Goal: Task Accomplishment & Management: Complete application form

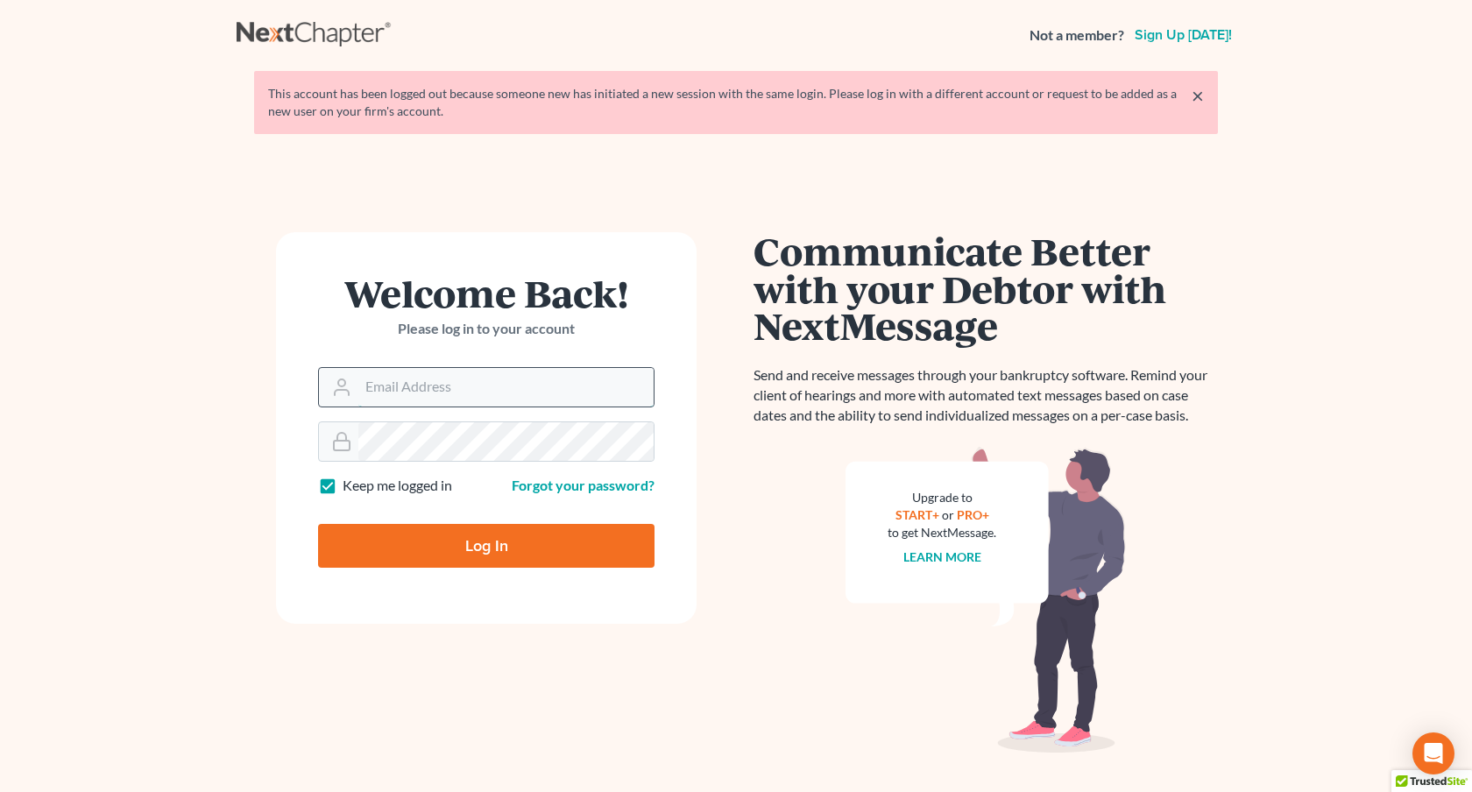
click at [508, 380] on input "Email Address" at bounding box center [505, 387] width 295 height 39
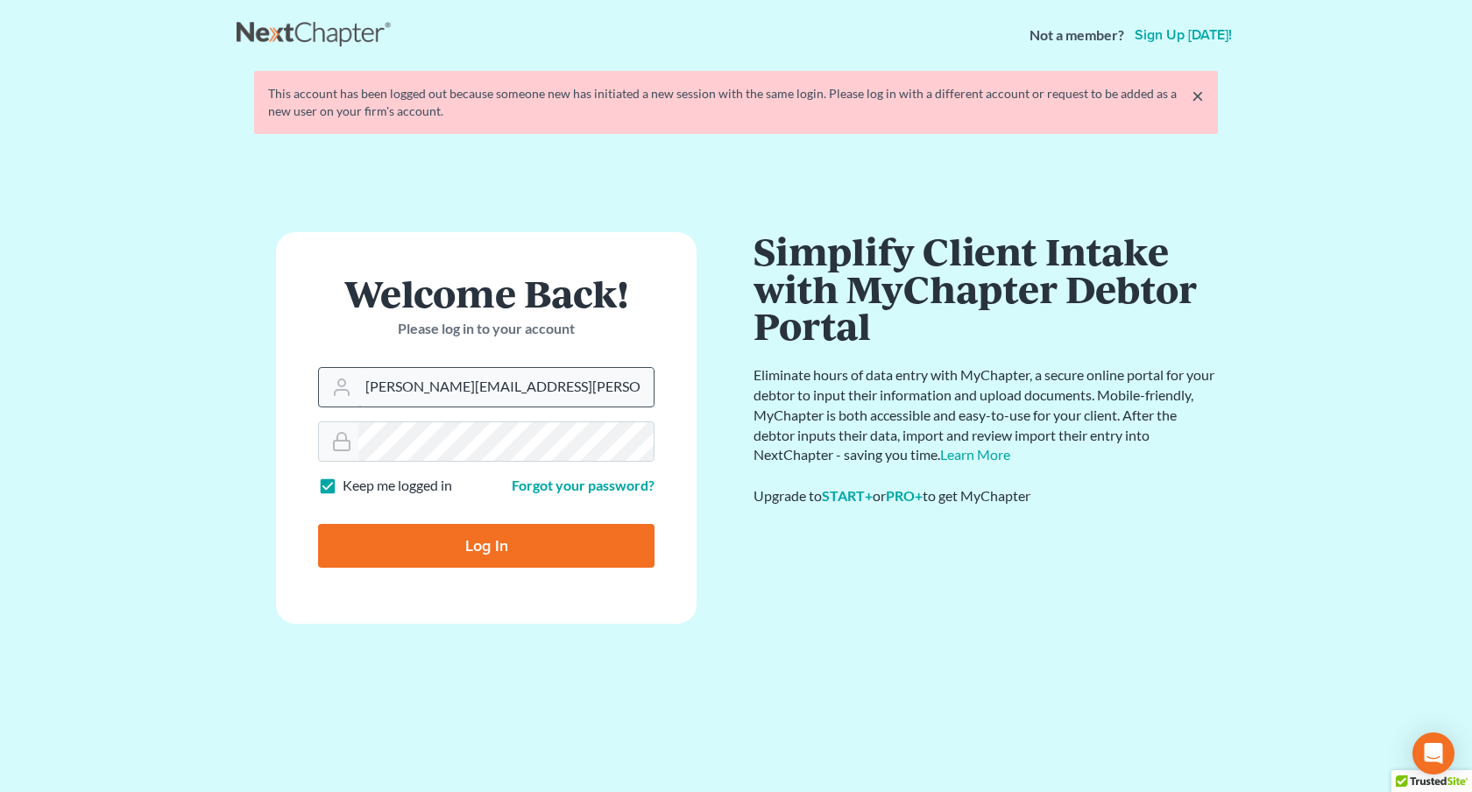
type input "[PERSON_NAME][EMAIL_ADDRESS][PERSON_NAME][DOMAIN_NAME]"
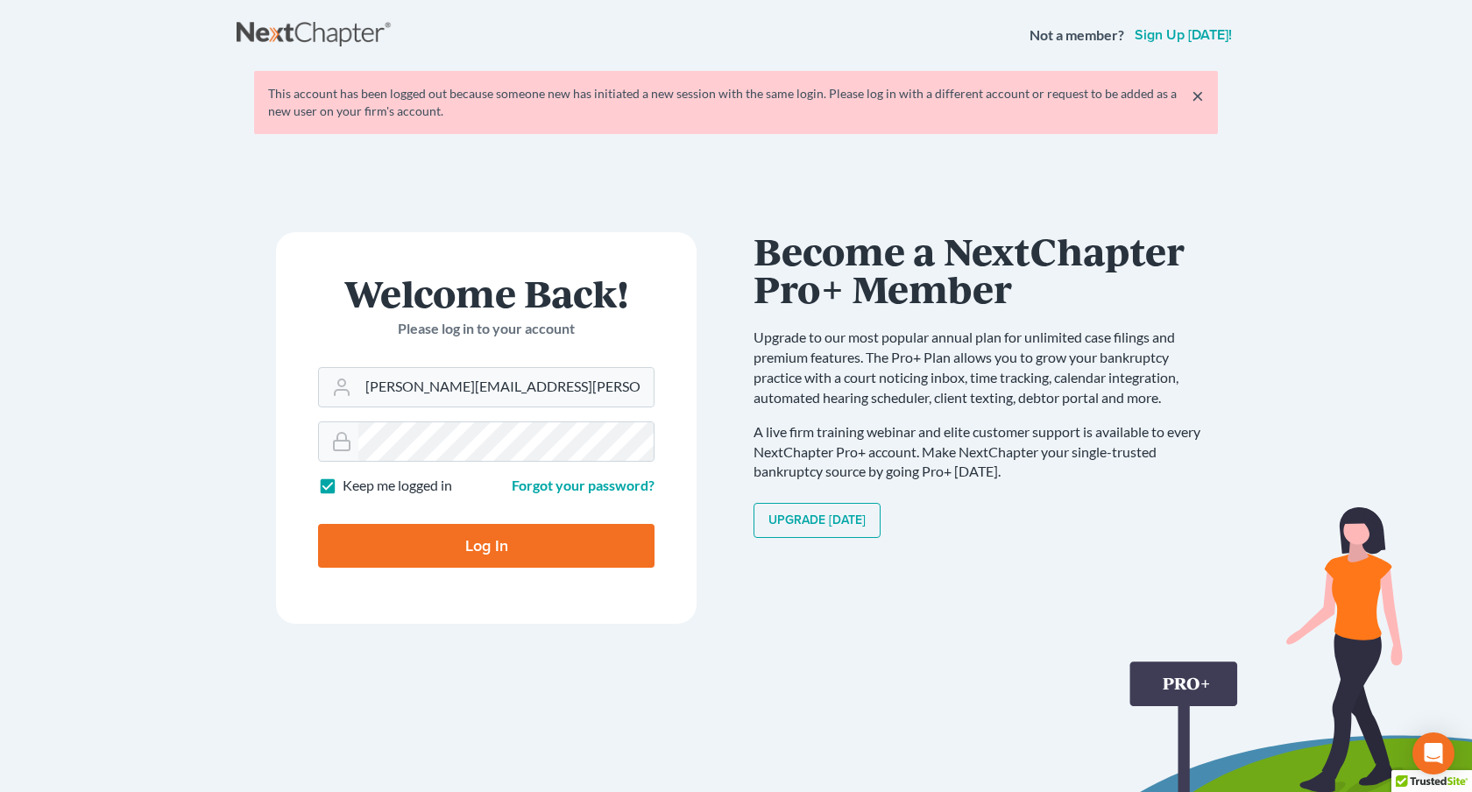
click at [516, 536] on input "Log In" at bounding box center [486, 546] width 337 height 44
type input "Thinking..."
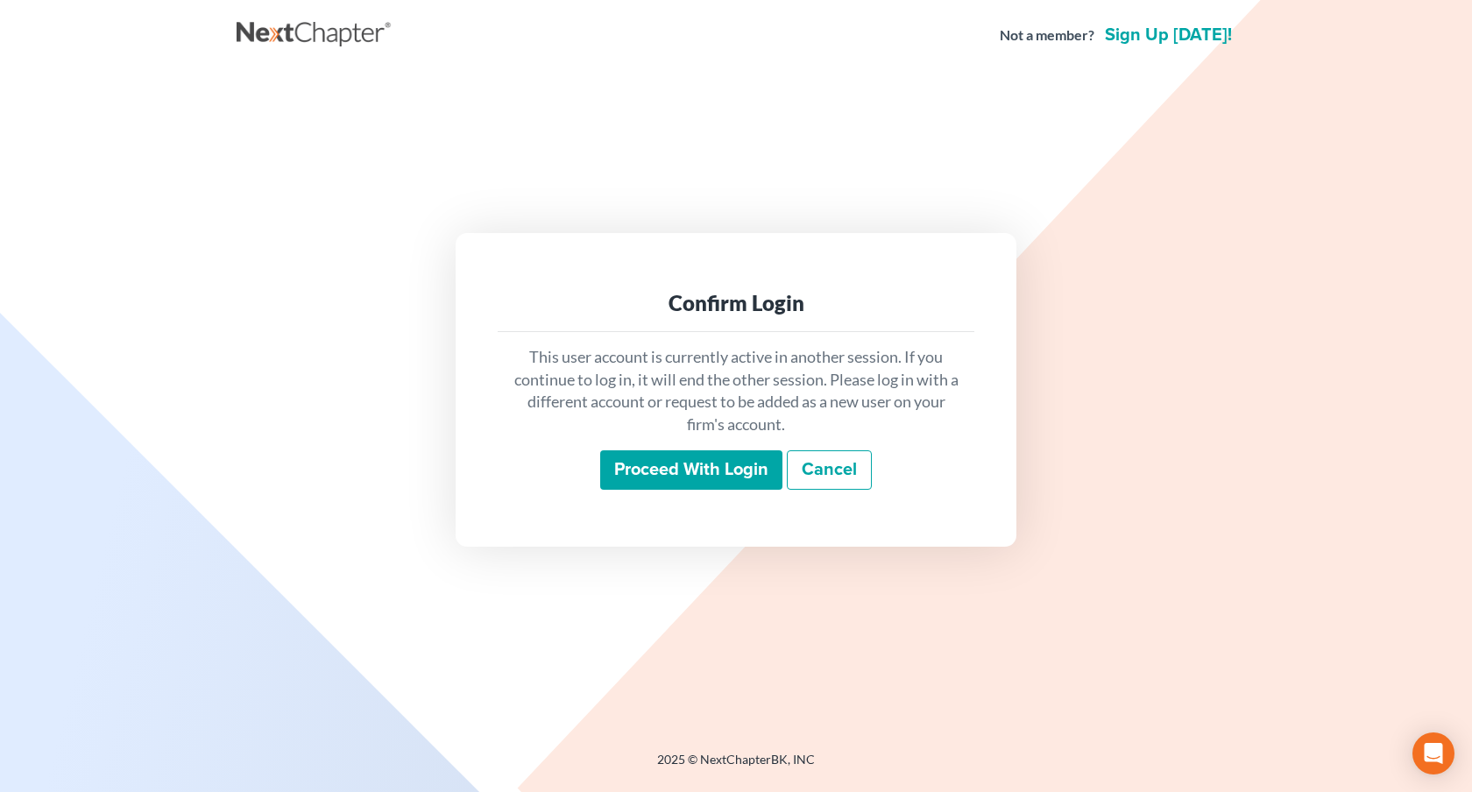
click at [713, 474] on input "Proceed with login" at bounding box center [691, 470] width 182 height 40
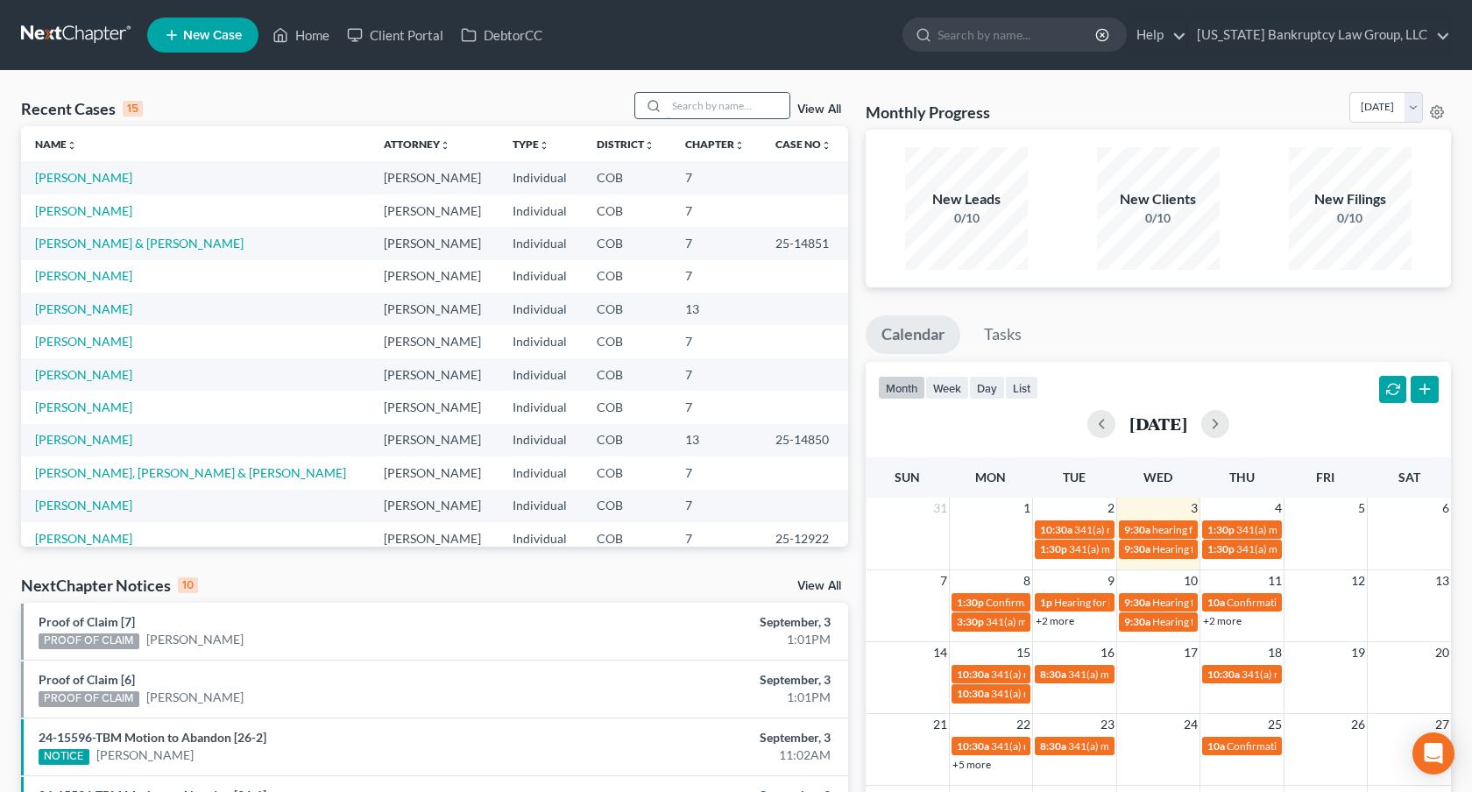
click at [734, 106] on input "search" at bounding box center [728, 105] width 123 height 25
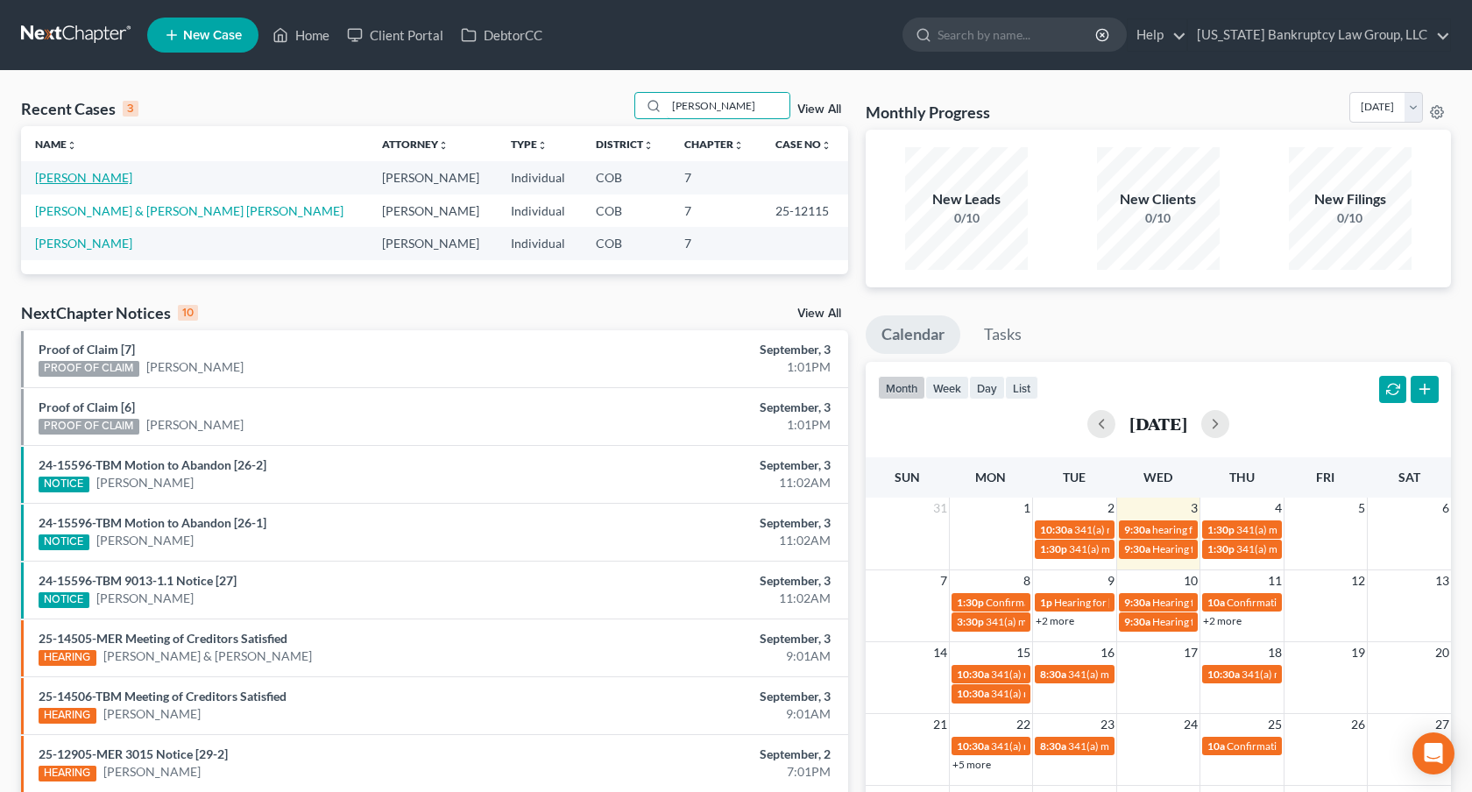
type input "valdez"
click at [112, 177] on link "[PERSON_NAME]" at bounding box center [83, 177] width 97 height 15
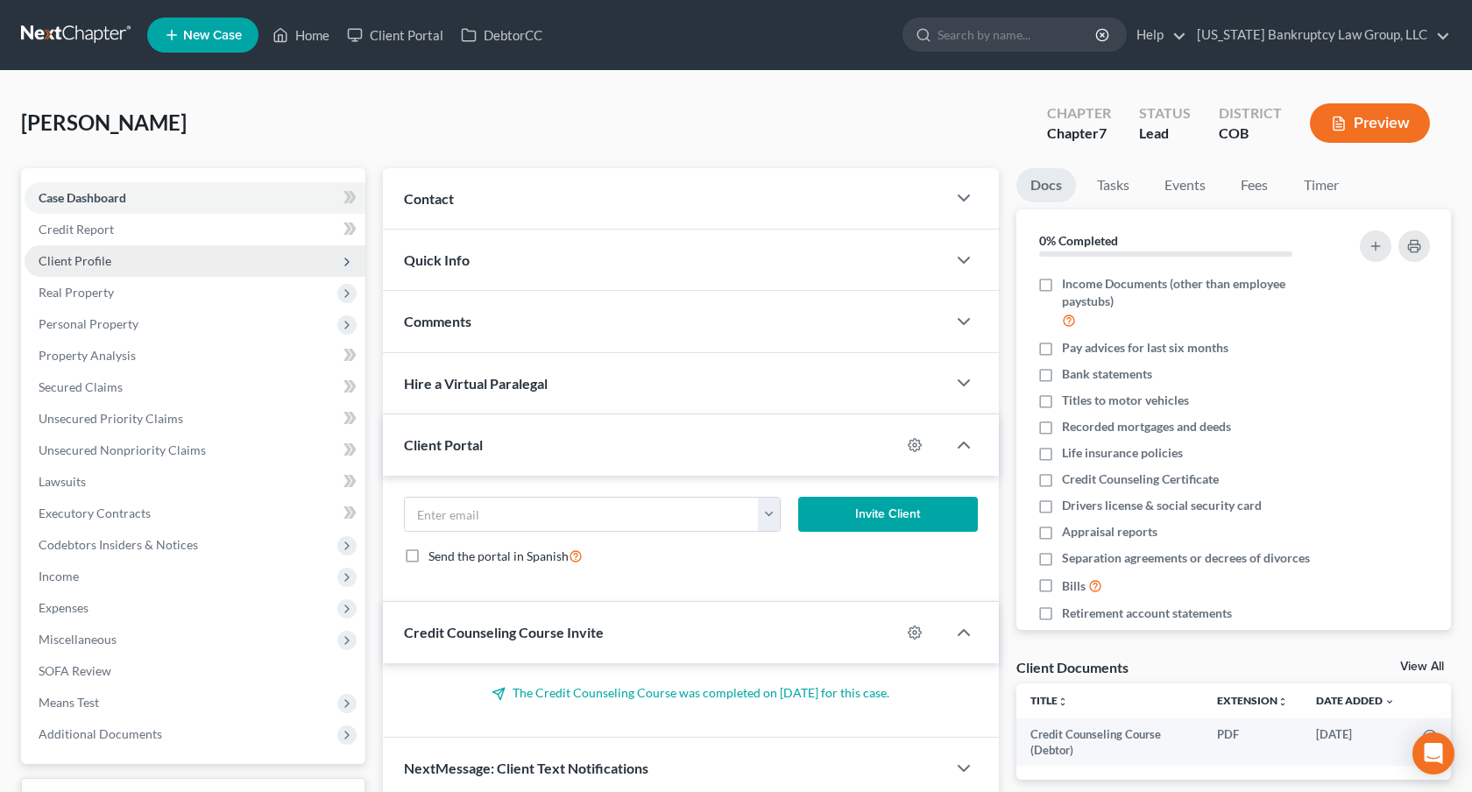
click at [144, 266] on span "Client Profile" at bounding box center [195, 261] width 341 height 32
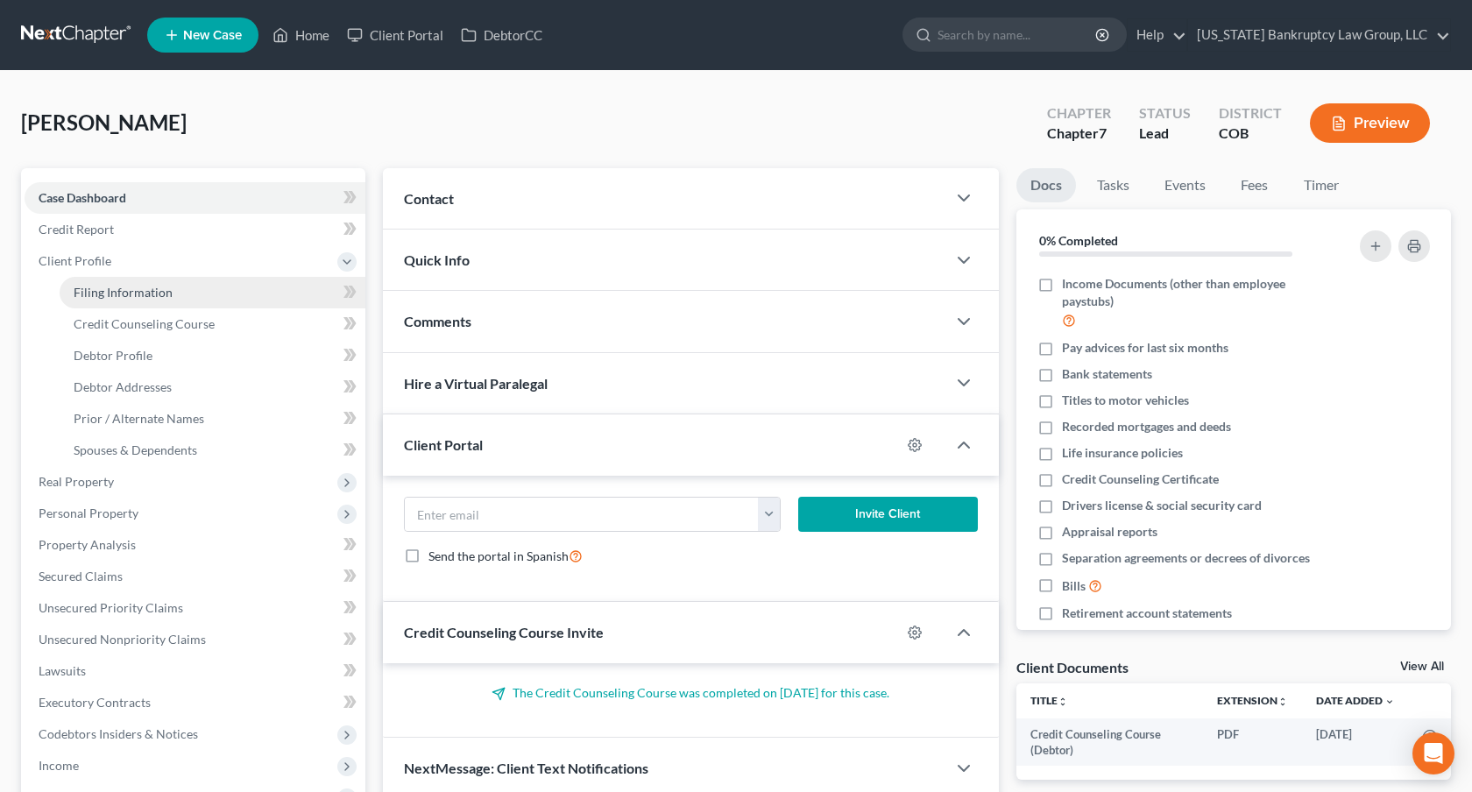
click at [146, 291] on span "Filing Information" at bounding box center [123, 292] width 99 height 15
select select "1"
select select "0"
select select "5"
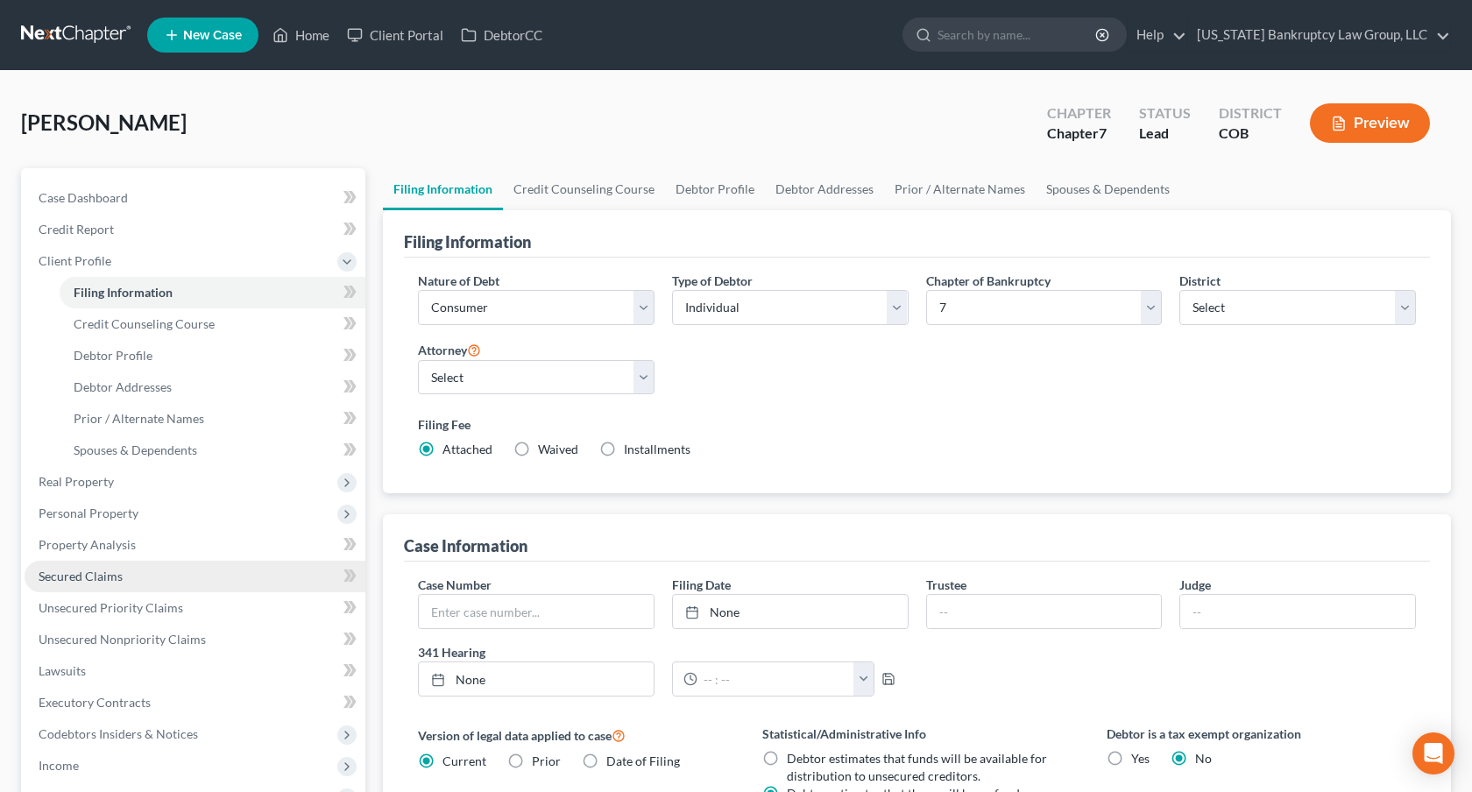
click at [117, 584] on link "Secured Claims" at bounding box center [195, 577] width 341 height 32
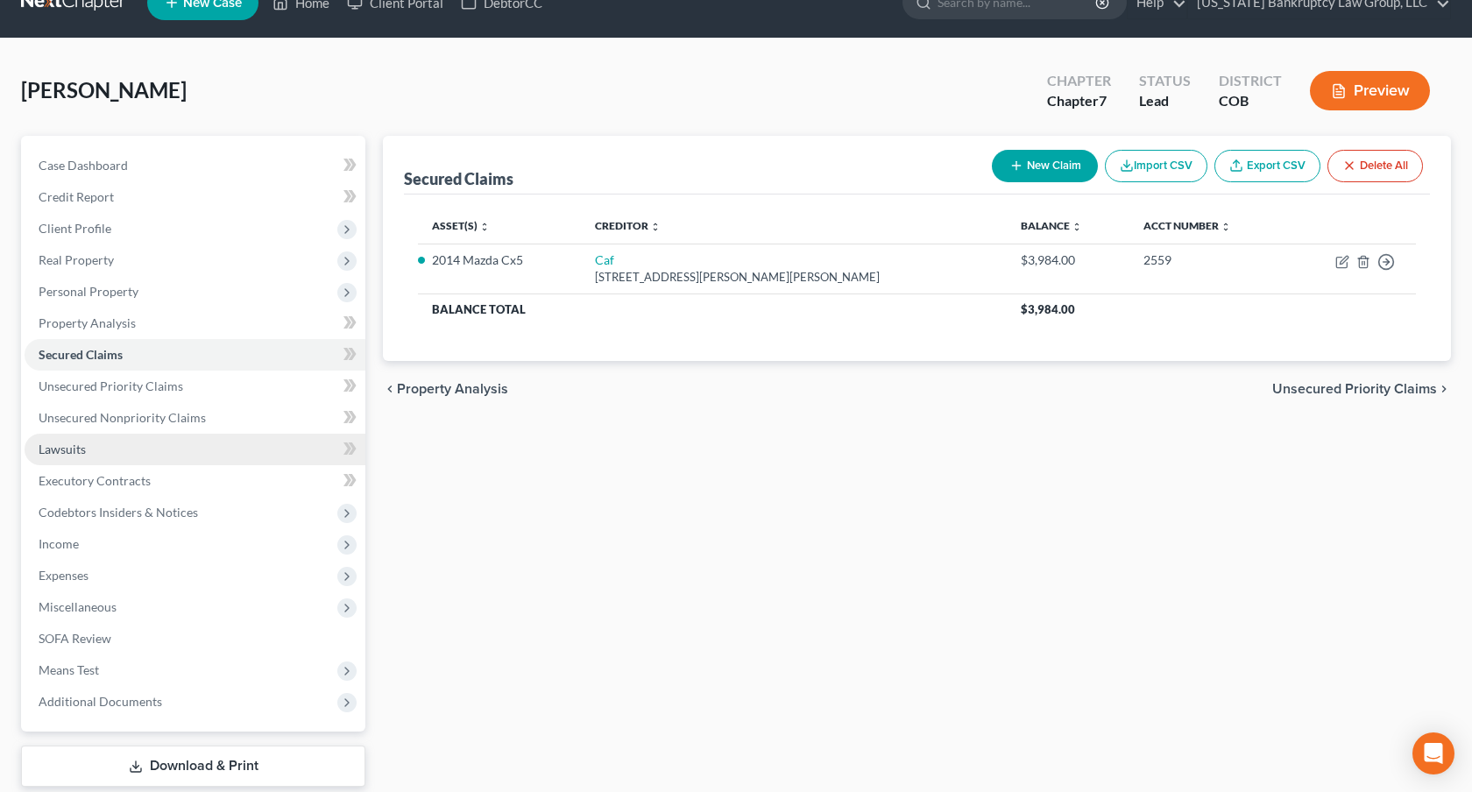
scroll to position [36, 0]
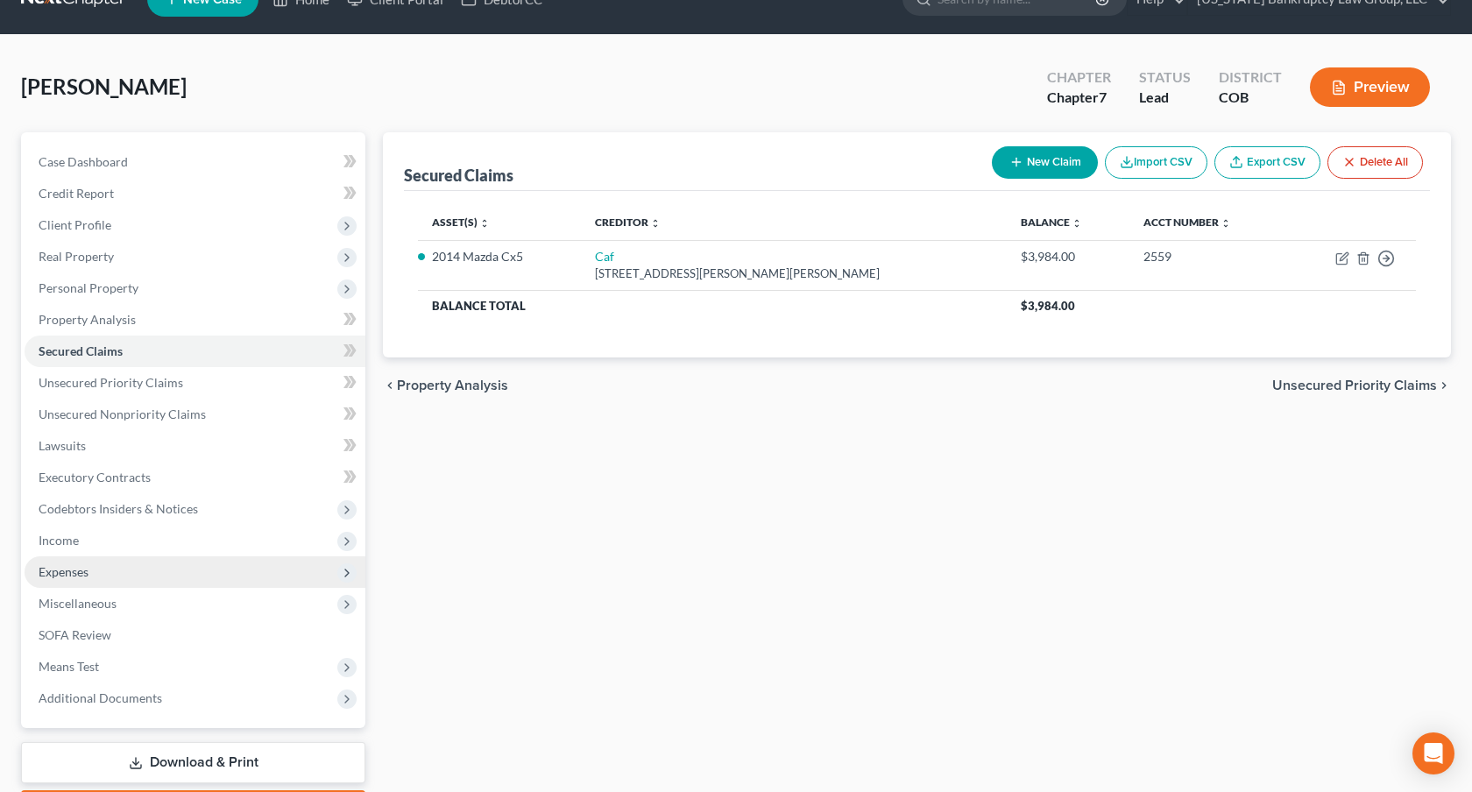
click at [87, 569] on span "Expenses" at bounding box center [64, 571] width 50 height 15
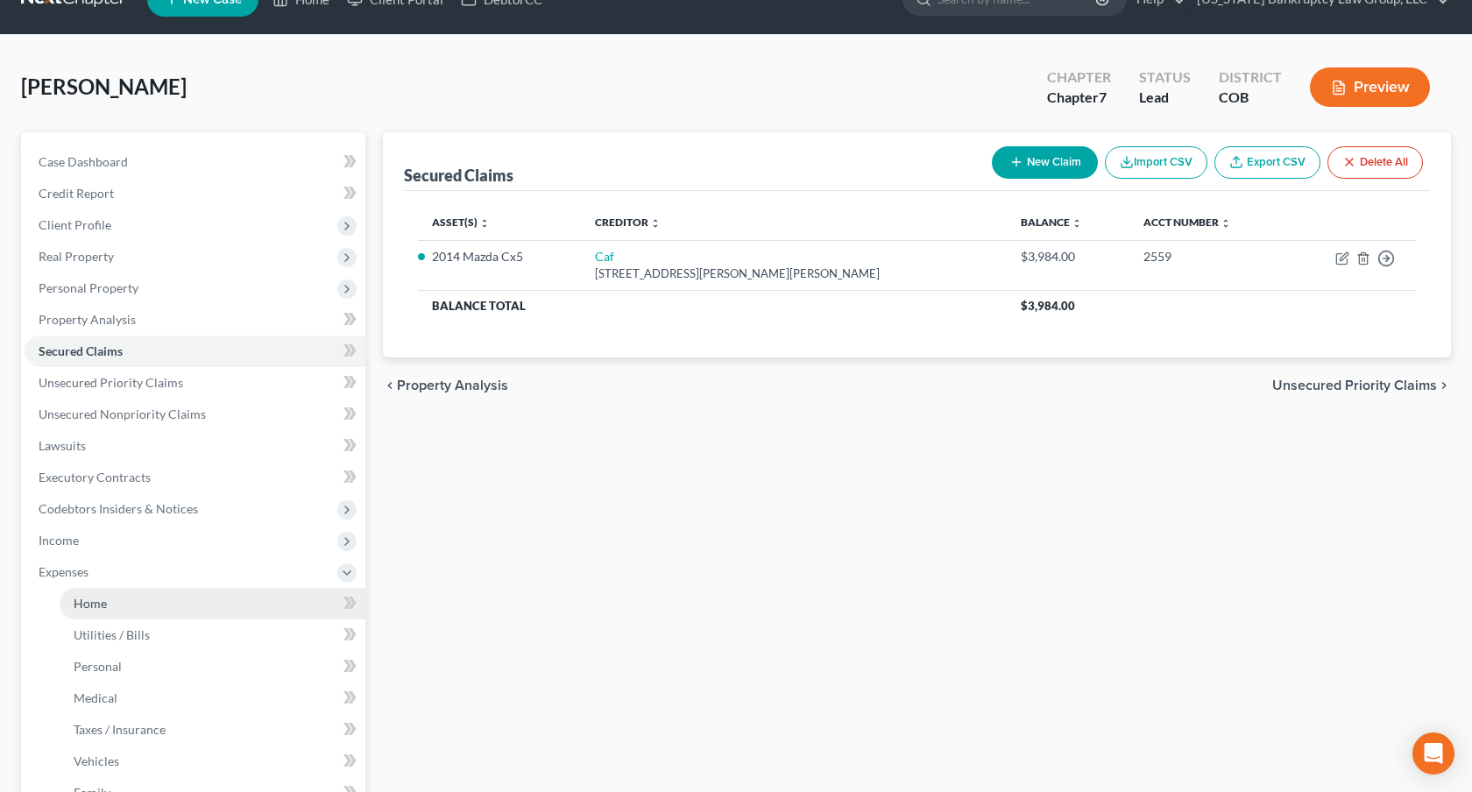
click at [104, 608] on span "Home" at bounding box center [90, 603] width 33 height 15
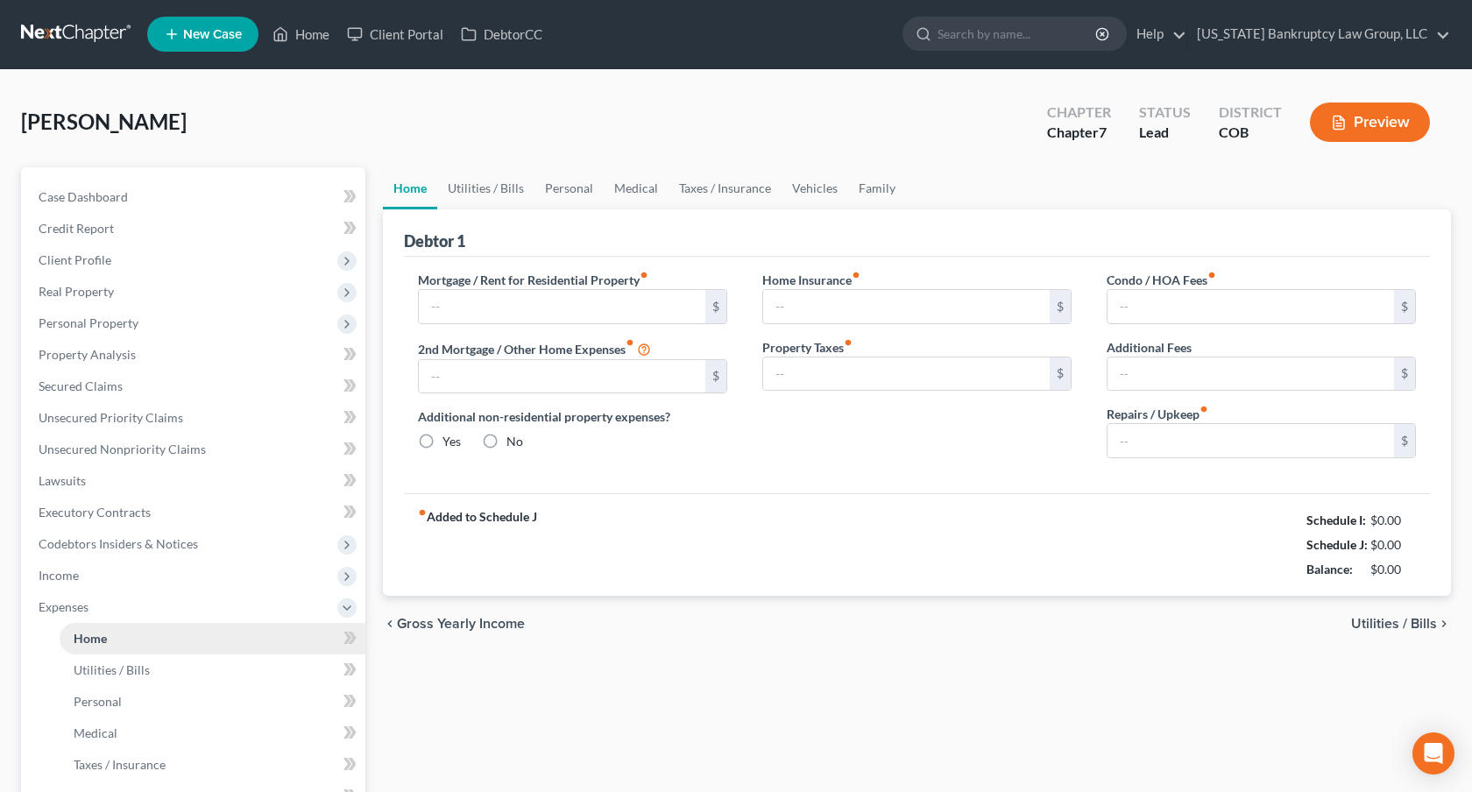
type input "0.00"
radio input "true"
type input "106.00"
type input "7.08"
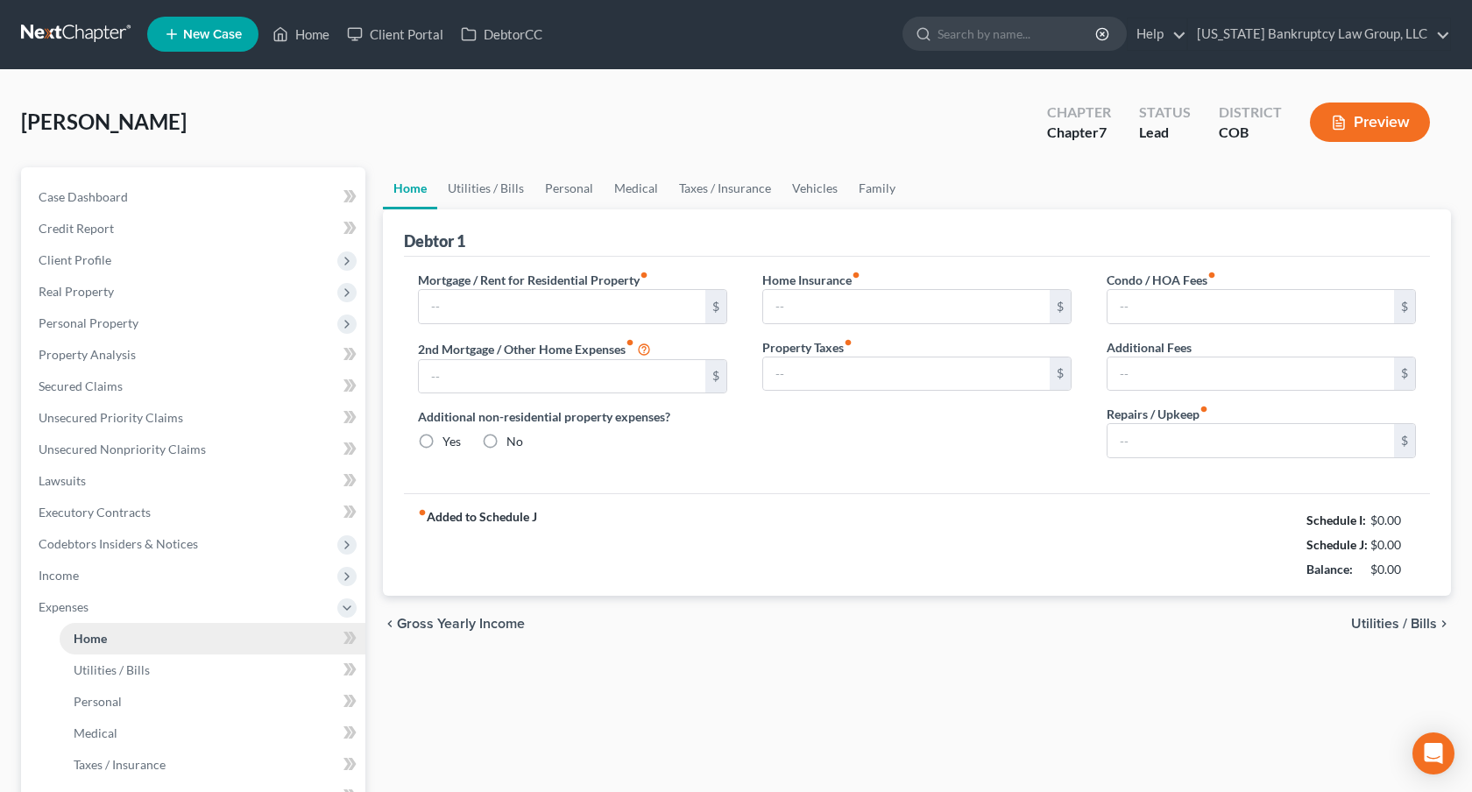
type input "0.00"
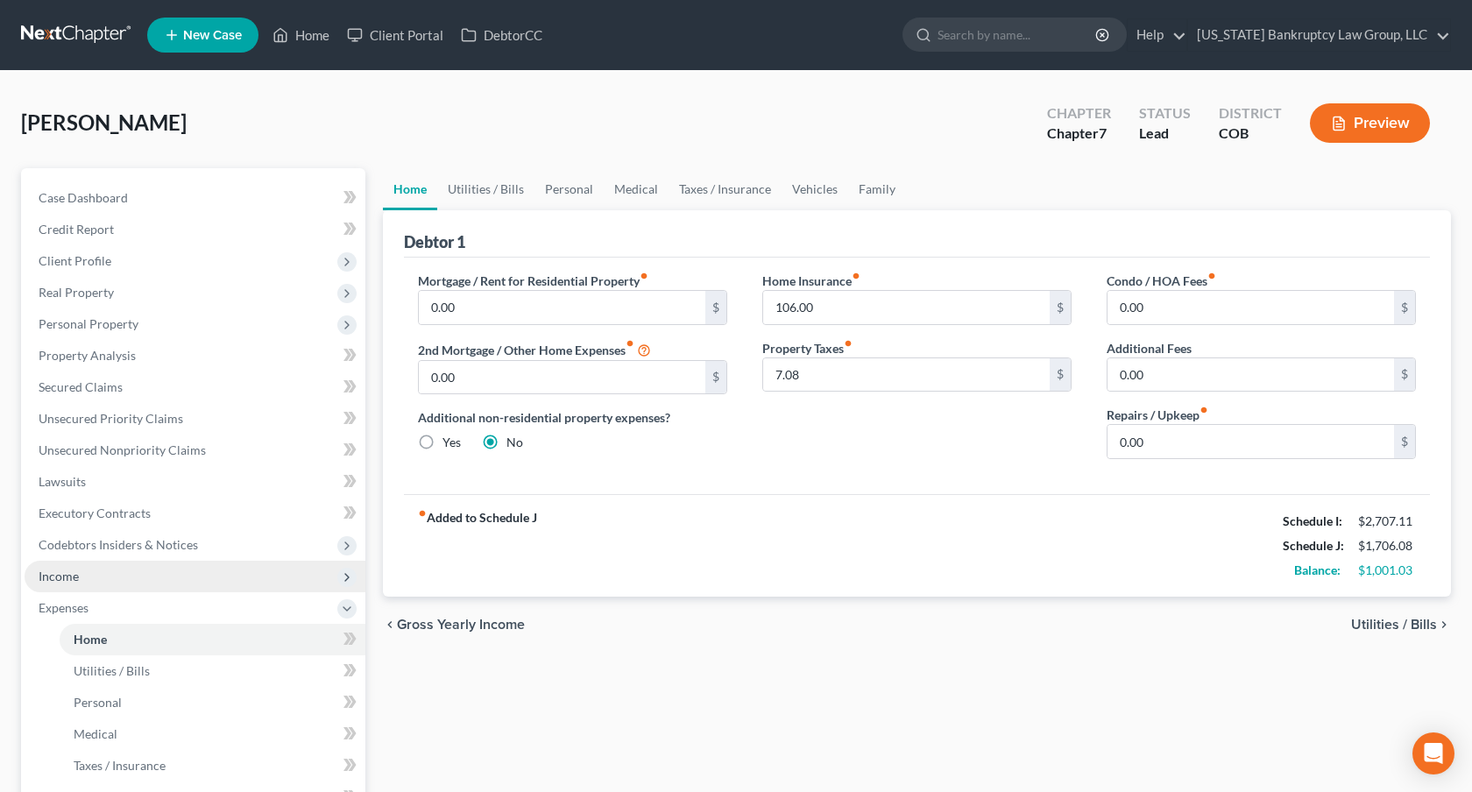
click at [144, 580] on span "Income" at bounding box center [195, 577] width 341 height 32
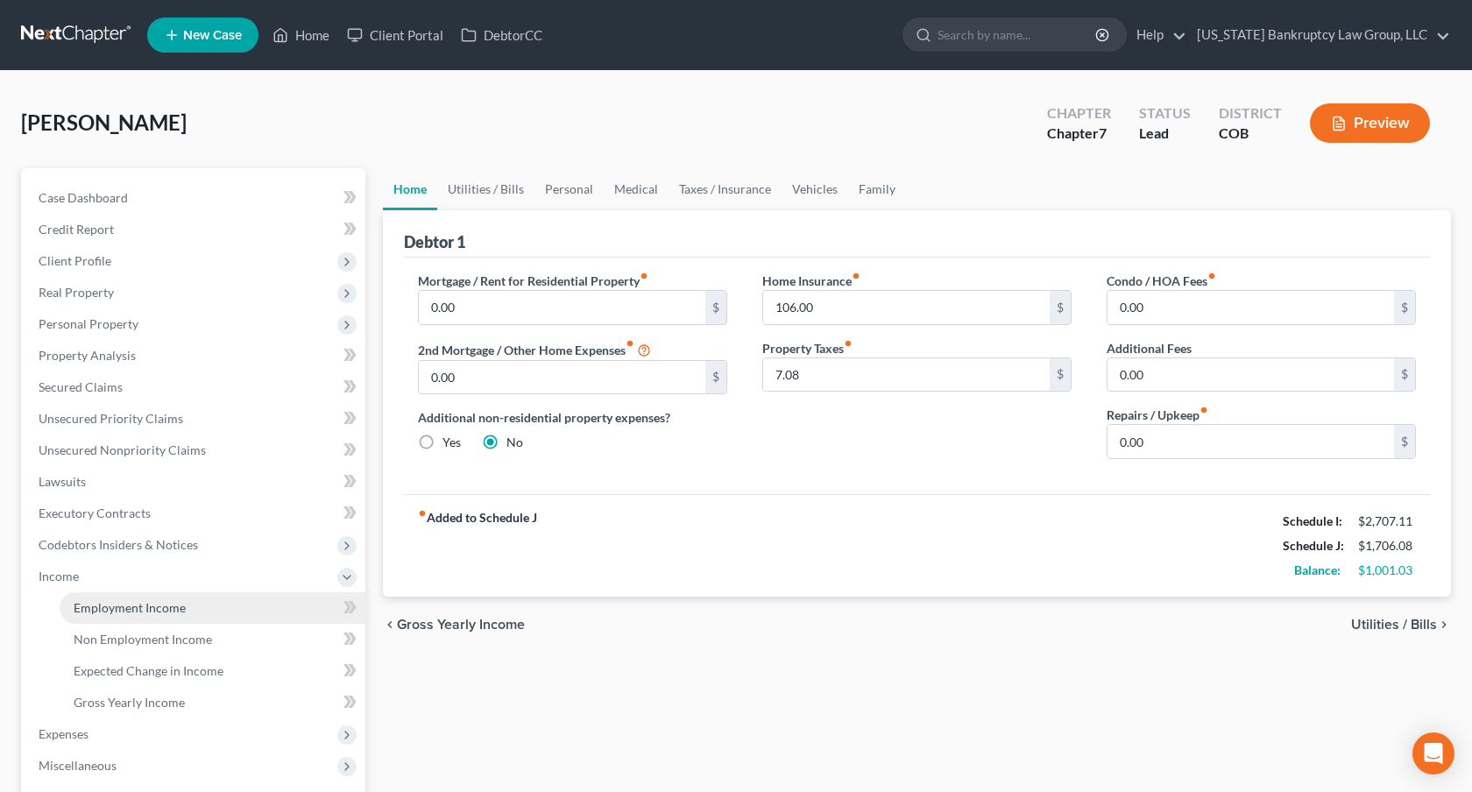
click at [145, 606] on span "Employment Income" at bounding box center [130, 607] width 112 height 15
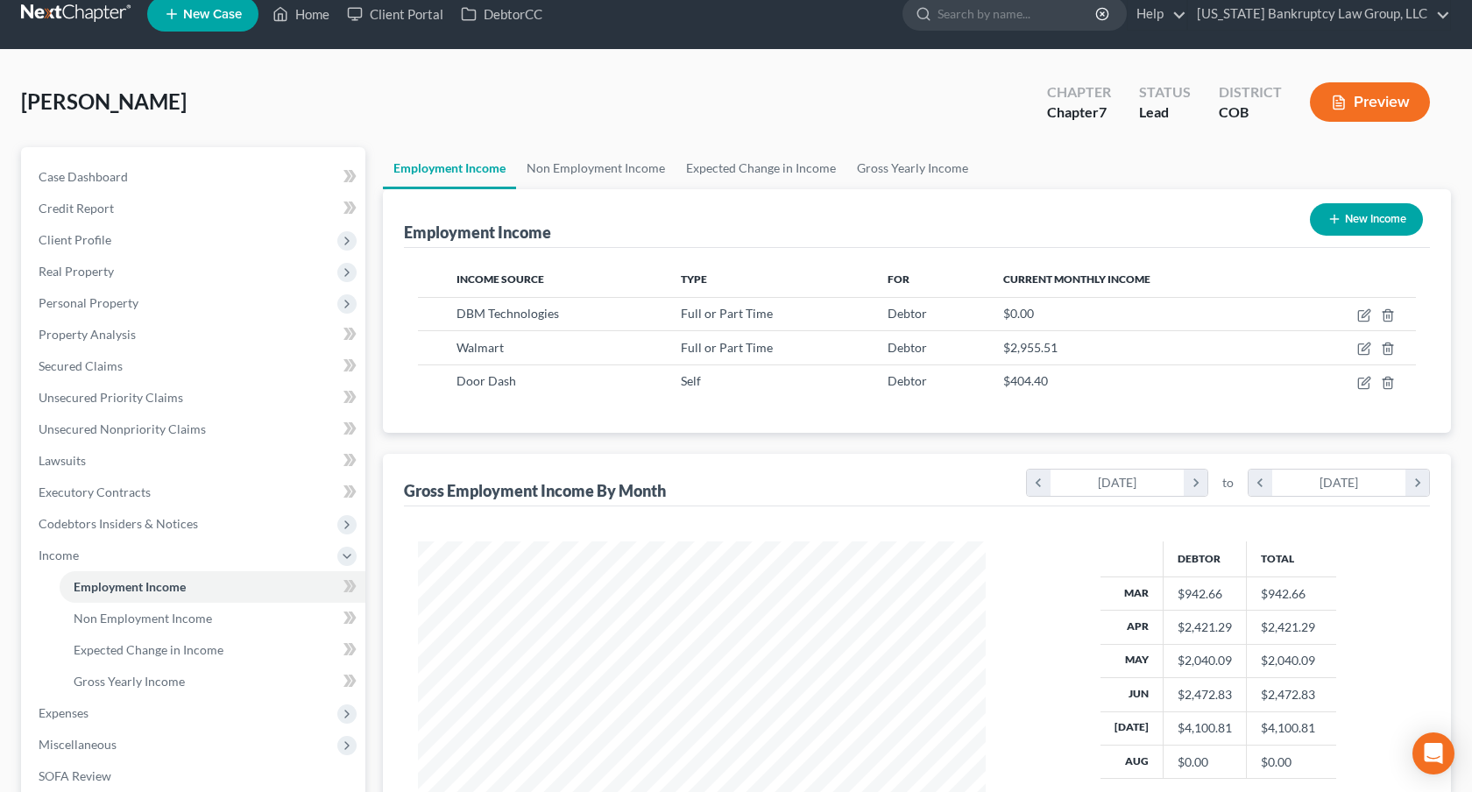
scroll to position [25, 0]
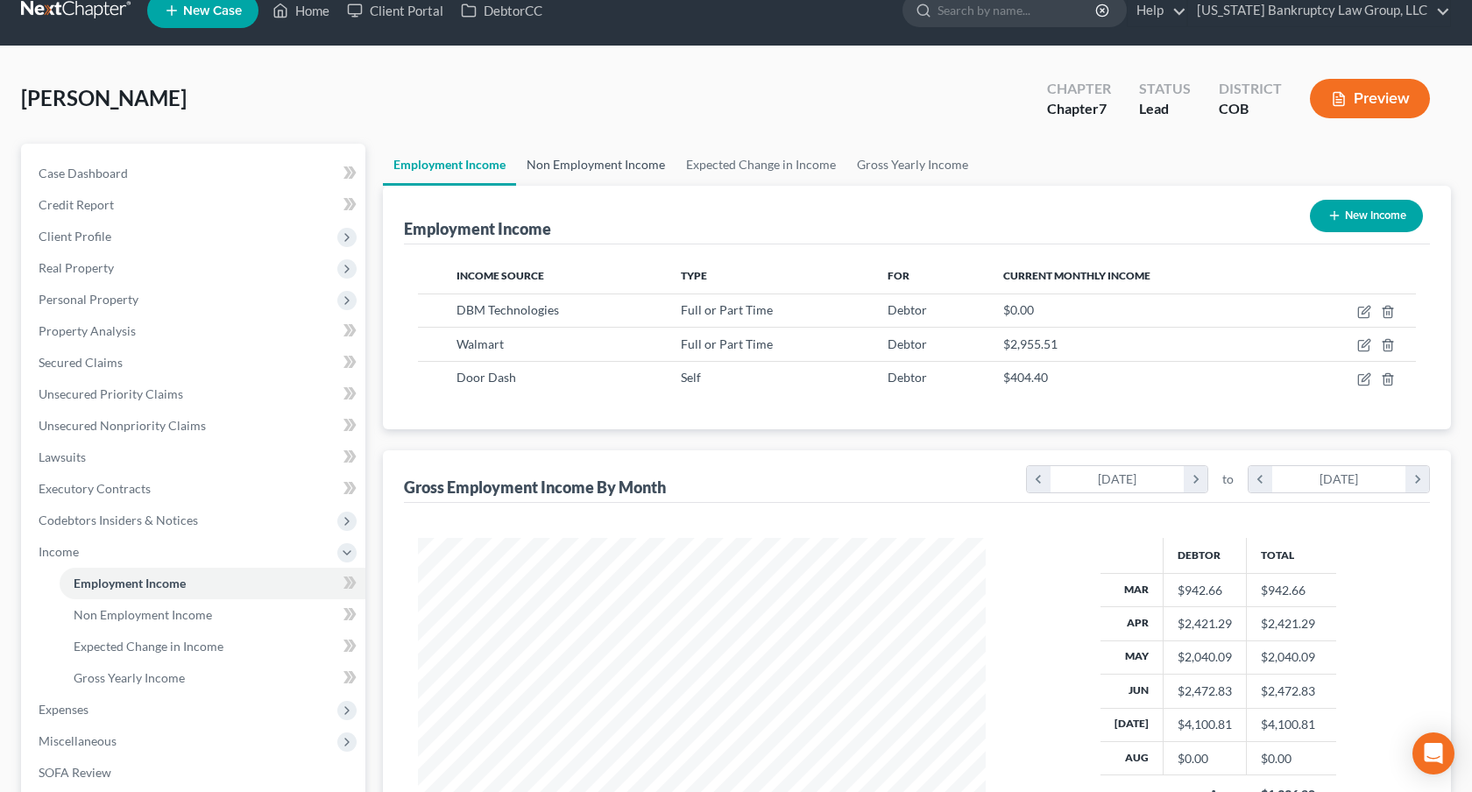
click at [548, 162] on link "Non Employment Income" at bounding box center [596, 165] width 160 height 42
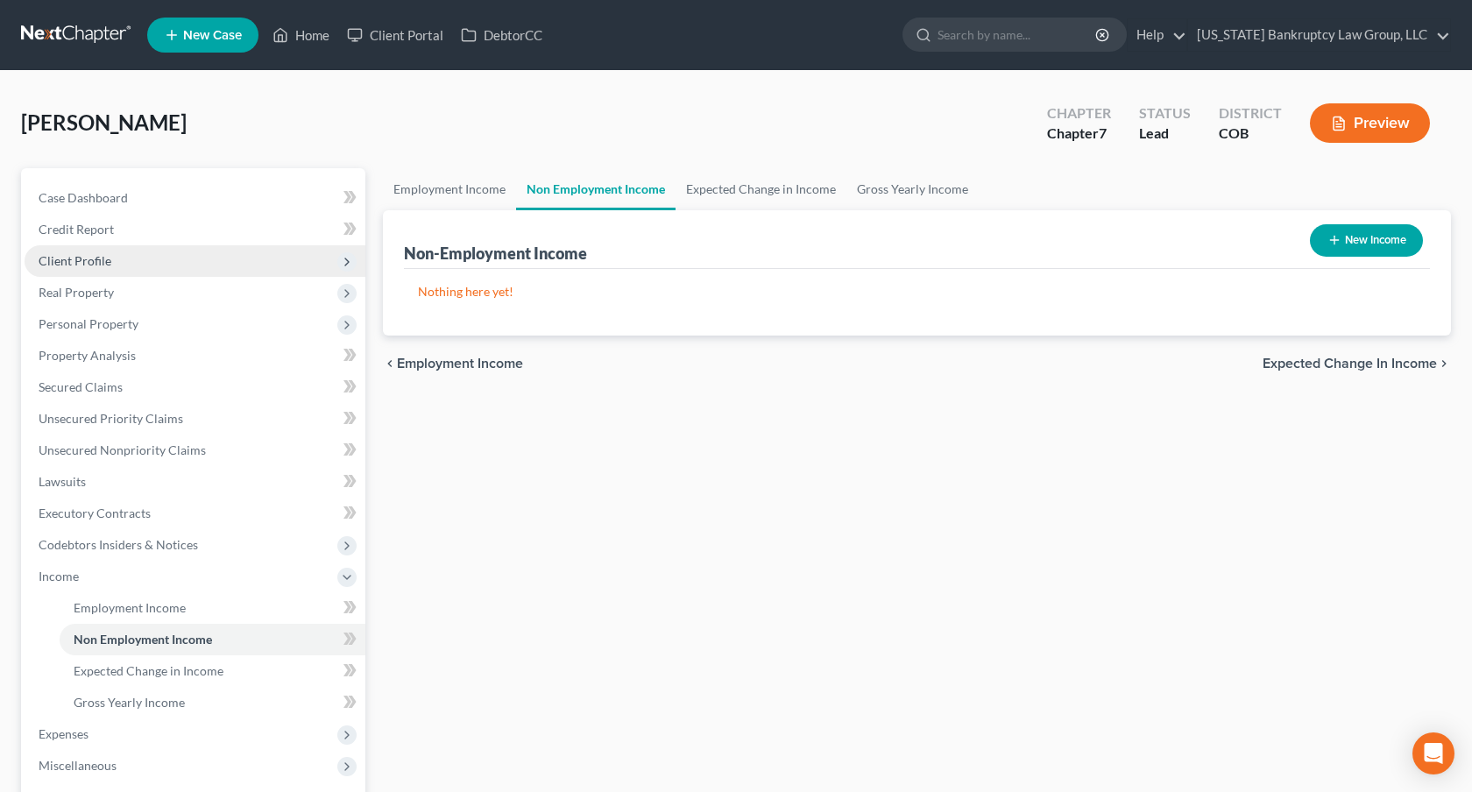
click at [133, 270] on span "Client Profile" at bounding box center [195, 261] width 341 height 32
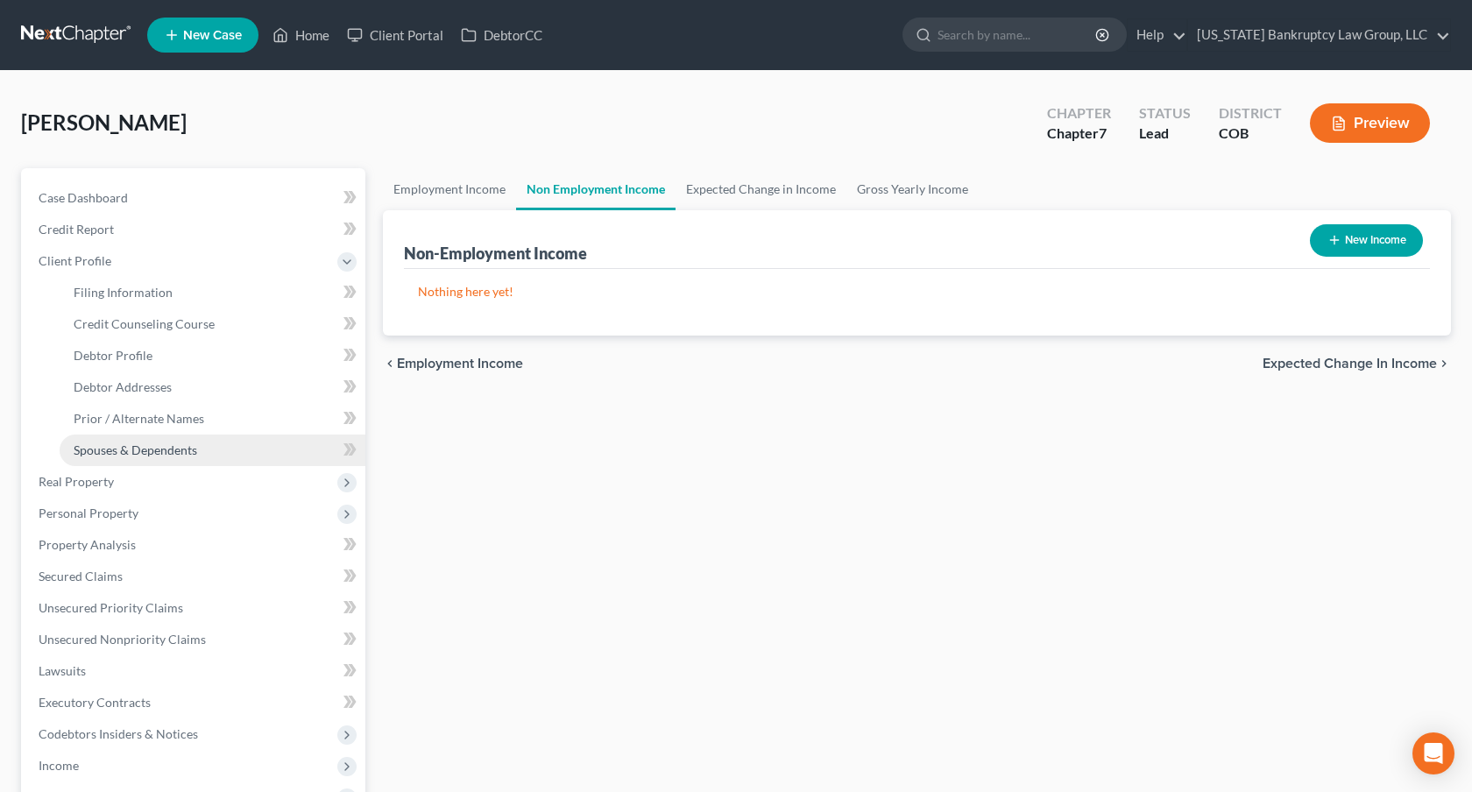
click at [155, 449] on span "Spouses & Dependents" at bounding box center [136, 450] width 124 height 15
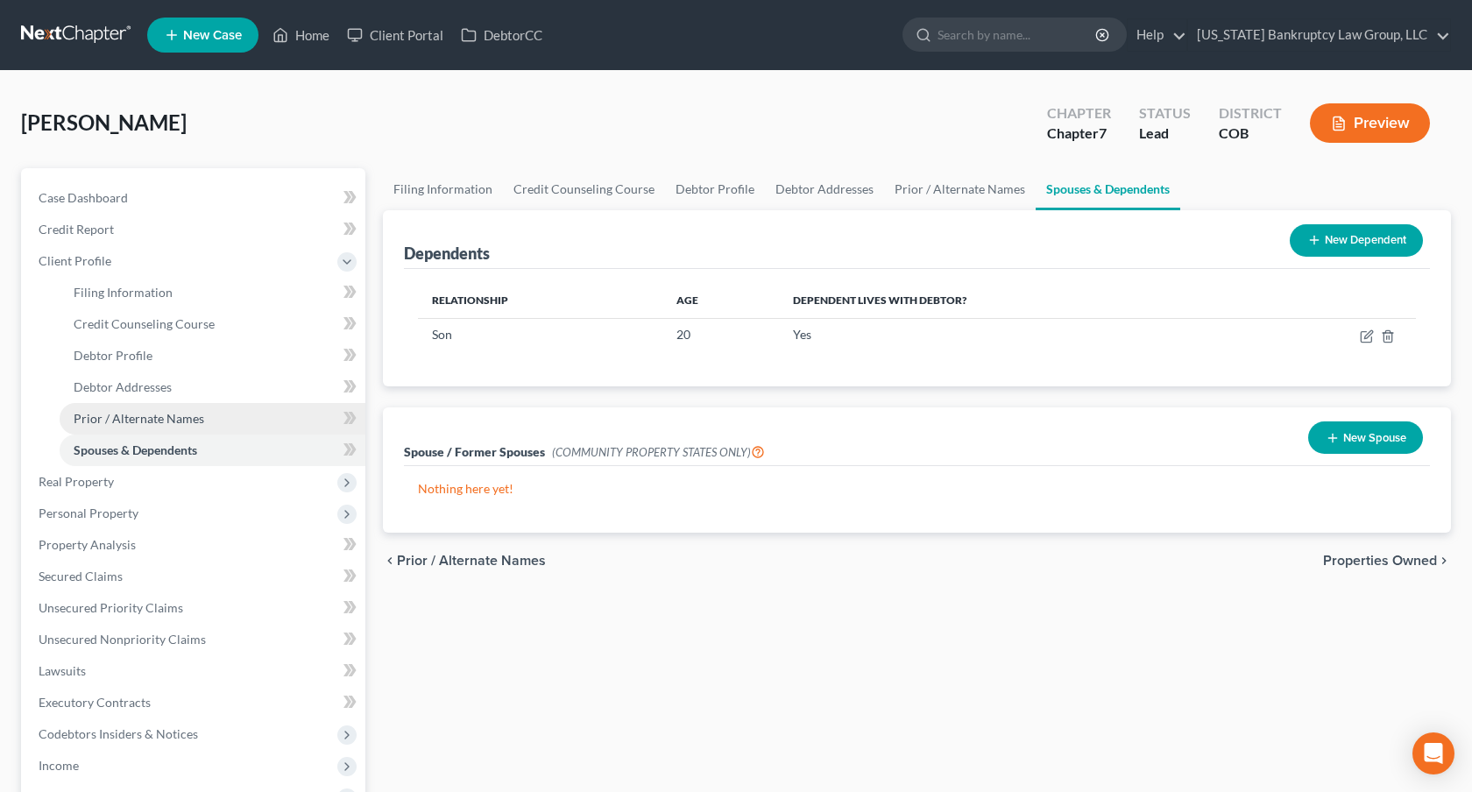
click at [155, 418] on span "Prior / Alternate Names" at bounding box center [139, 418] width 131 height 15
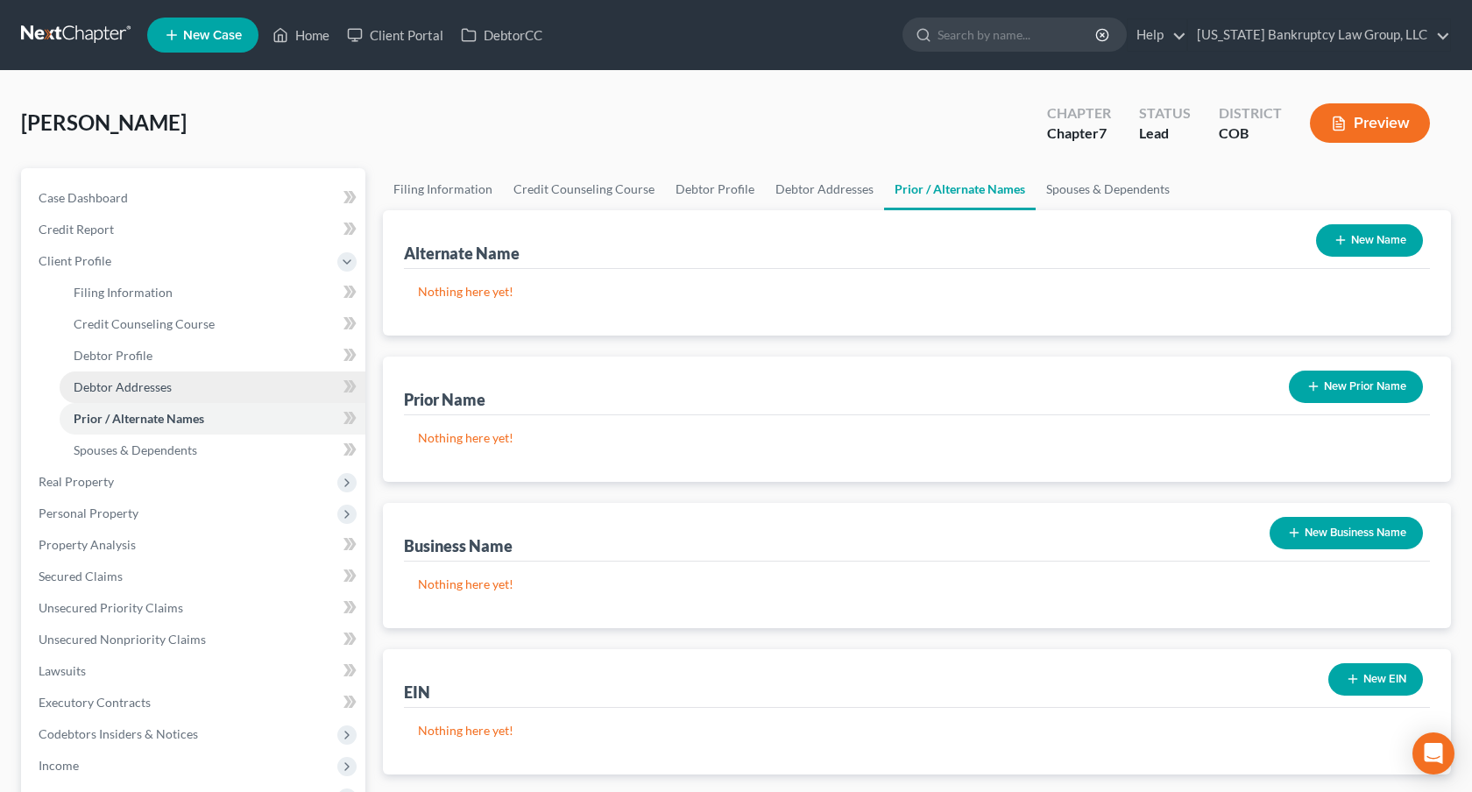
click at [152, 372] on link "Debtor Addresses" at bounding box center [213, 388] width 306 height 32
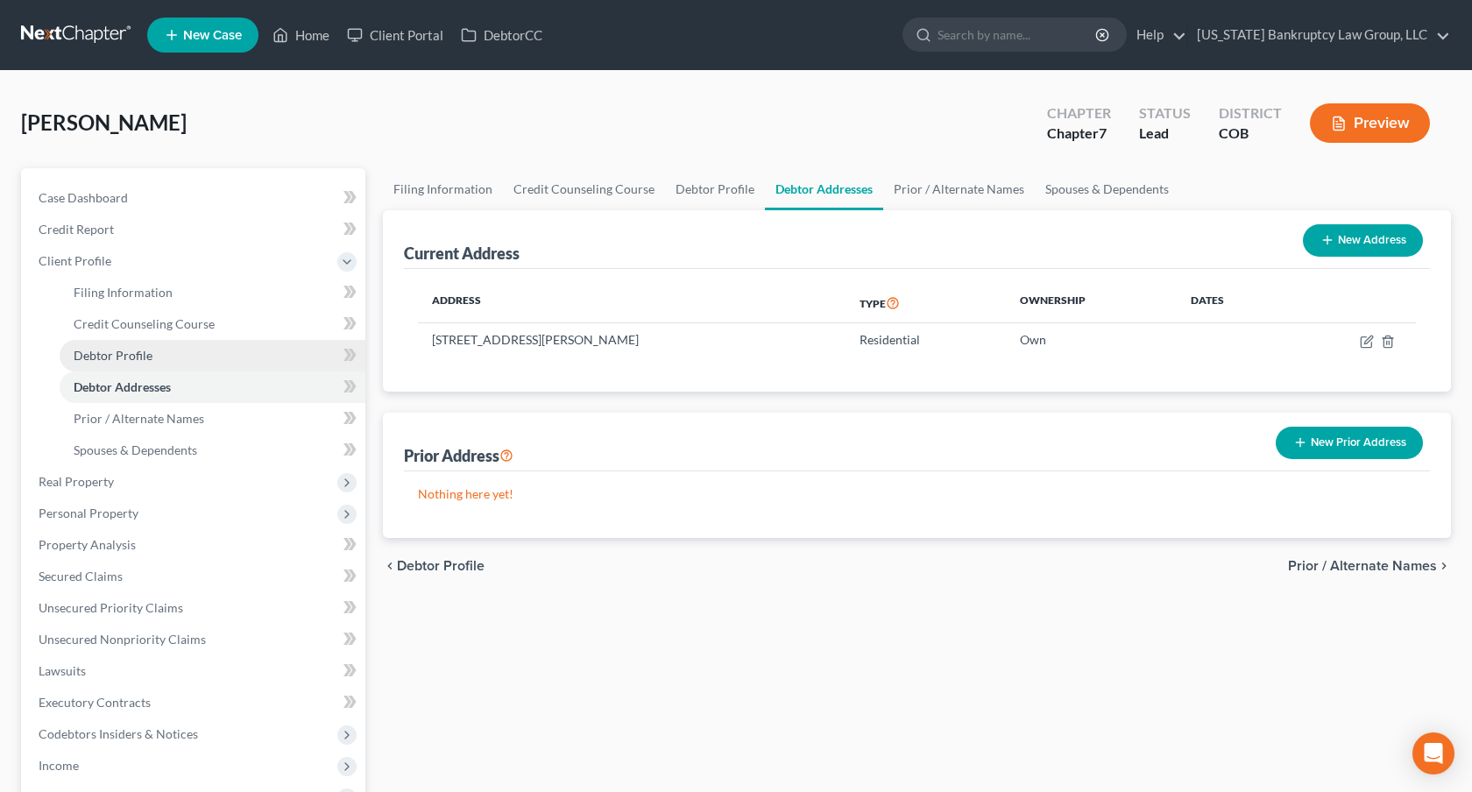
click at [143, 355] on span "Debtor Profile" at bounding box center [113, 355] width 79 height 15
select select "0"
select select "1"
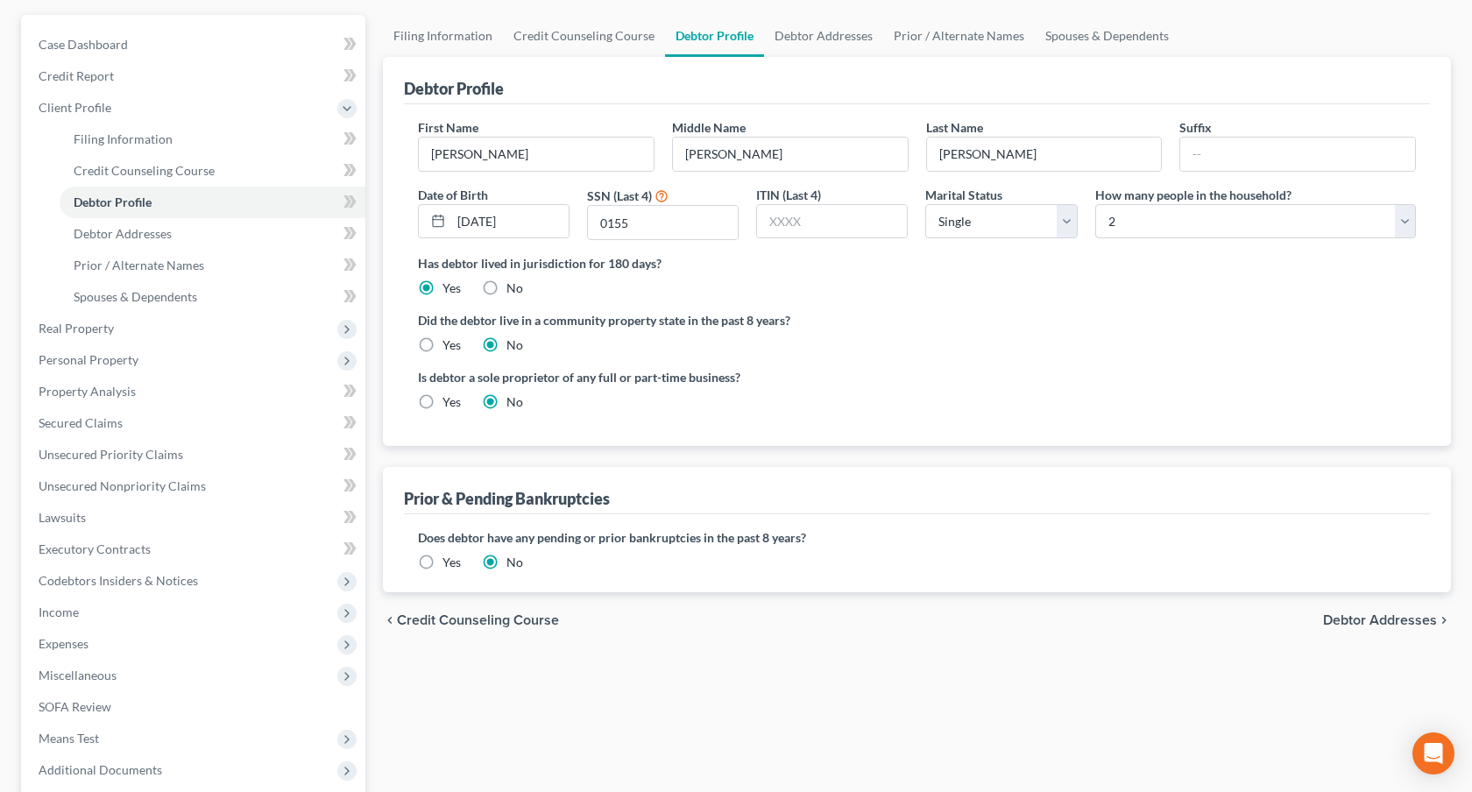
scroll to position [123, 0]
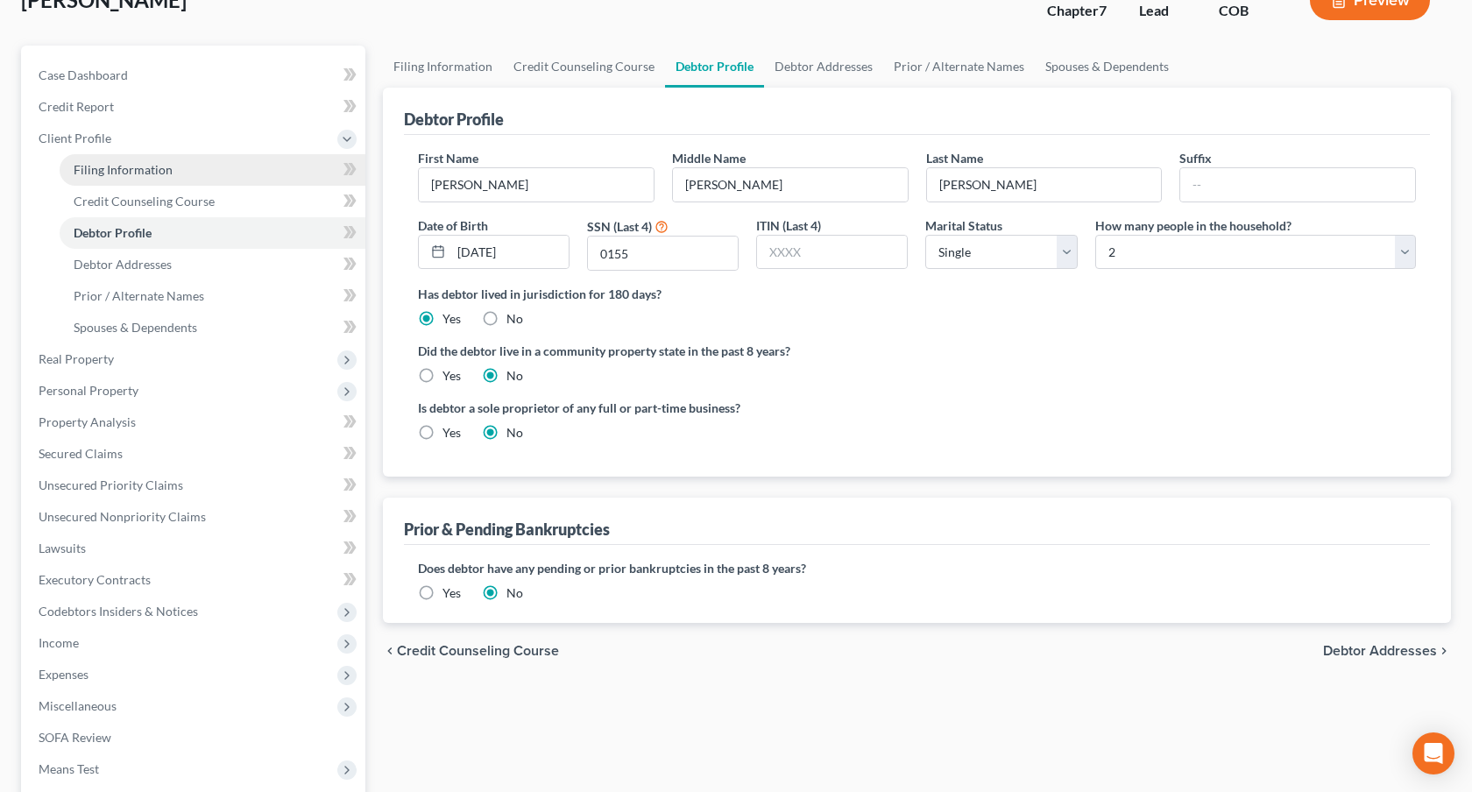
click at [146, 170] on span "Filing Information" at bounding box center [123, 169] width 99 height 15
select select "1"
select select "0"
select select "11"
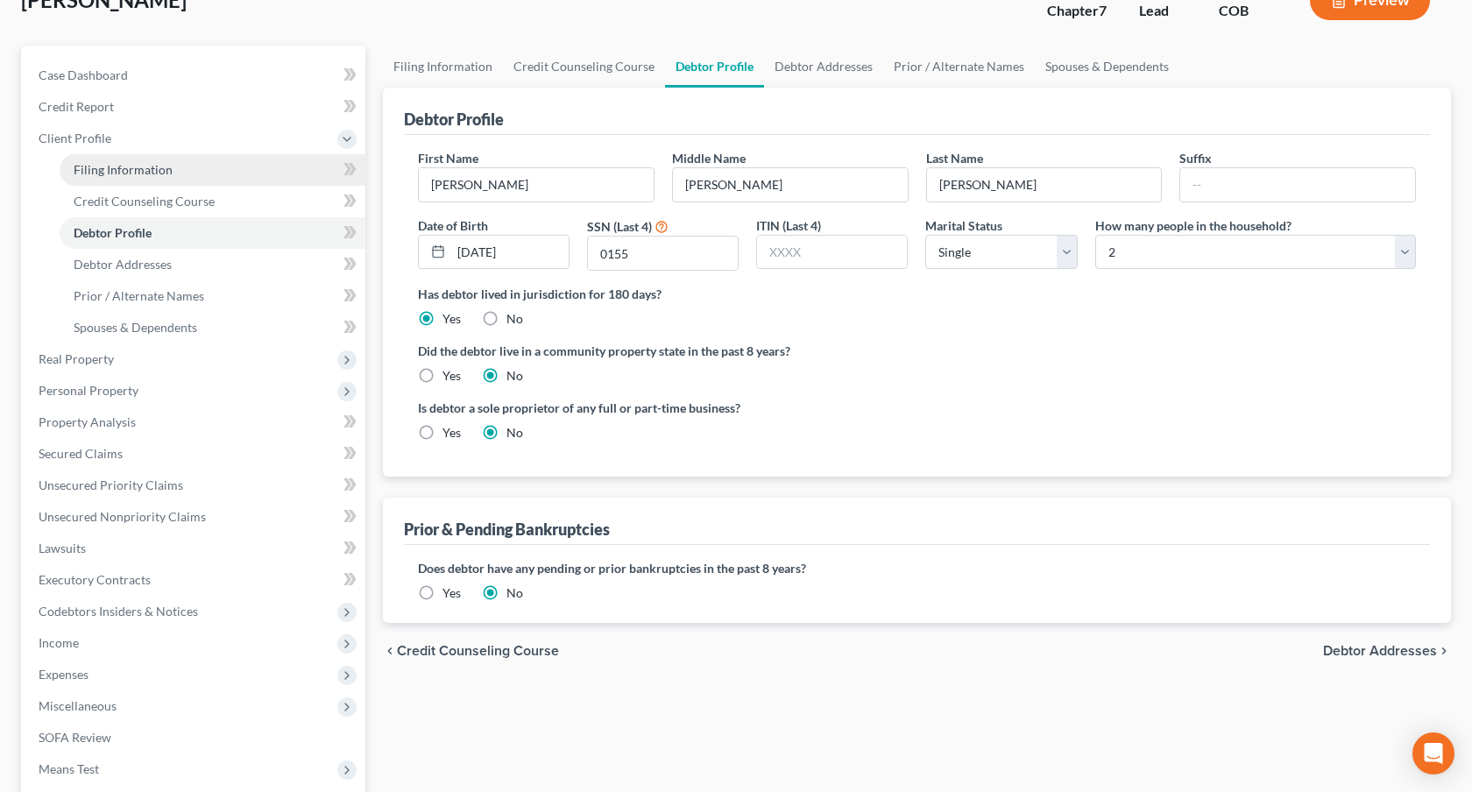
select select "0"
select select "5"
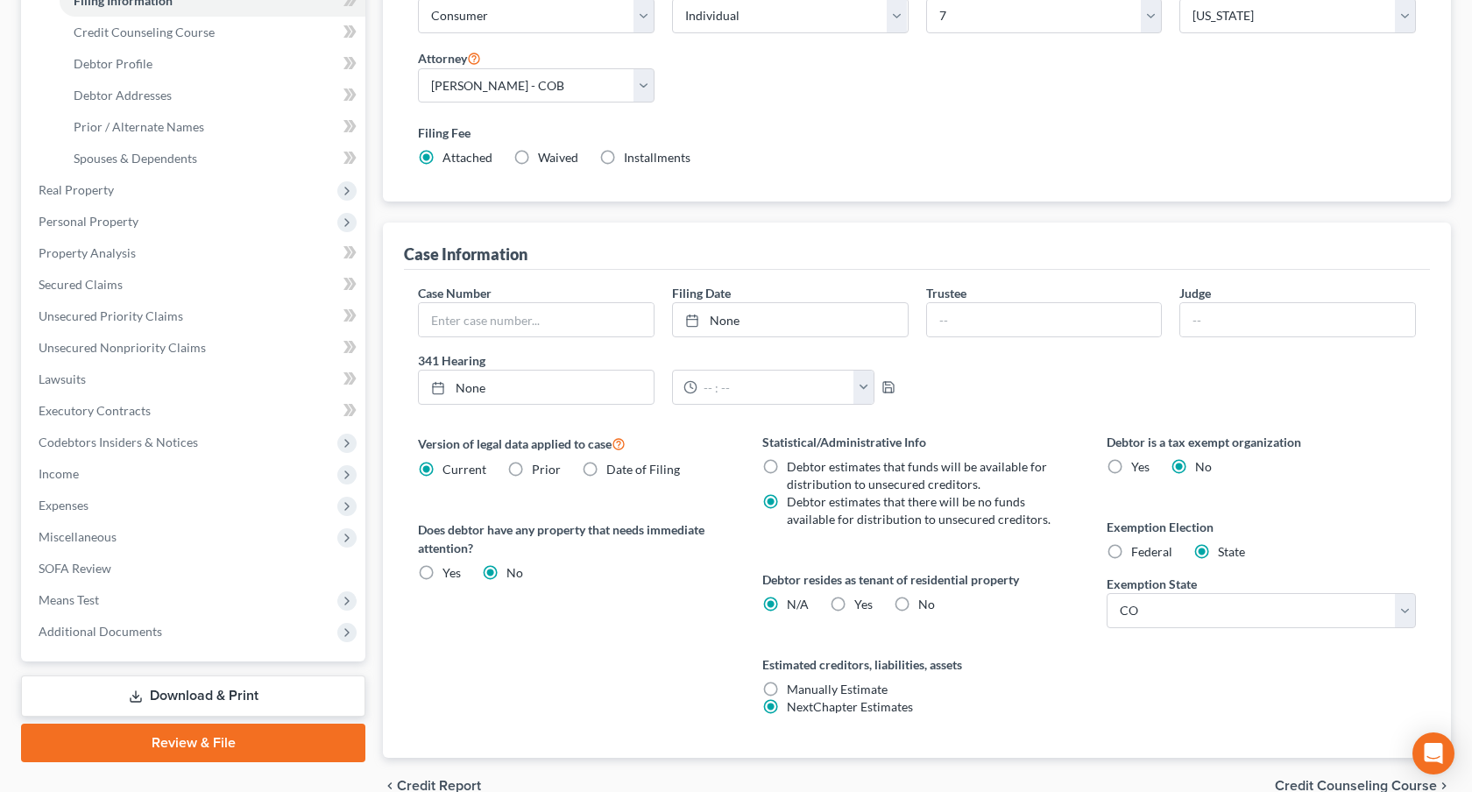
scroll to position [379, 0]
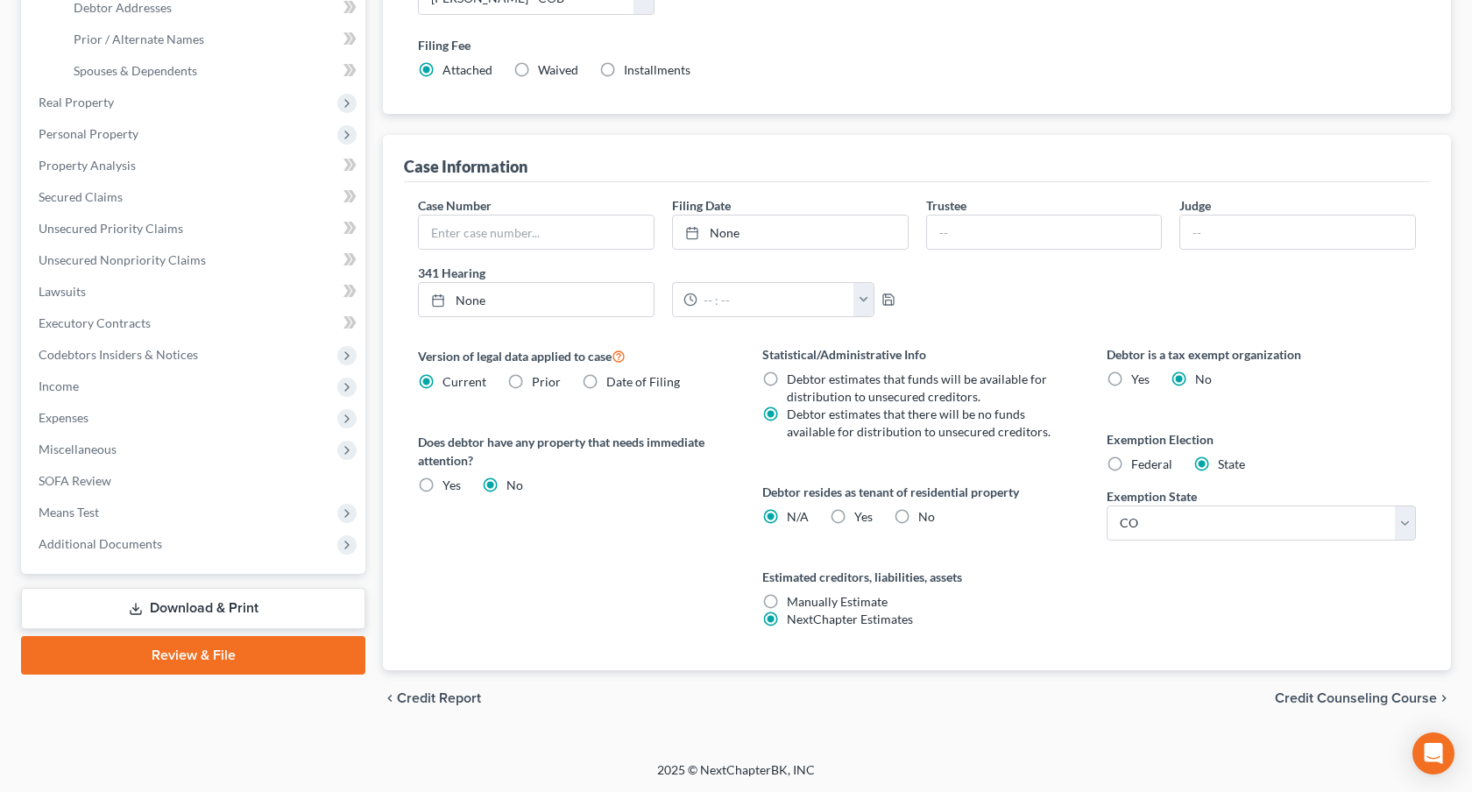
click at [855, 517] on label "Yes Yes" at bounding box center [864, 517] width 18 height 18
click at [862, 517] on input "Yes Yes" at bounding box center [867, 513] width 11 height 11
radio input "true"
radio input "false"
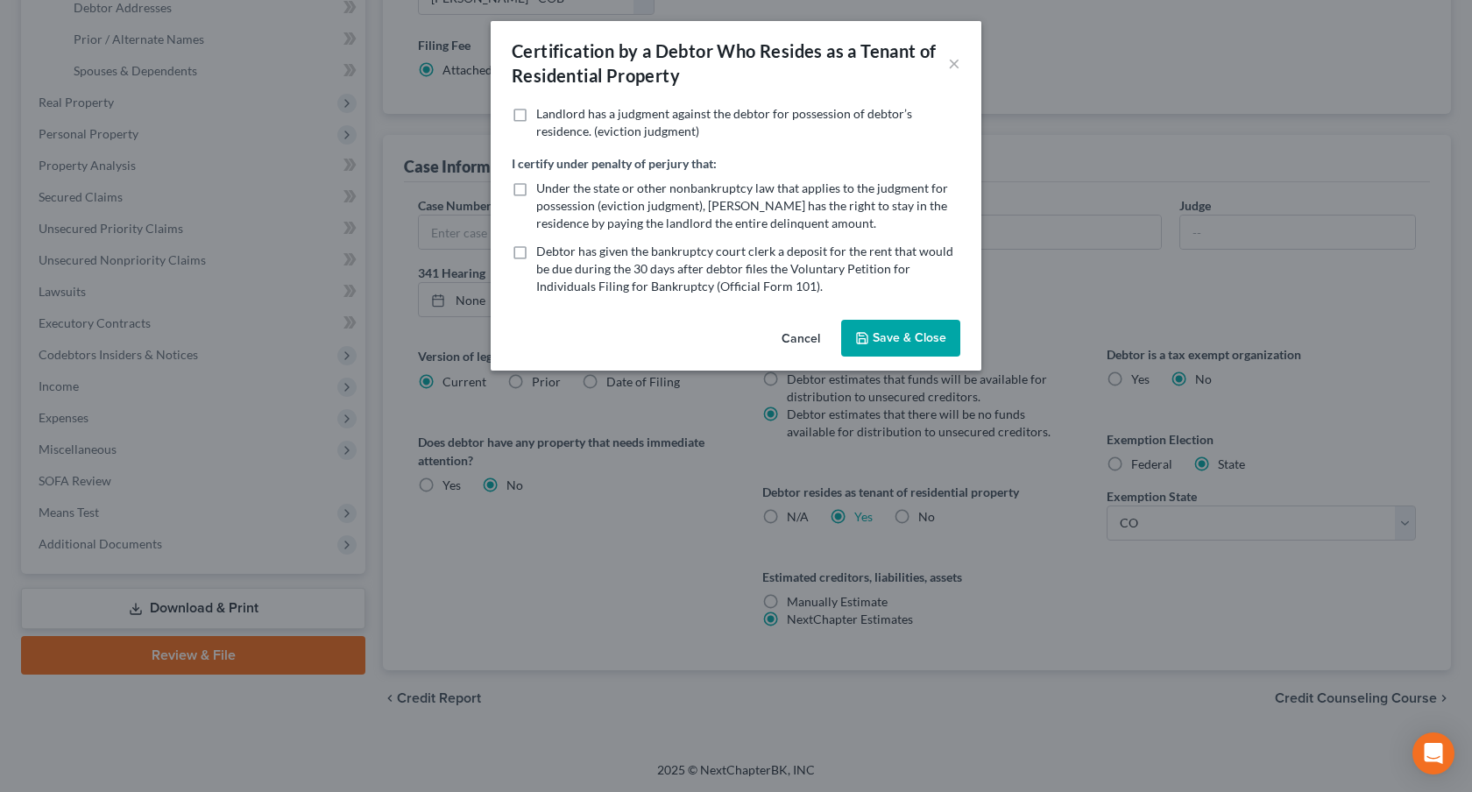
click at [867, 334] on icon "button" at bounding box center [862, 338] width 11 height 11
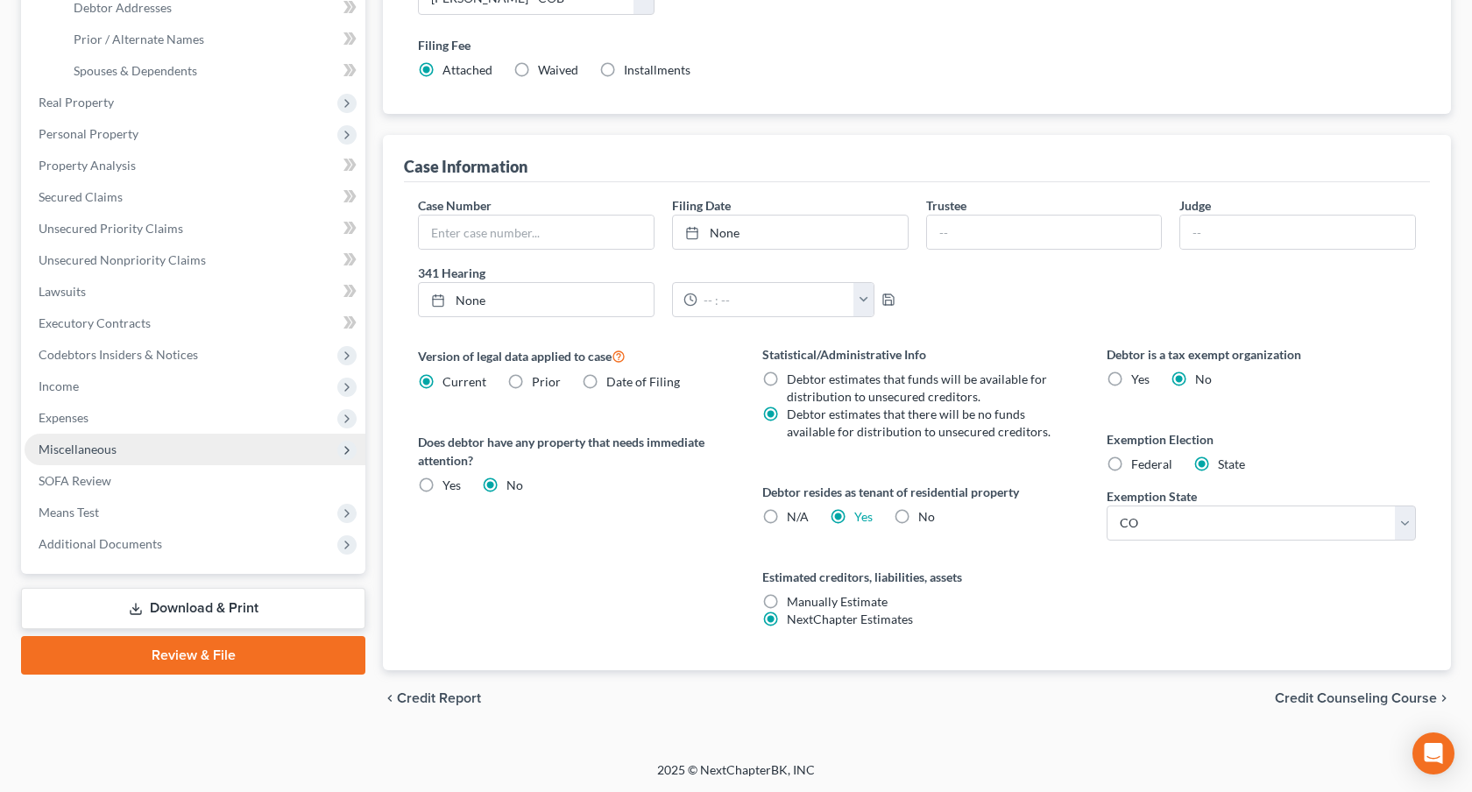
click at [96, 452] on span "Miscellaneous" at bounding box center [78, 449] width 78 height 15
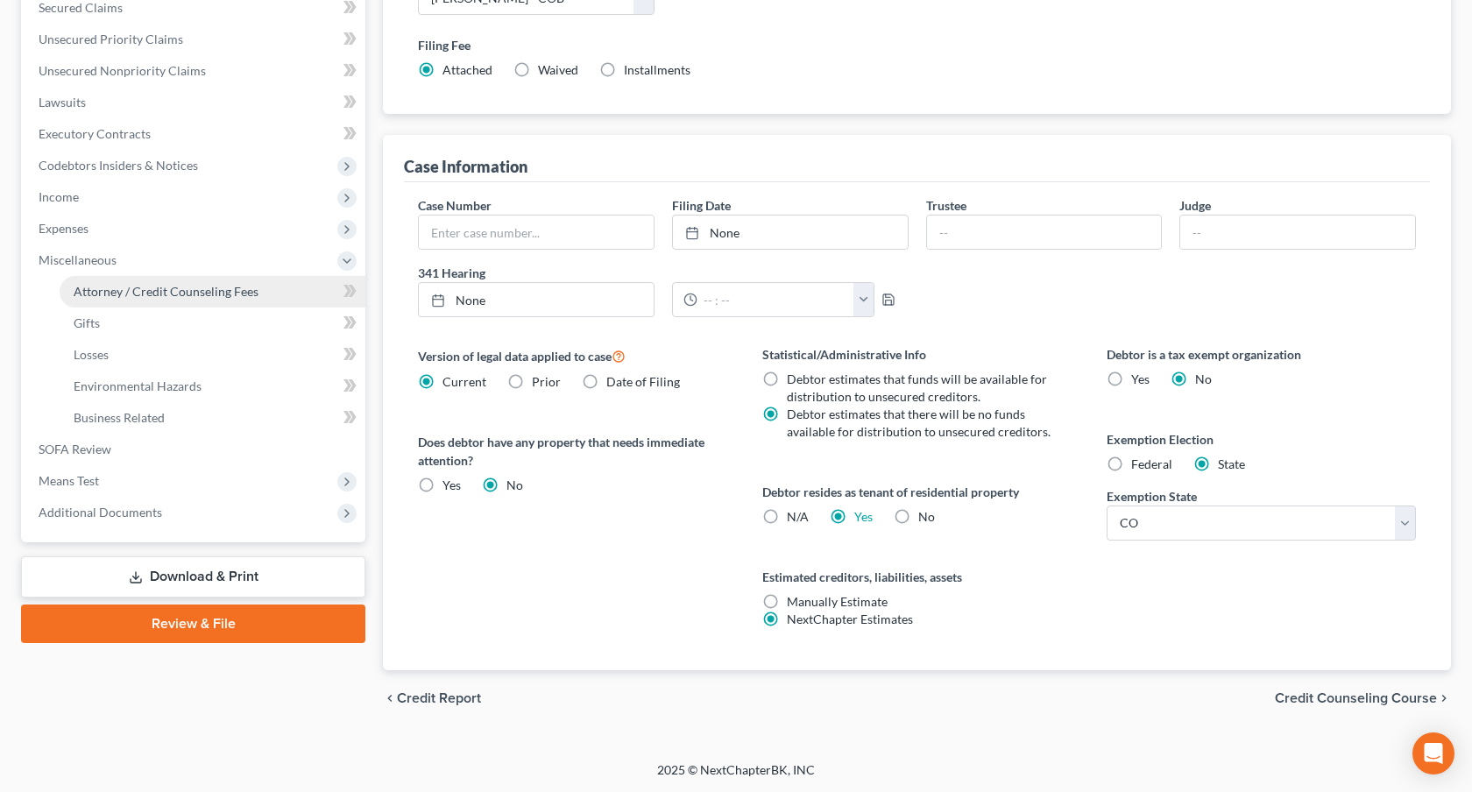
click at [196, 300] on link "Attorney / Credit Counseling Fees" at bounding box center [213, 292] width 306 height 32
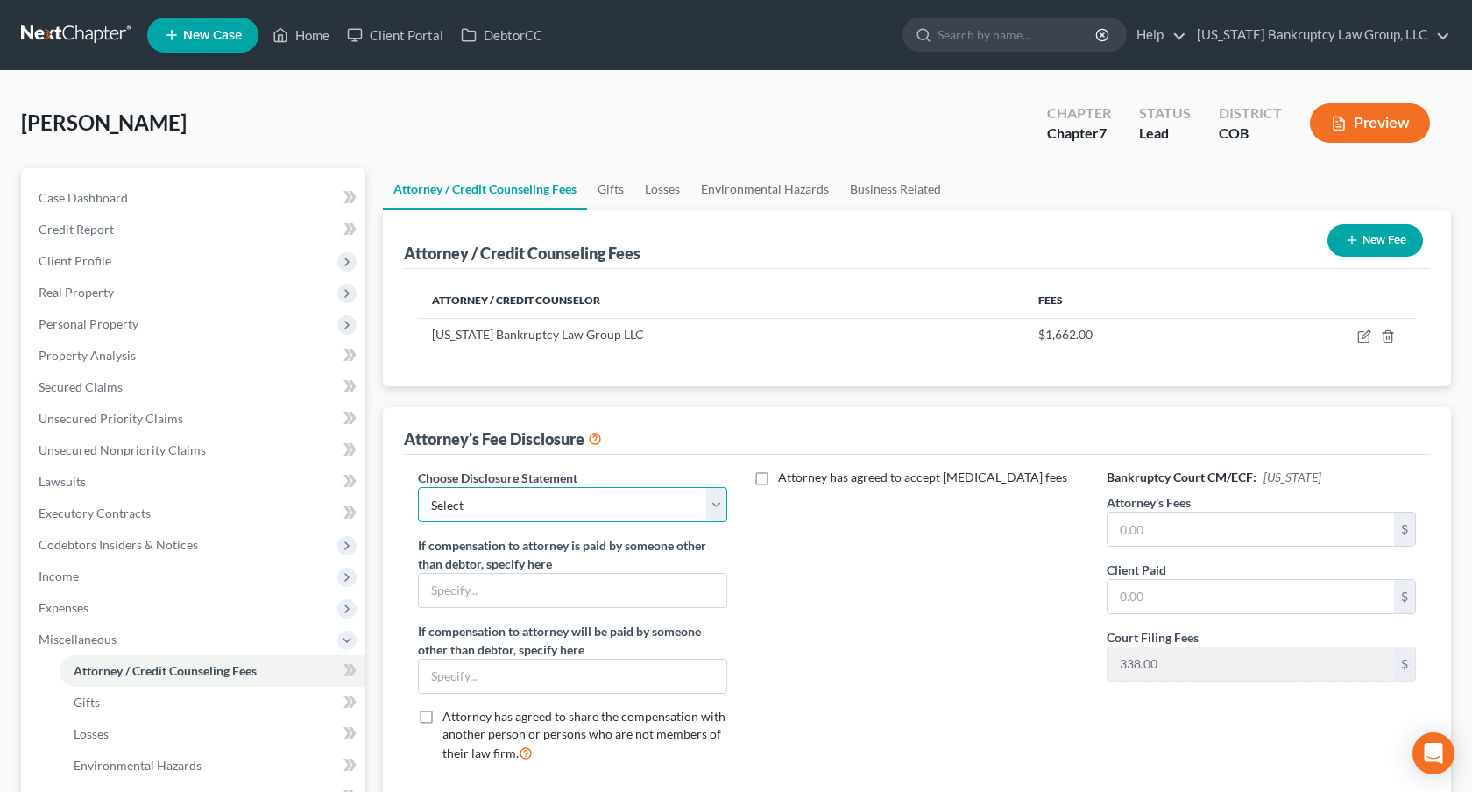
click at [582, 509] on select "Select Disclosure" at bounding box center [572, 504] width 309 height 35
select select "0"
click at [418, 487] on select "Select Disclosure" at bounding box center [572, 504] width 309 height 35
click at [1132, 538] on input "text" at bounding box center [1251, 529] width 287 height 33
type input "1,662.00"
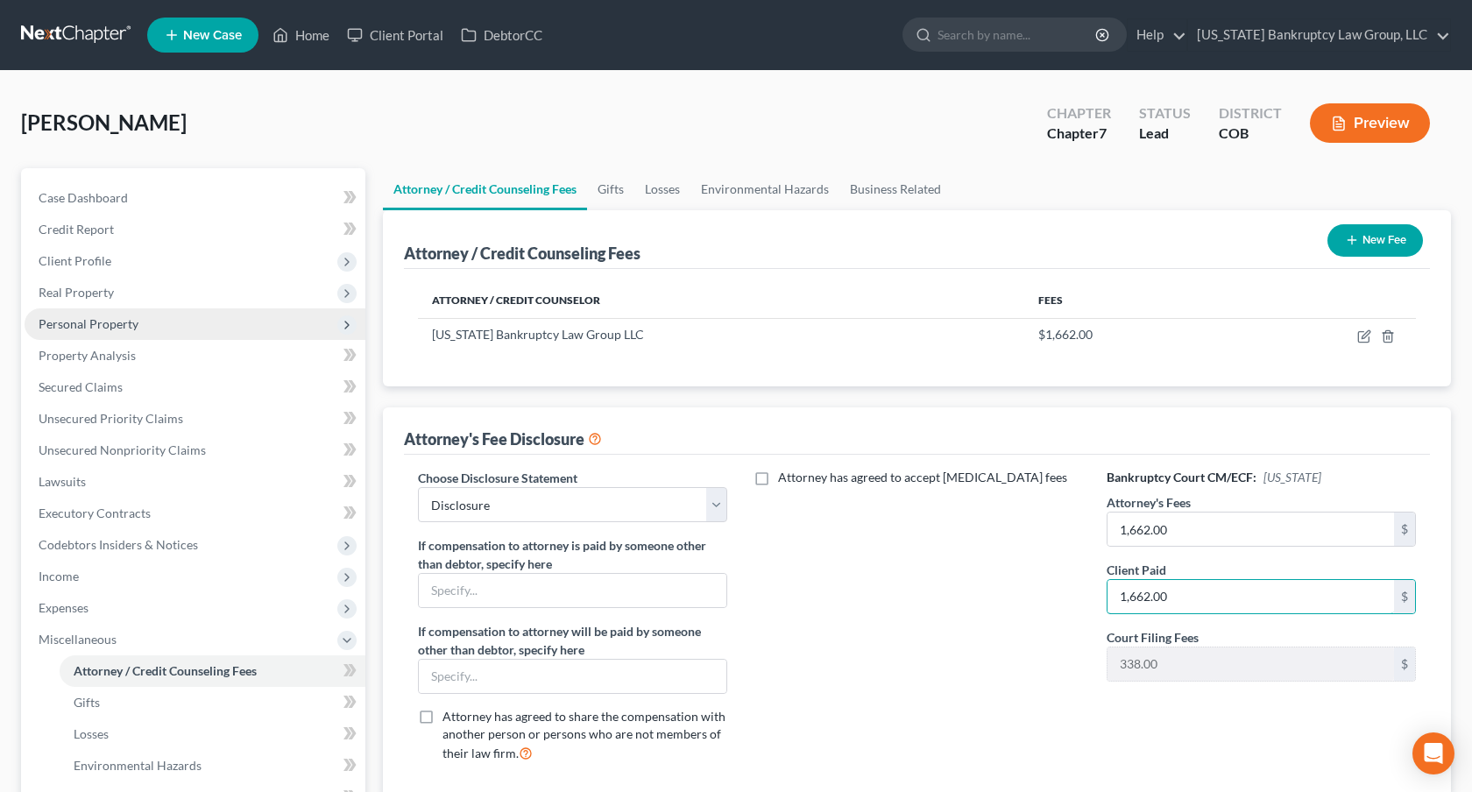
type input "1,662.00"
click at [116, 324] on span "Personal Property" at bounding box center [89, 323] width 100 height 15
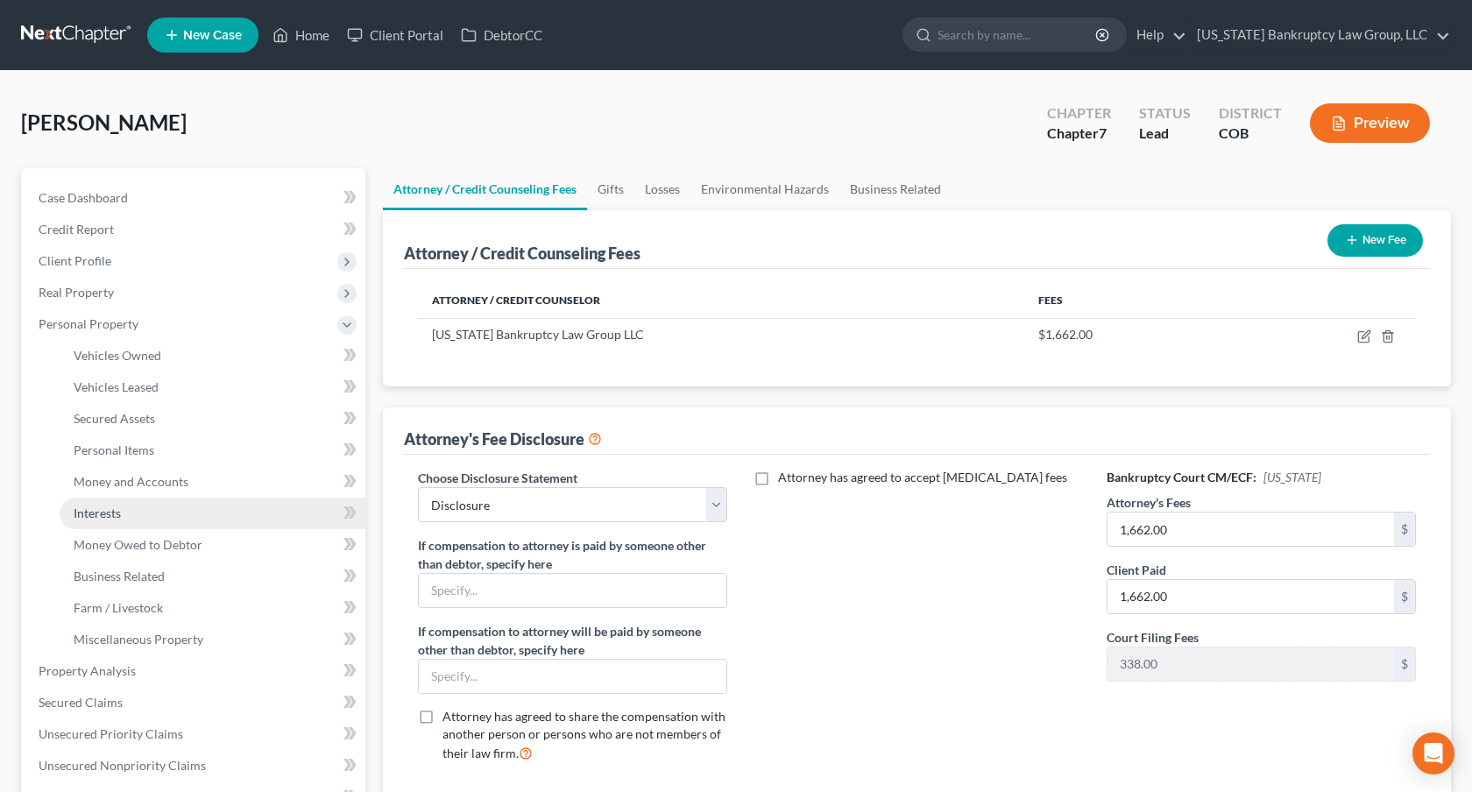
click at [145, 511] on link "Interests" at bounding box center [213, 514] width 306 height 32
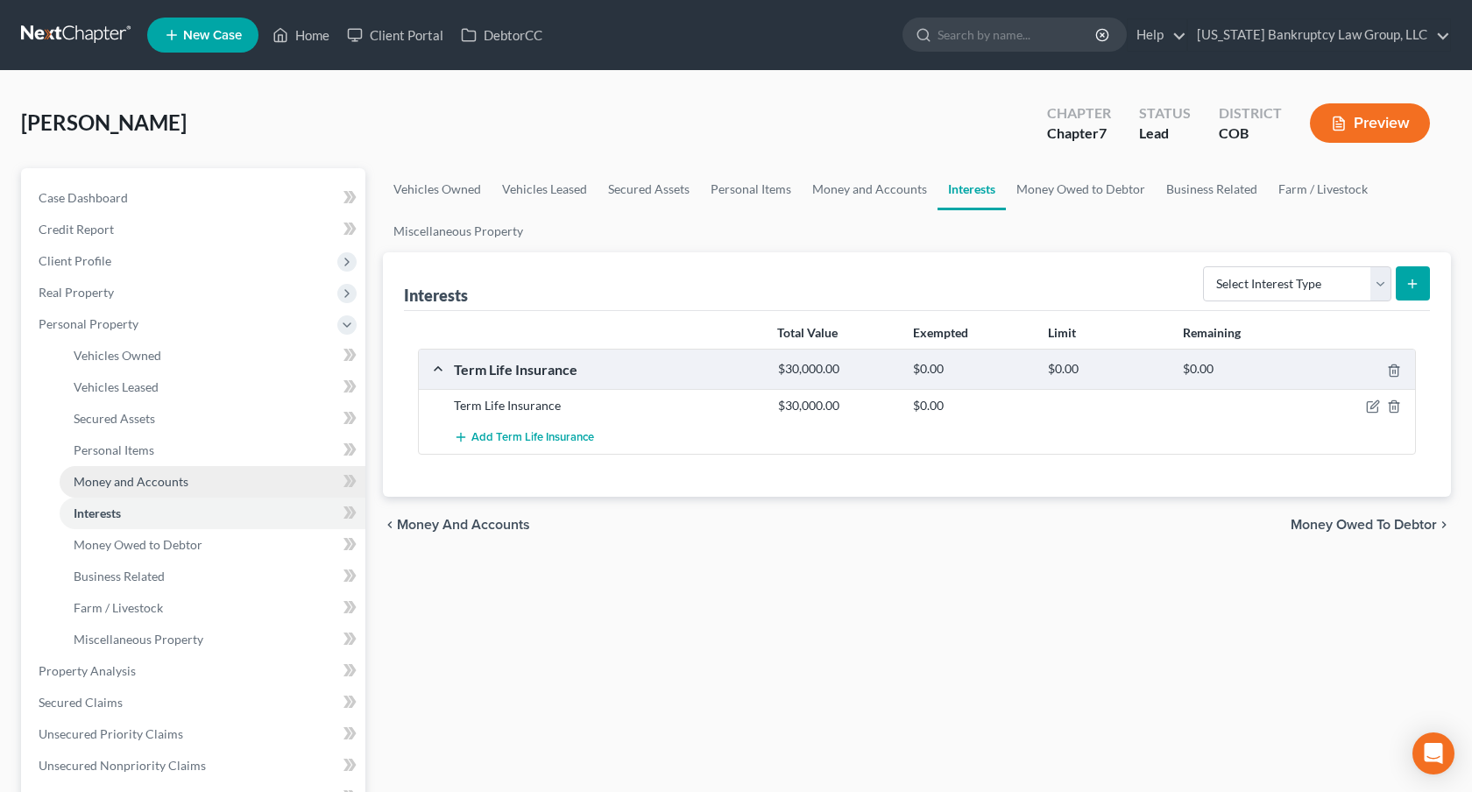
click at [202, 473] on link "Money and Accounts" at bounding box center [213, 482] width 306 height 32
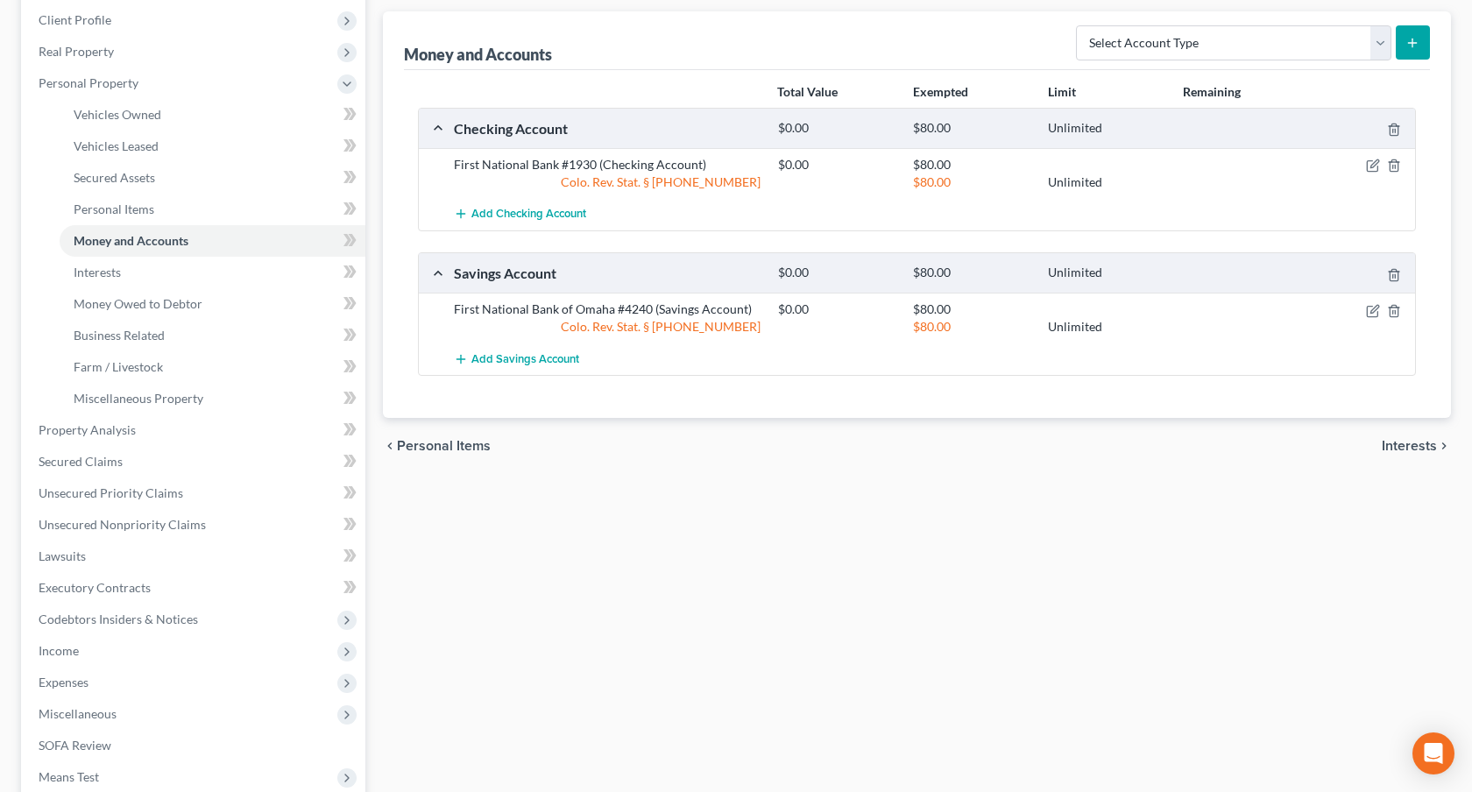
scroll to position [272, 0]
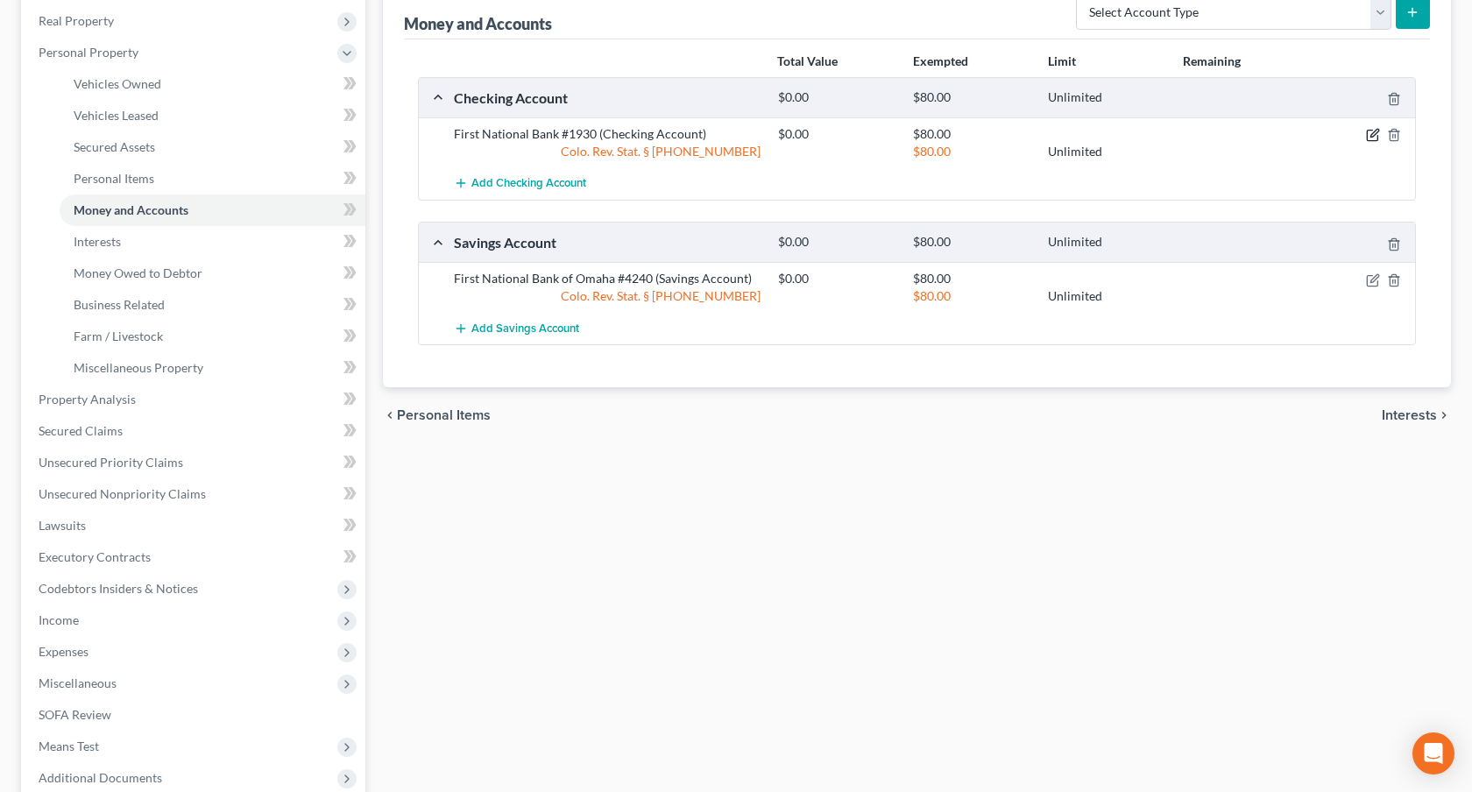
click at [1372, 132] on icon "button" at bounding box center [1373, 135] width 14 height 14
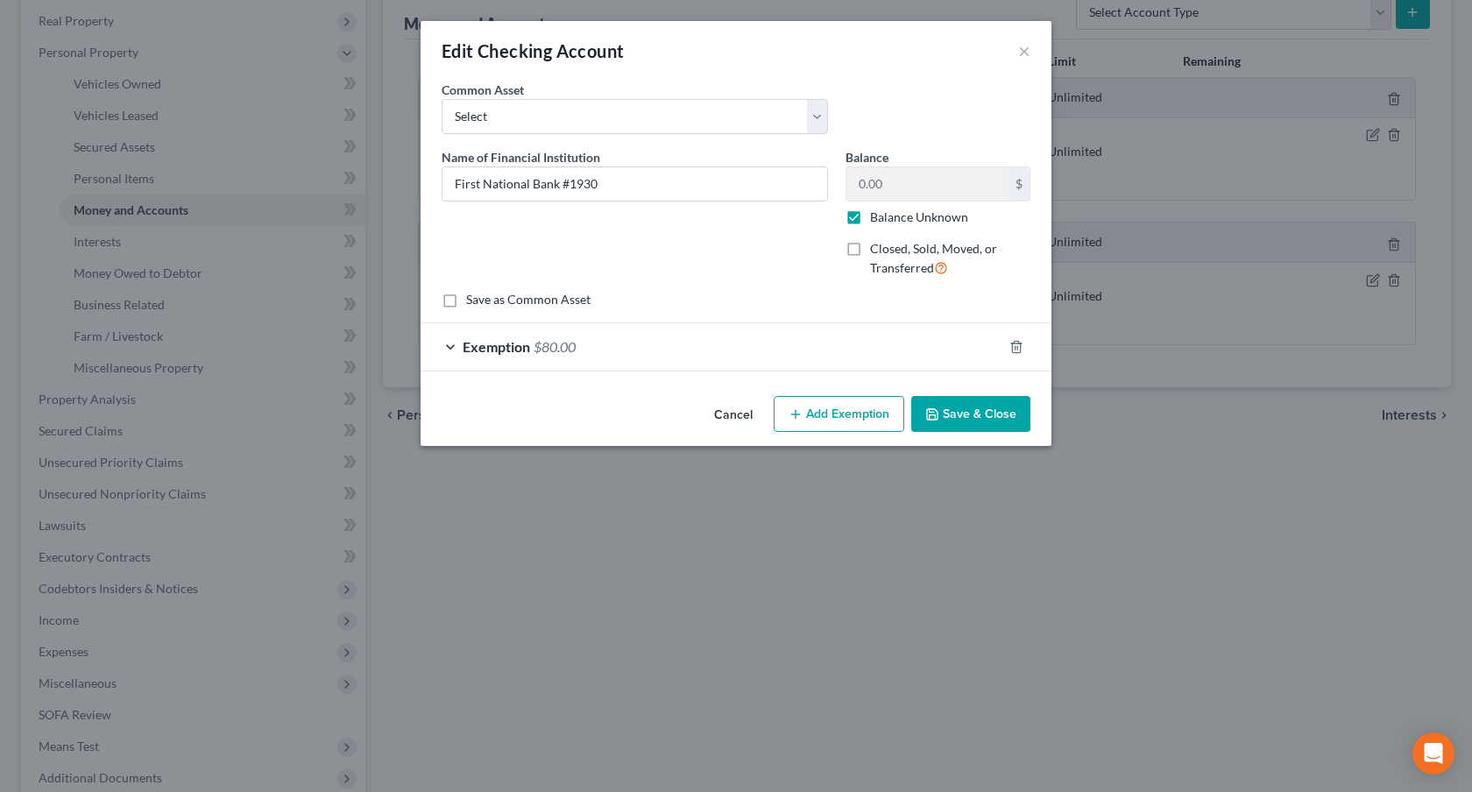
click at [870, 216] on label "Balance Unknown" at bounding box center [919, 218] width 98 height 18
click at [877, 216] on input "Balance Unknown" at bounding box center [882, 214] width 11 height 11
checkbox input "false"
click at [963, 401] on button "Save & Close" at bounding box center [970, 414] width 119 height 37
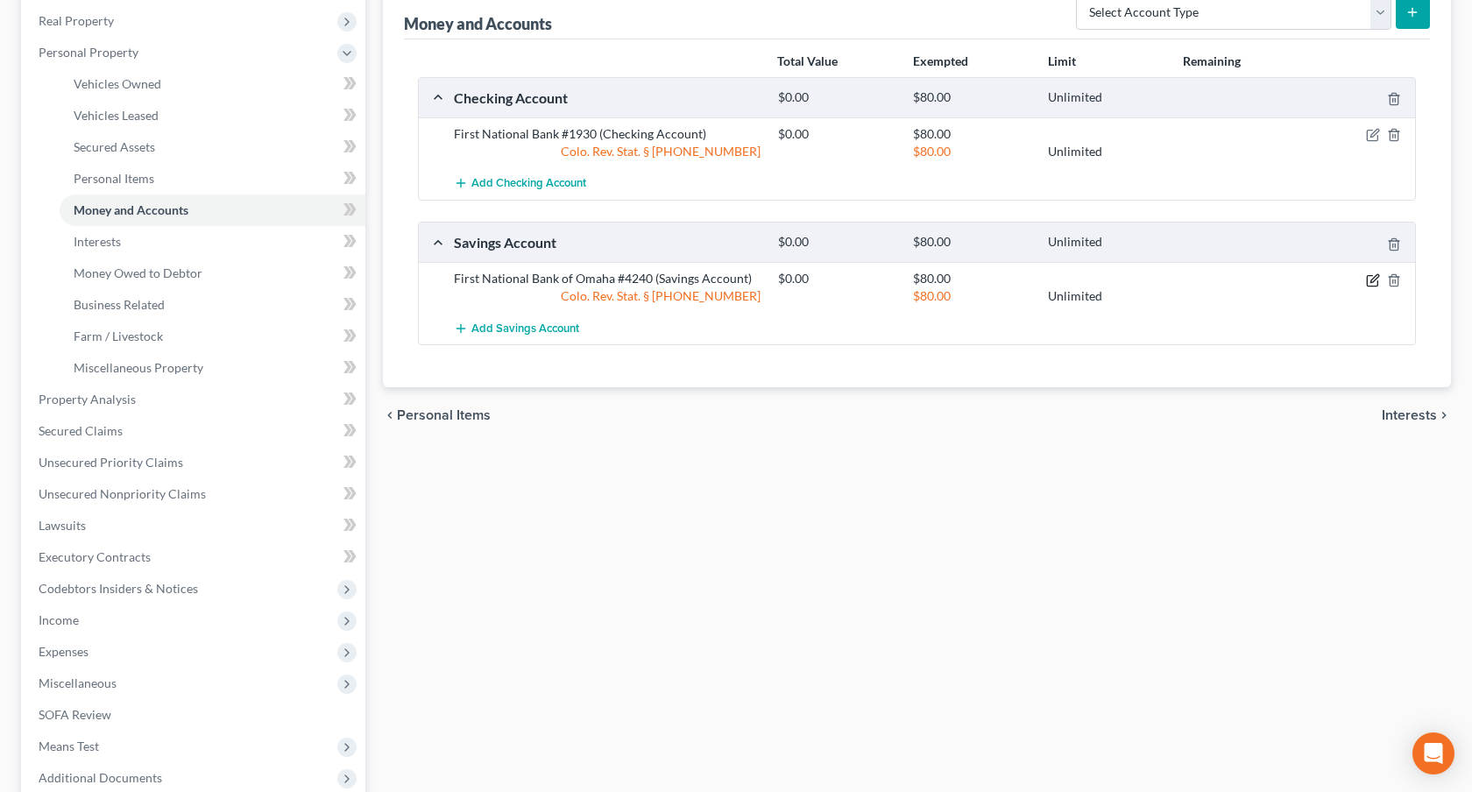
click at [1368, 282] on icon "button" at bounding box center [1373, 280] width 14 height 14
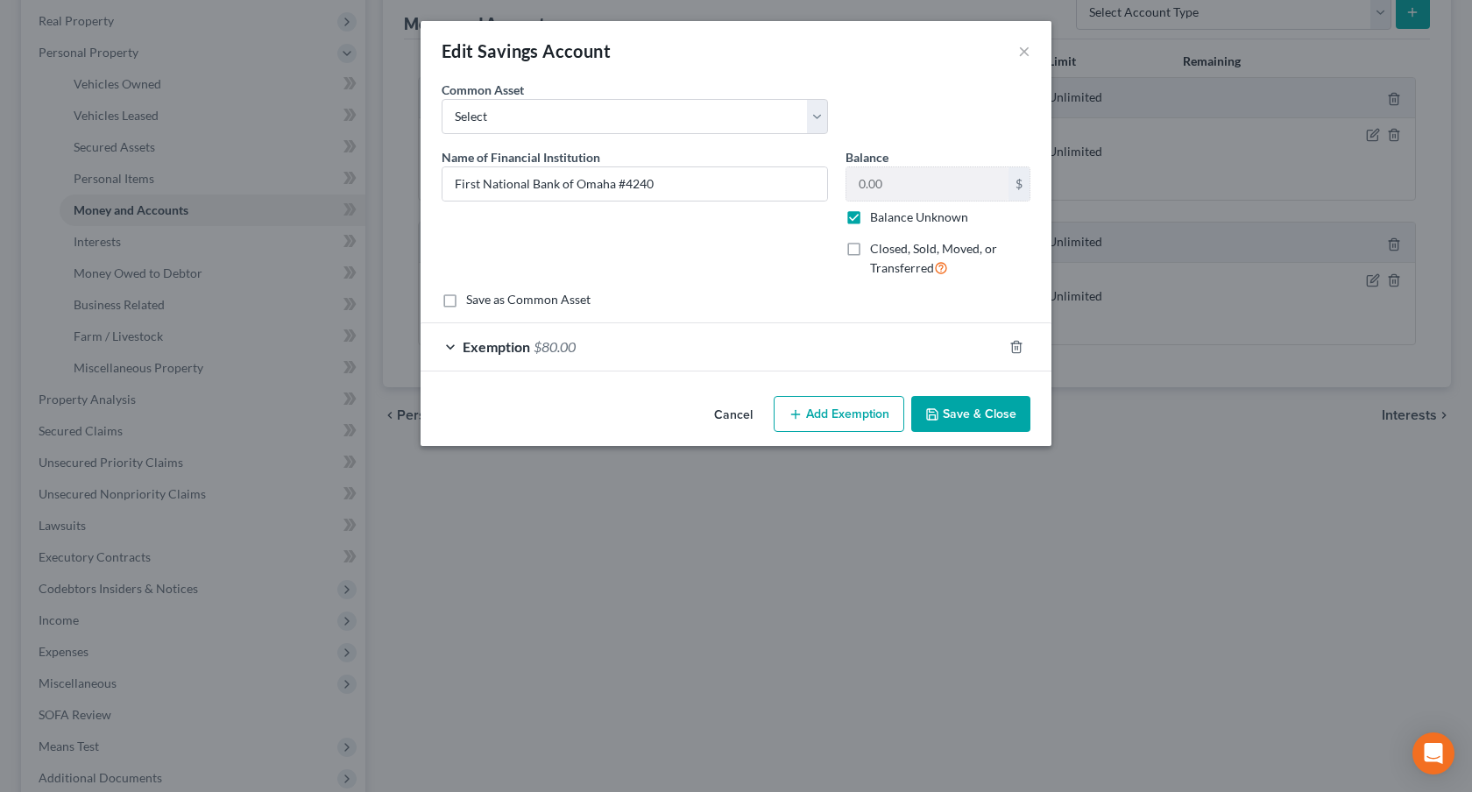
click at [870, 220] on label "Balance Unknown" at bounding box center [919, 218] width 98 height 18
click at [877, 220] on input "Balance Unknown" at bounding box center [882, 214] width 11 height 11
checkbox input "false"
click at [942, 411] on button "Save & Close" at bounding box center [970, 414] width 119 height 37
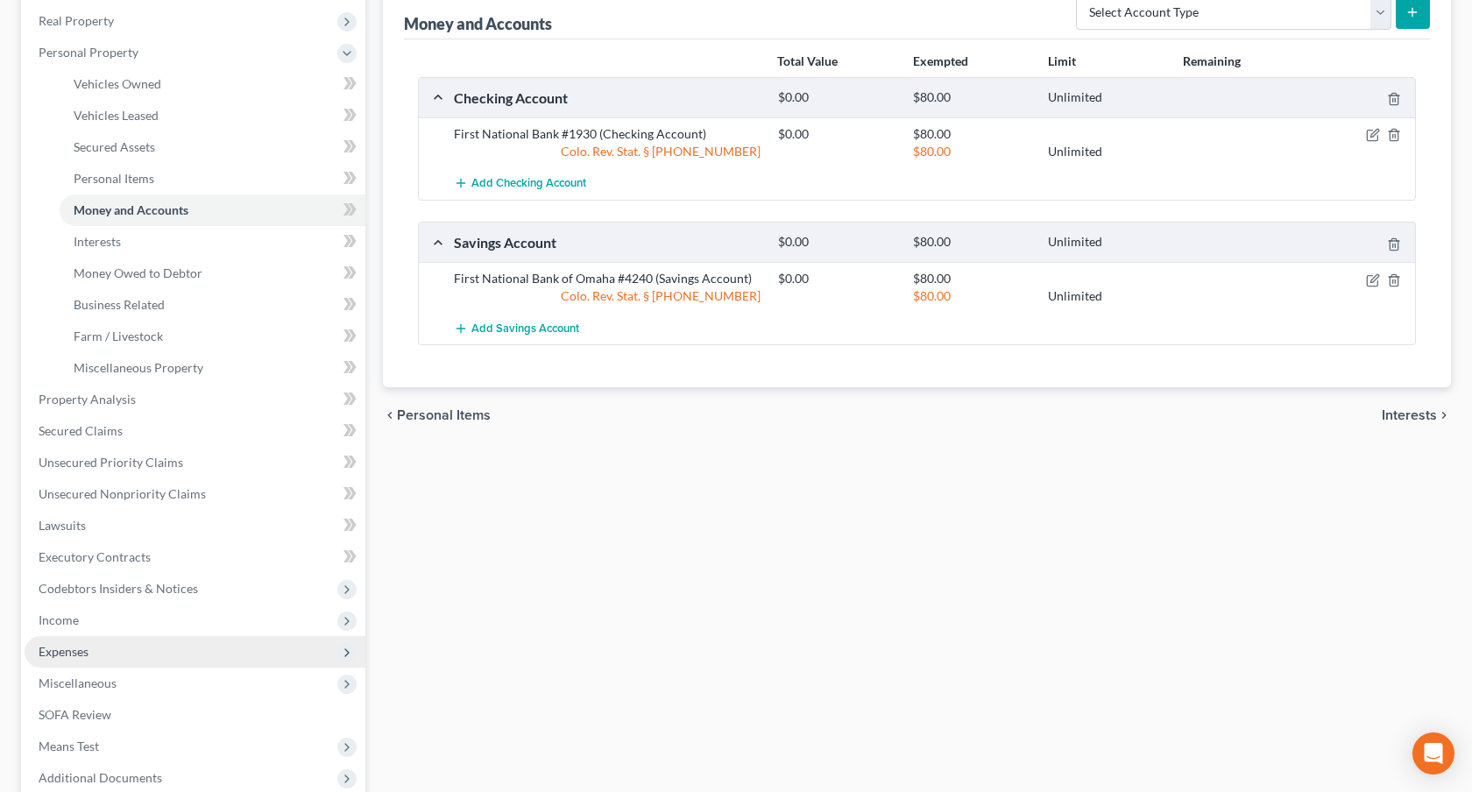
click at [88, 656] on span "Expenses" at bounding box center [64, 651] width 50 height 15
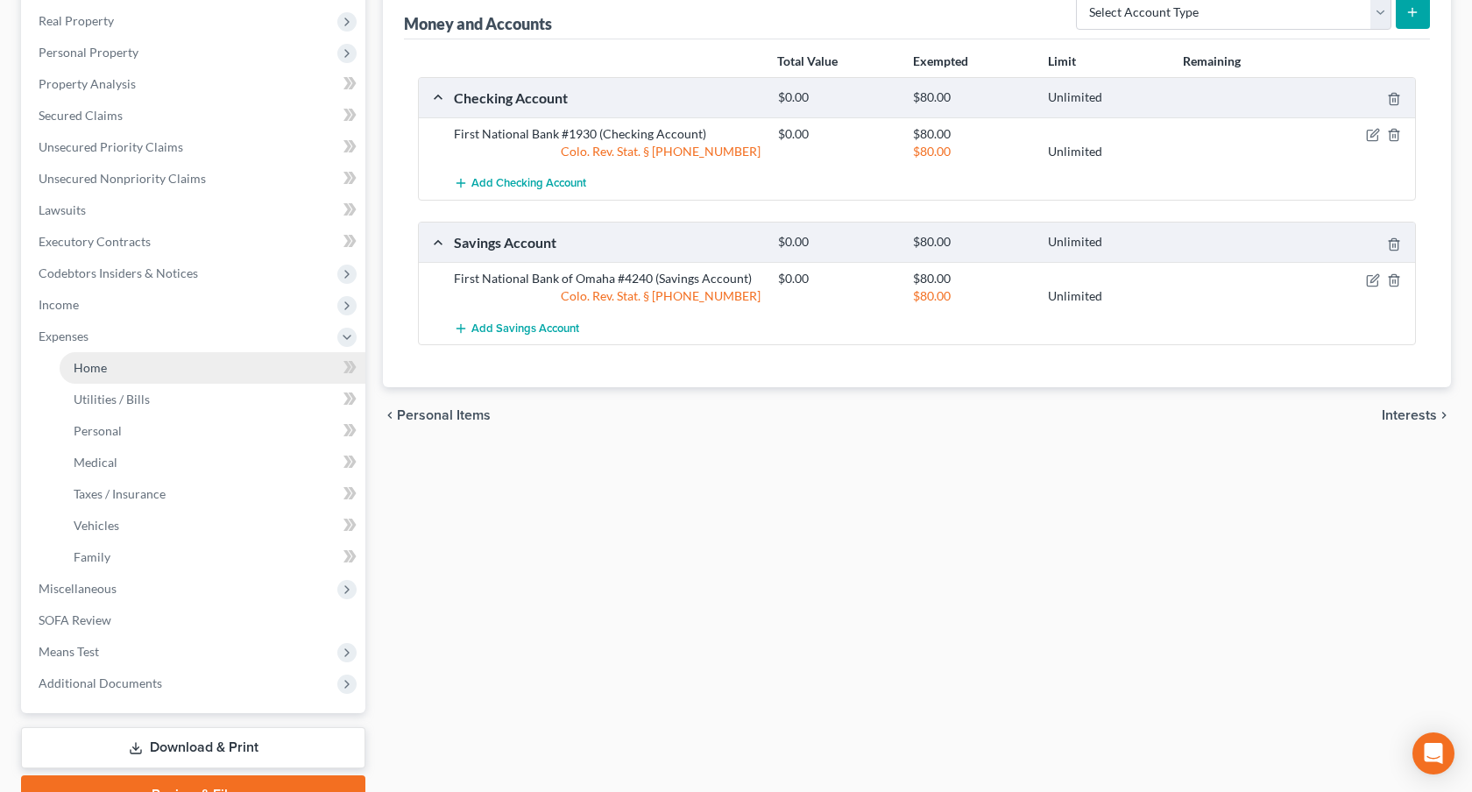
click at [106, 372] on link "Home" at bounding box center [213, 368] width 306 height 32
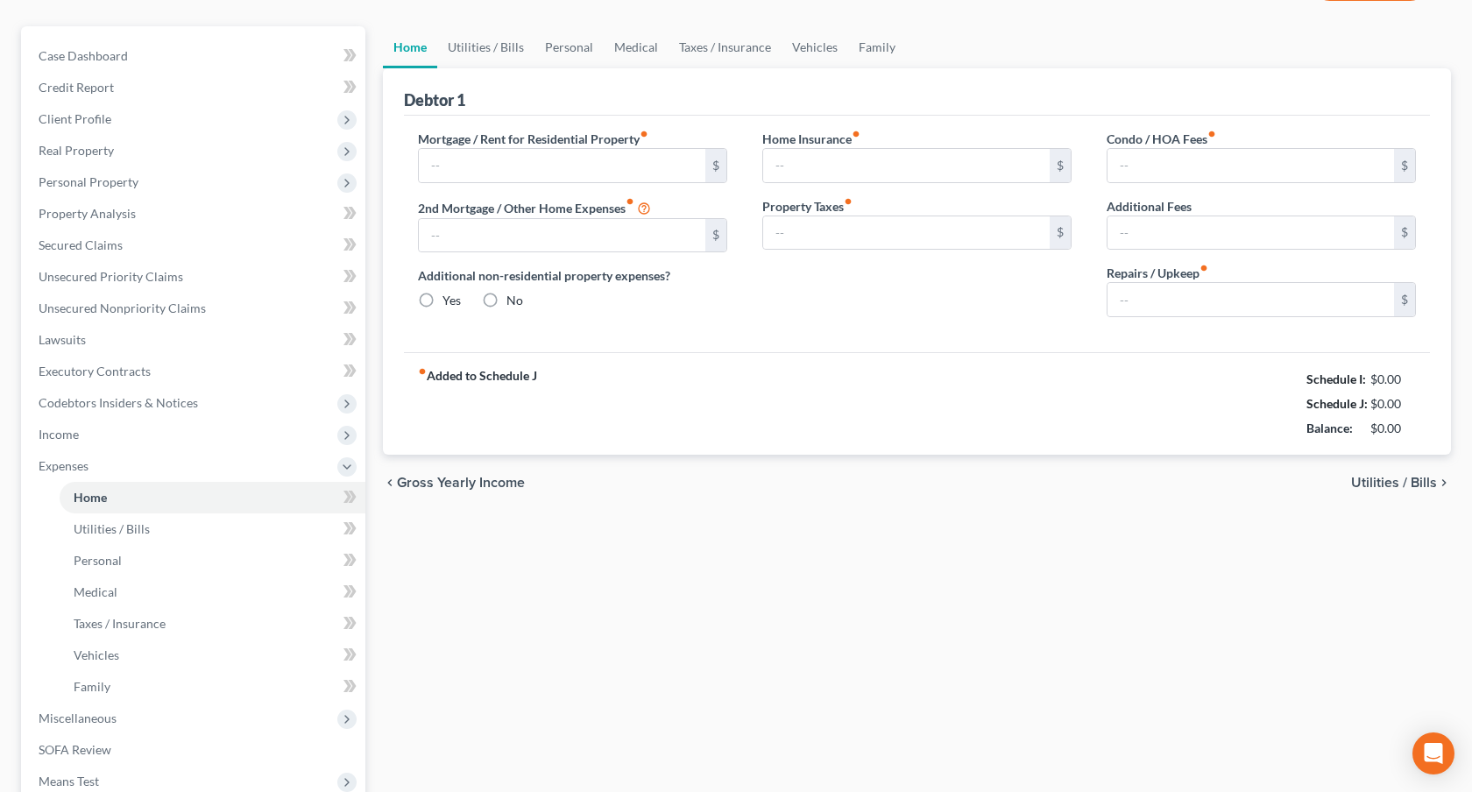
type input "0.00"
radio input "true"
type input "106.00"
type input "7.08"
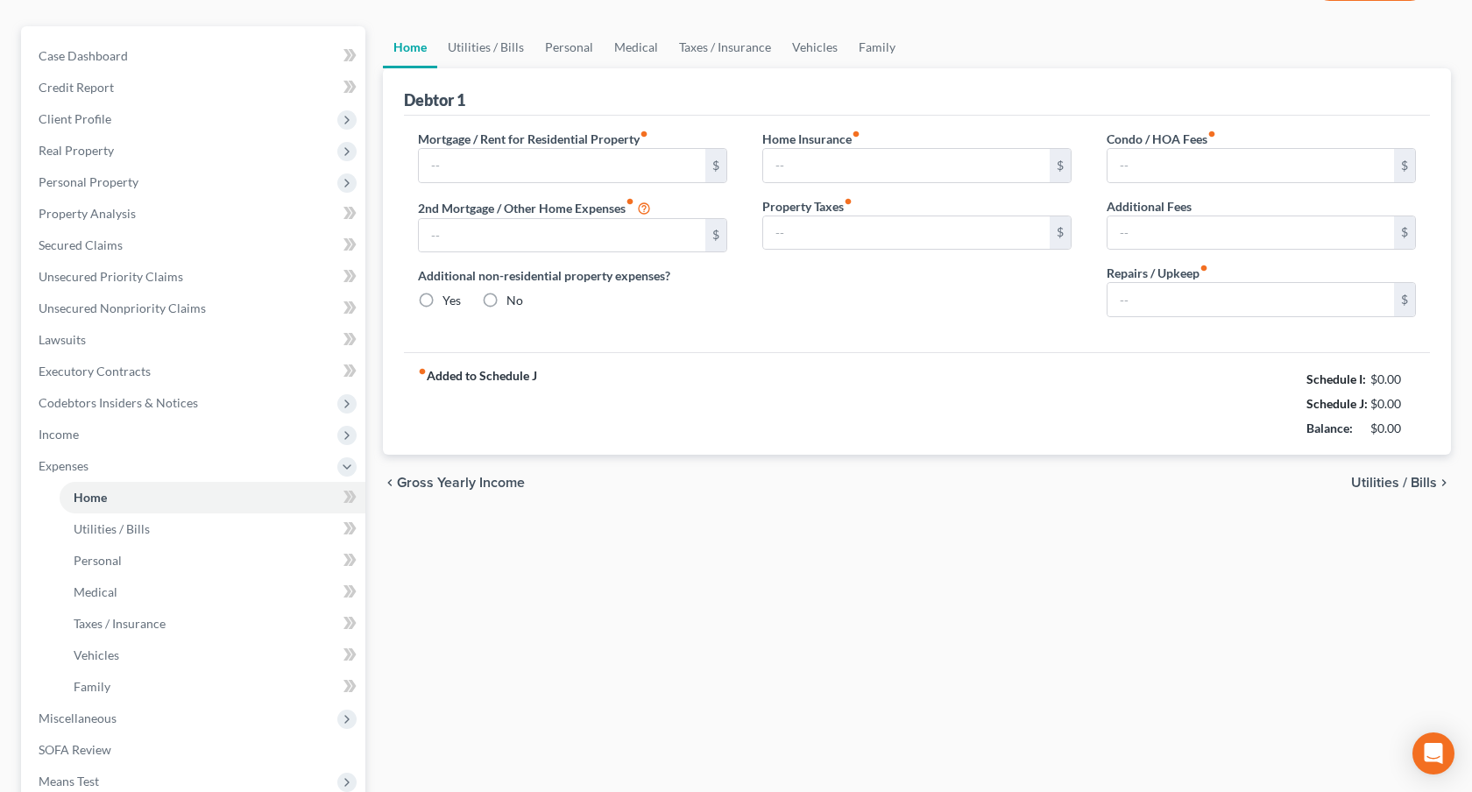
type input "0.00"
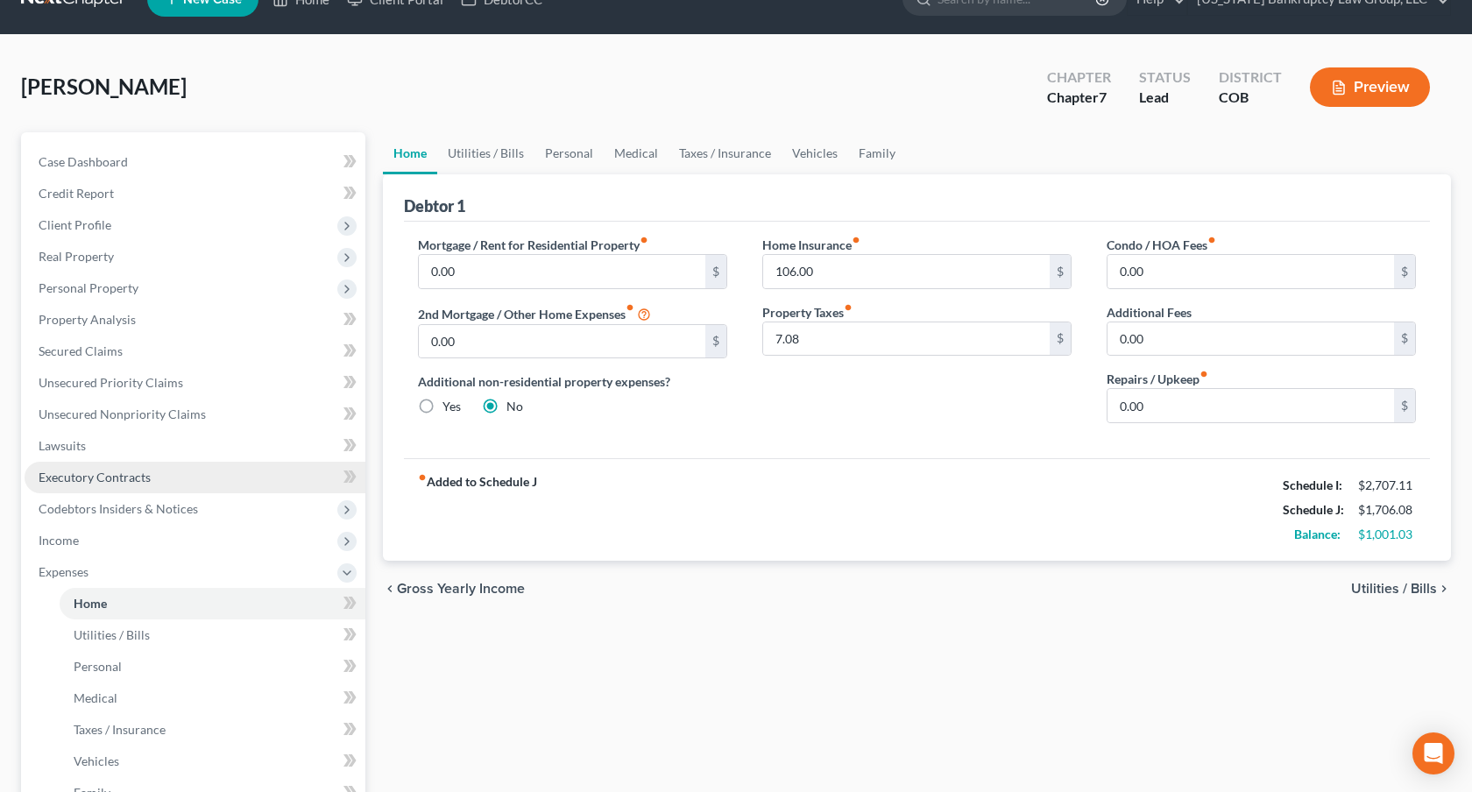
scroll to position [47, 0]
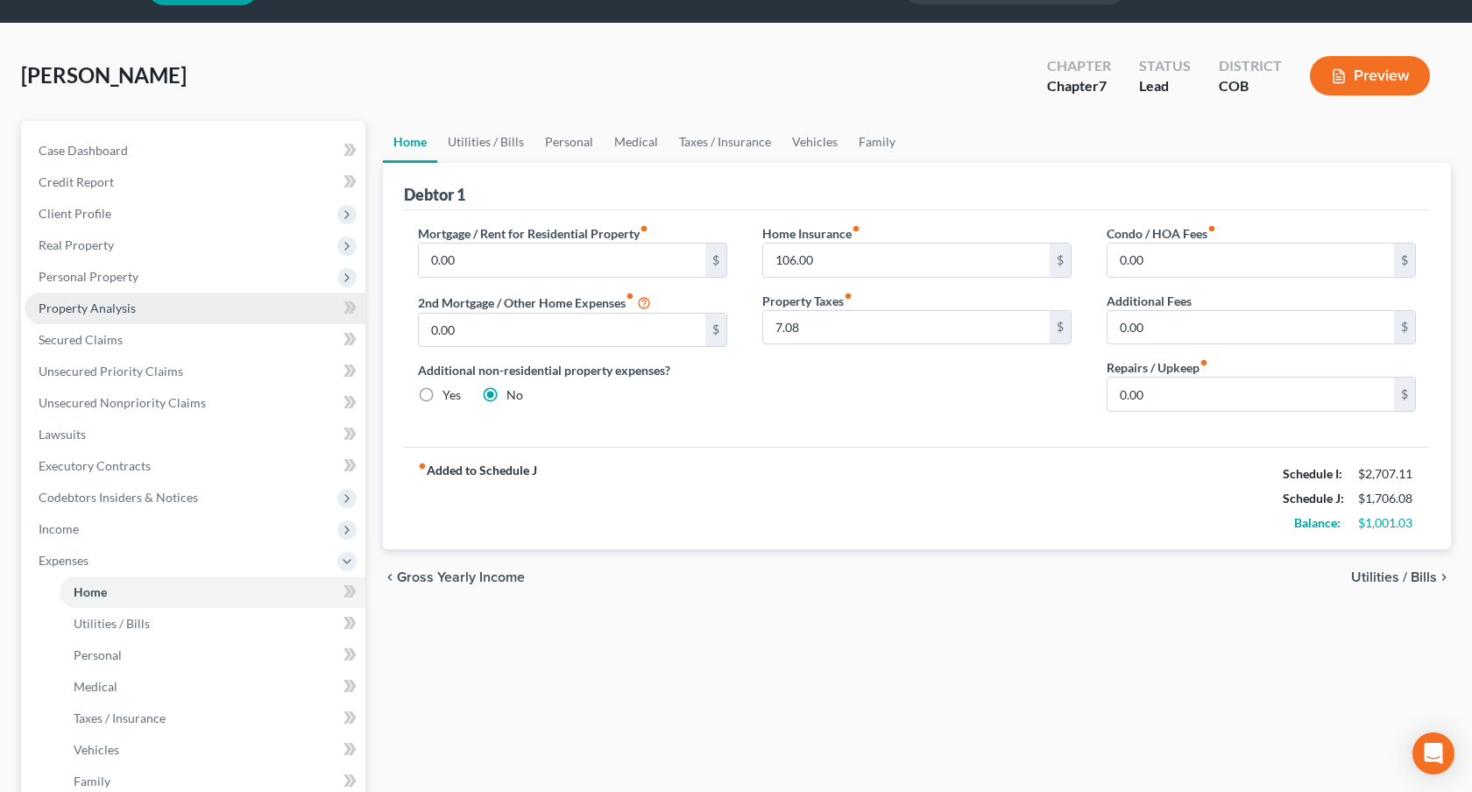
click at [116, 307] on span "Property Analysis" at bounding box center [87, 308] width 97 height 15
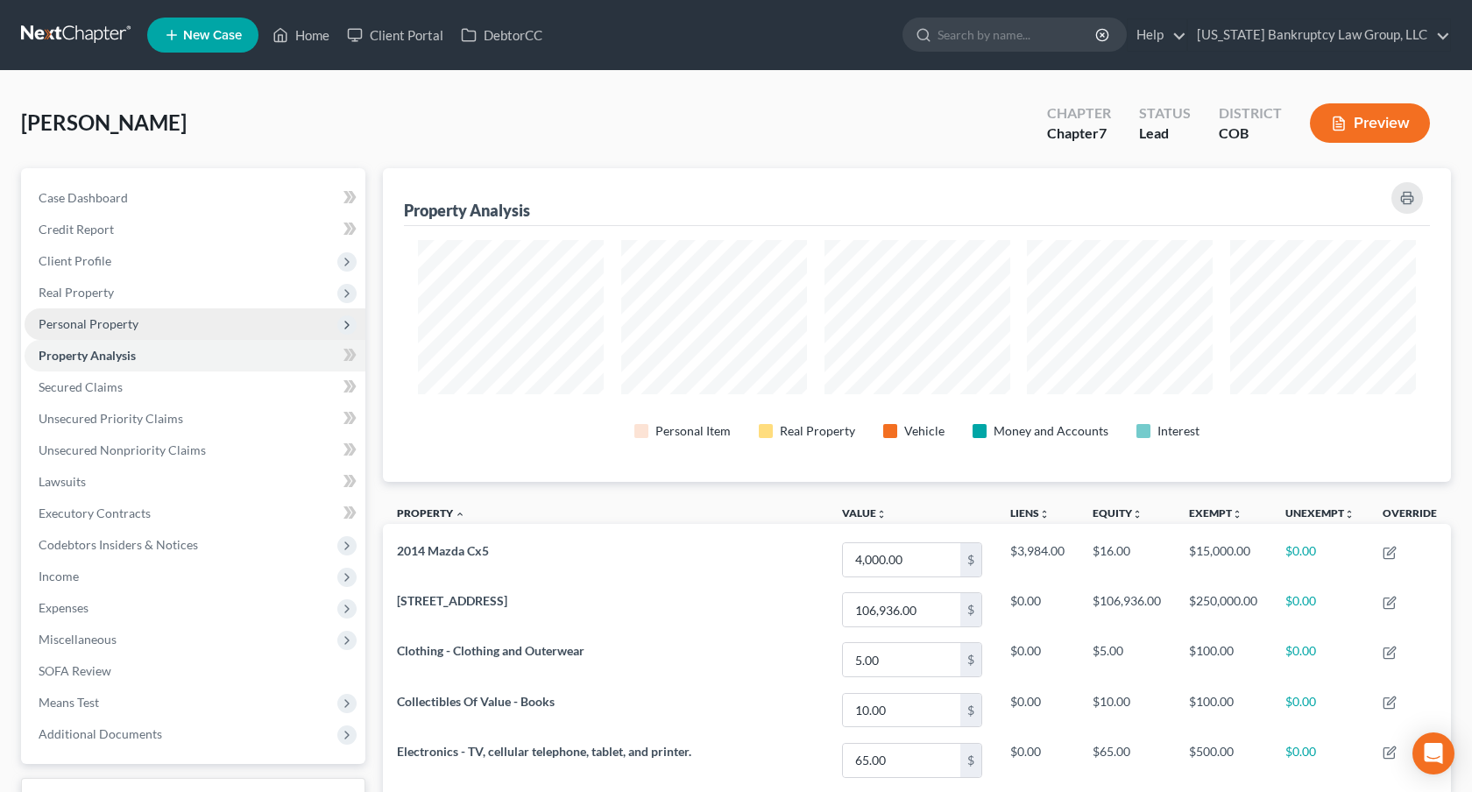
click at [121, 322] on span "Personal Property" at bounding box center [89, 323] width 100 height 15
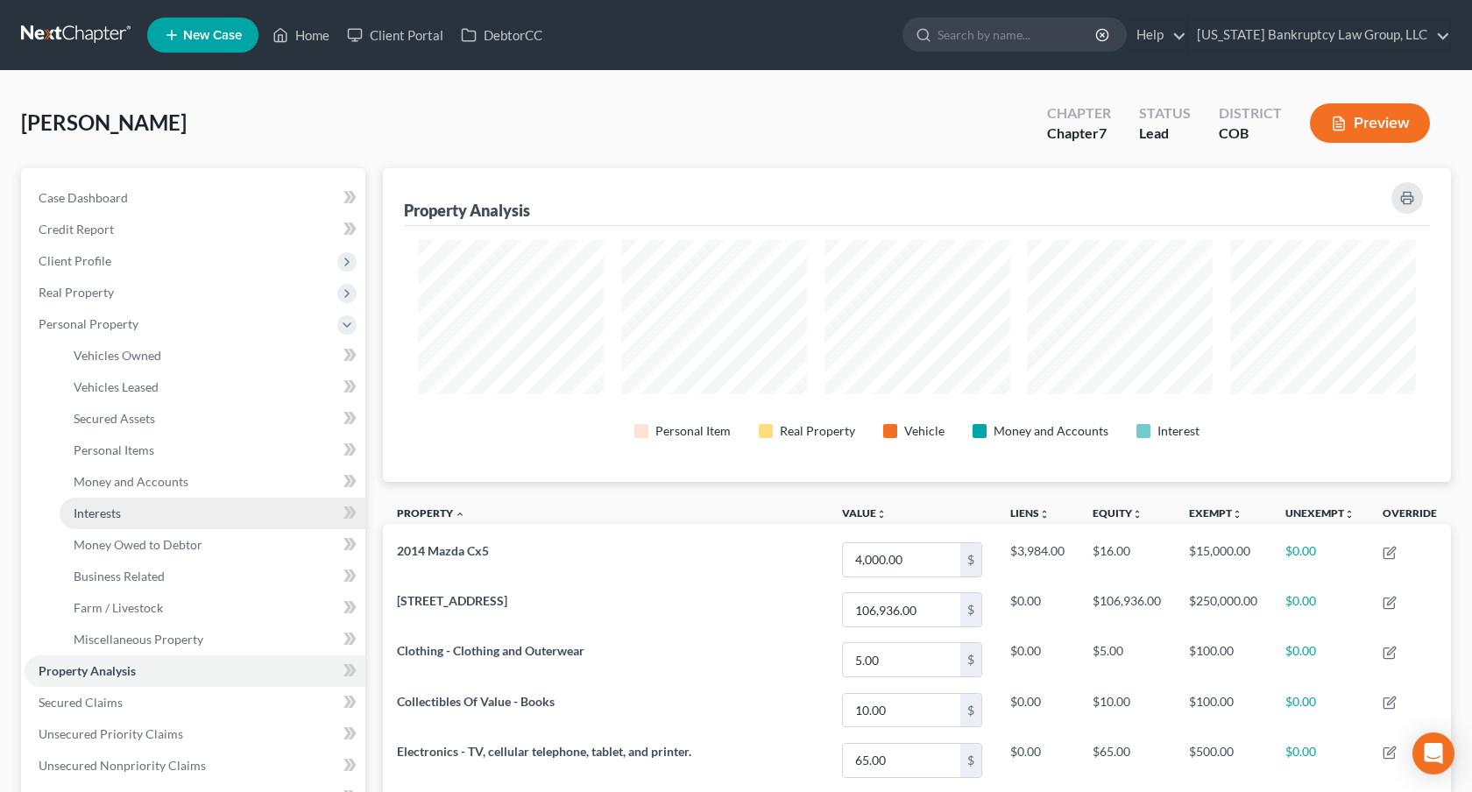
click at [138, 516] on link "Interests" at bounding box center [213, 514] width 306 height 32
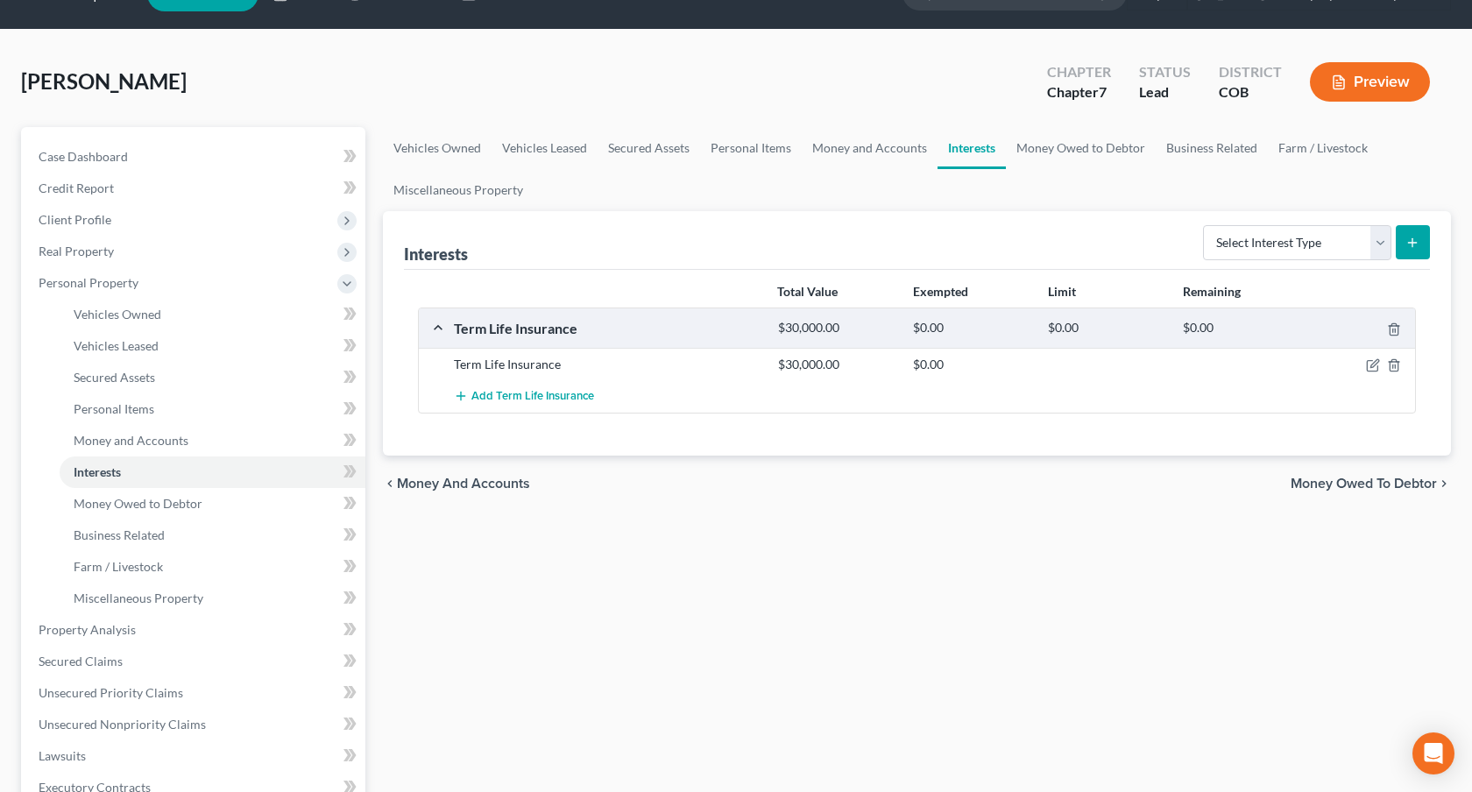
scroll to position [48, 0]
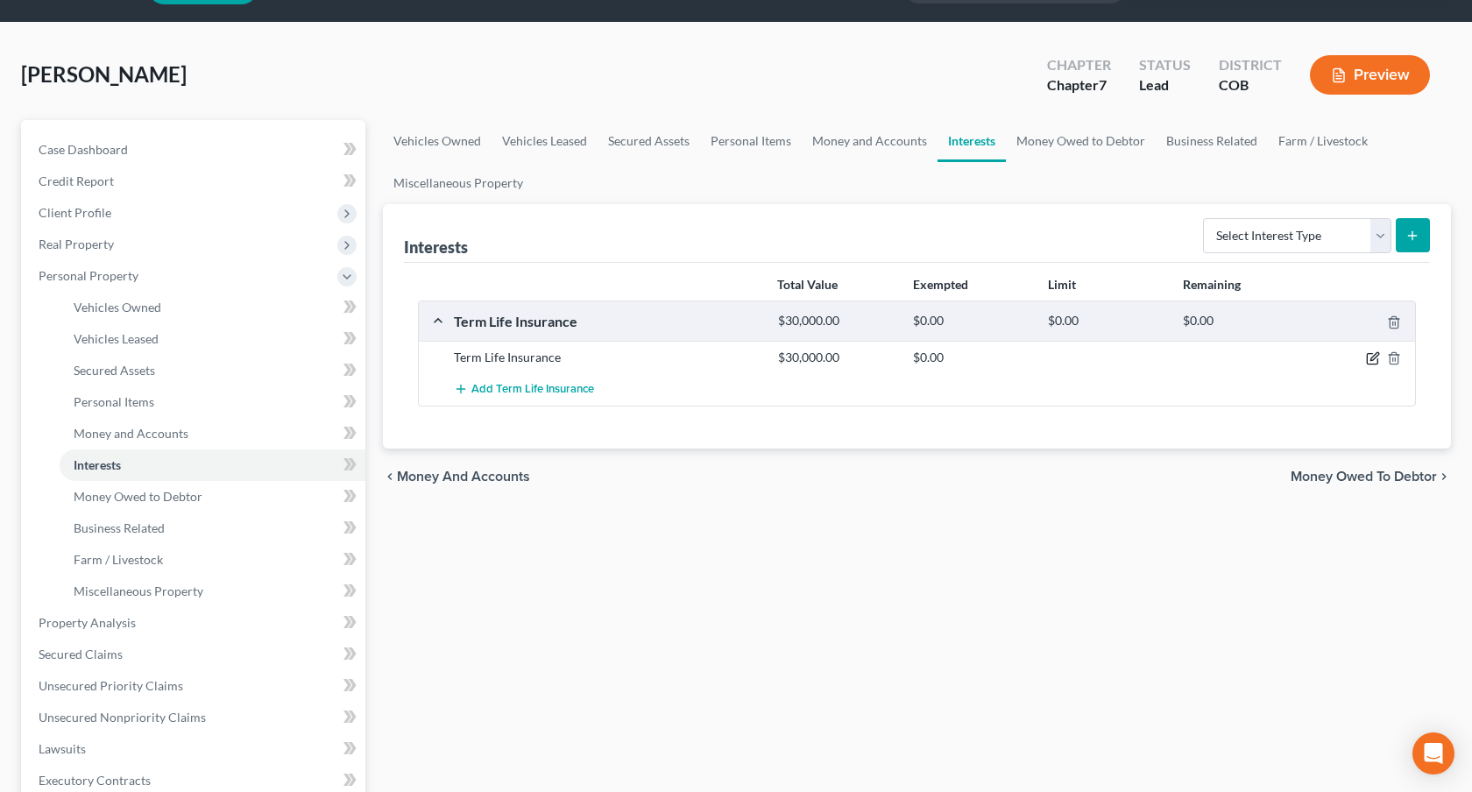
click at [1376, 356] on icon "button" at bounding box center [1375, 357] width 8 height 8
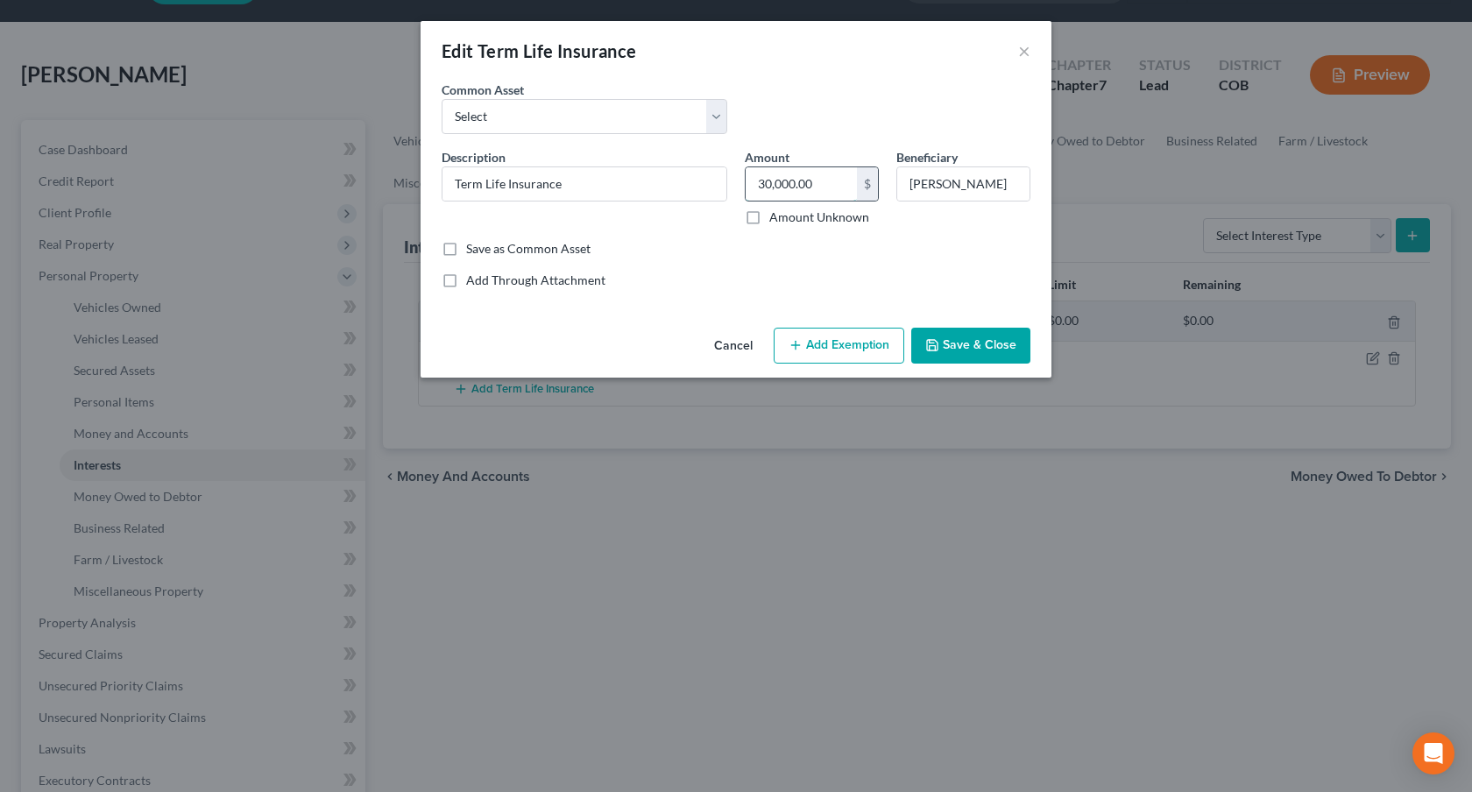
click at [784, 181] on input "30,000.00" at bounding box center [801, 183] width 111 height 33
type input "0.00"
click at [877, 348] on button "Add Exemption" at bounding box center [839, 346] width 131 height 37
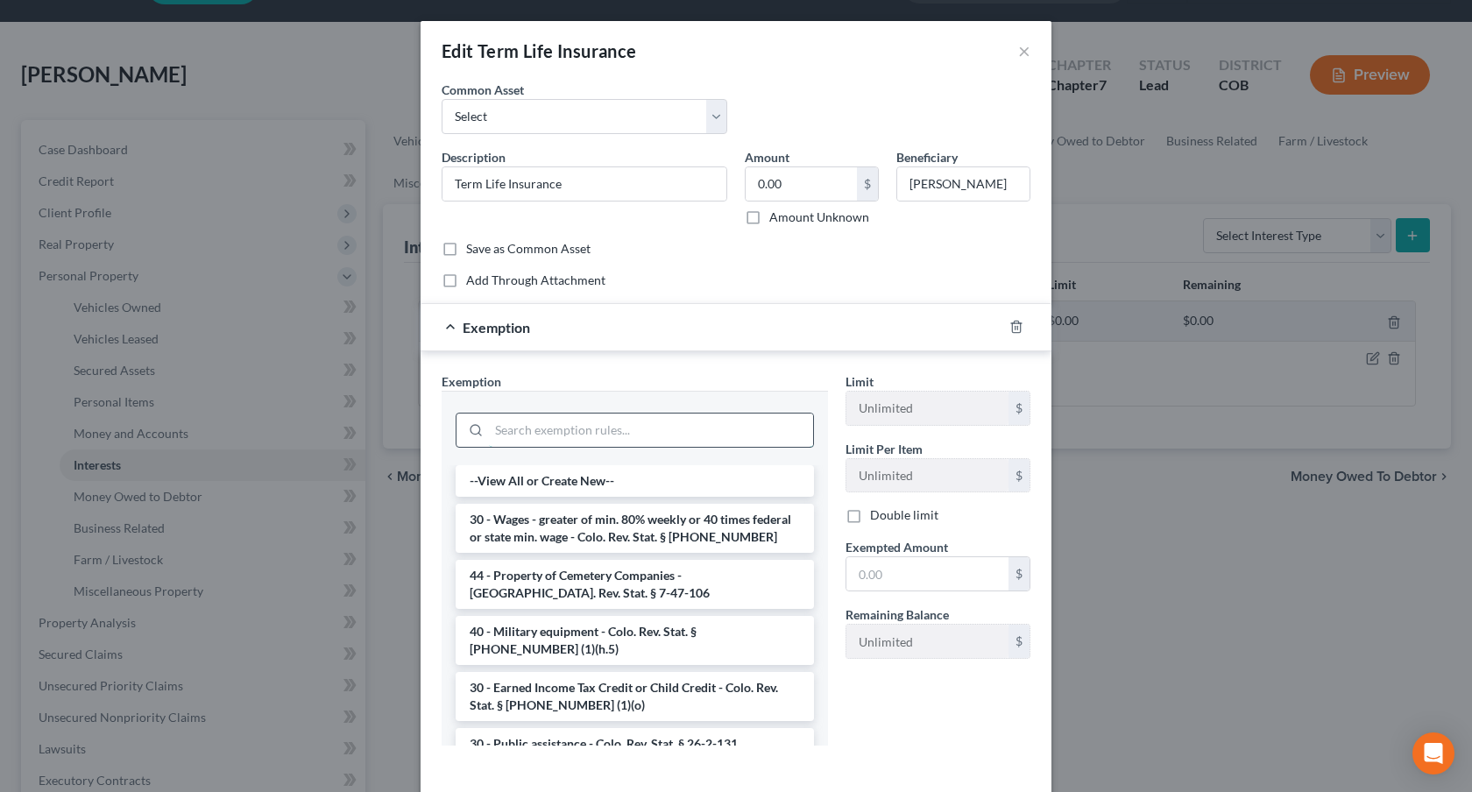
click at [744, 423] on input "search" at bounding box center [651, 430] width 324 height 33
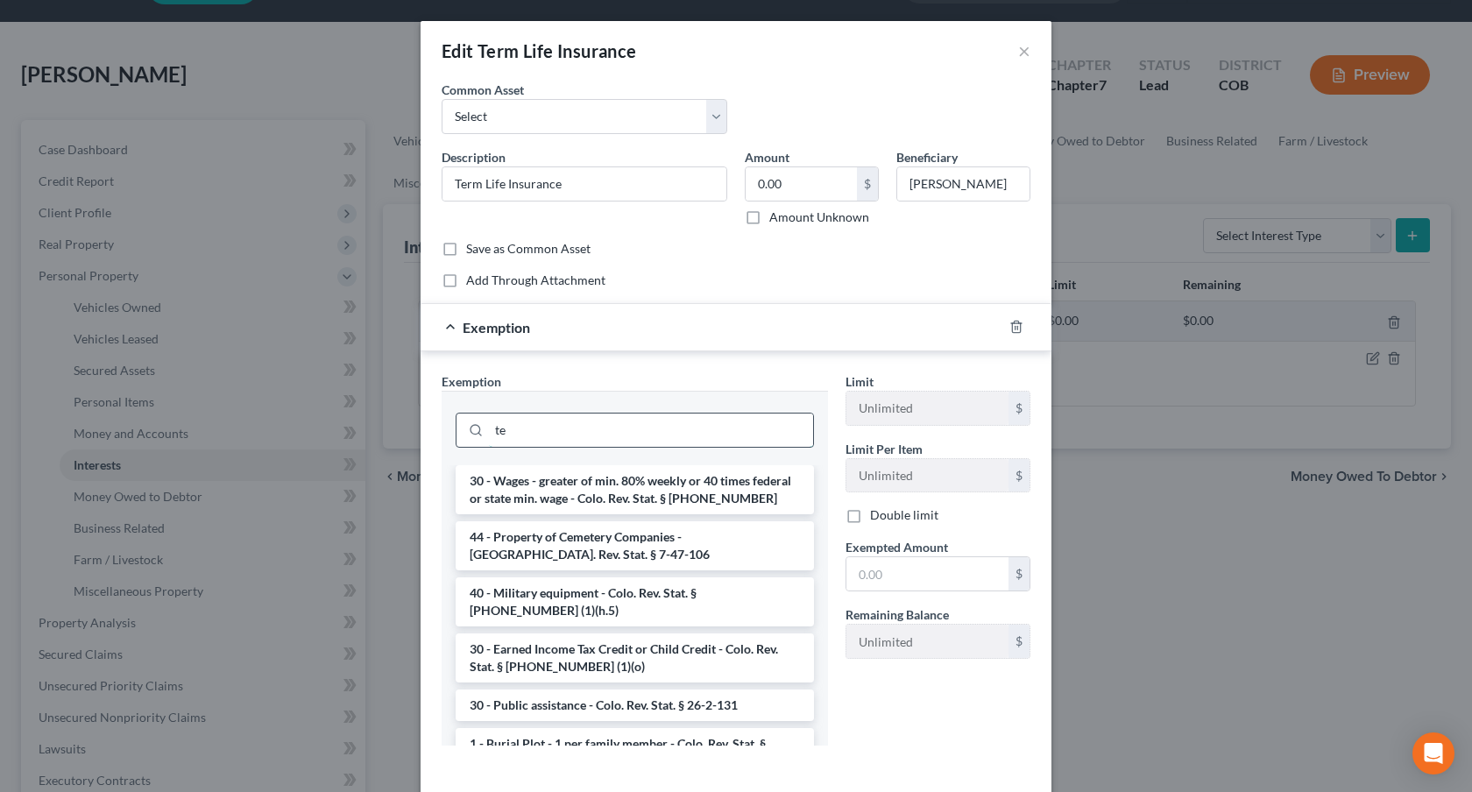
type input "t"
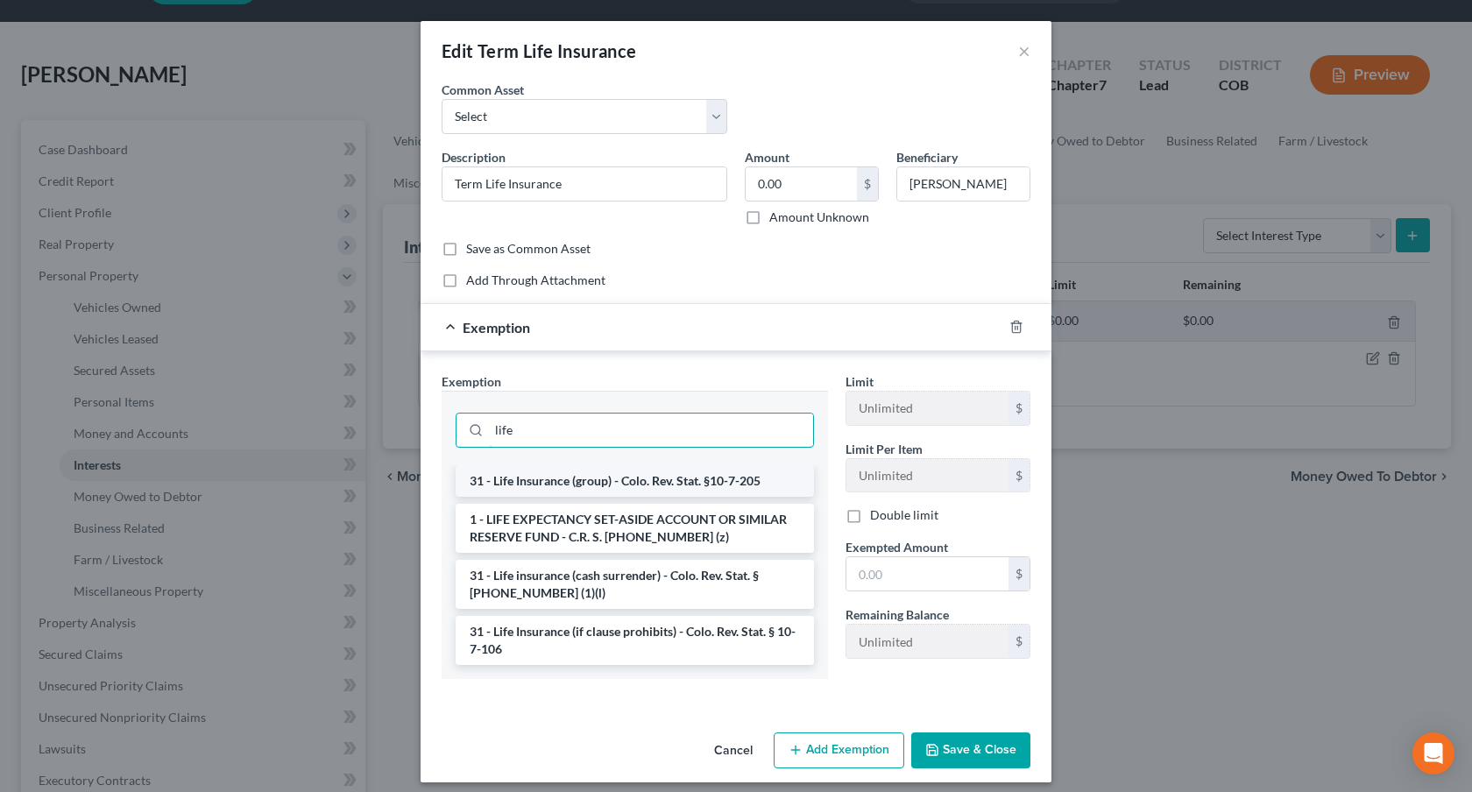
type input "life"
click at [720, 477] on li "31 - Life Insurance (group) - Colo. Rev. Stat. §10-7-205" at bounding box center [635, 481] width 358 height 32
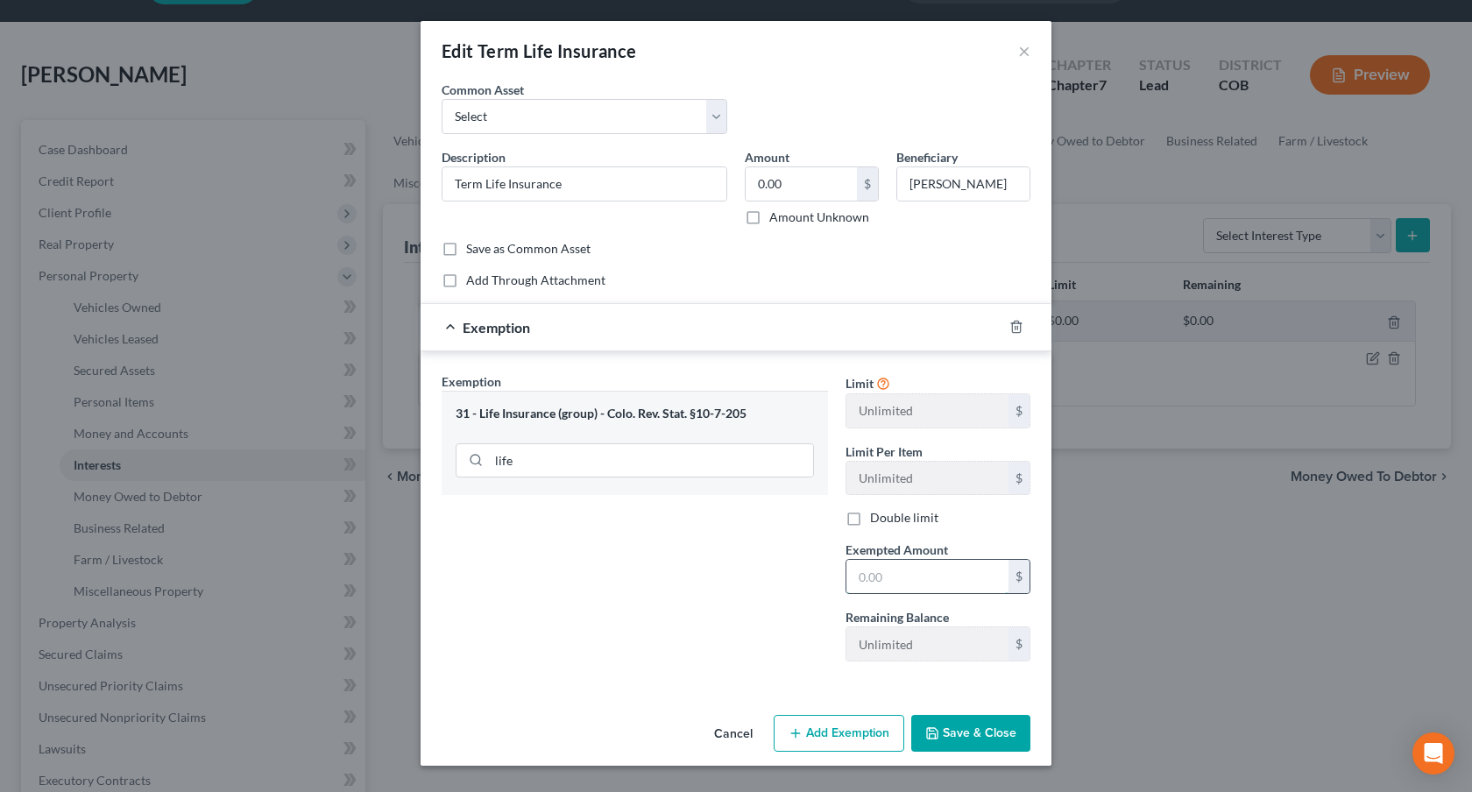
click at [864, 581] on input "text" at bounding box center [928, 576] width 162 height 33
type input "0.00"
click at [959, 727] on button "Save & Close" at bounding box center [970, 733] width 119 height 37
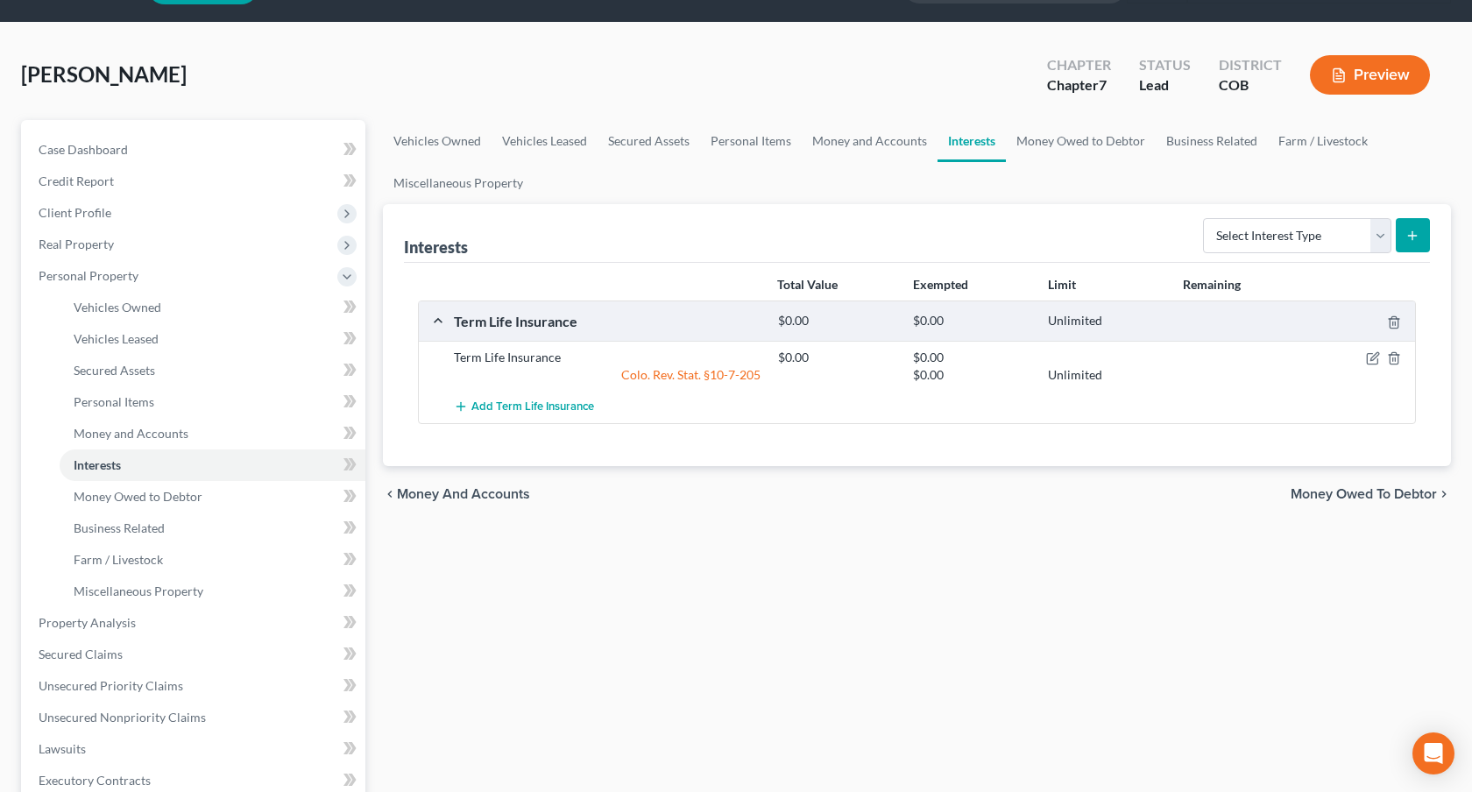
scroll to position [453, 0]
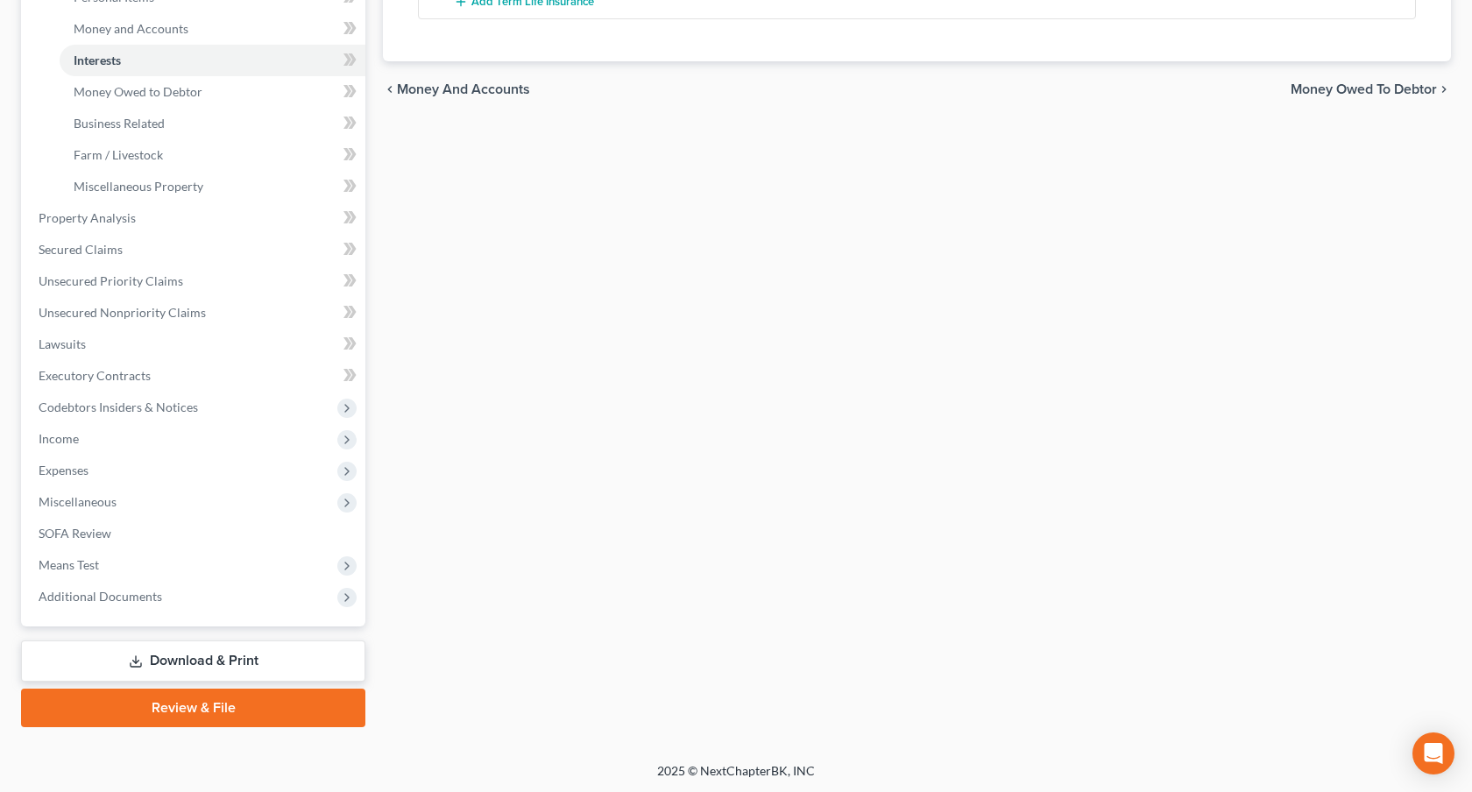
click at [278, 658] on link "Download & Print" at bounding box center [193, 661] width 344 height 41
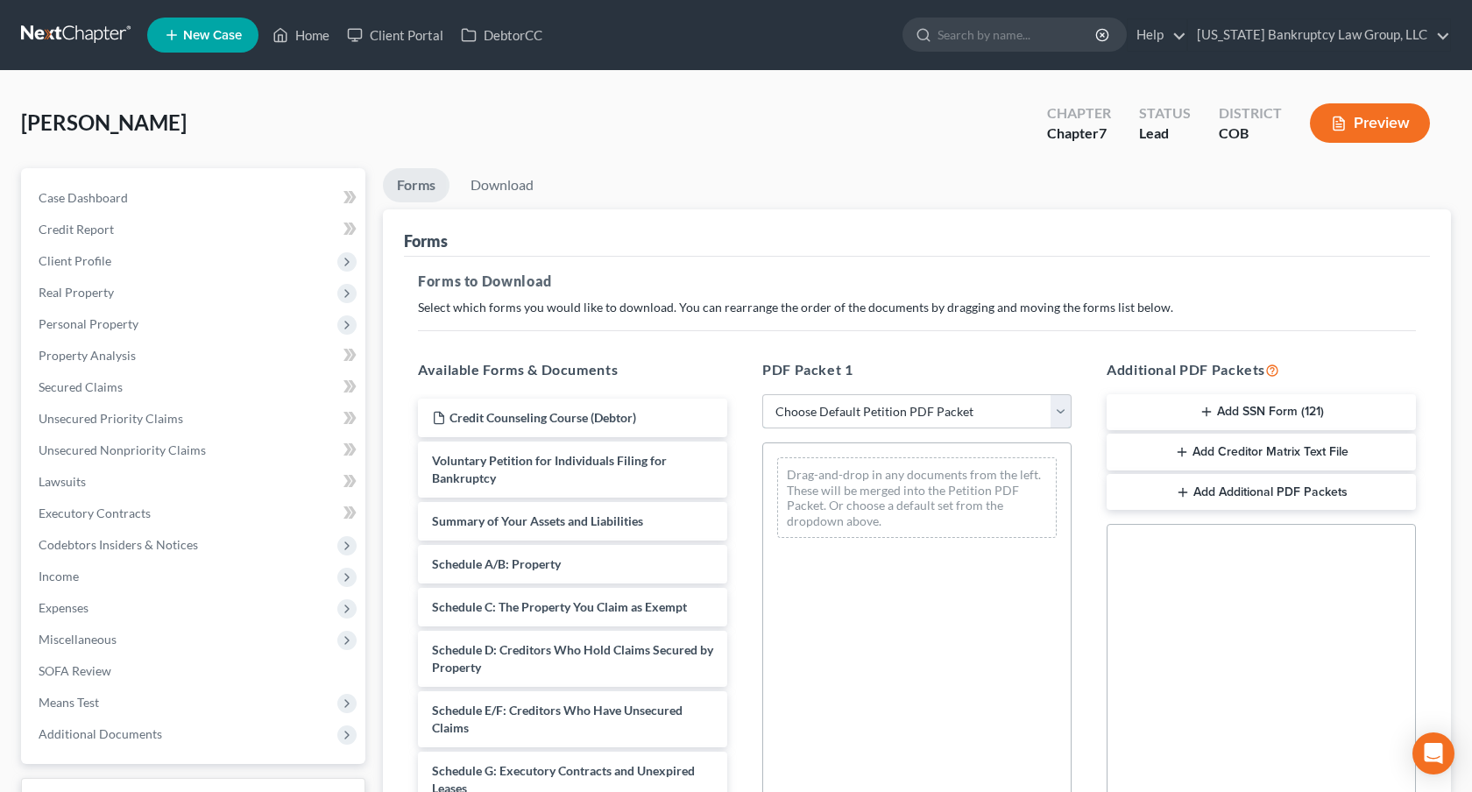
click at [989, 401] on select "Choose Default Petition PDF Packet Complete Bankruptcy Petition (all forms and …" at bounding box center [916, 411] width 309 height 35
select select "0"
click at [762, 394] on select "Choose Default Petition PDF Packet Complete Bankruptcy Petition (all forms and …" at bounding box center [916, 411] width 309 height 35
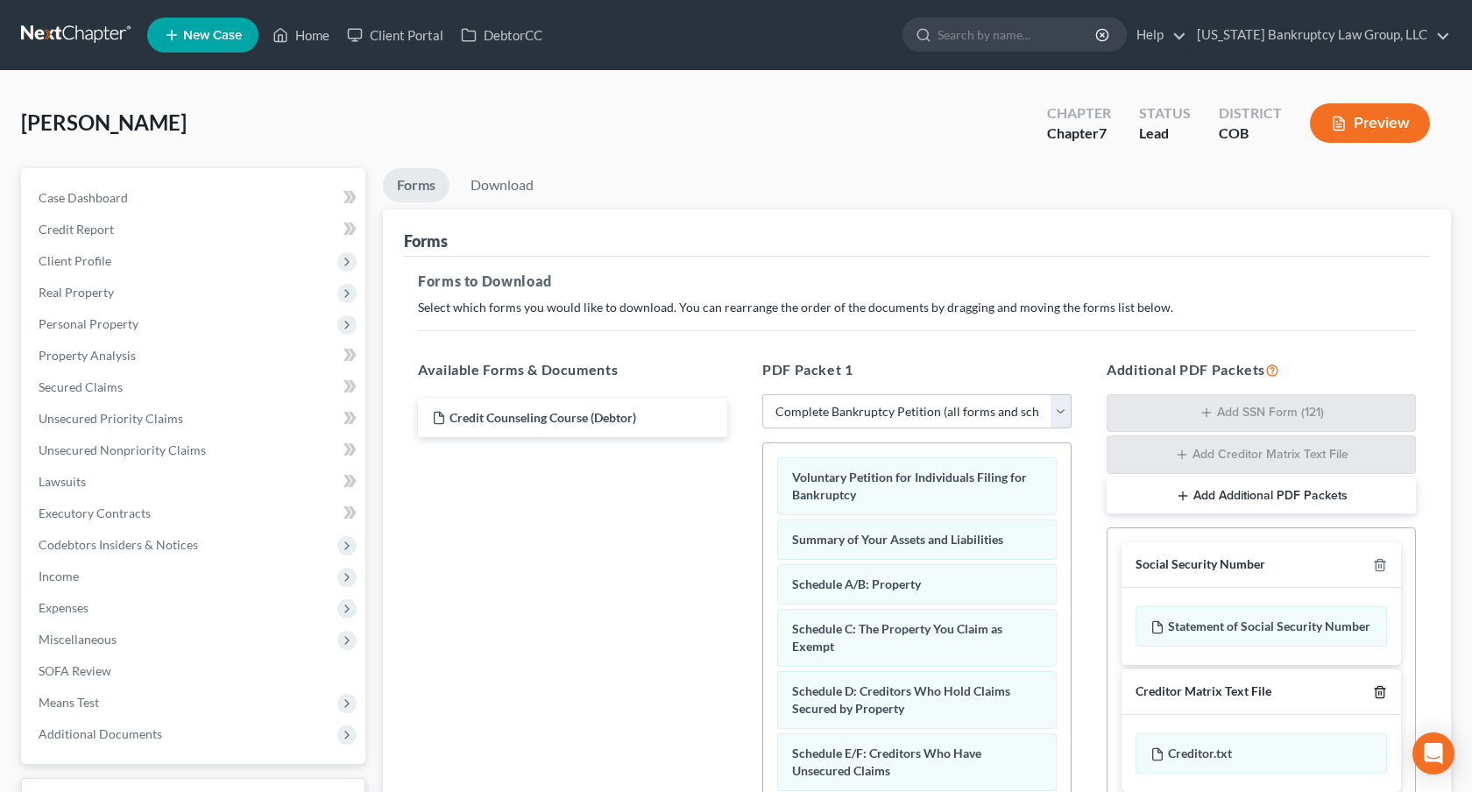
click at [1385, 687] on icon "button" at bounding box center [1380, 692] width 14 height 14
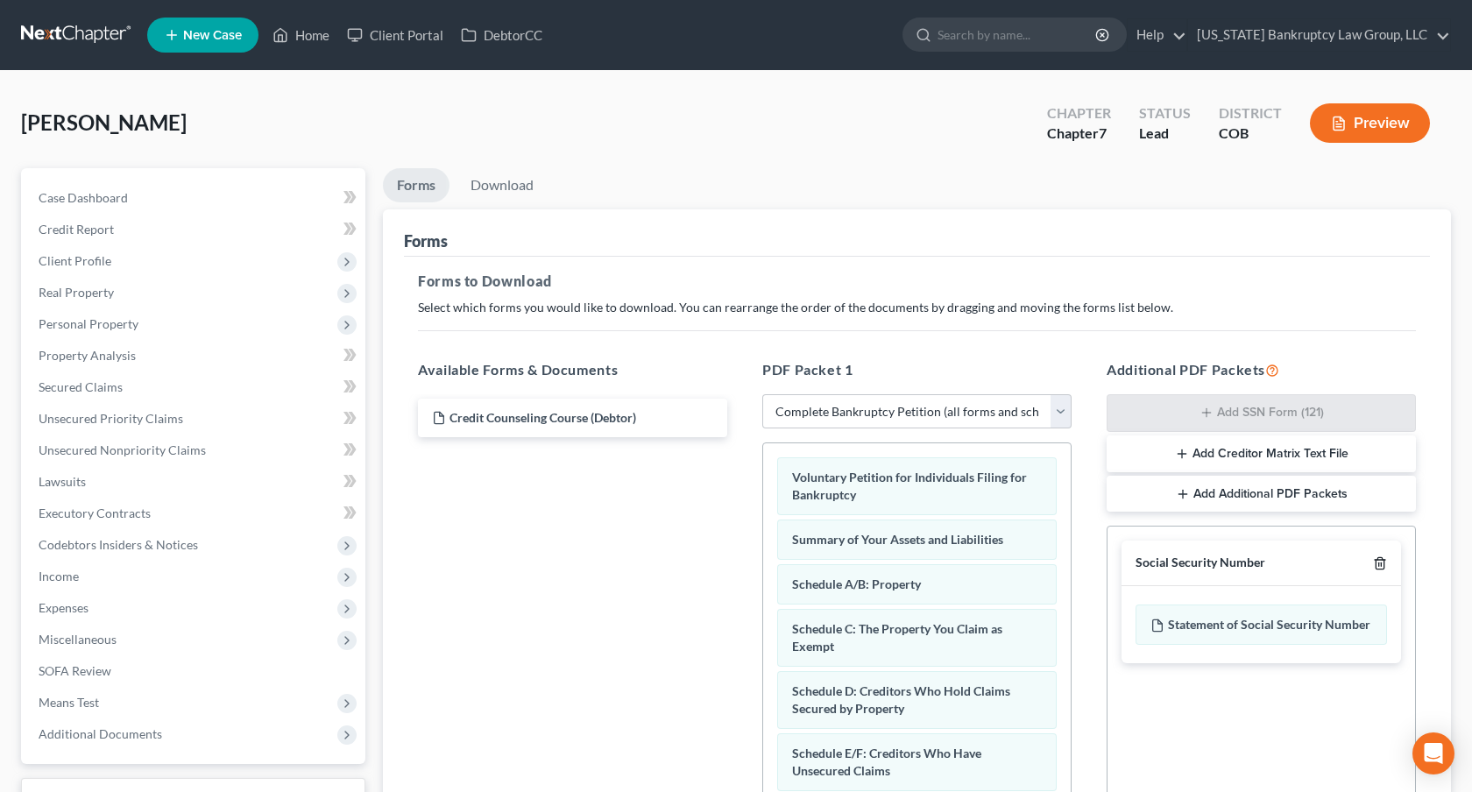
click at [1378, 565] on icon "button" at bounding box center [1380, 564] width 14 height 14
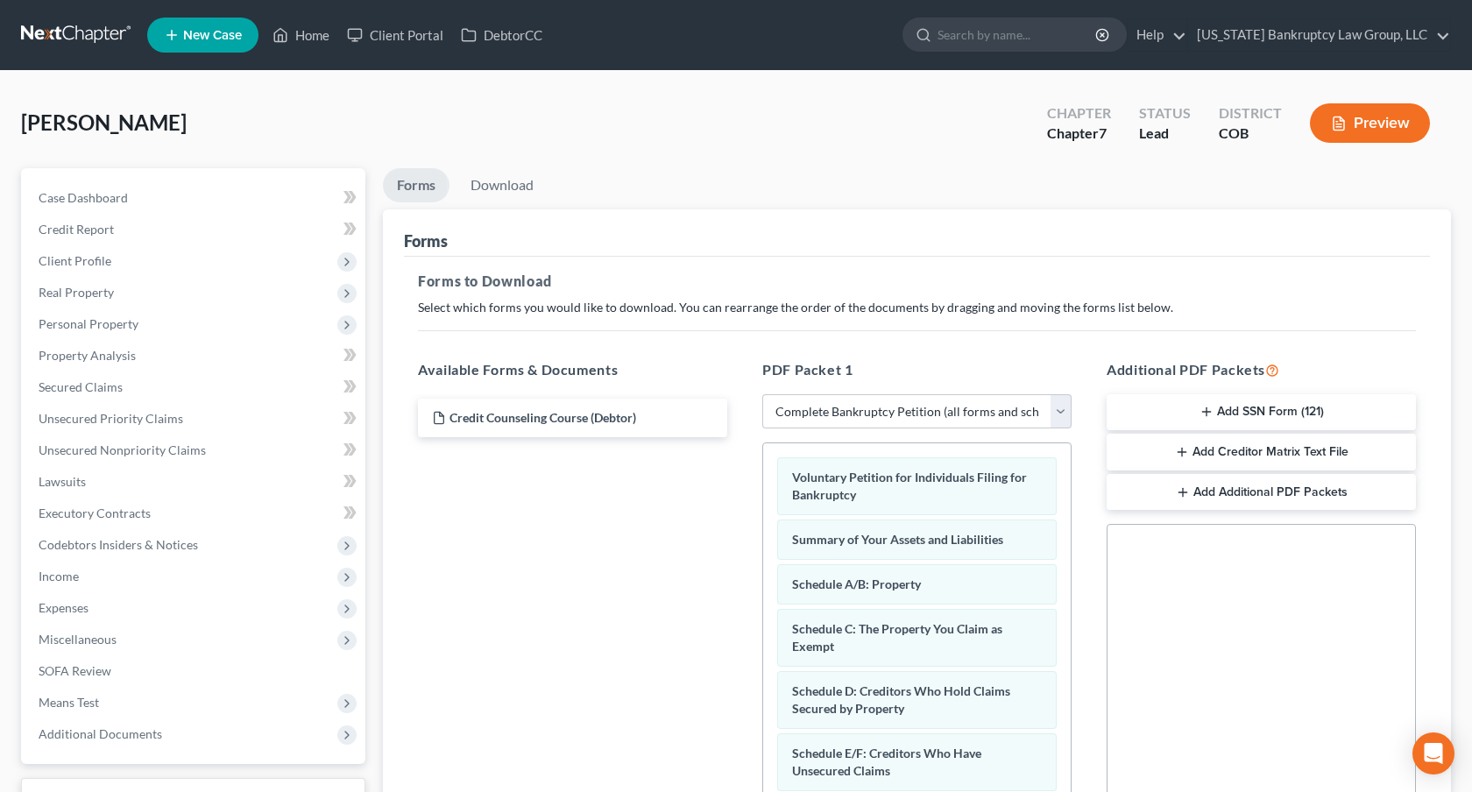
scroll to position [289, 0]
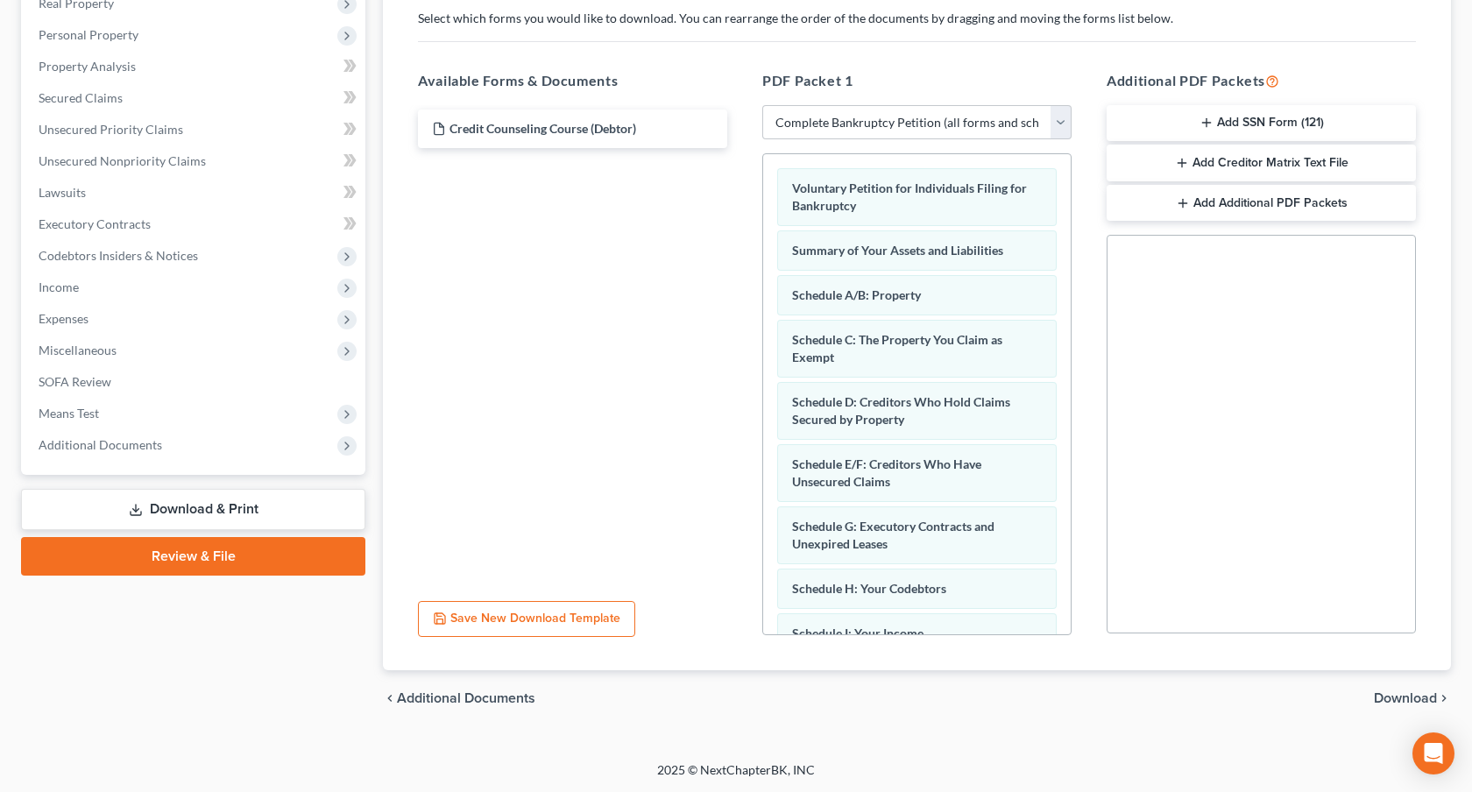
click at [1418, 701] on span "Download" at bounding box center [1405, 698] width 63 height 14
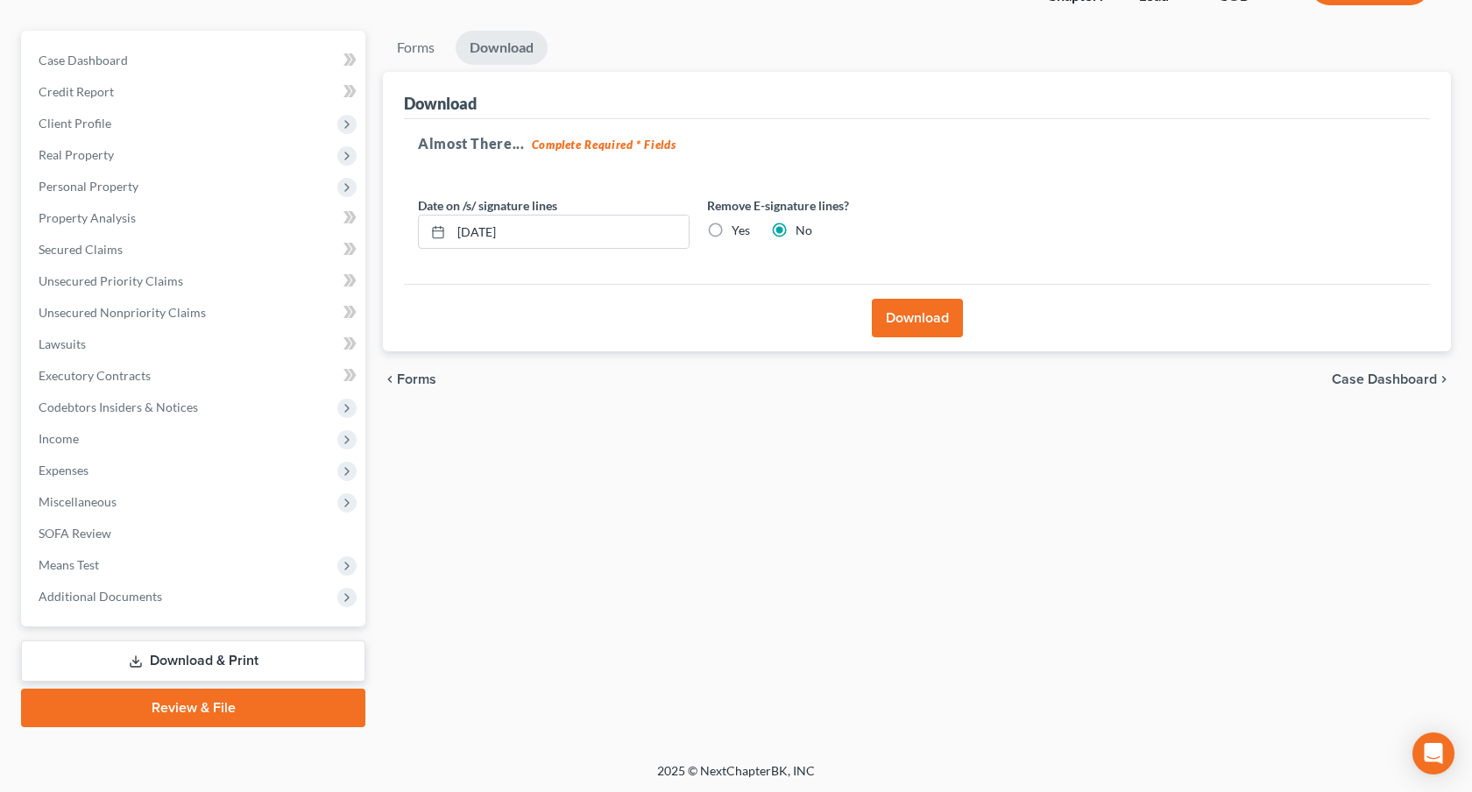
click at [923, 322] on button "Download" at bounding box center [917, 318] width 91 height 39
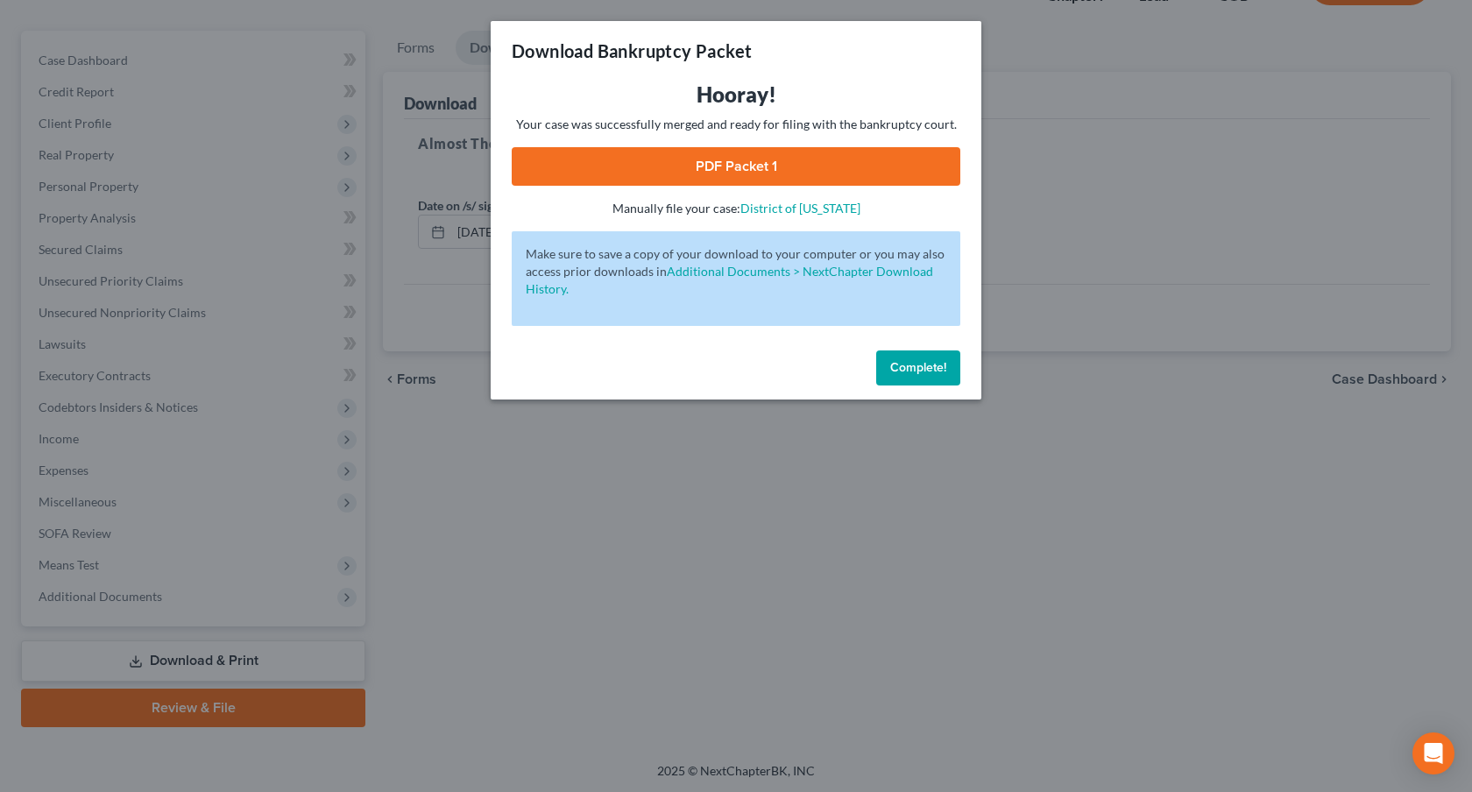
click at [912, 160] on link "PDF Packet 1" at bounding box center [736, 166] width 449 height 39
click at [909, 375] on span "Complete!" at bounding box center [918, 367] width 56 height 15
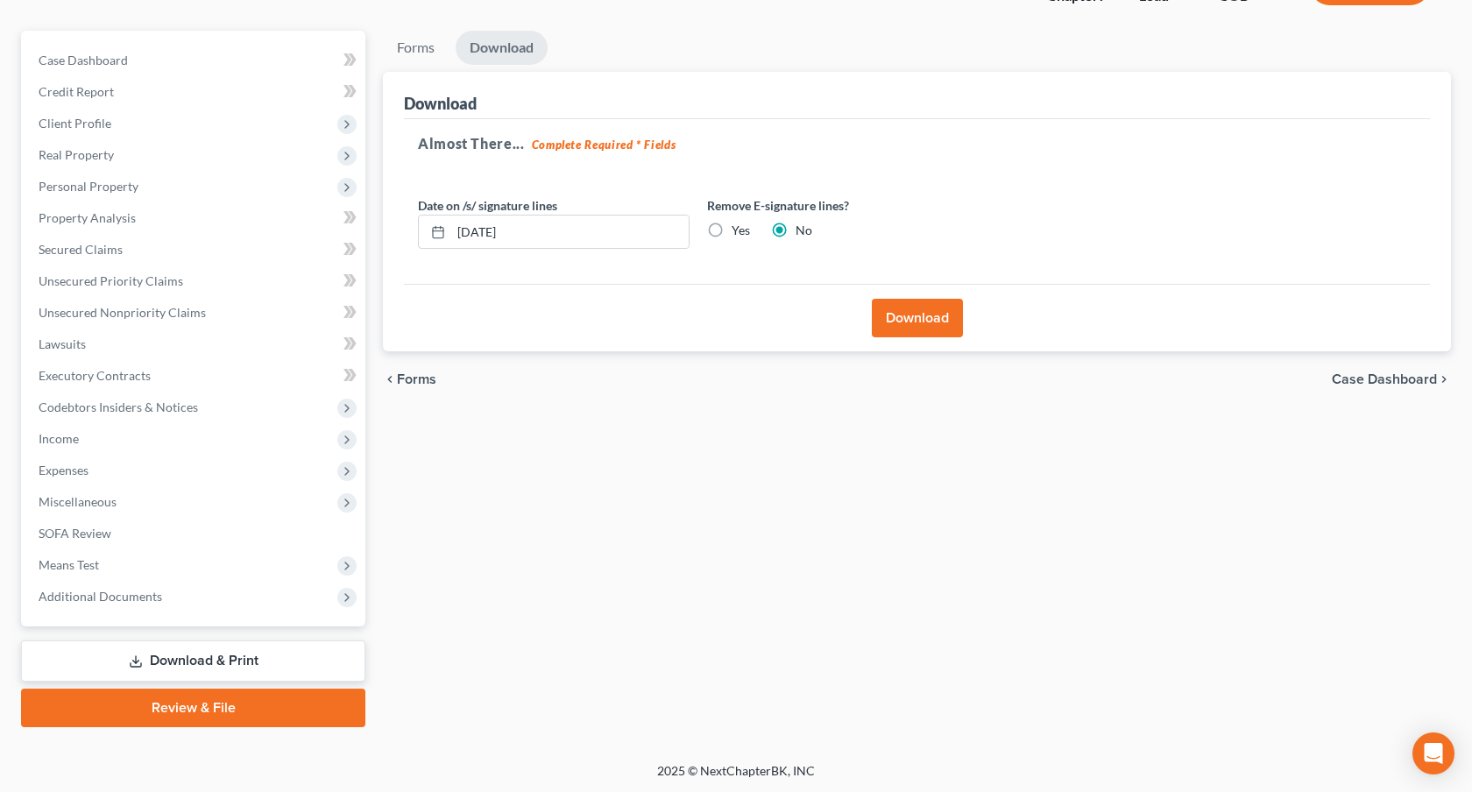
scroll to position [0, 0]
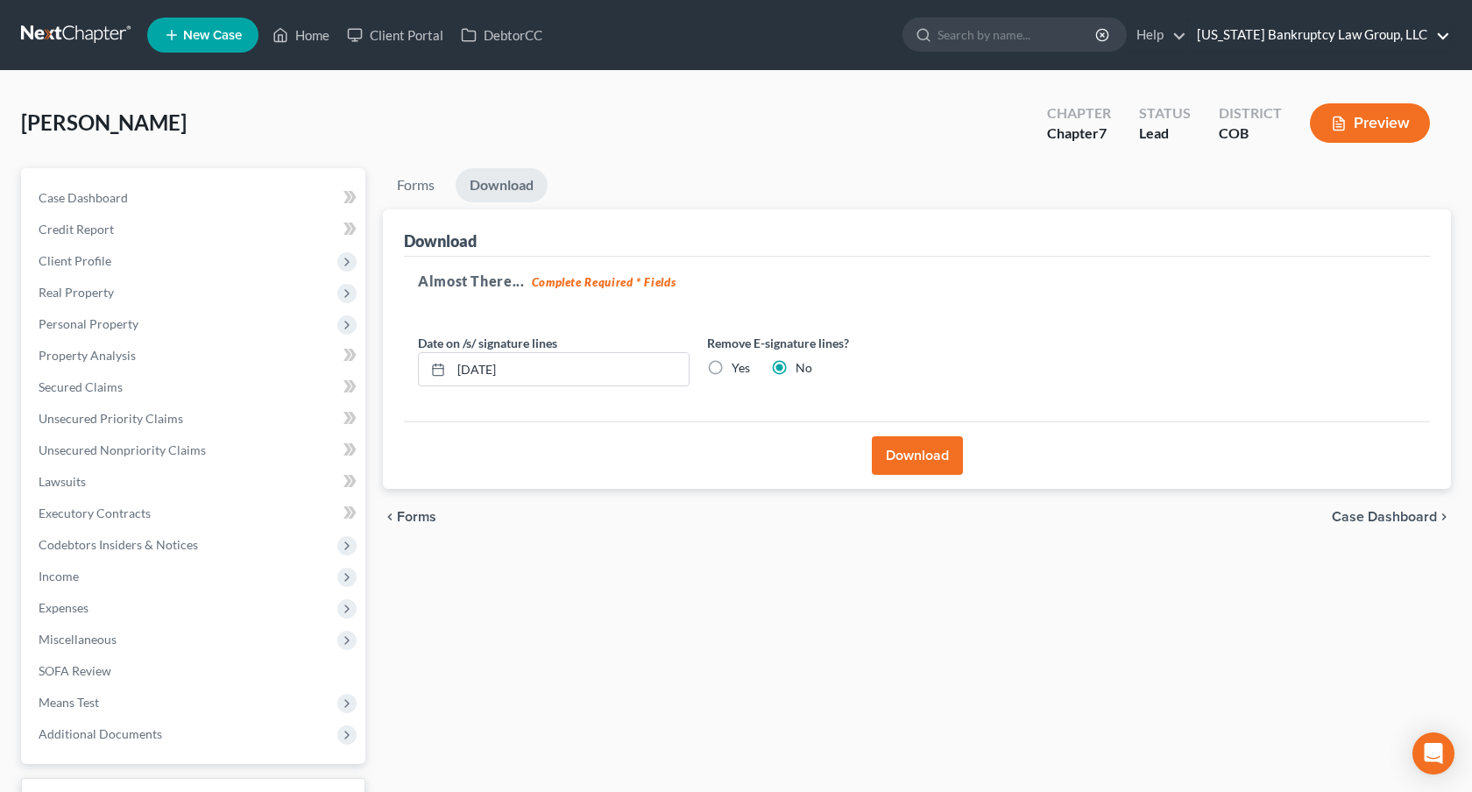
click at [1302, 35] on link "[US_STATE] Bankruptcy Law Group, LLC" at bounding box center [1319, 35] width 262 height 32
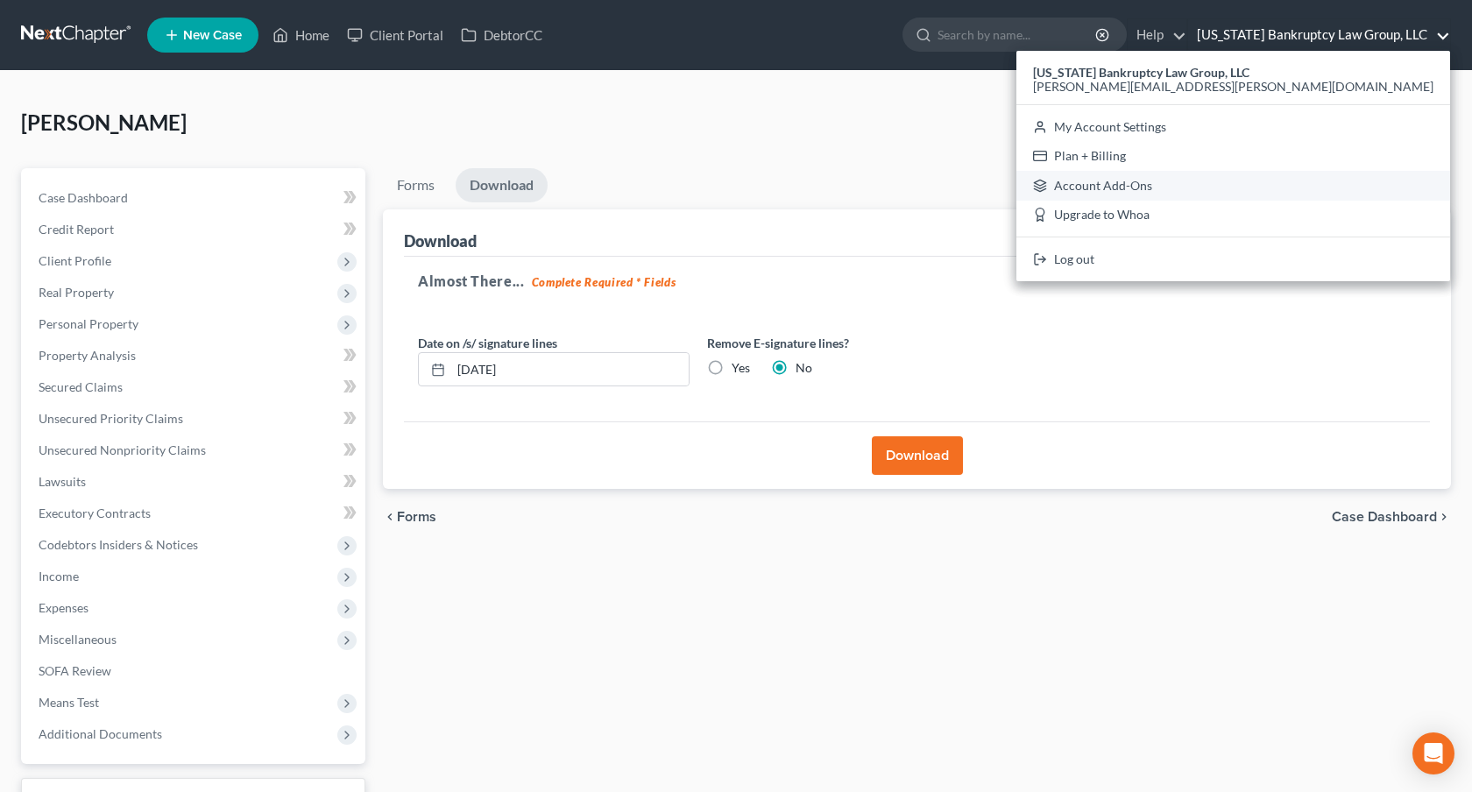
click at [1275, 179] on link "Account Add-Ons" at bounding box center [1234, 186] width 434 height 30
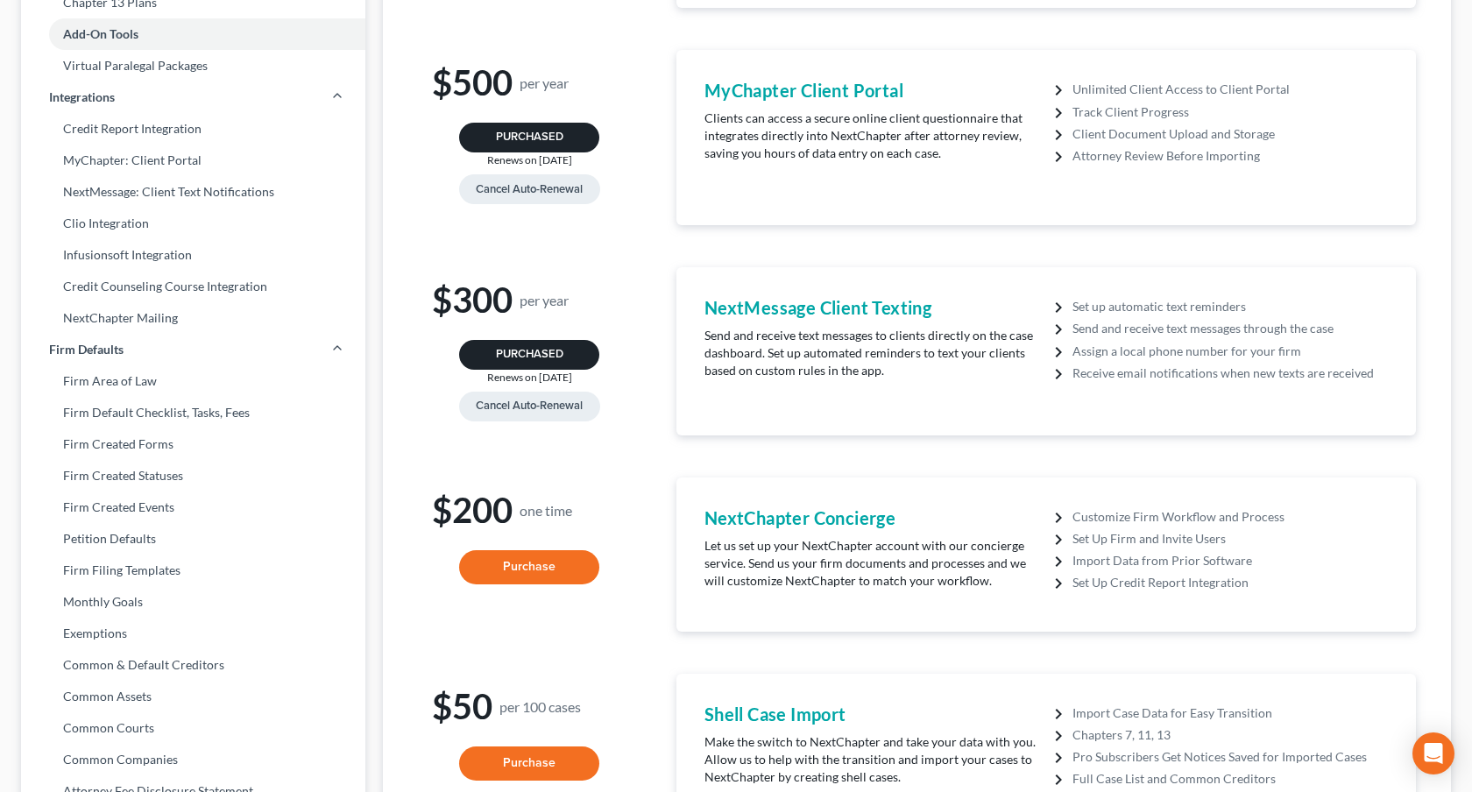
scroll to position [338, 0]
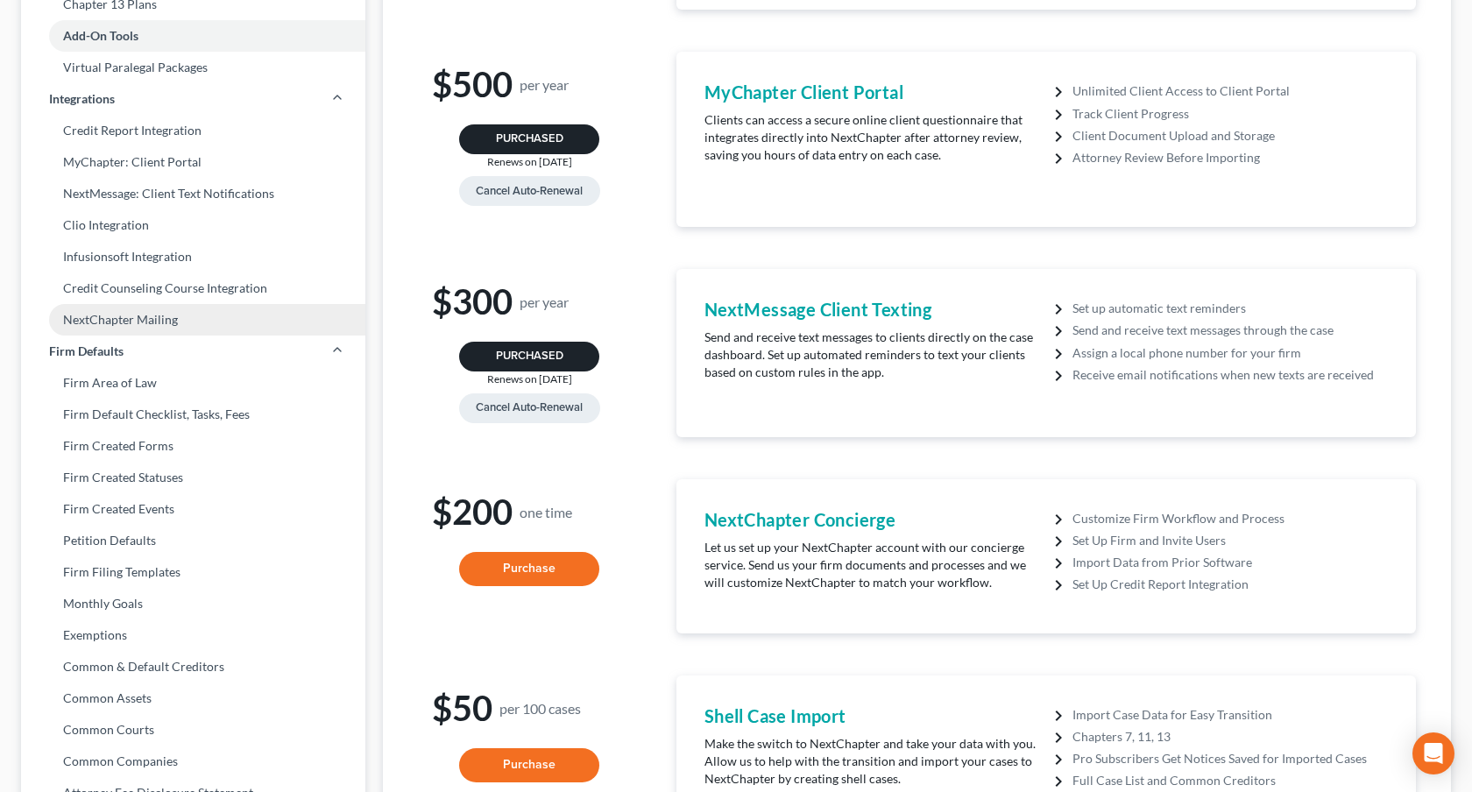
click at [160, 323] on link "NextChapter Mailing" at bounding box center [193, 320] width 344 height 32
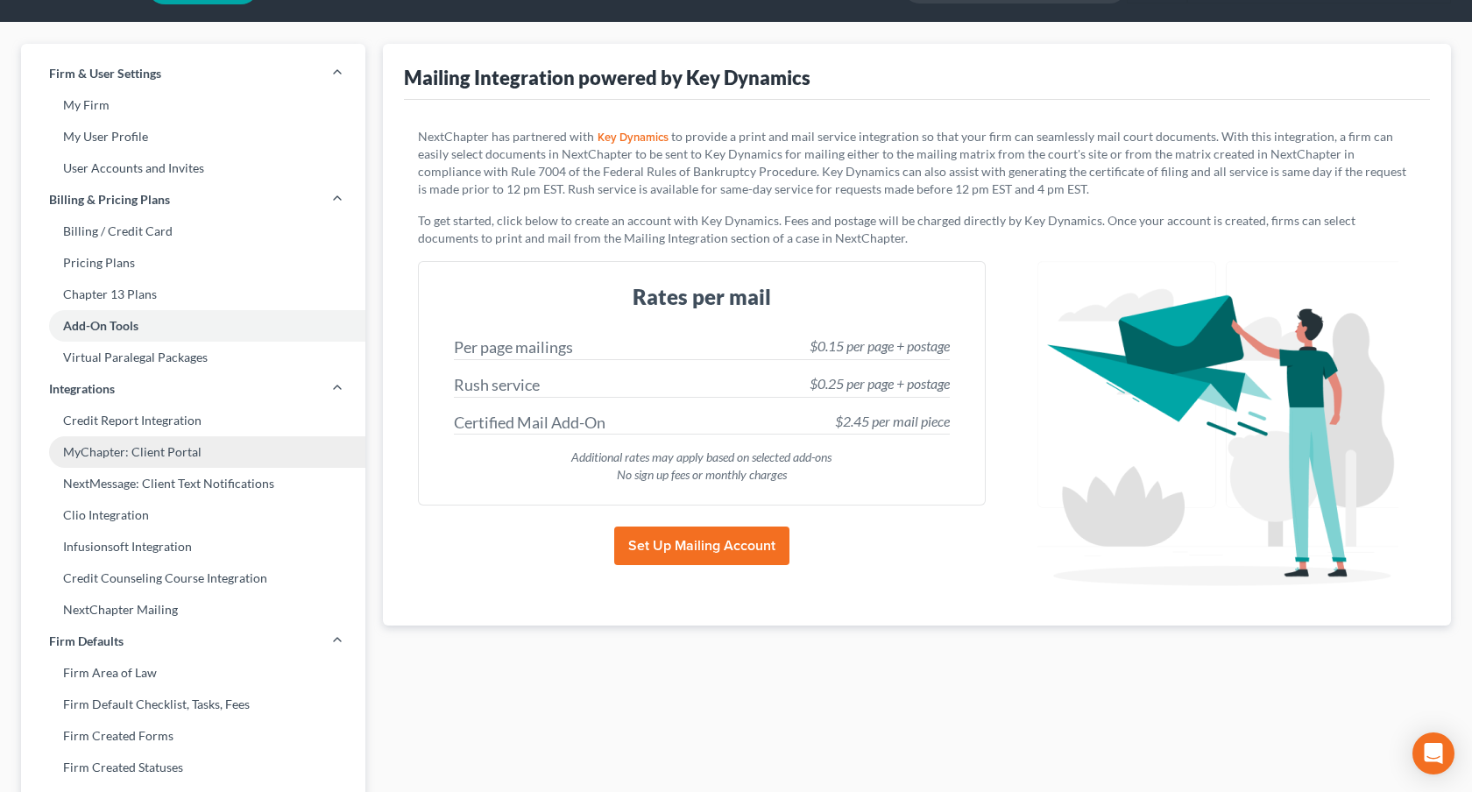
scroll to position [49, 0]
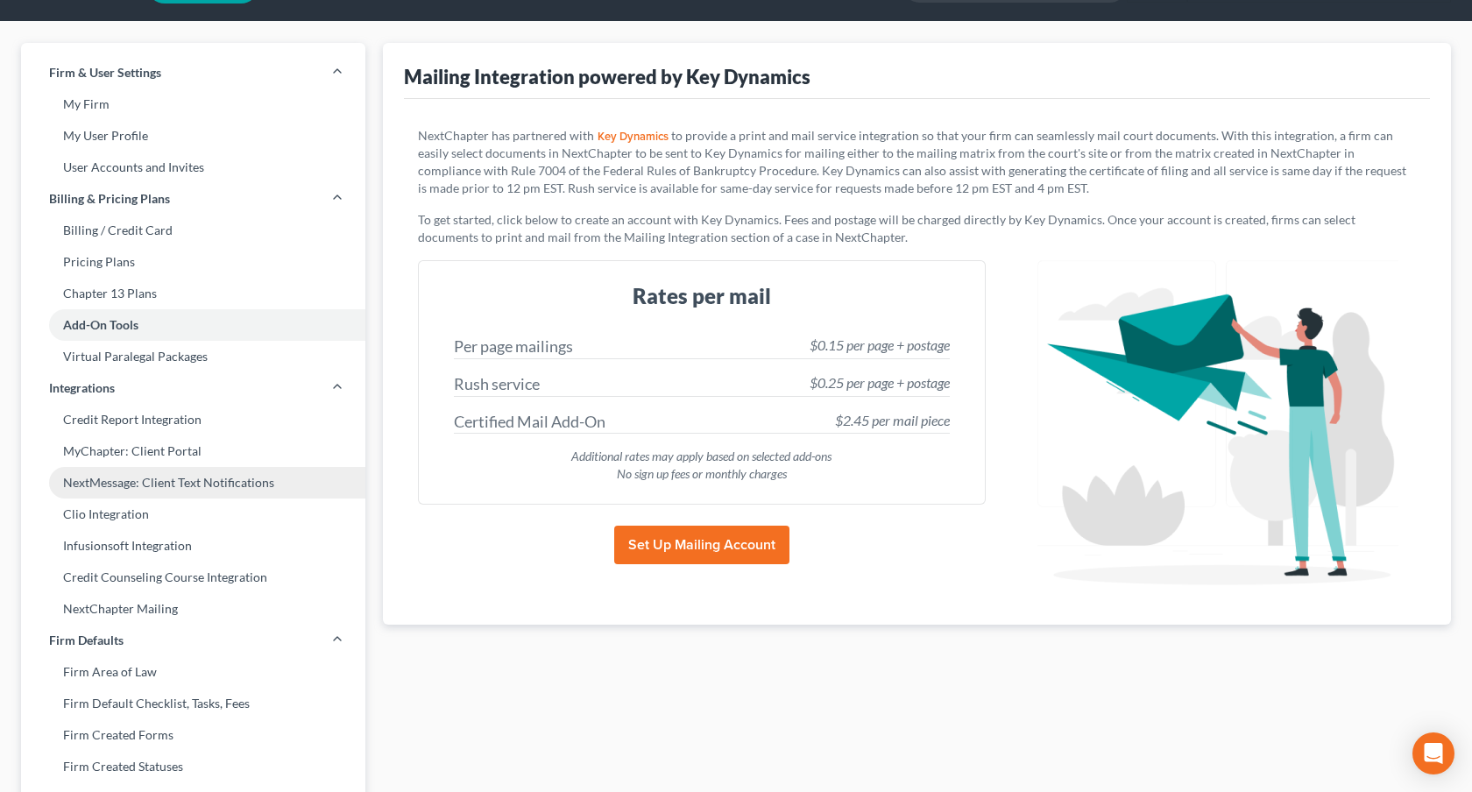
click at [165, 480] on link "NextMessage: Client Text Notifications" at bounding box center [193, 483] width 344 height 32
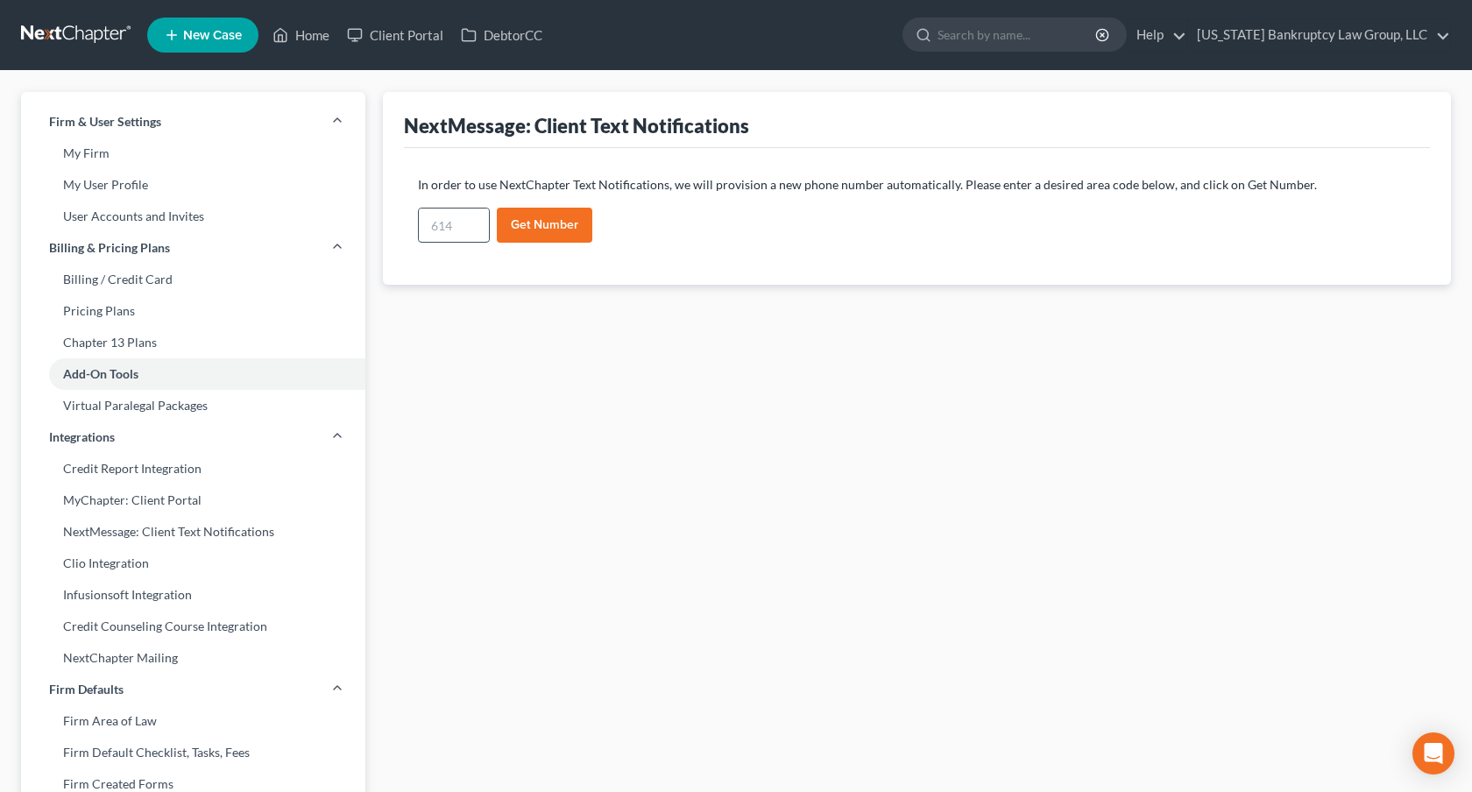
click at [462, 229] on input "text" at bounding box center [454, 225] width 70 height 33
type input "303"
click at [525, 222] on button "Get Number" at bounding box center [545, 225] width 96 height 35
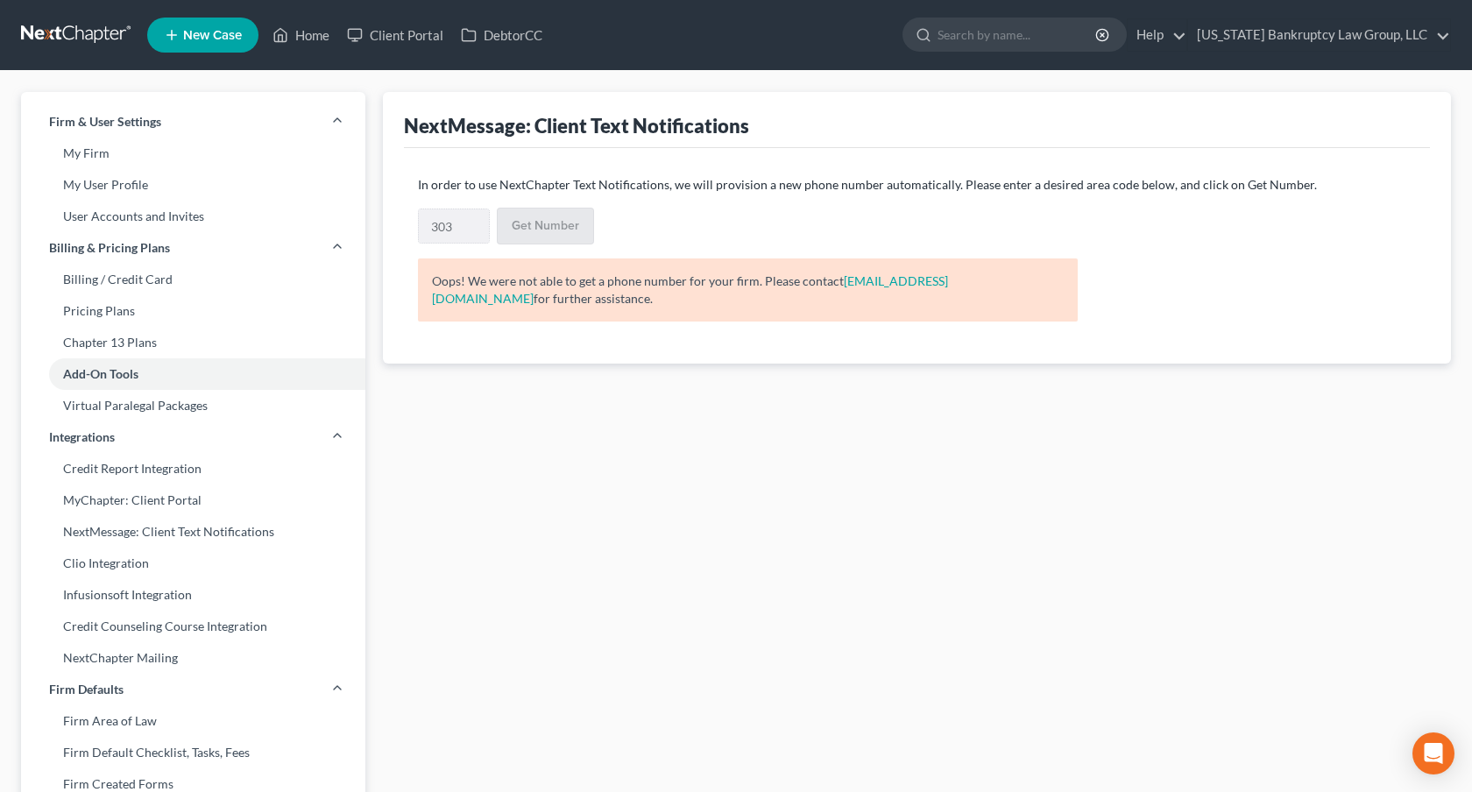
click at [84, 27] on link at bounding box center [77, 35] width 112 height 32
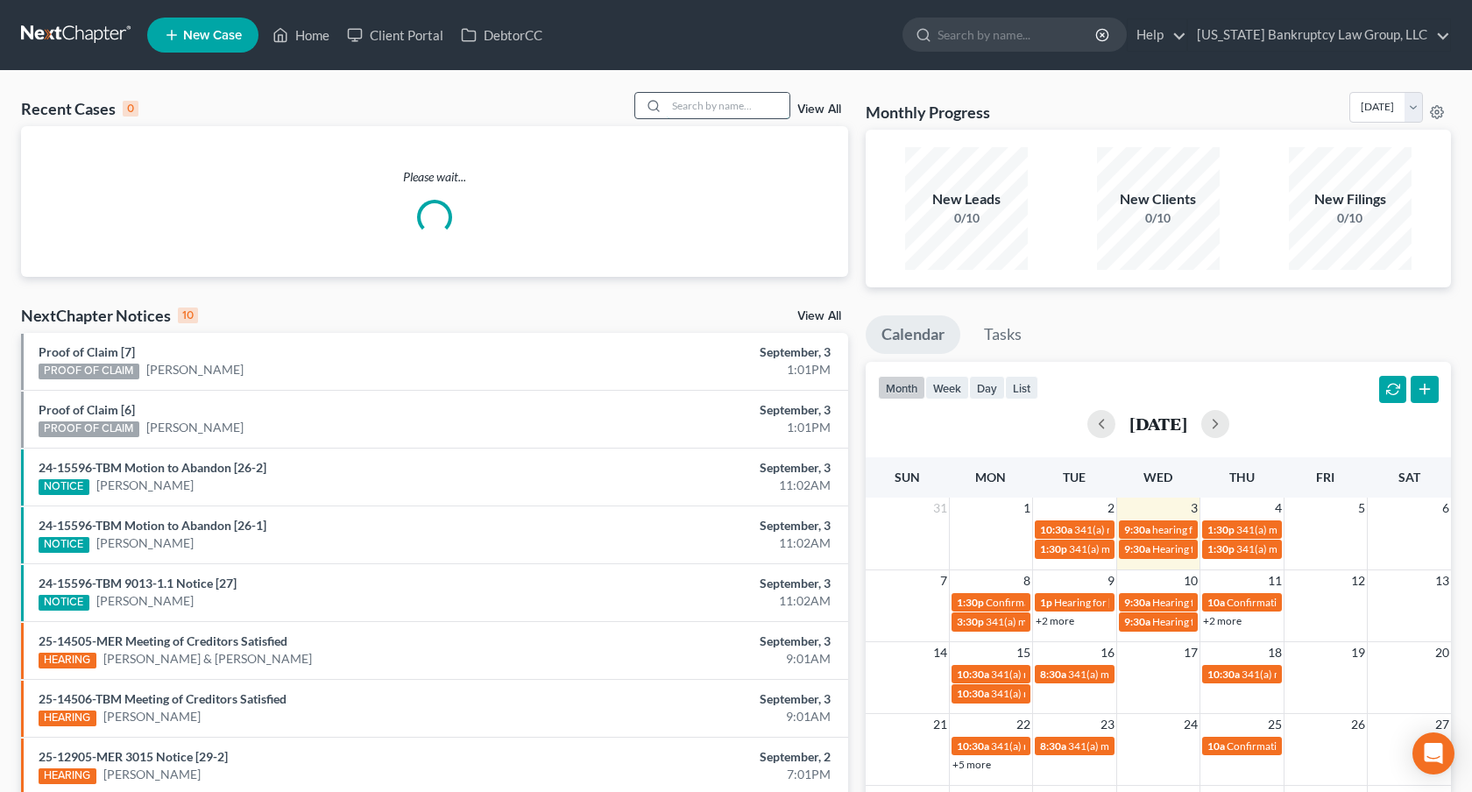
click at [700, 110] on input "search" at bounding box center [728, 105] width 123 height 25
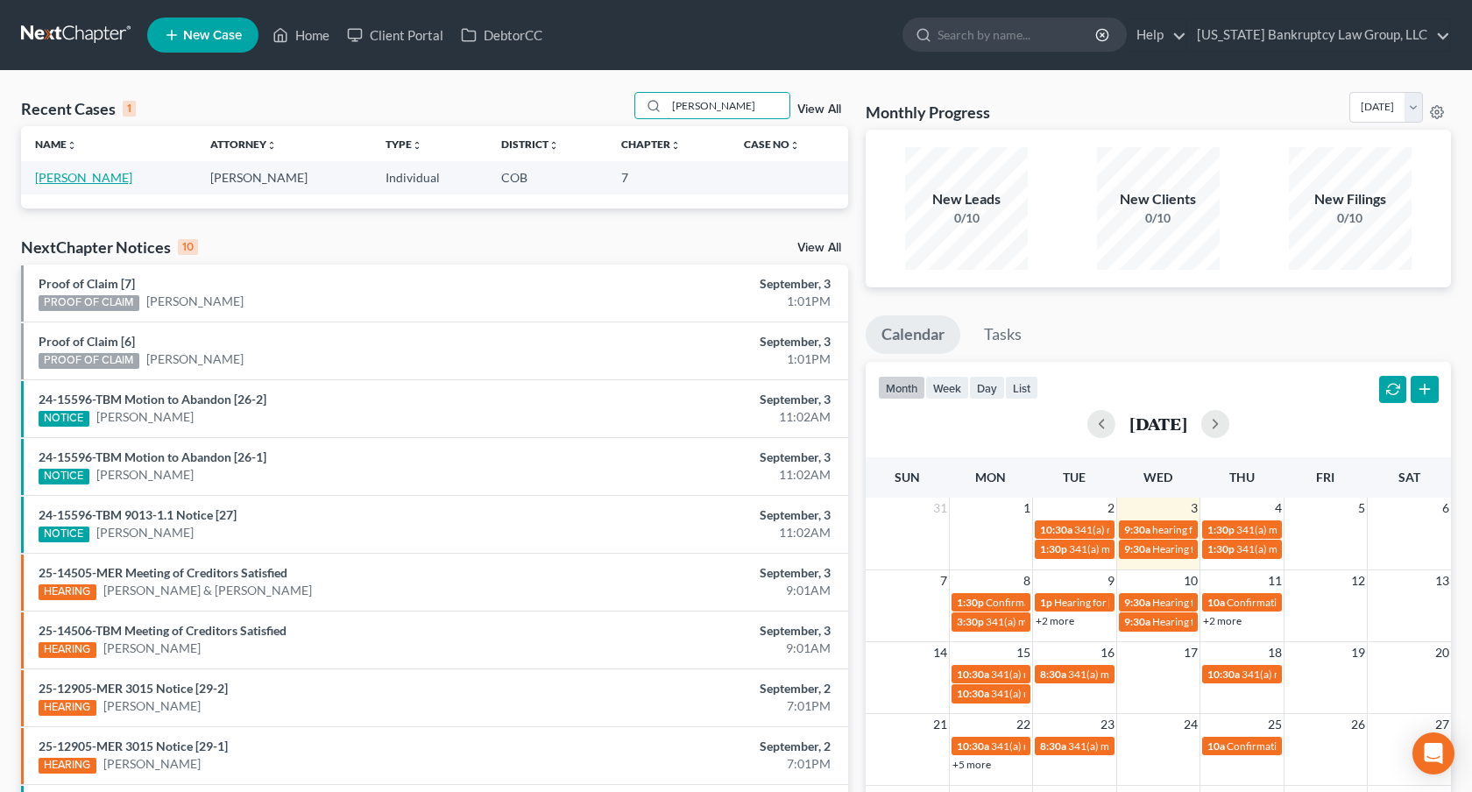
type input "barron"
click at [91, 180] on link "[PERSON_NAME]" at bounding box center [83, 177] width 97 height 15
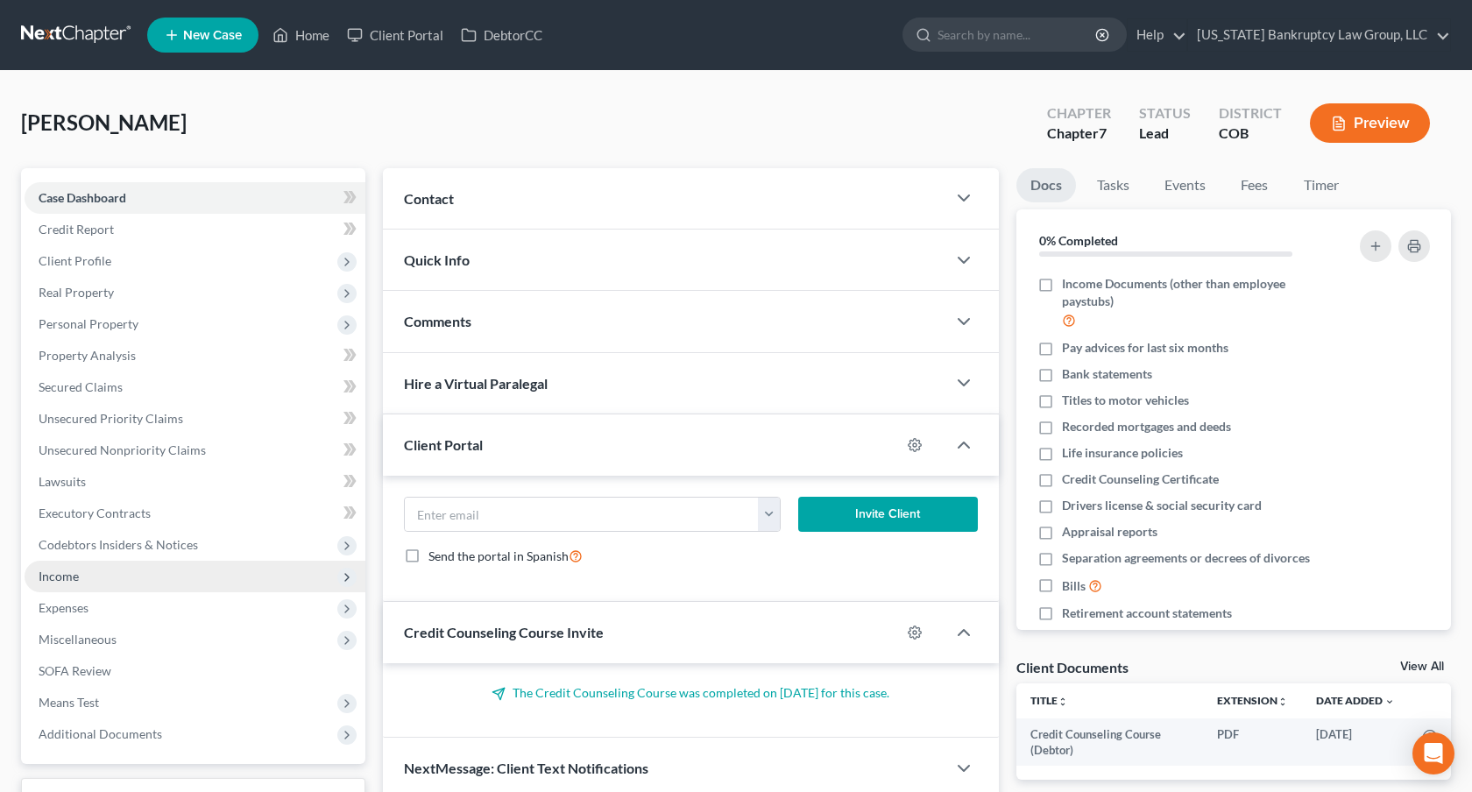
click at [110, 587] on span "Income" at bounding box center [195, 577] width 341 height 32
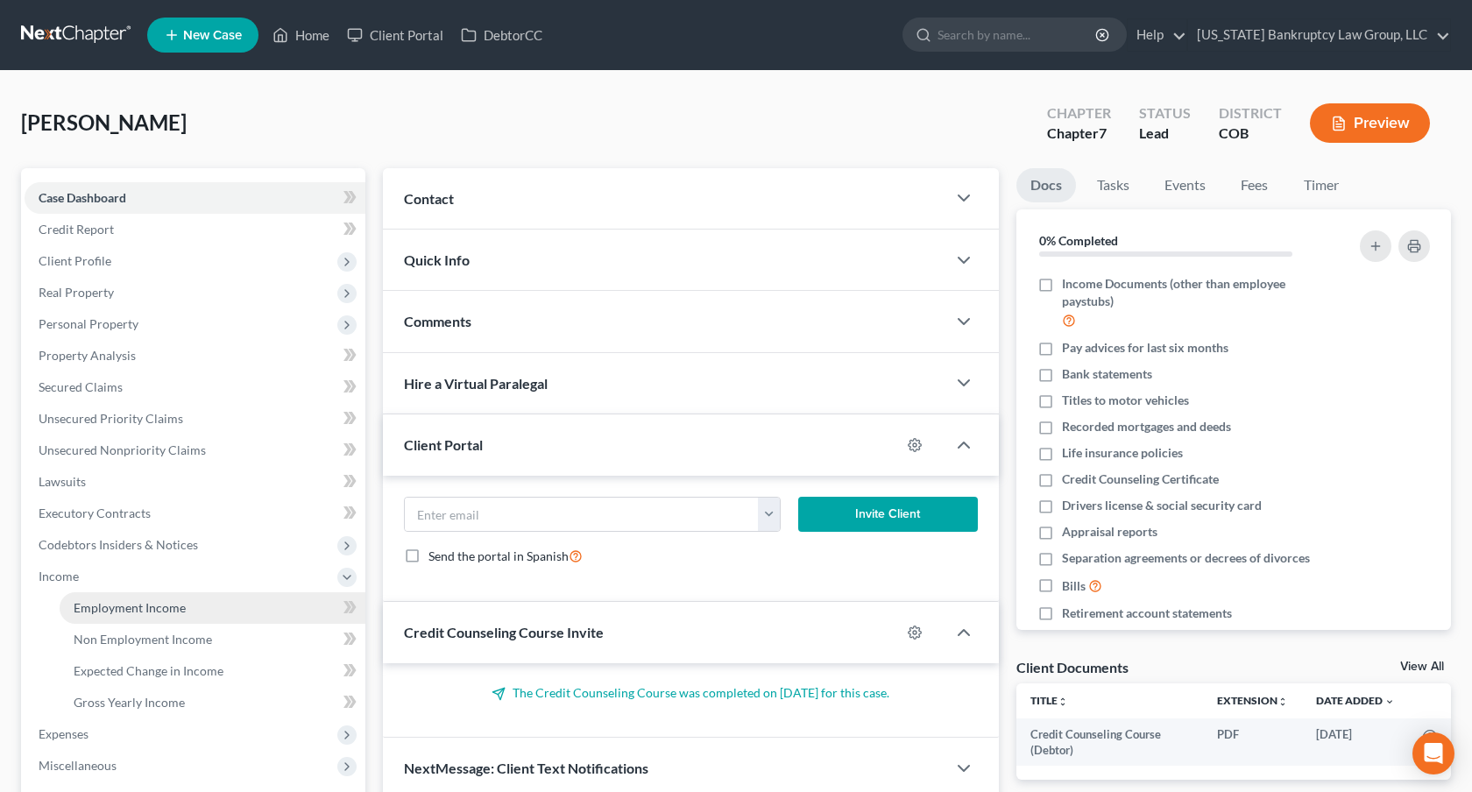
click at [122, 604] on span "Employment Income" at bounding box center [130, 607] width 112 height 15
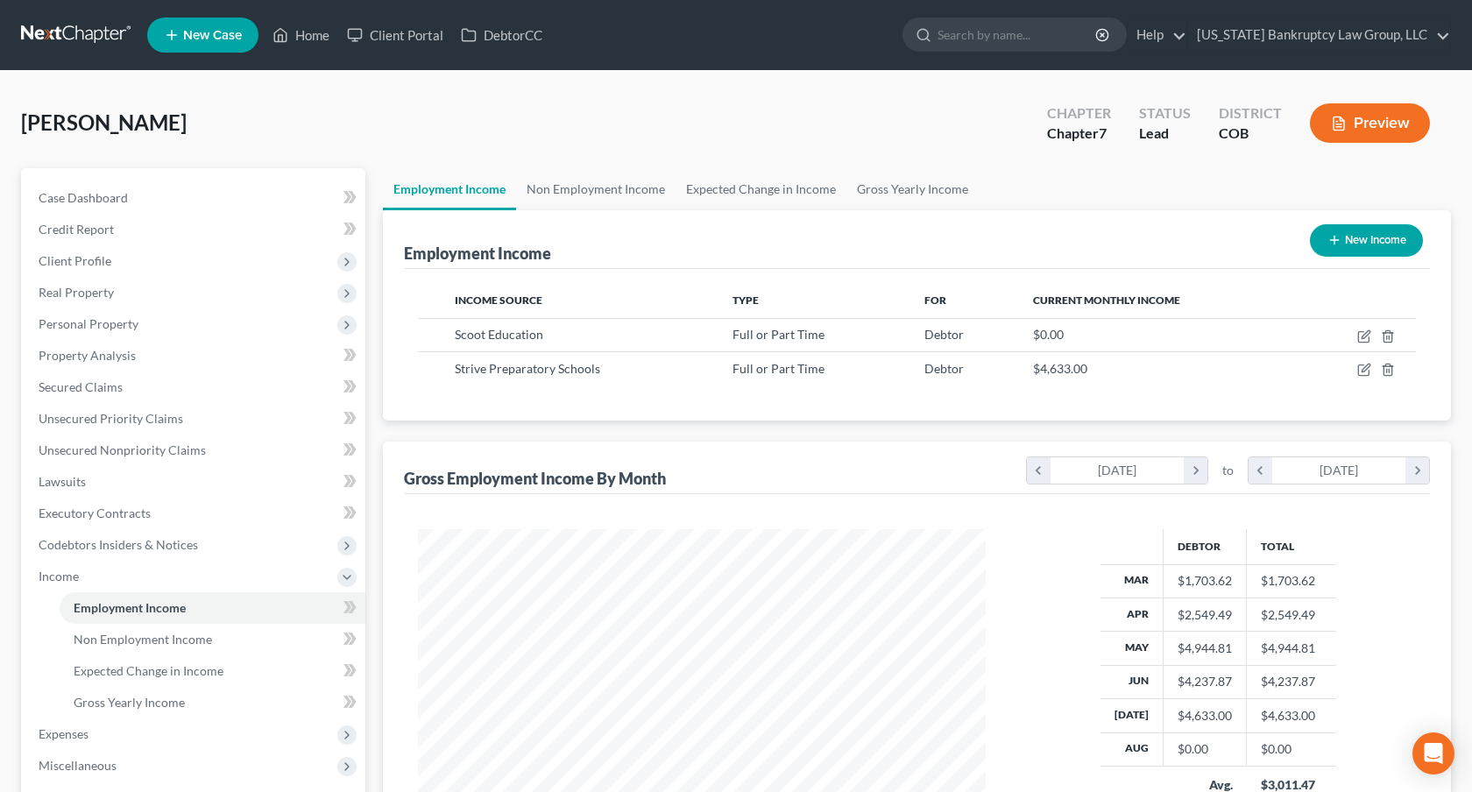
scroll to position [314, 602]
click at [1364, 365] on icon "button" at bounding box center [1365, 370] width 14 height 14
select select "0"
select select "5"
select select "0"
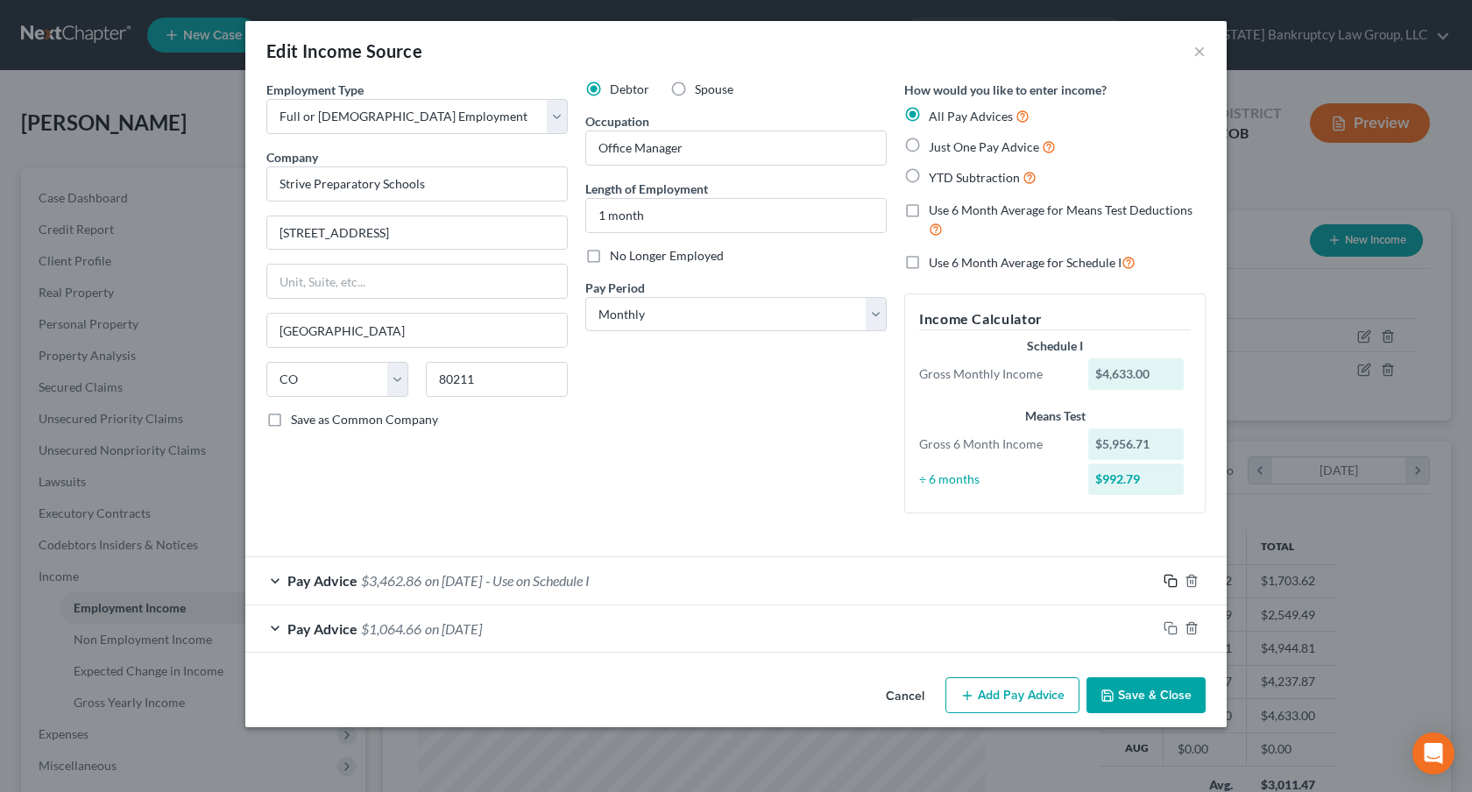
click at [1167, 578] on icon "button" at bounding box center [1171, 581] width 14 height 14
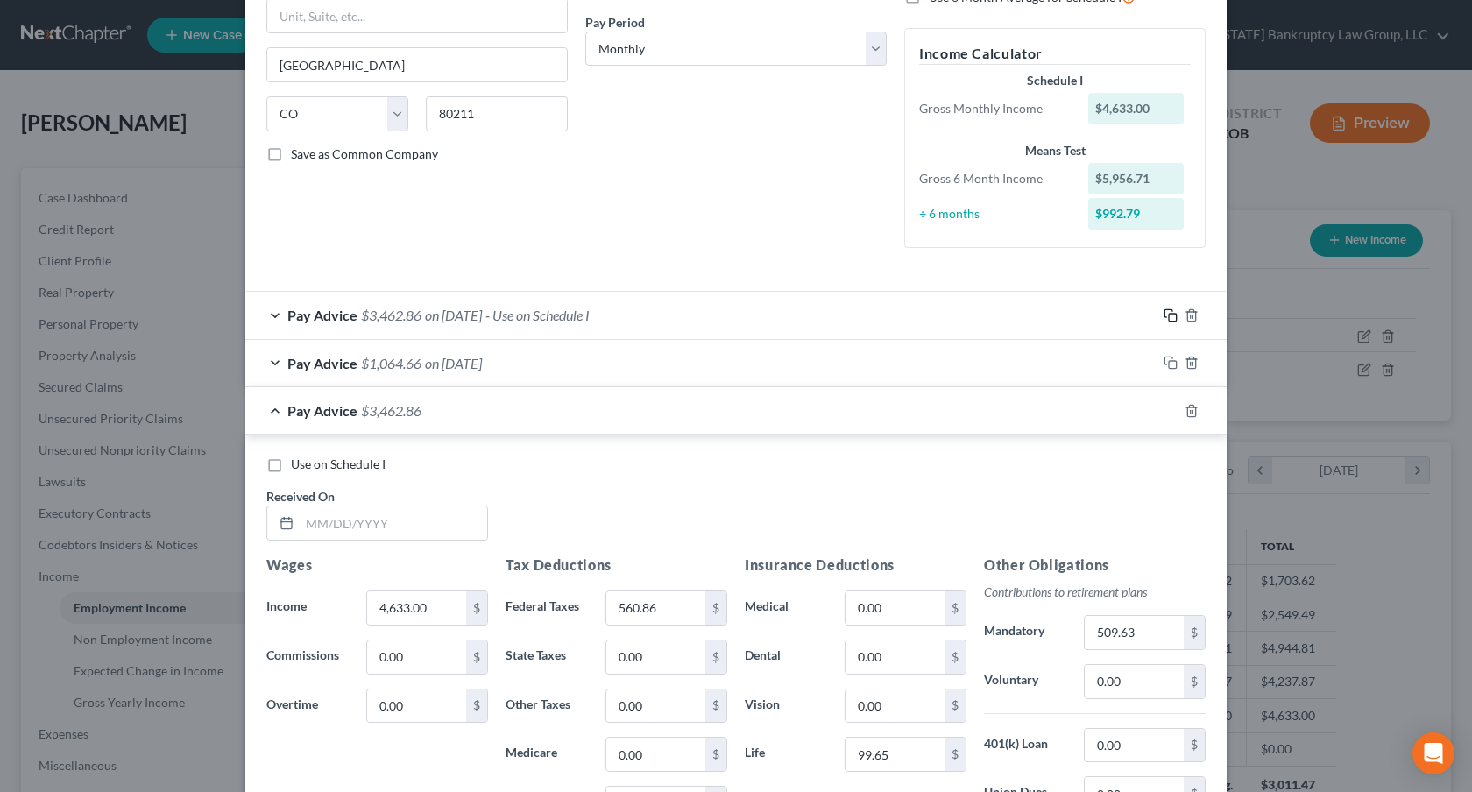
scroll to position [323, 0]
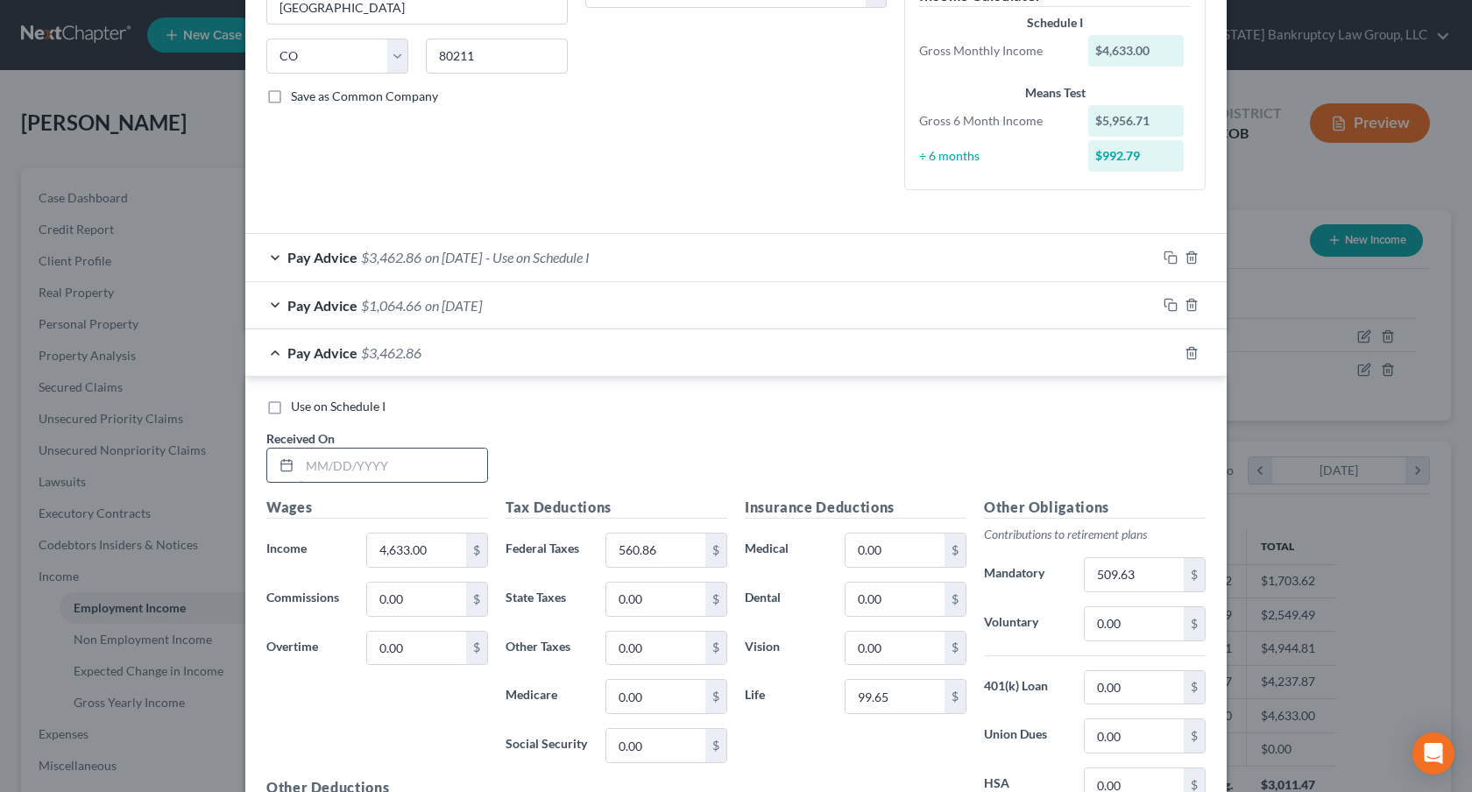
click at [320, 462] on input "text" at bounding box center [394, 465] width 188 height 33
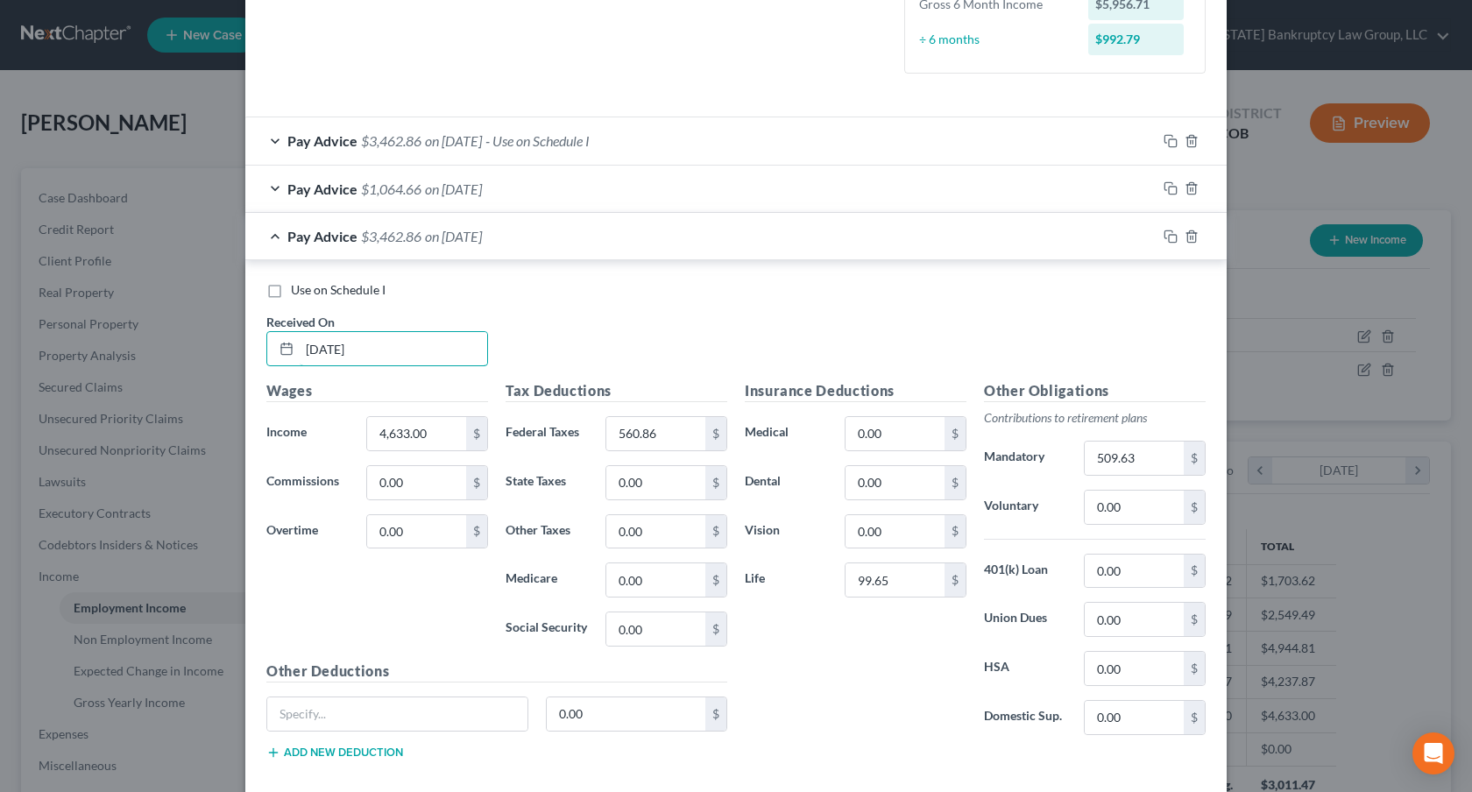
scroll to position [531, 0]
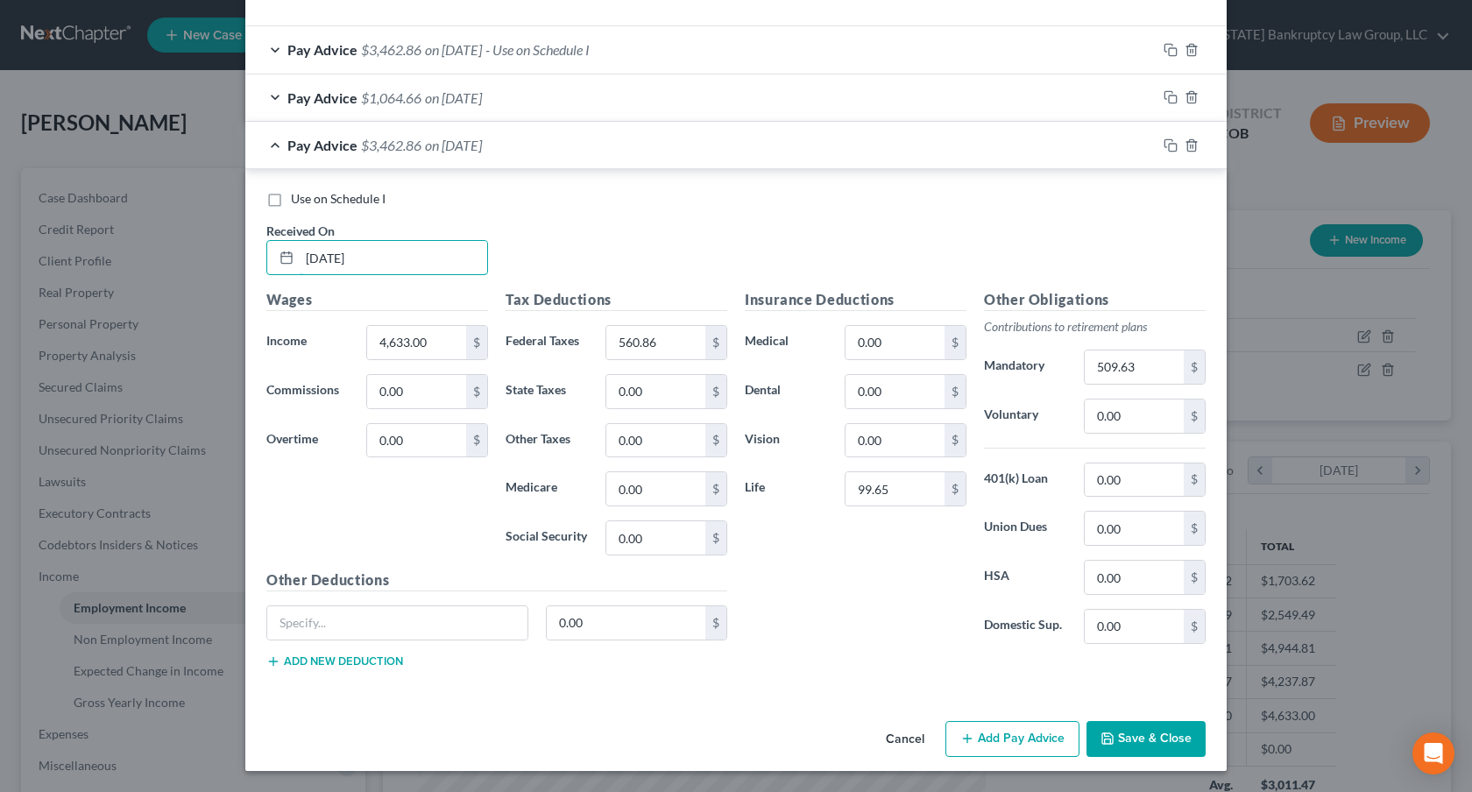
type input "08/31/2025"
click at [1165, 740] on button "Save & Close" at bounding box center [1146, 739] width 119 height 37
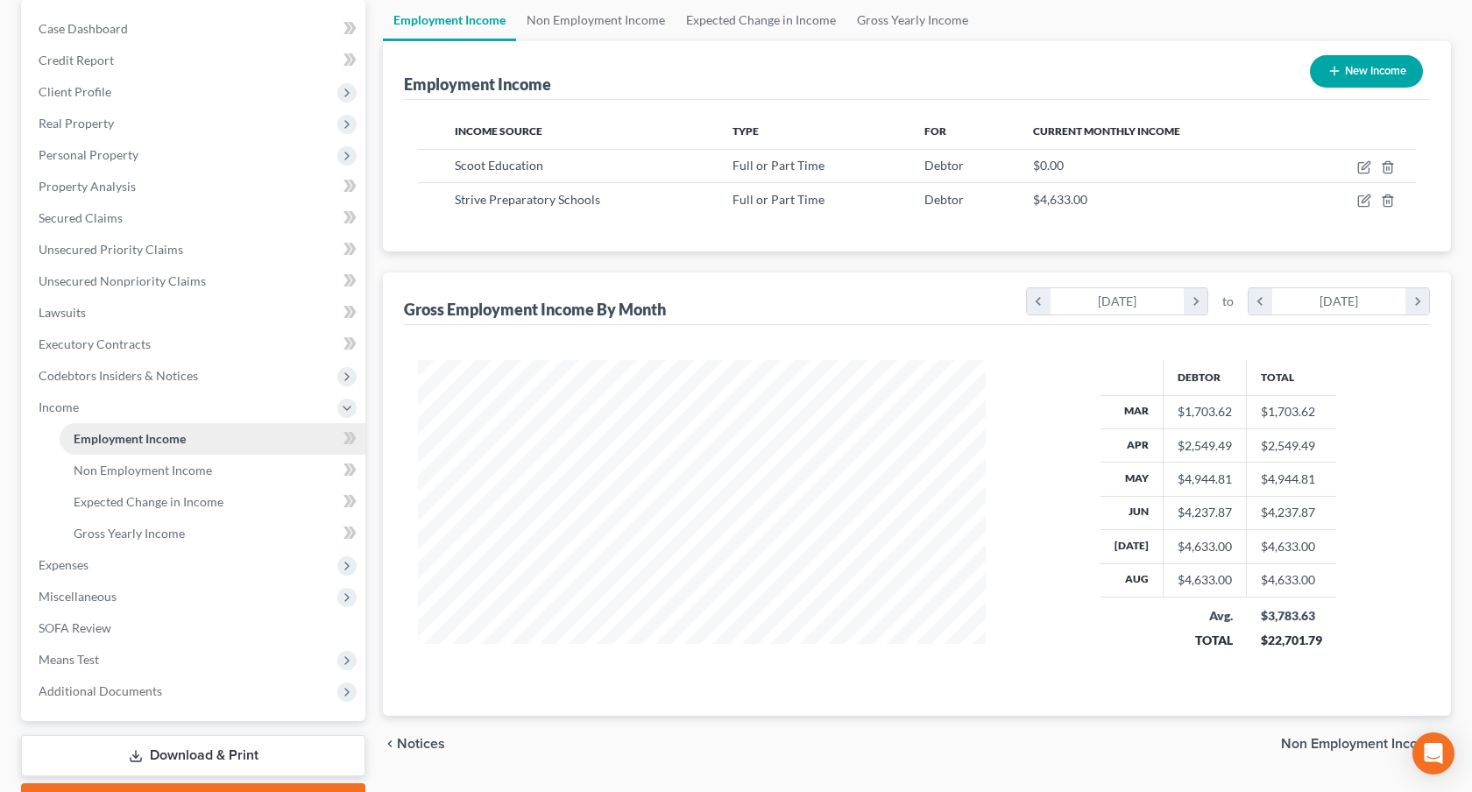
scroll to position [198, 0]
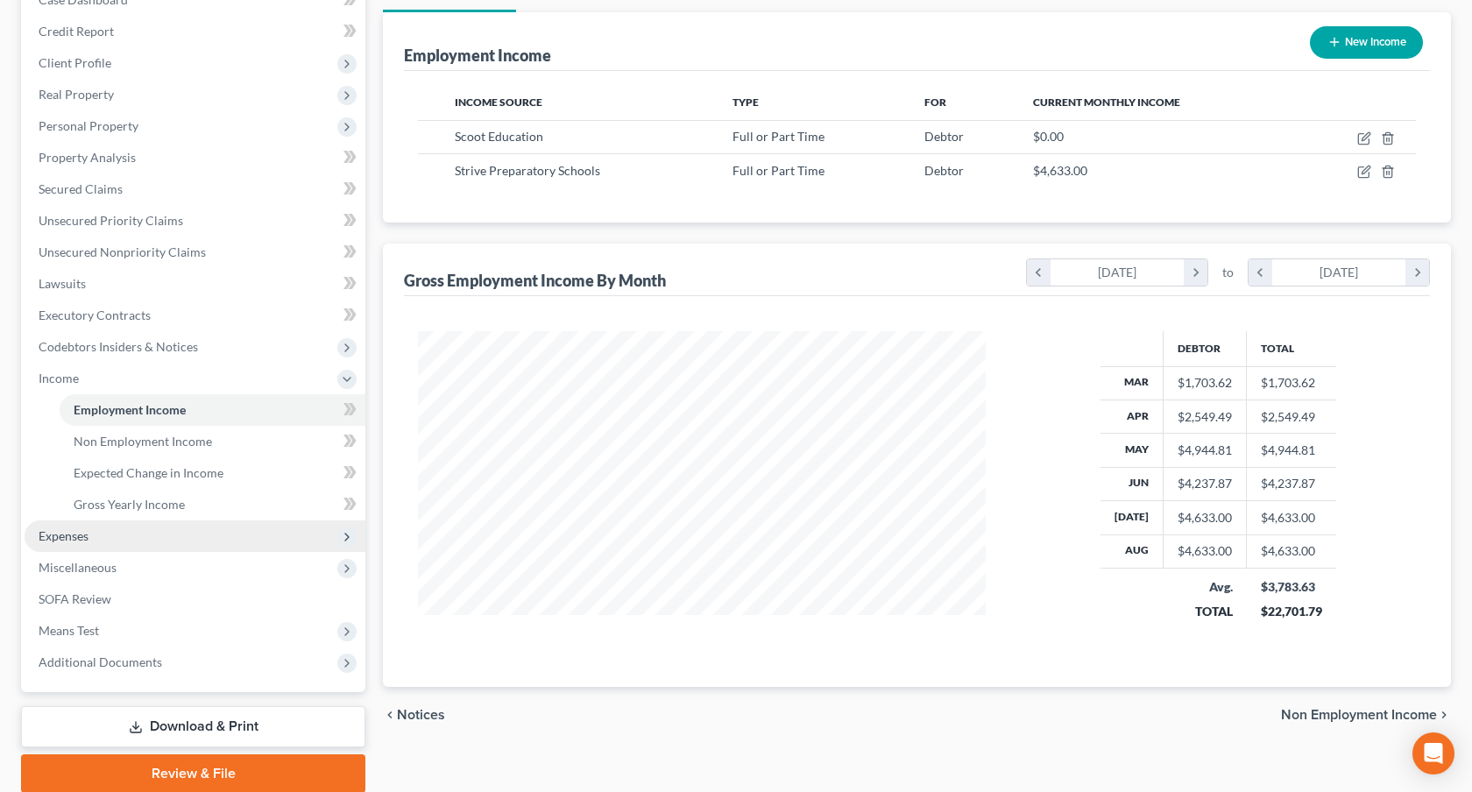
click at [127, 529] on span "Expenses" at bounding box center [195, 537] width 341 height 32
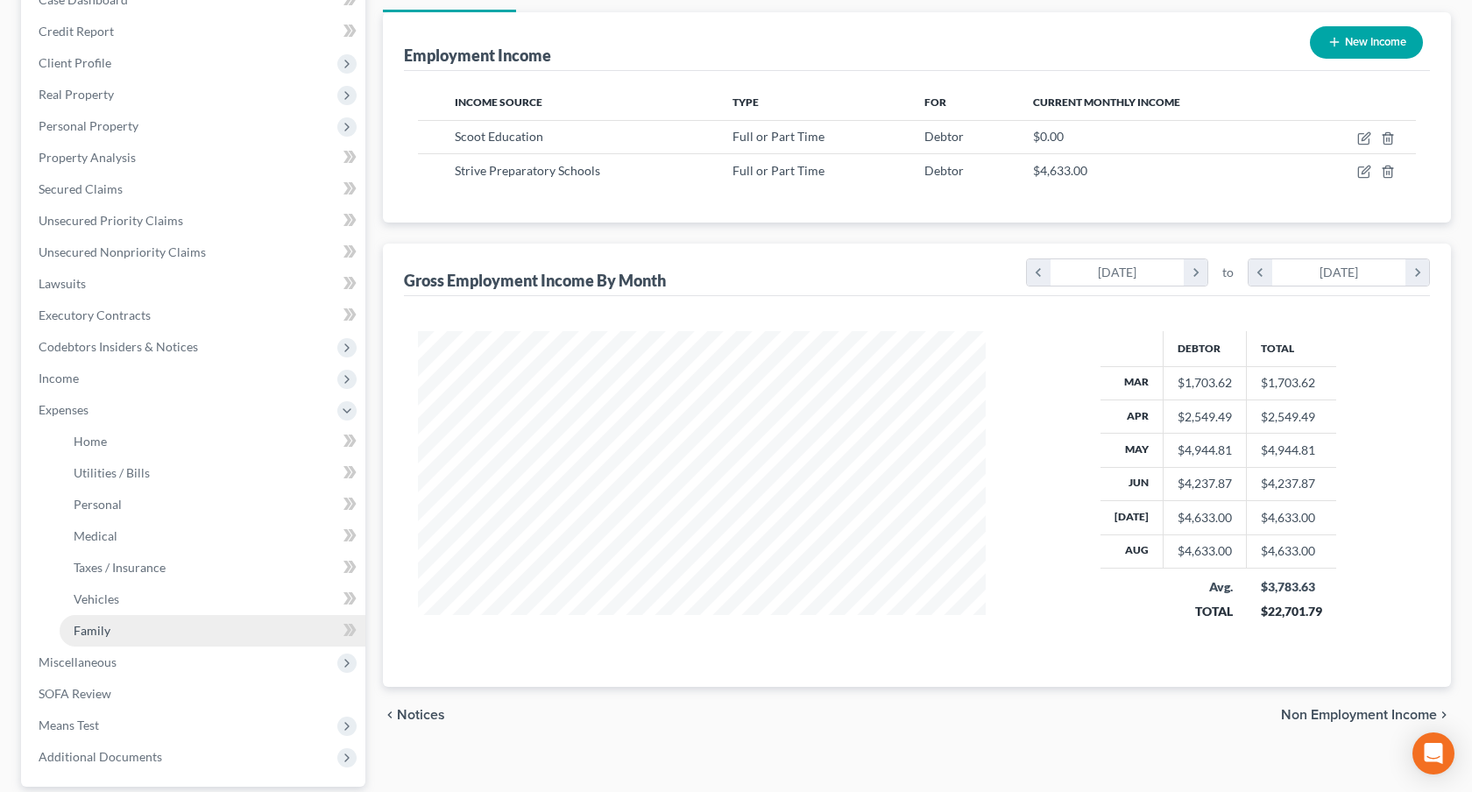
click at [144, 632] on link "Family" at bounding box center [213, 631] width 306 height 32
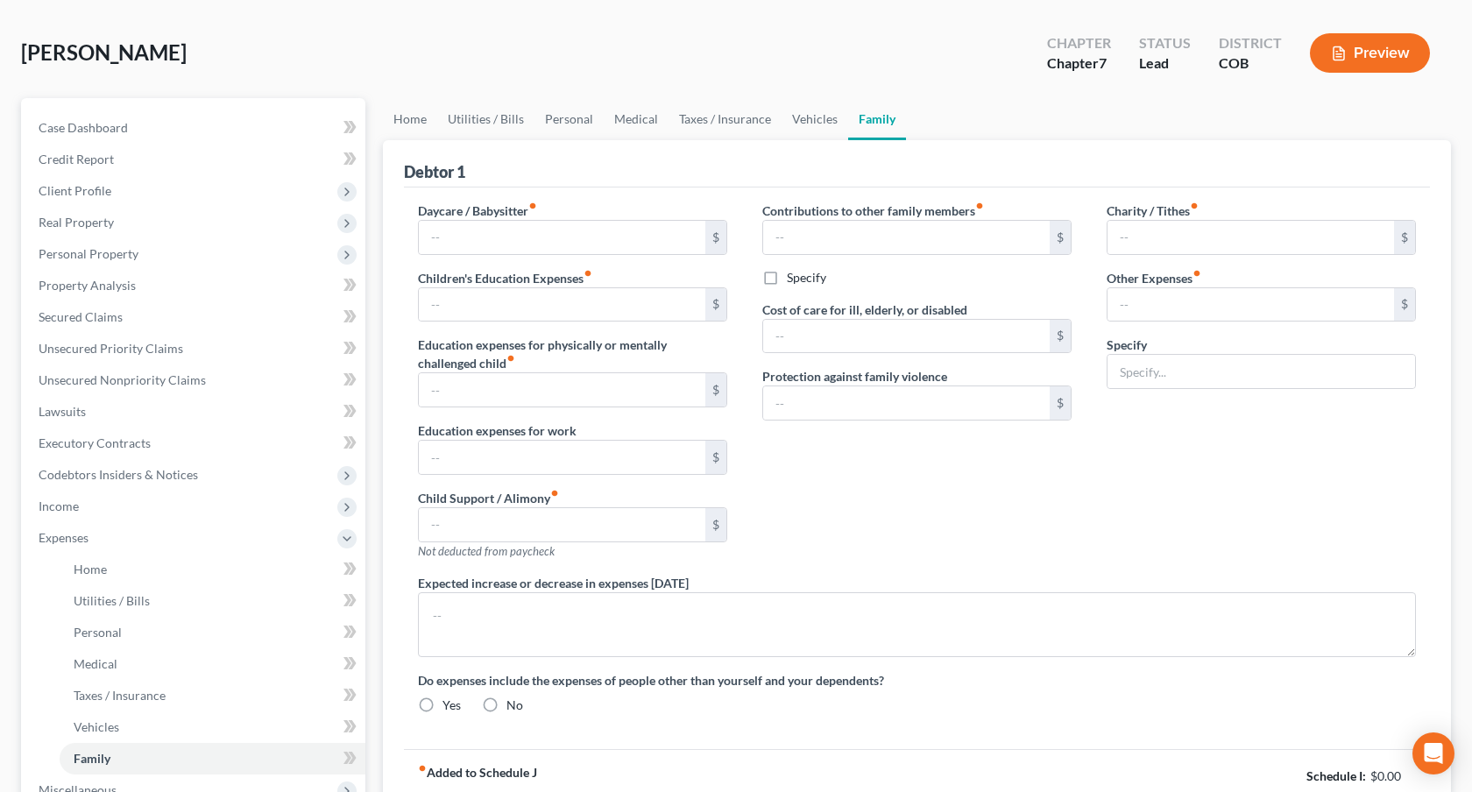
radio input "true"
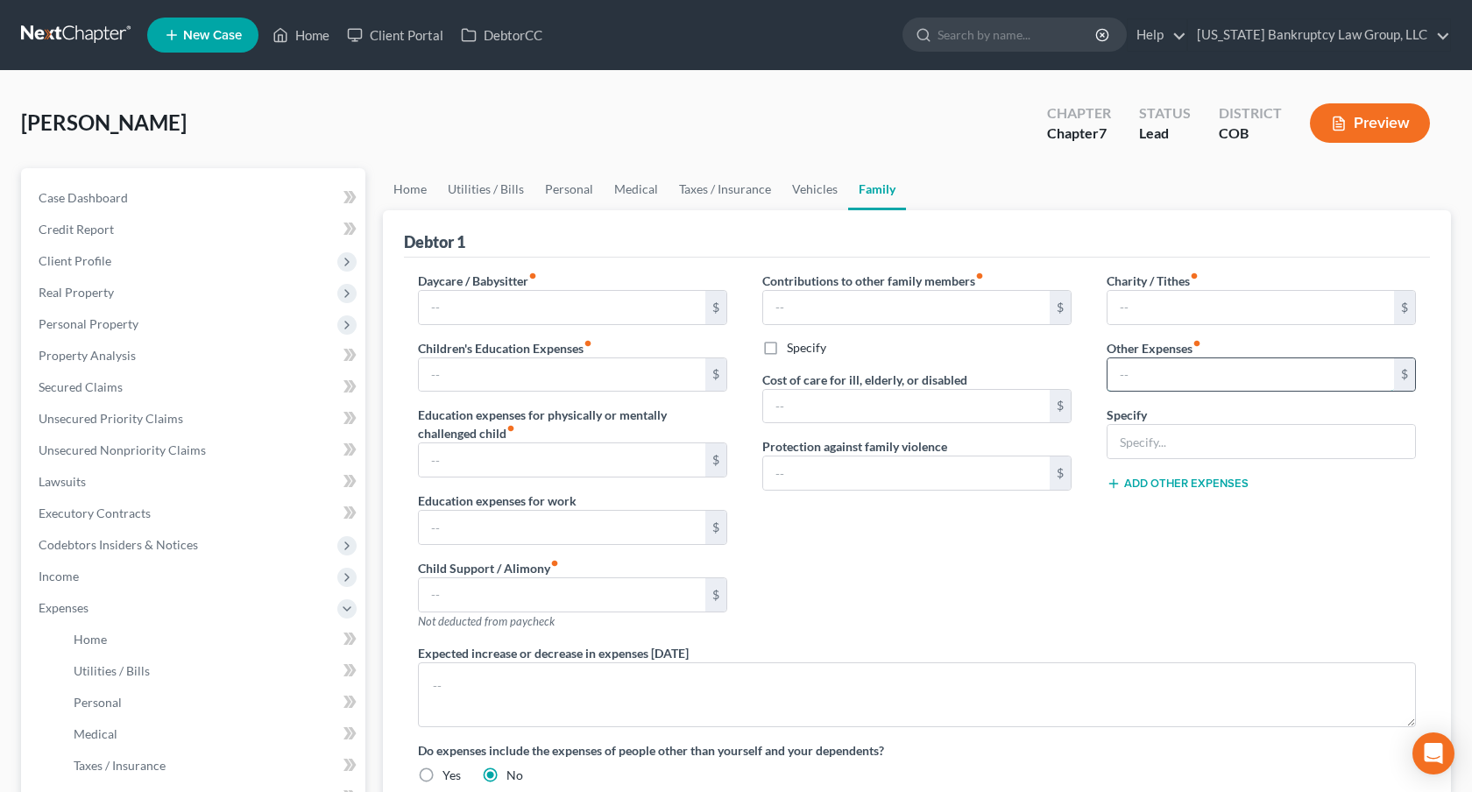
click at [1131, 378] on input "text" at bounding box center [1251, 374] width 287 height 33
type input "100.00"
type input "Miscellaneous and contingent expenses"
click at [809, 195] on link "Vehicles" at bounding box center [815, 189] width 67 height 42
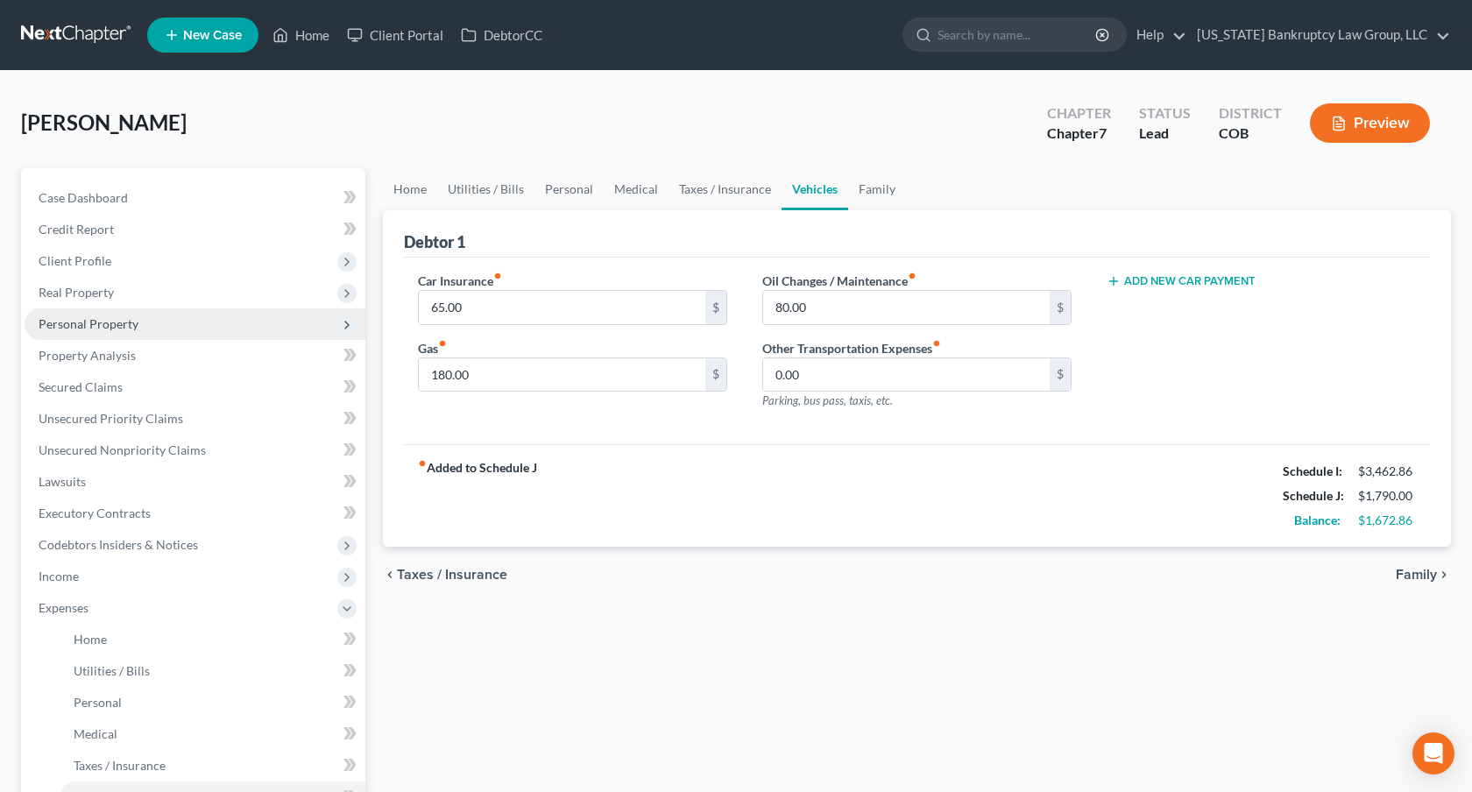
click at [154, 330] on span "Personal Property" at bounding box center [195, 324] width 341 height 32
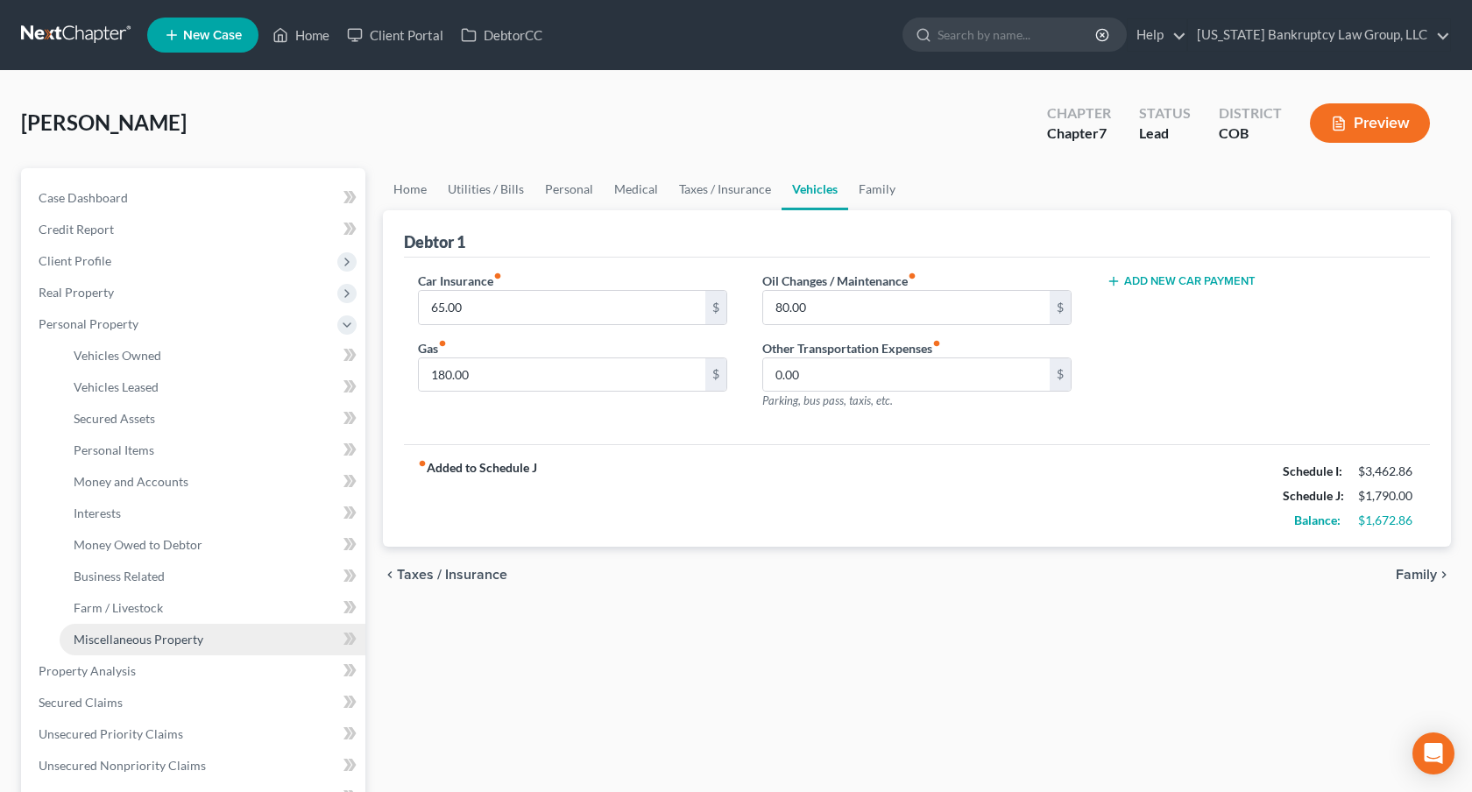
click at [160, 641] on span "Miscellaneous Property" at bounding box center [139, 639] width 130 height 15
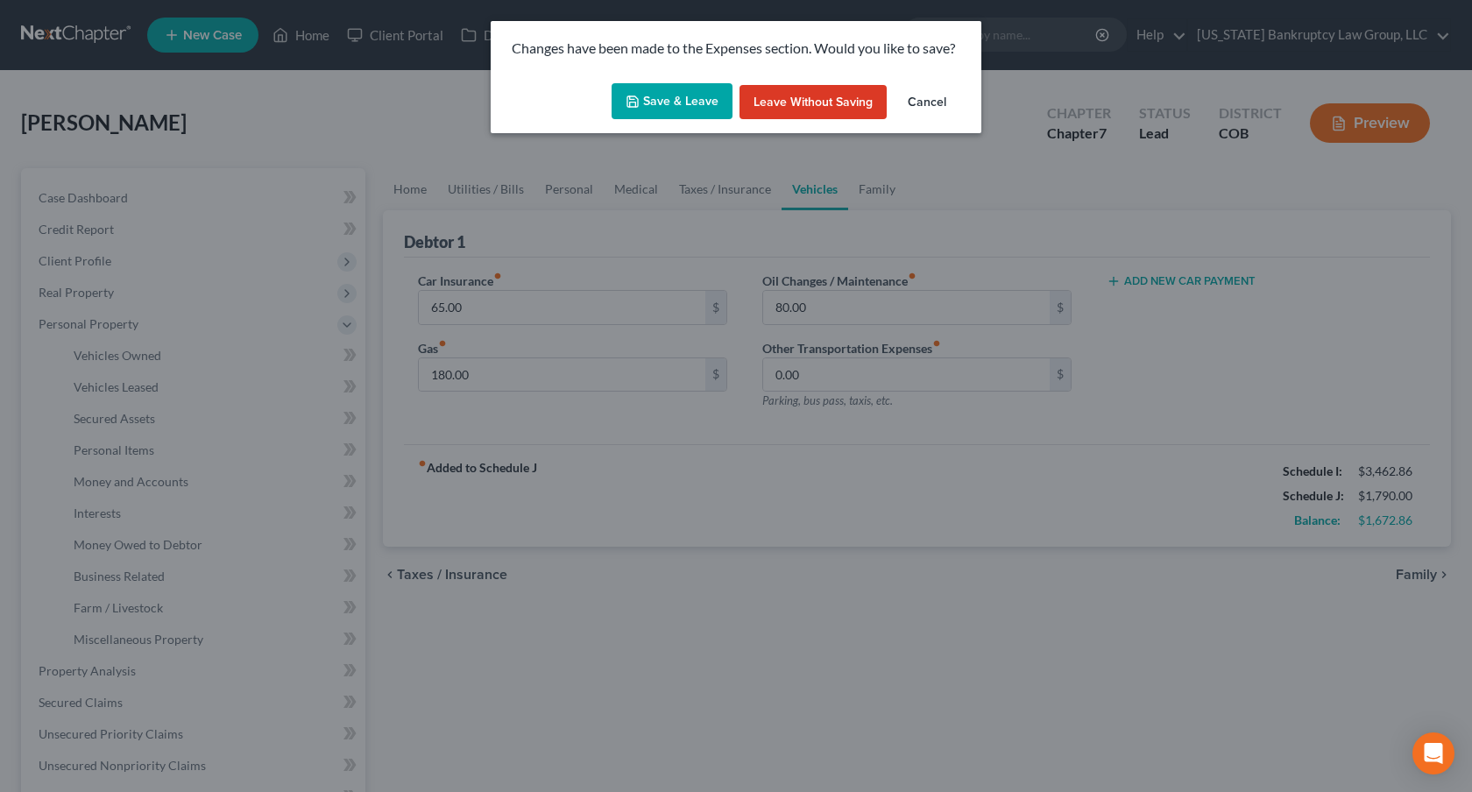
click at [702, 109] on button "Save & Leave" at bounding box center [672, 101] width 121 height 37
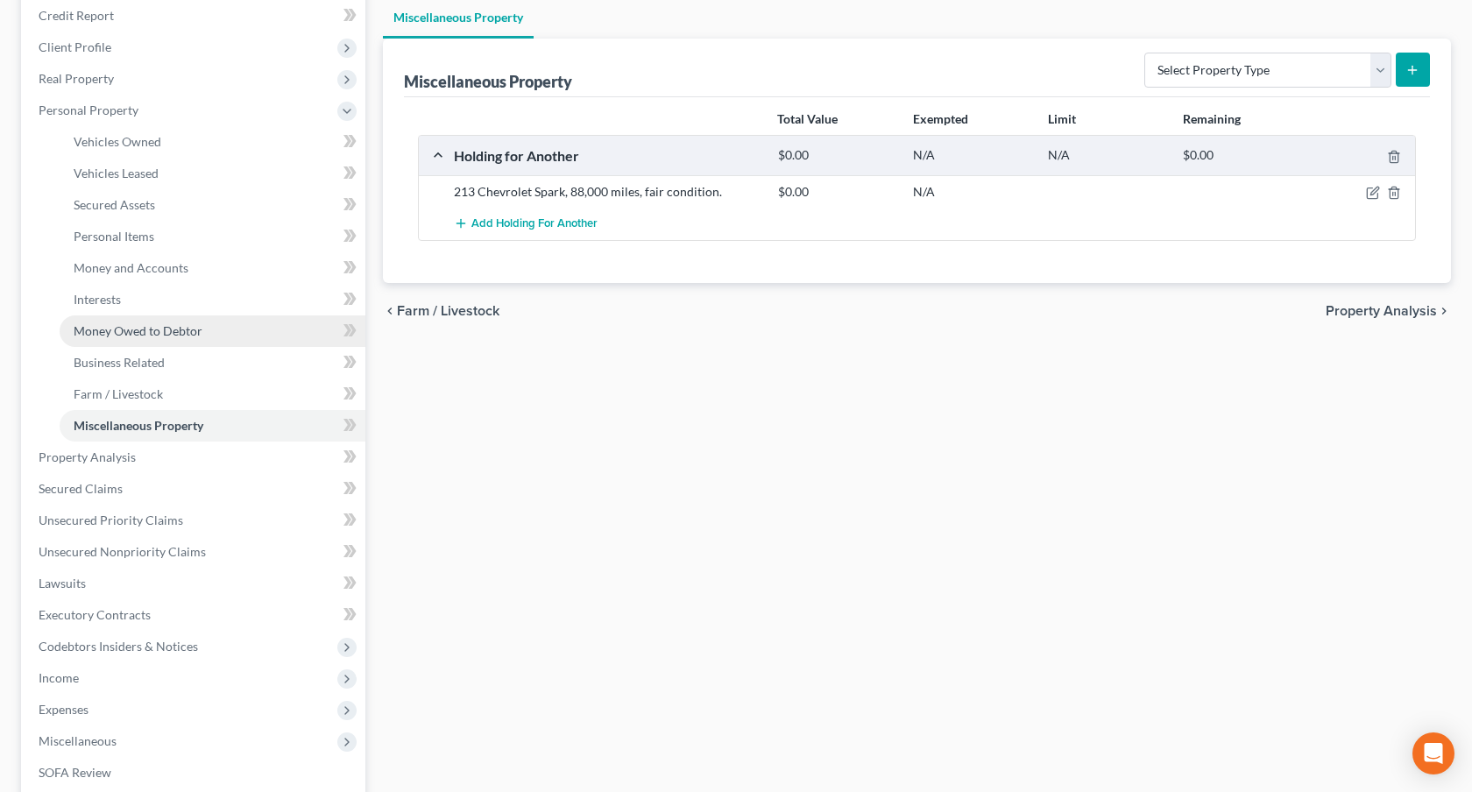
scroll to position [252, 0]
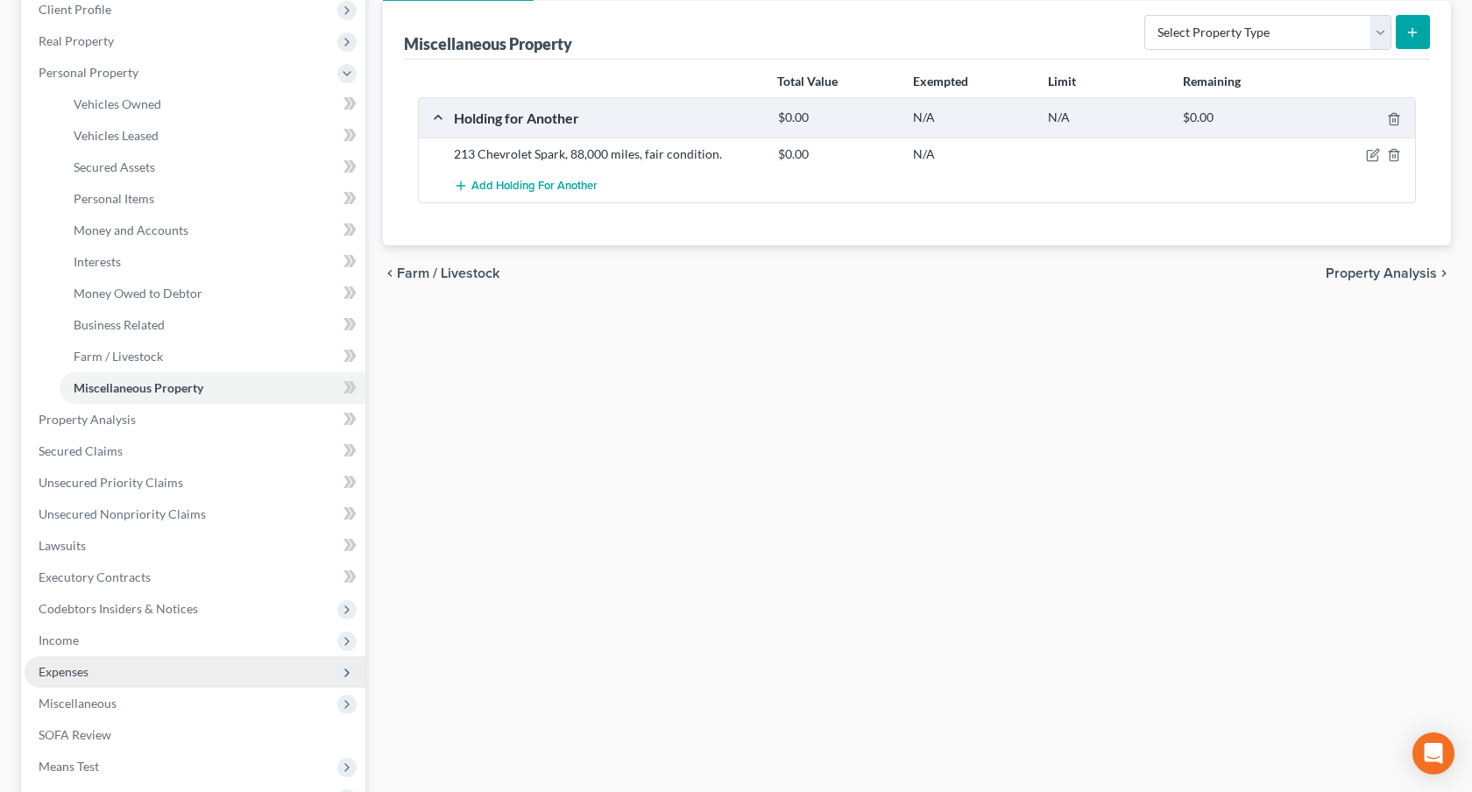
click at [166, 670] on span "Expenses" at bounding box center [195, 672] width 341 height 32
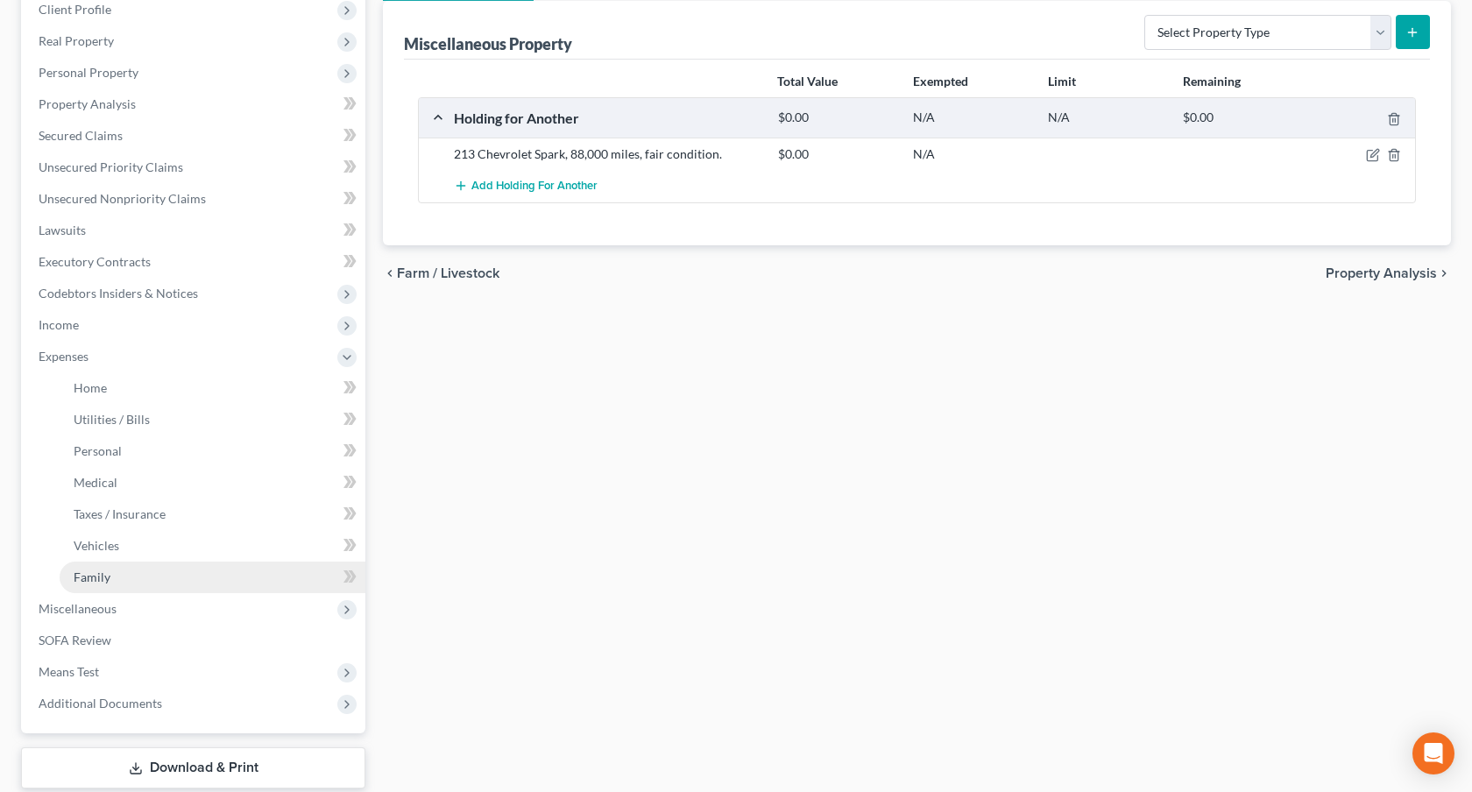
click at [187, 565] on link "Family" at bounding box center [213, 578] width 306 height 32
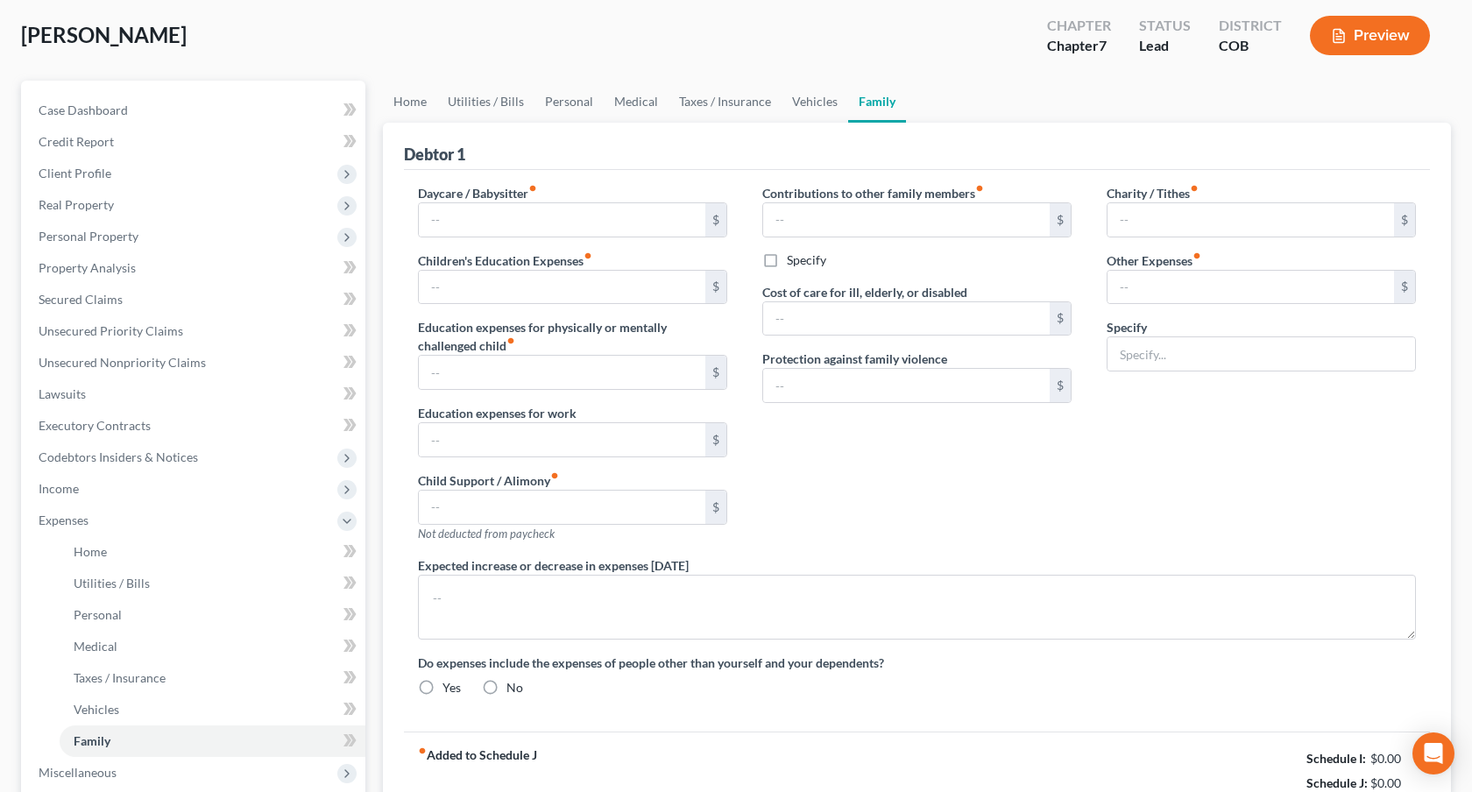
scroll to position [17, 0]
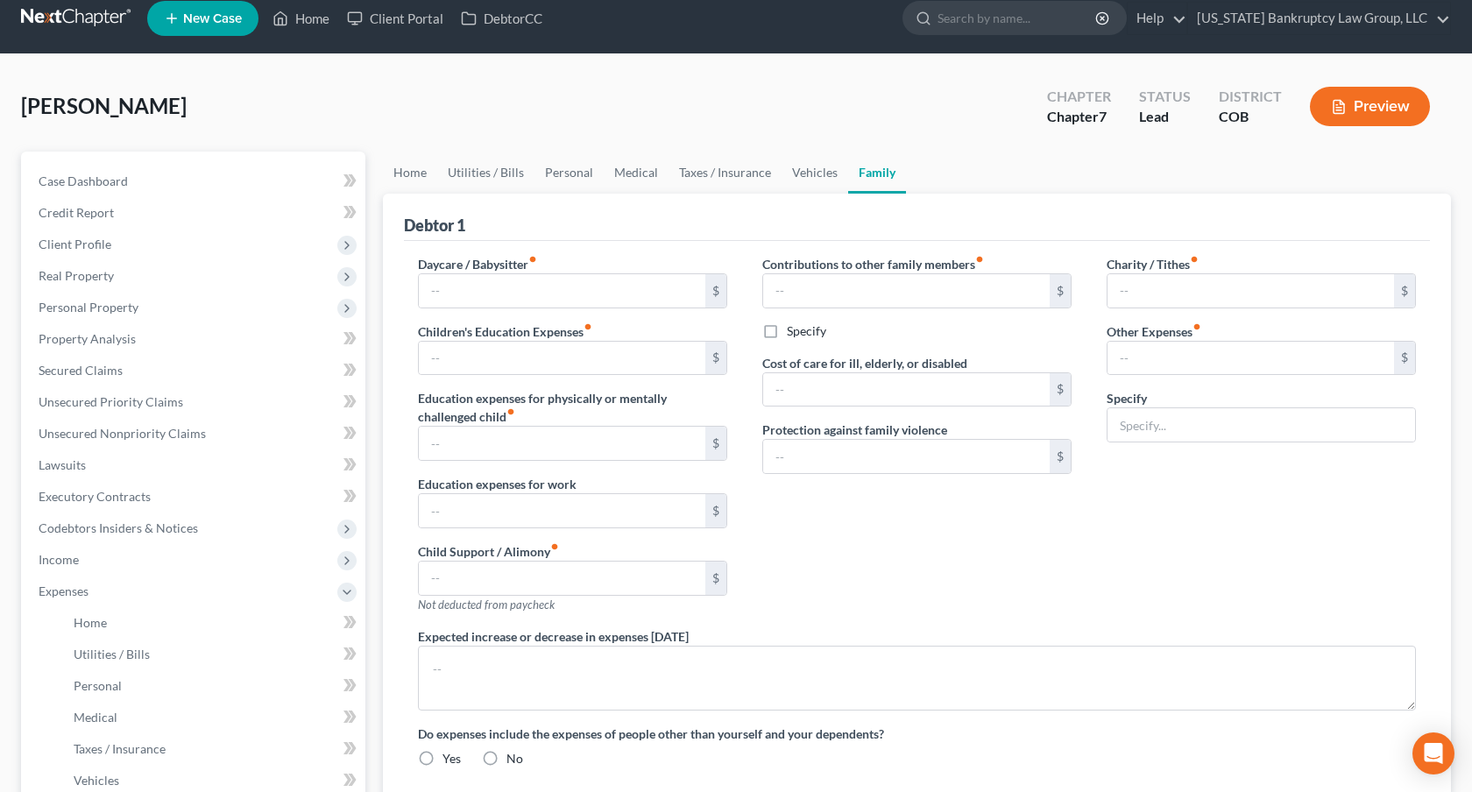
type input "100.00"
type input "Miscellaneous and contingent expenses"
radio input "true"
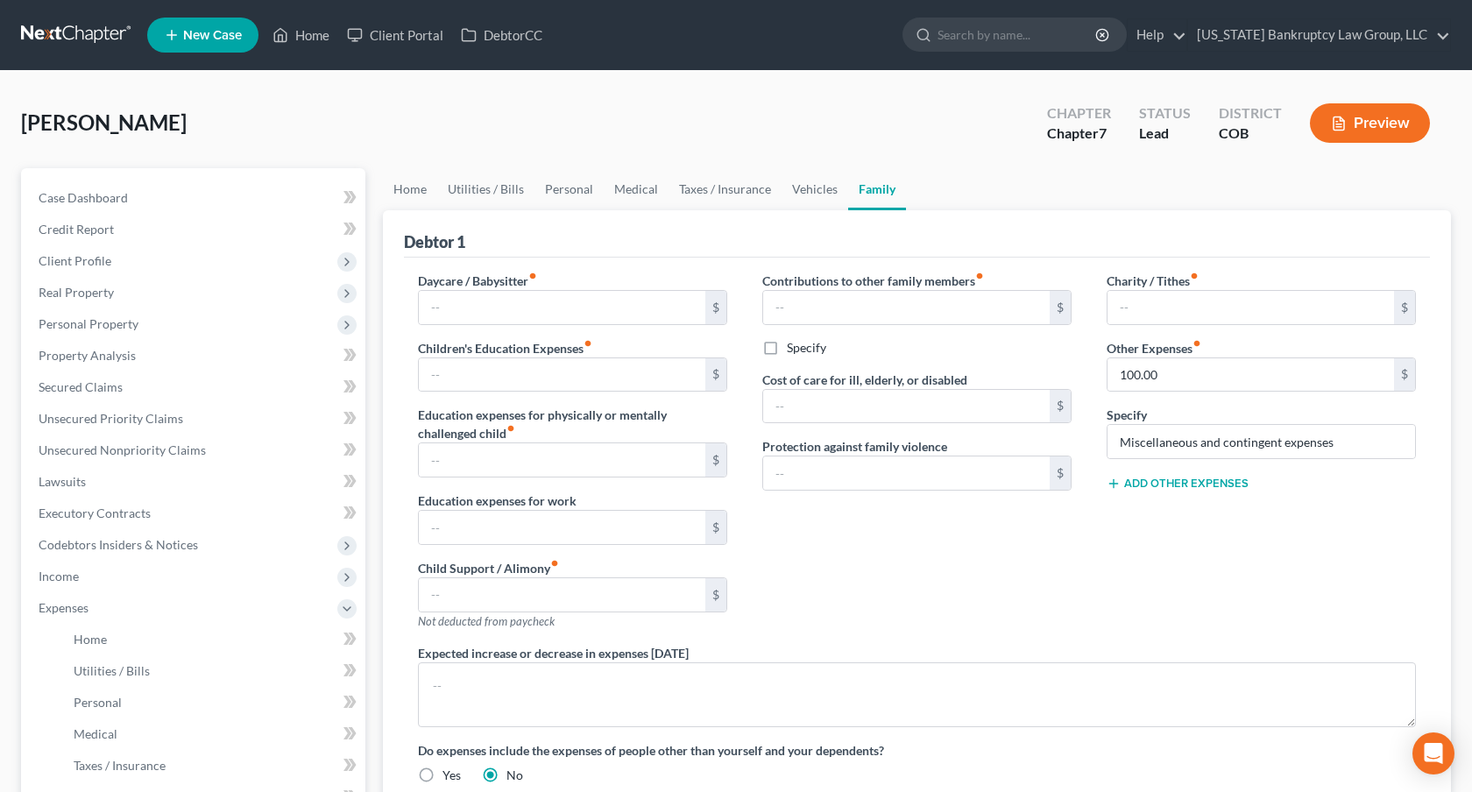
scroll to position [0, 0]
click at [1179, 483] on button "Add Other Expenses" at bounding box center [1178, 484] width 142 height 14
click at [1130, 508] on input "text" at bounding box center [1251, 509] width 287 height 33
type input "625.00"
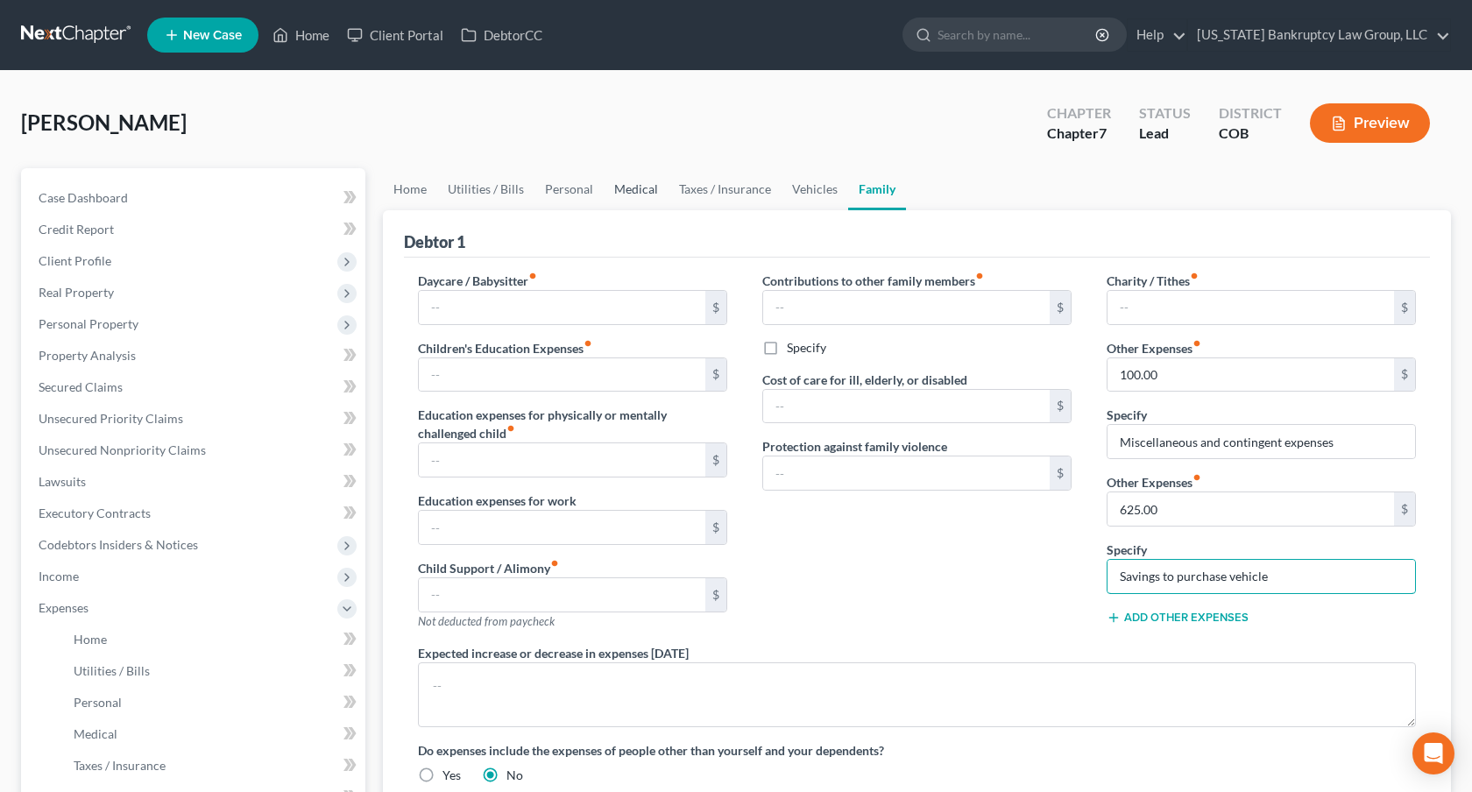
type input "Savings to purchase vehicle"
click at [627, 185] on link "Medical" at bounding box center [636, 189] width 65 height 42
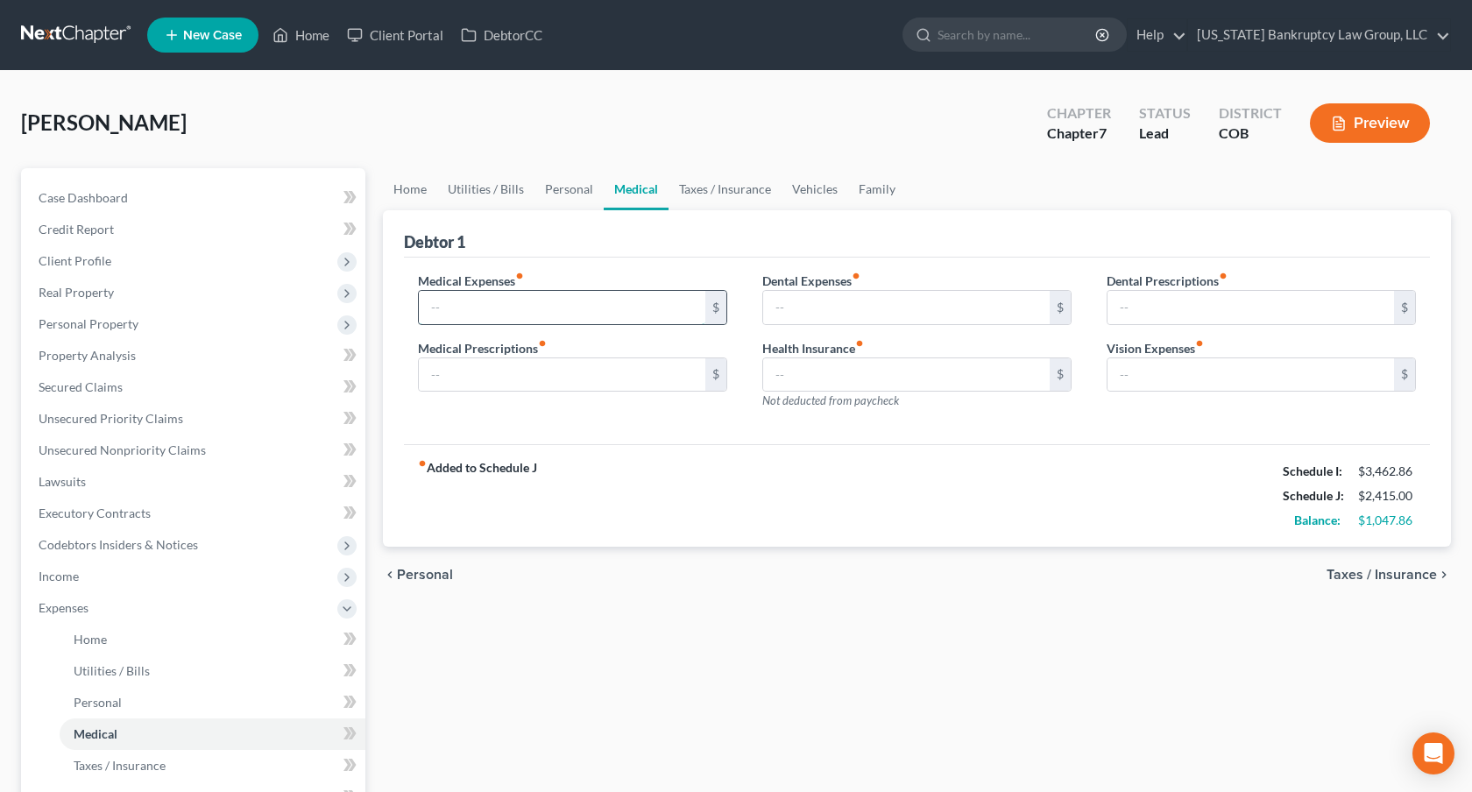
click at [458, 307] on input "text" at bounding box center [562, 307] width 287 height 33
type input "1"
type input "85.00"
click at [575, 186] on link "Personal" at bounding box center [569, 189] width 69 height 42
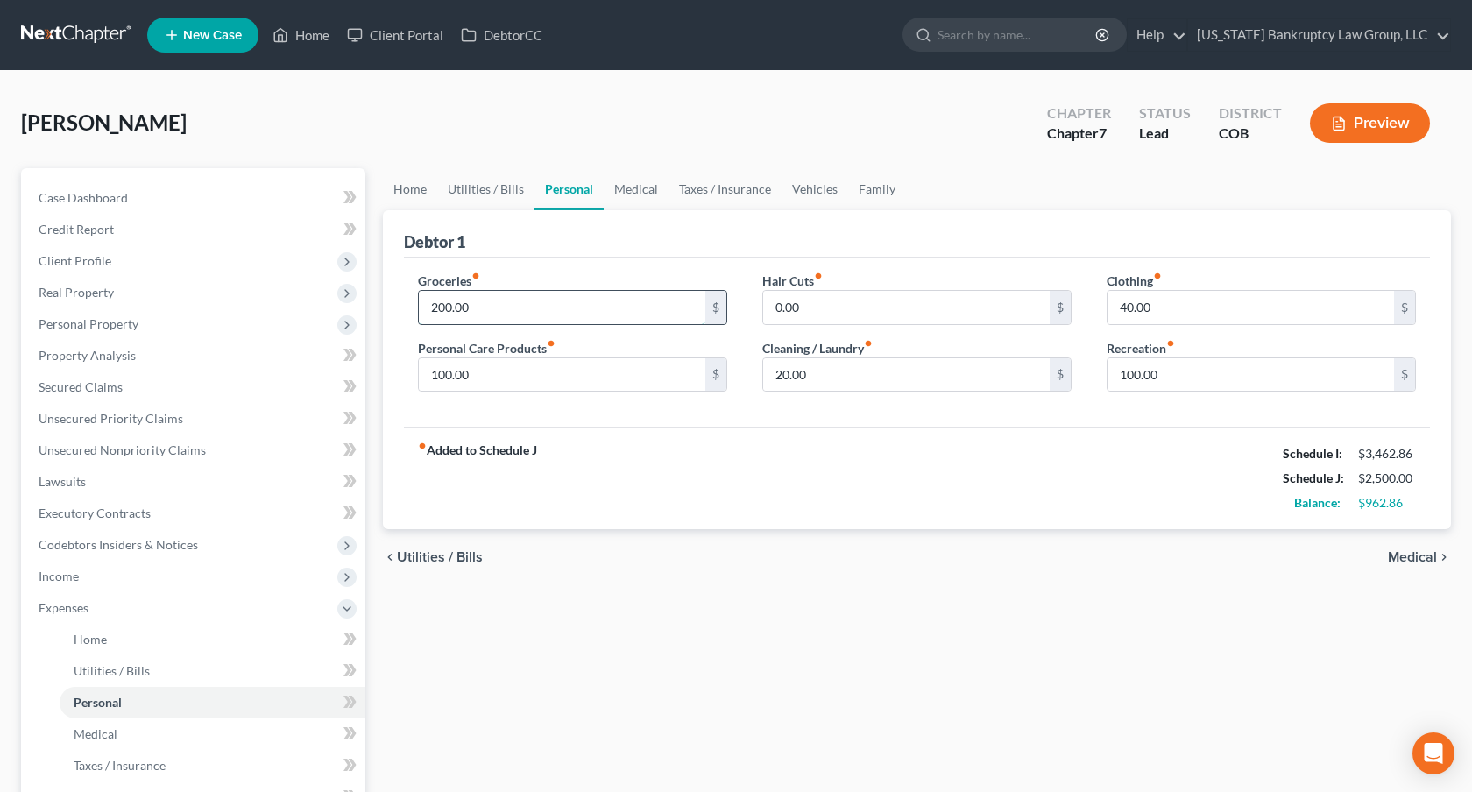
click at [439, 299] on input "200.00" at bounding box center [562, 307] width 287 height 33
type input "500.00"
click at [783, 308] on input "0.00" at bounding box center [906, 307] width 287 height 33
type input "100.00"
click at [1116, 306] on input "40.00" at bounding box center [1251, 307] width 287 height 33
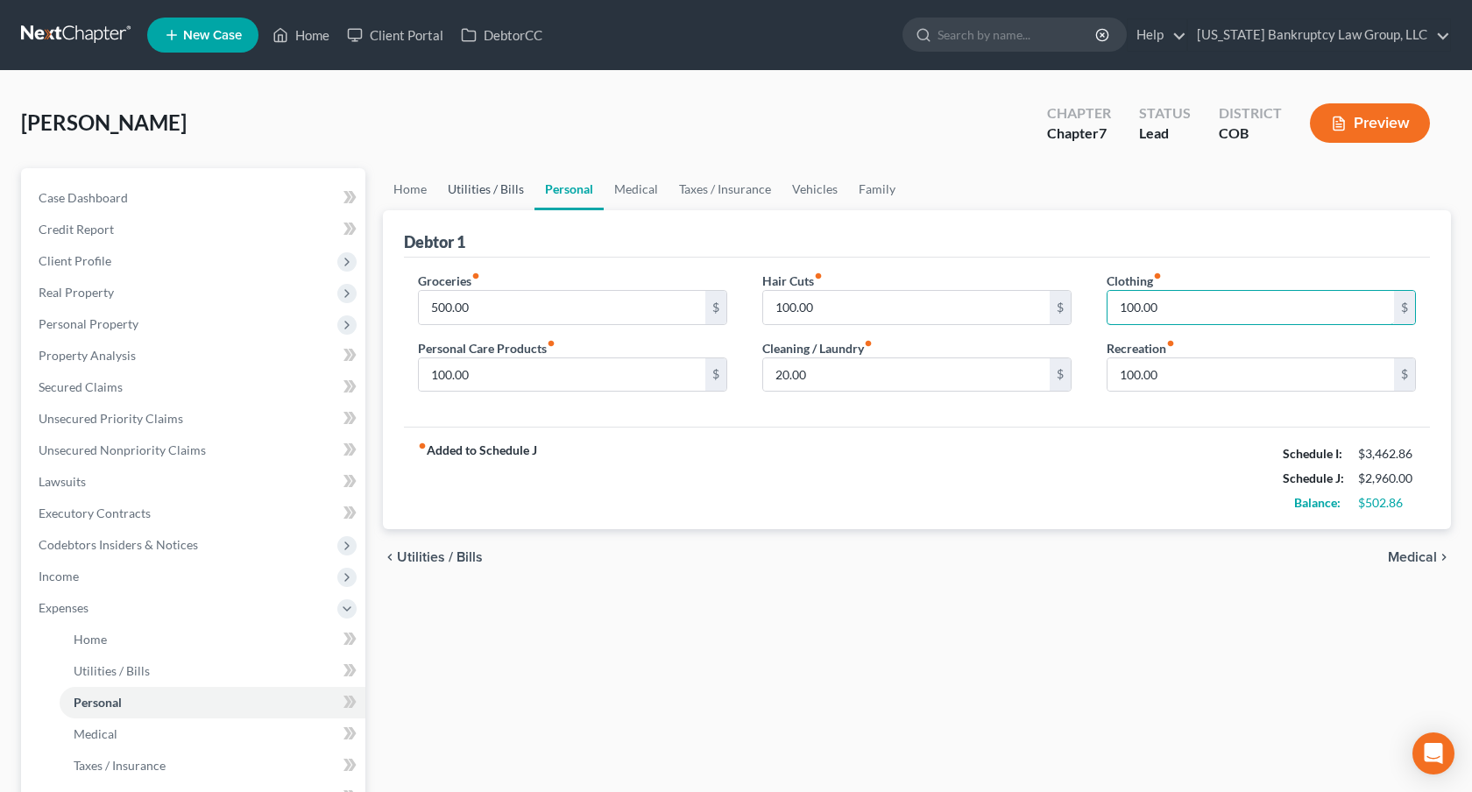
type input "100.00"
click at [501, 192] on link "Utilities / Bills" at bounding box center [485, 189] width 97 height 42
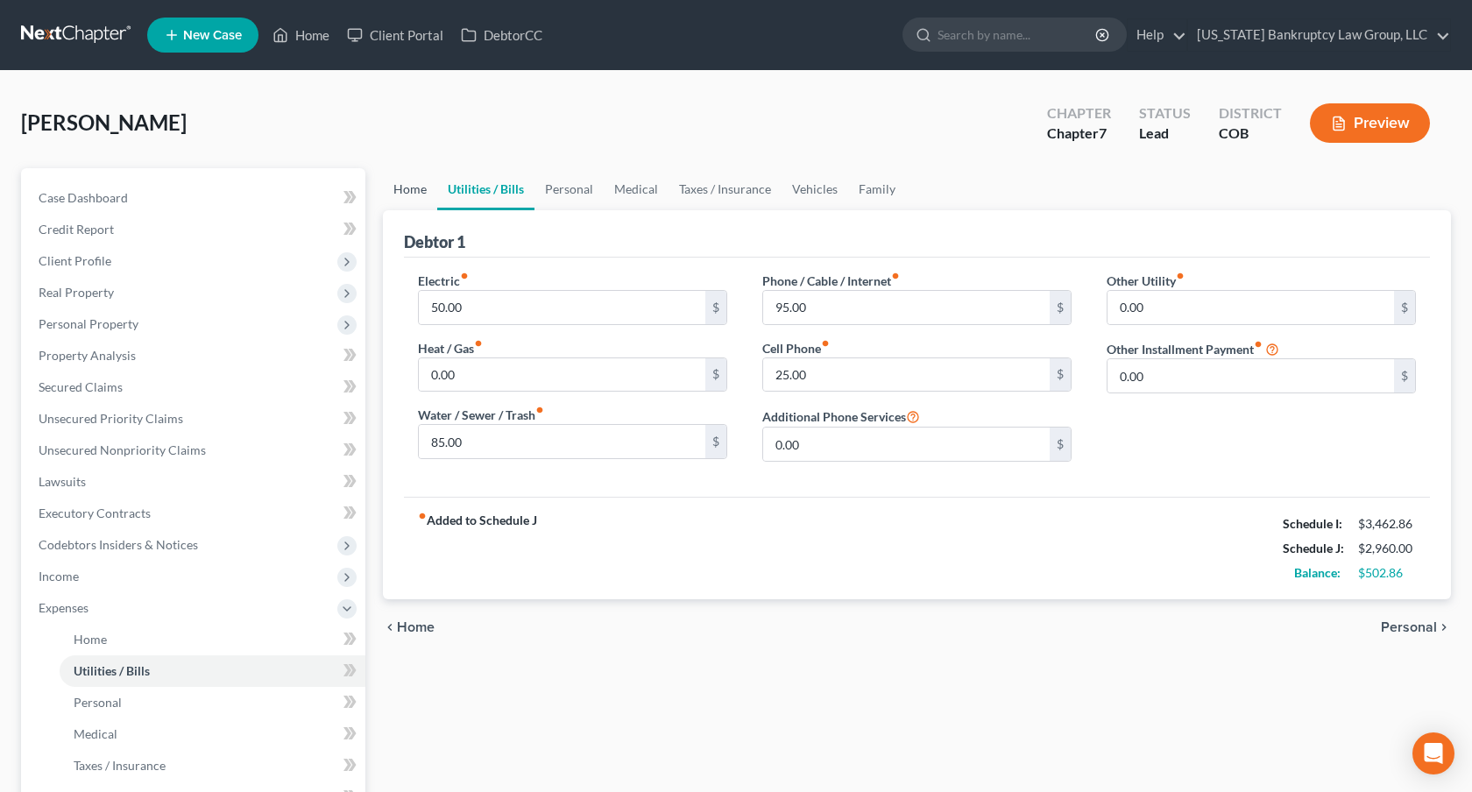
click at [417, 190] on link "Home" at bounding box center [410, 189] width 54 height 42
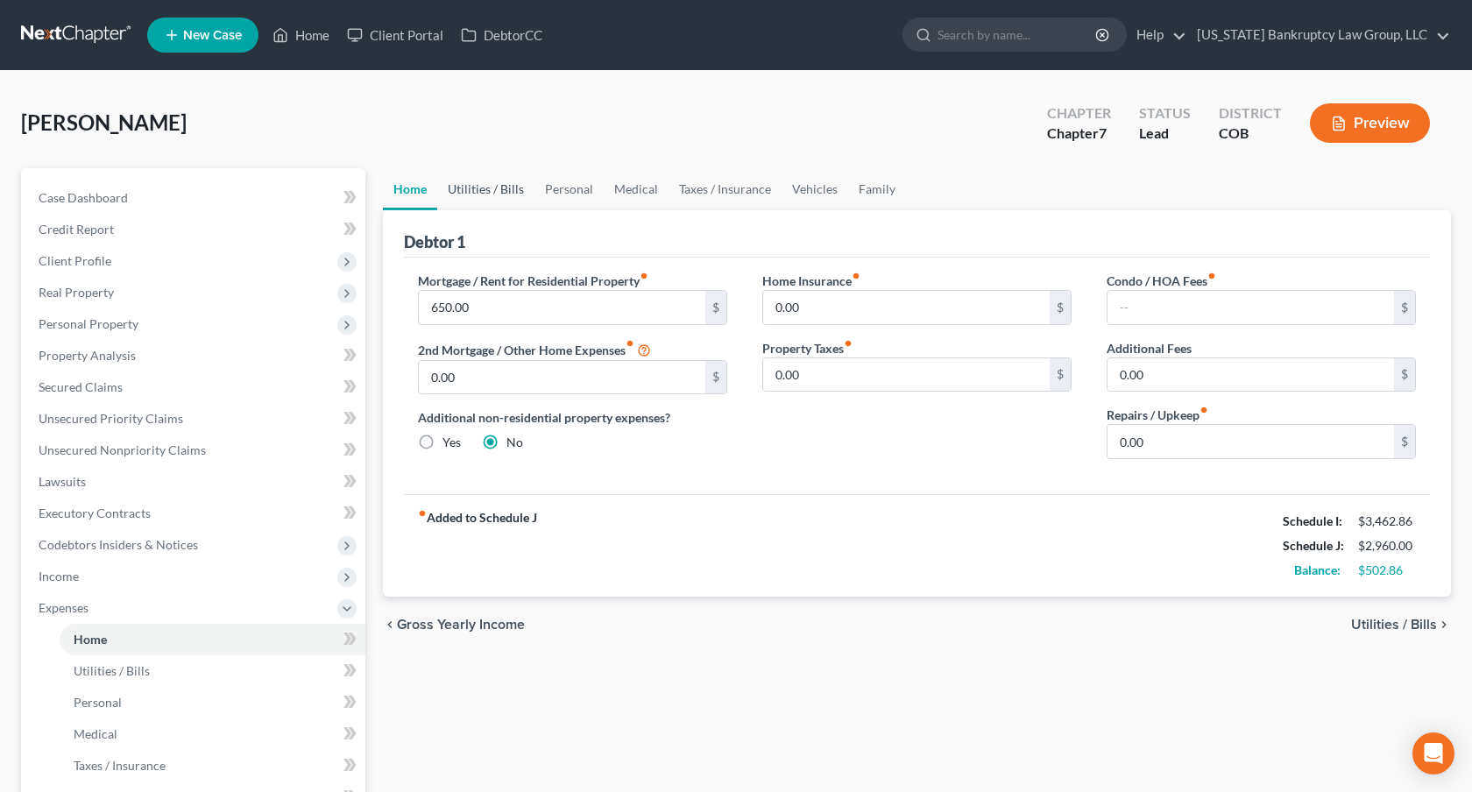
click at [472, 180] on link "Utilities / Bills" at bounding box center [485, 189] width 97 height 42
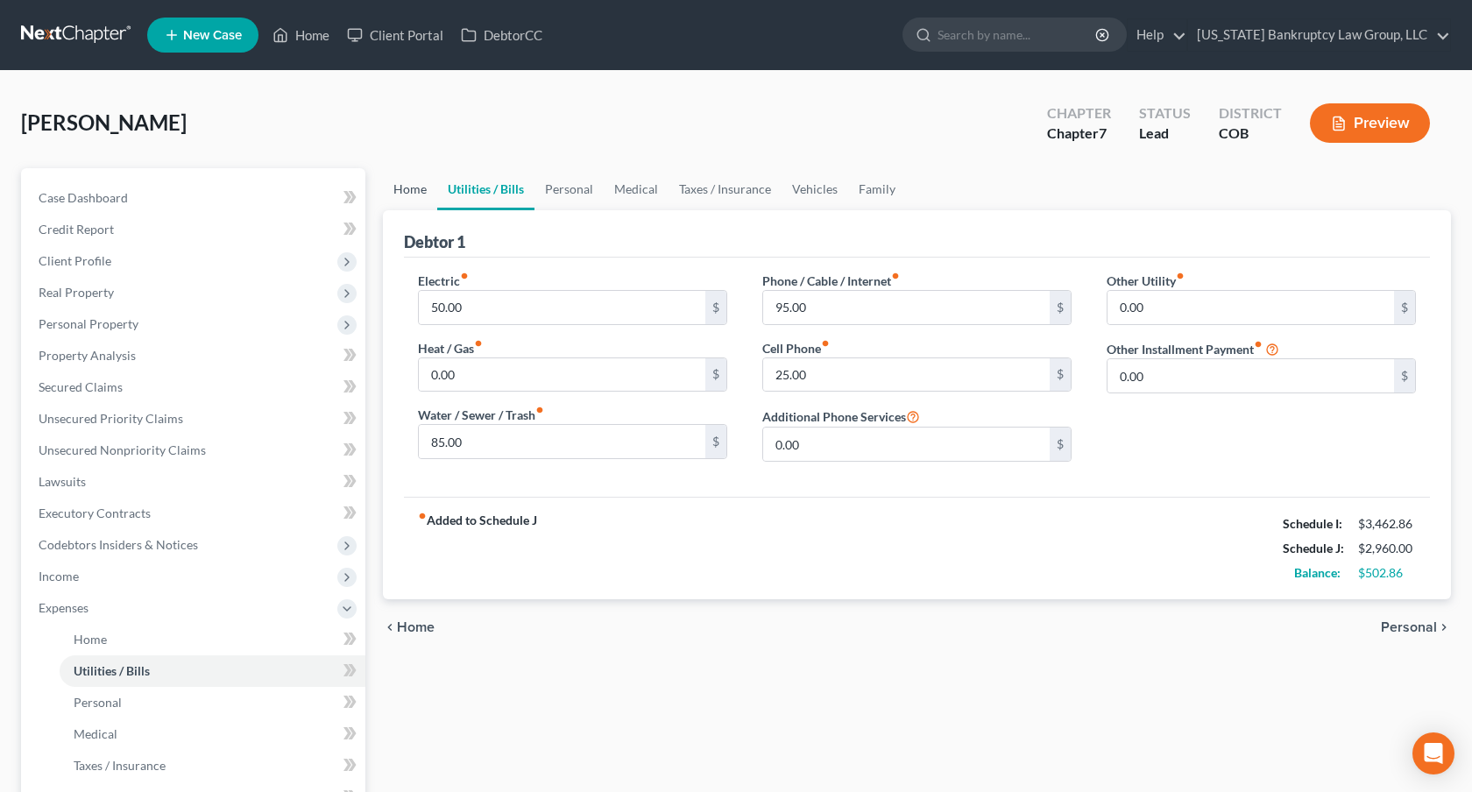
click at [422, 202] on link "Home" at bounding box center [410, 189] width 54 height 42
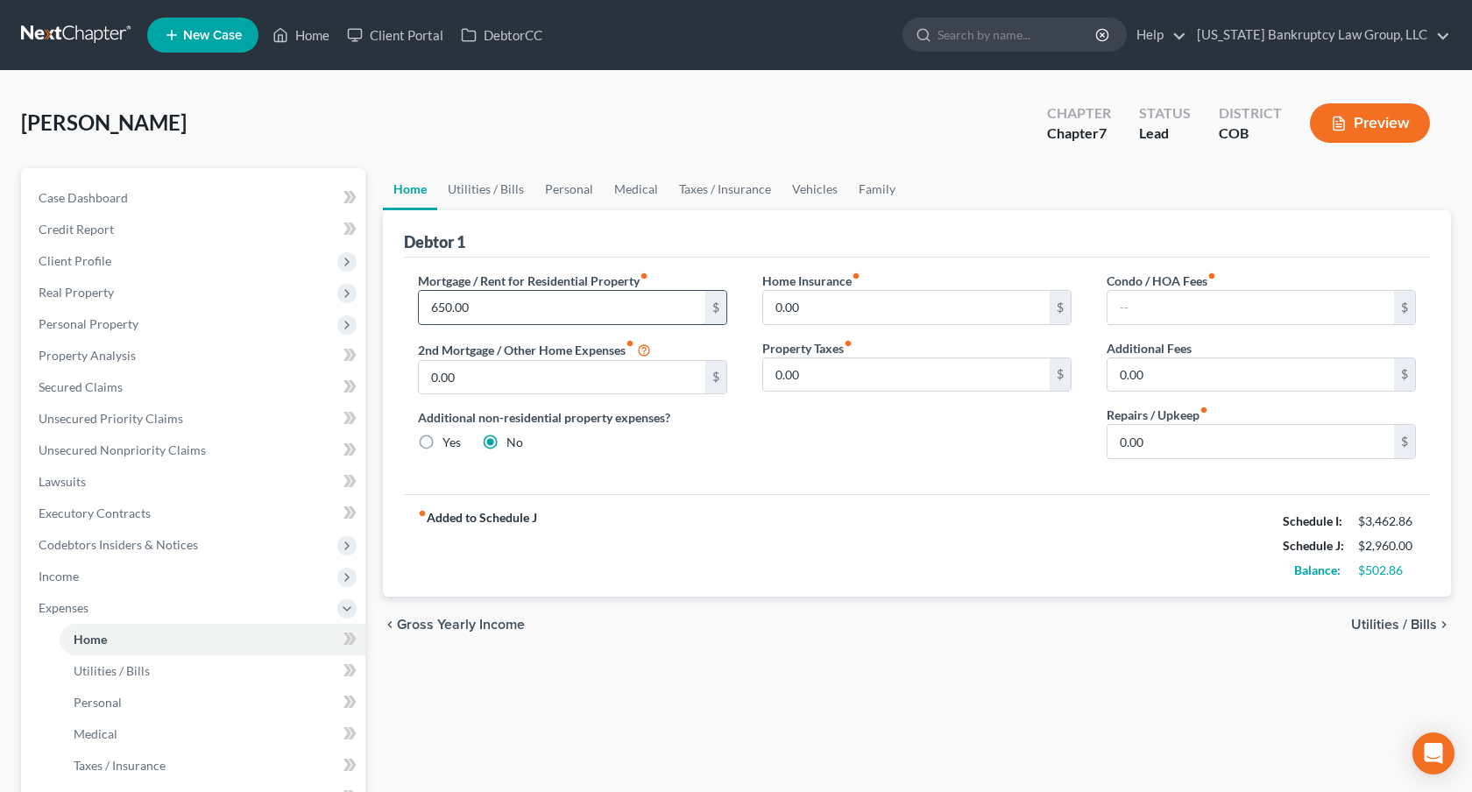
click at [444, 302] on input "650.00" at bounding box center [562, 307] width 287 height 33
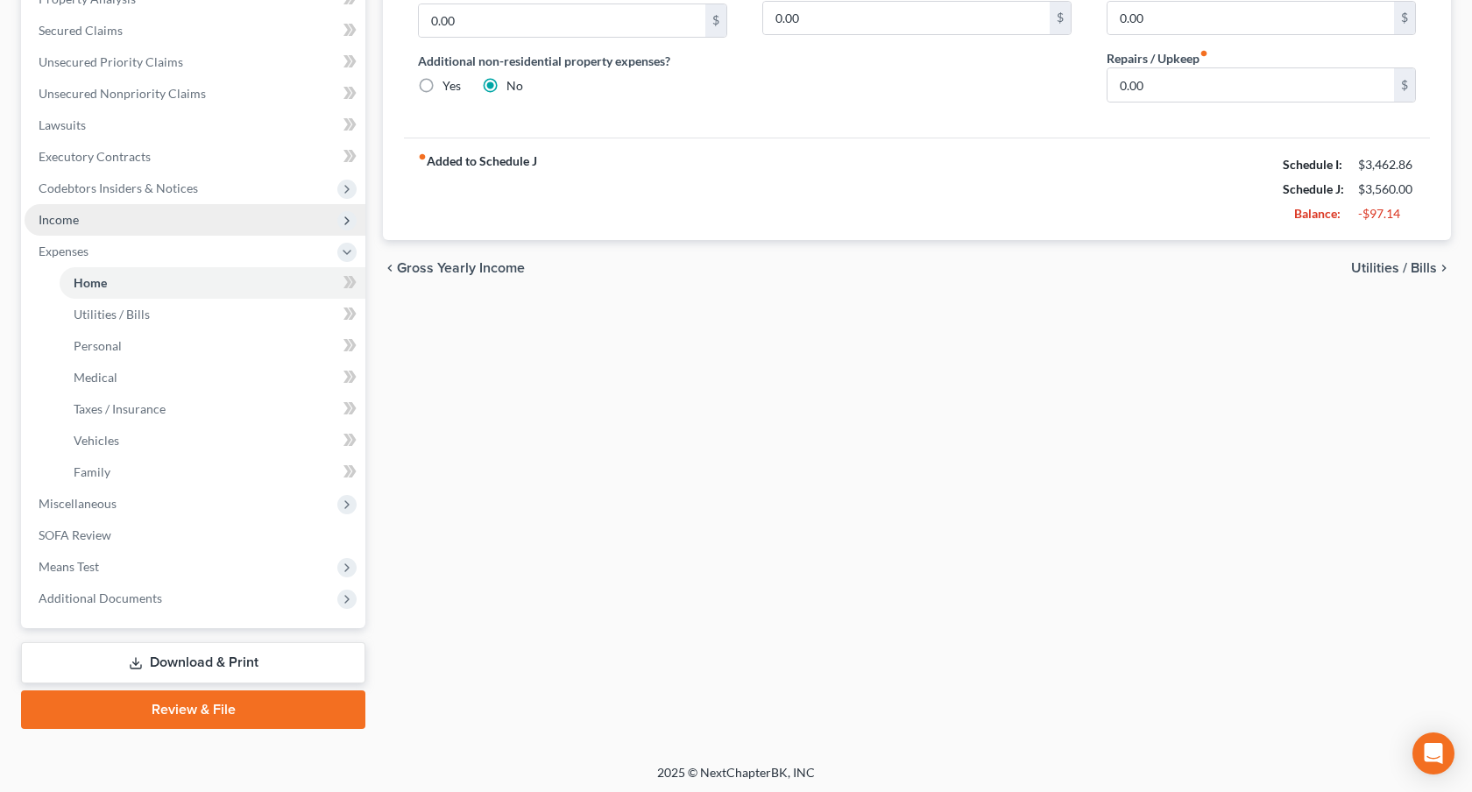
scroll to position [358, 0]
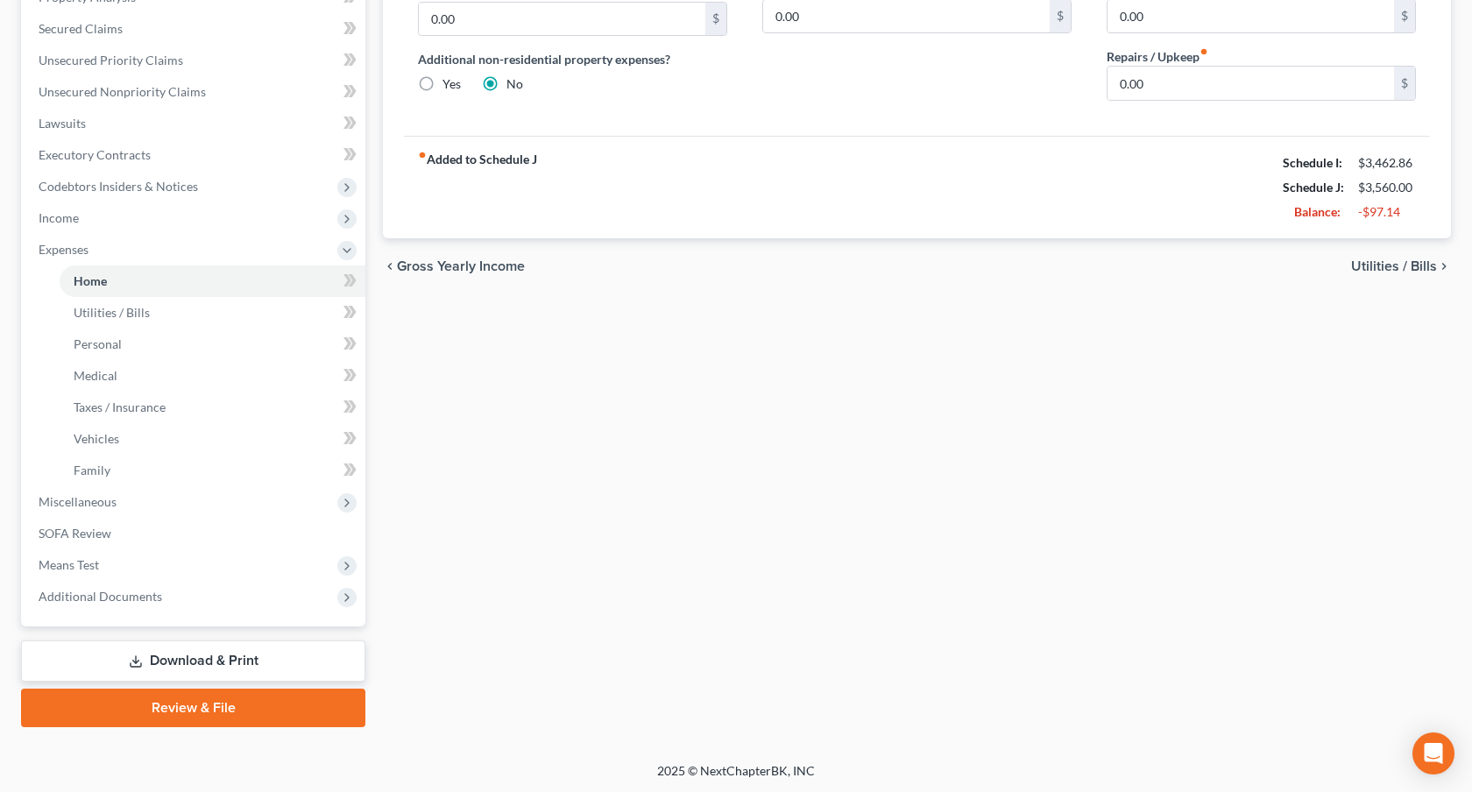
type input "1,250.00"
click at [261, 656] on link "Download & Print" at bounding box center [193, 661] width 344 height 41
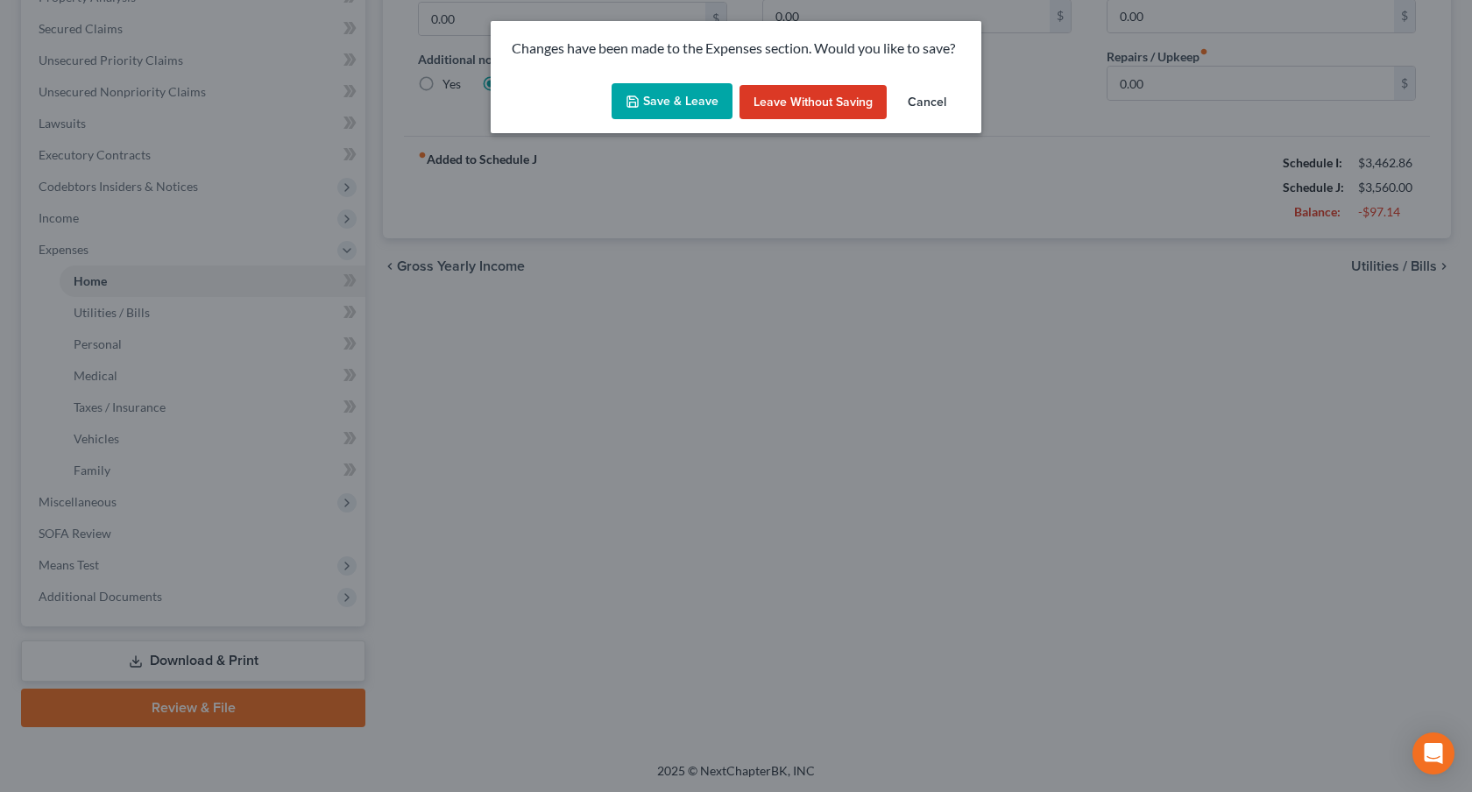
click at [708, 96] on button "Save & Leave" at bounding box center [672, 101] width 121 height 37
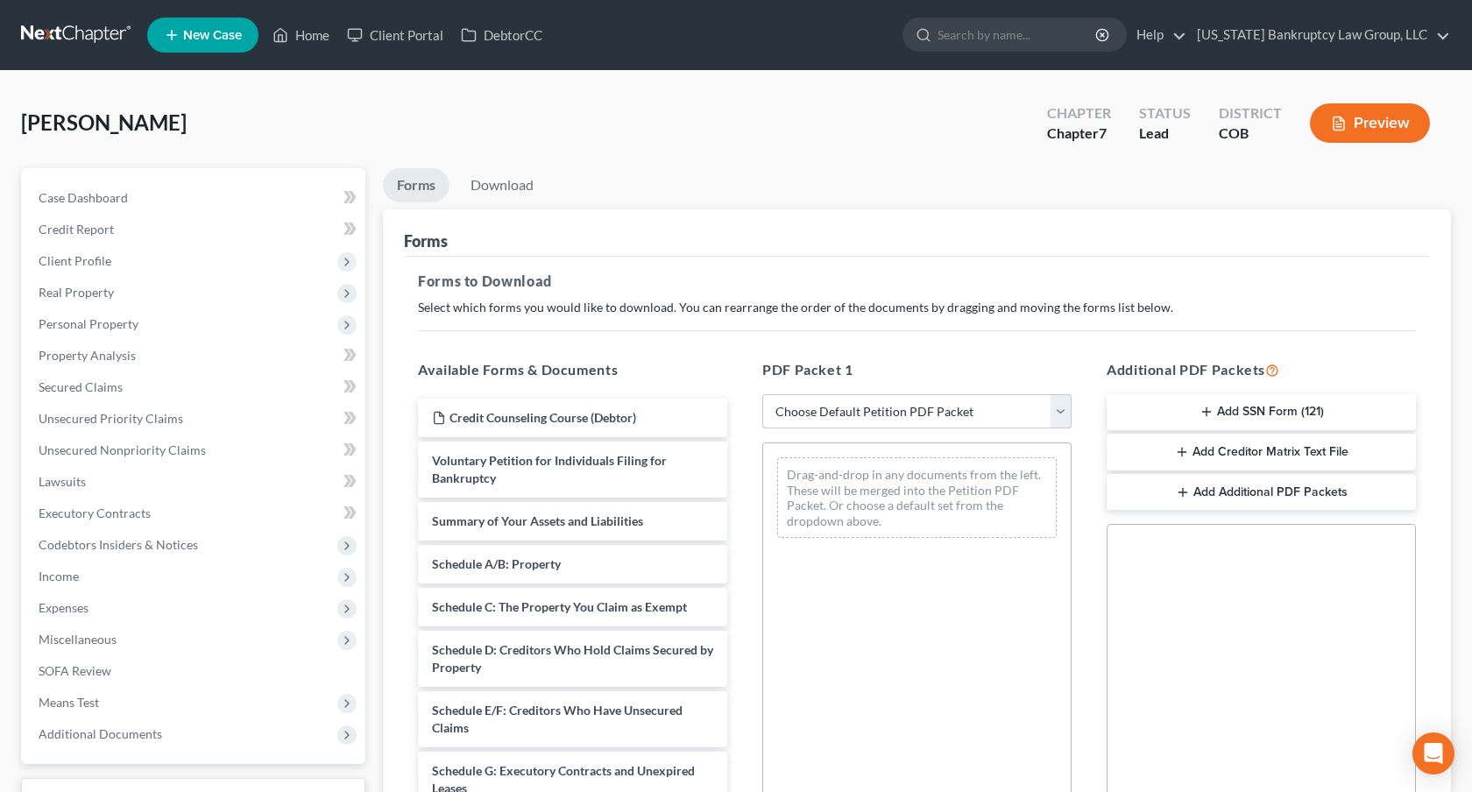
click at [919, 412] on select "Choose Default Petition PDF Packet Complete Bankruptcy Petition (all forms and …" at bounding box center [916, 411] width 309 height 35
select select "0"
click at [762, 394] on select "Choose Default Petition PDF Packet Complete Bankruptcy Petition (all forms and …" at bounding box center [916, 411] width 309 height 35
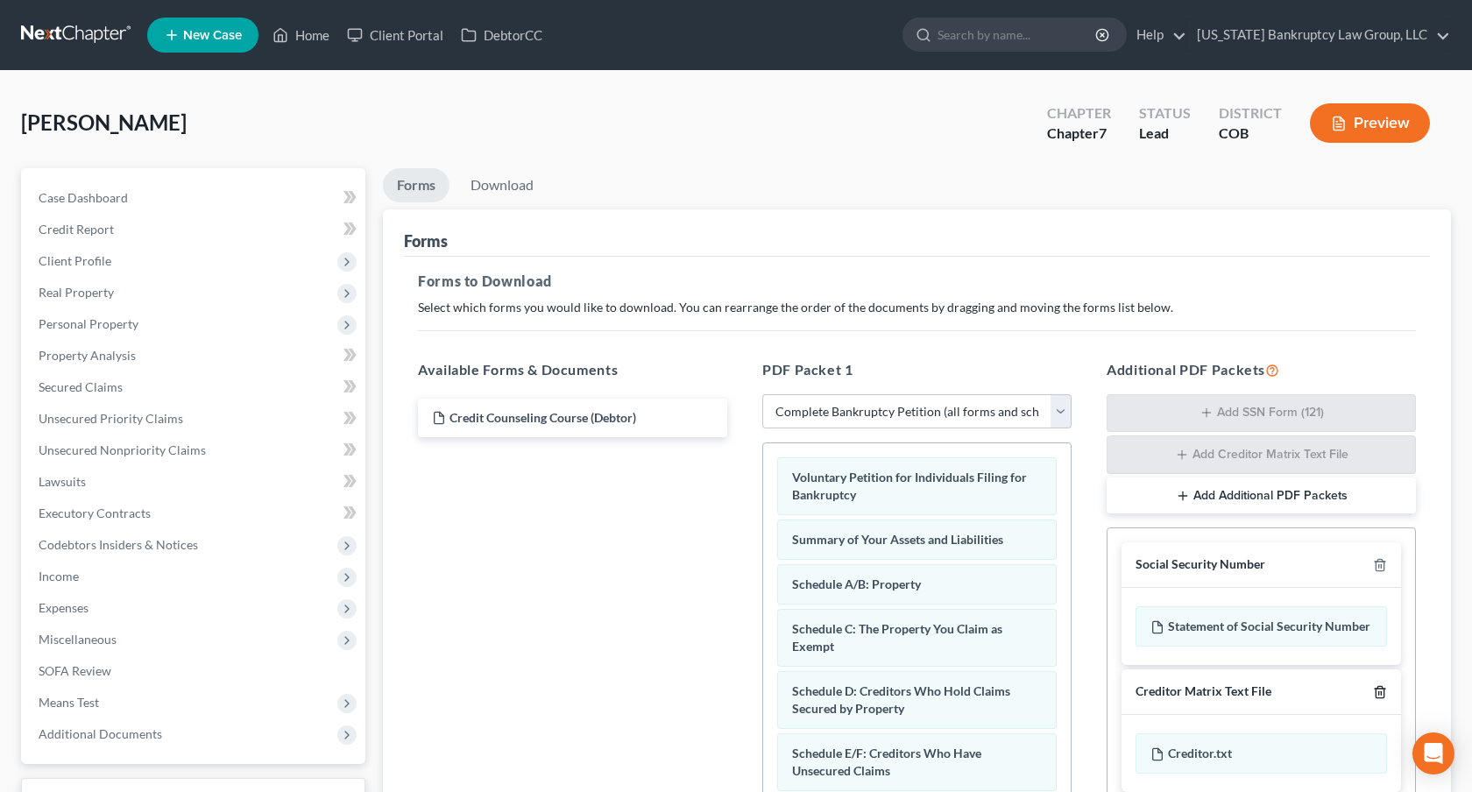
click at [1384, 694] on icon "button" at bounding box center [1380, 691] width 8 height 11
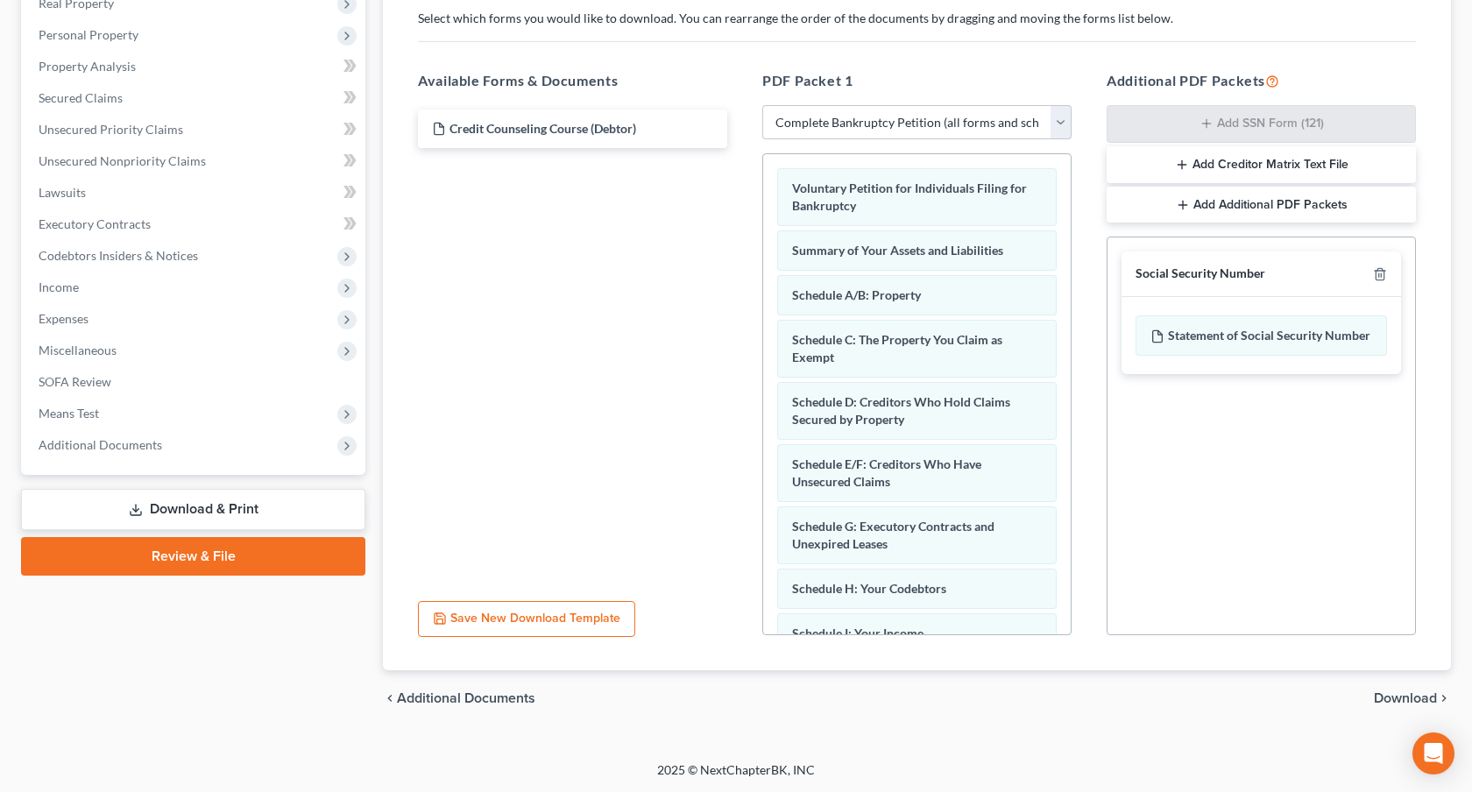
click at [1418, 691] on span "Download" at bounding box center [1405, 698] width 63 height 14
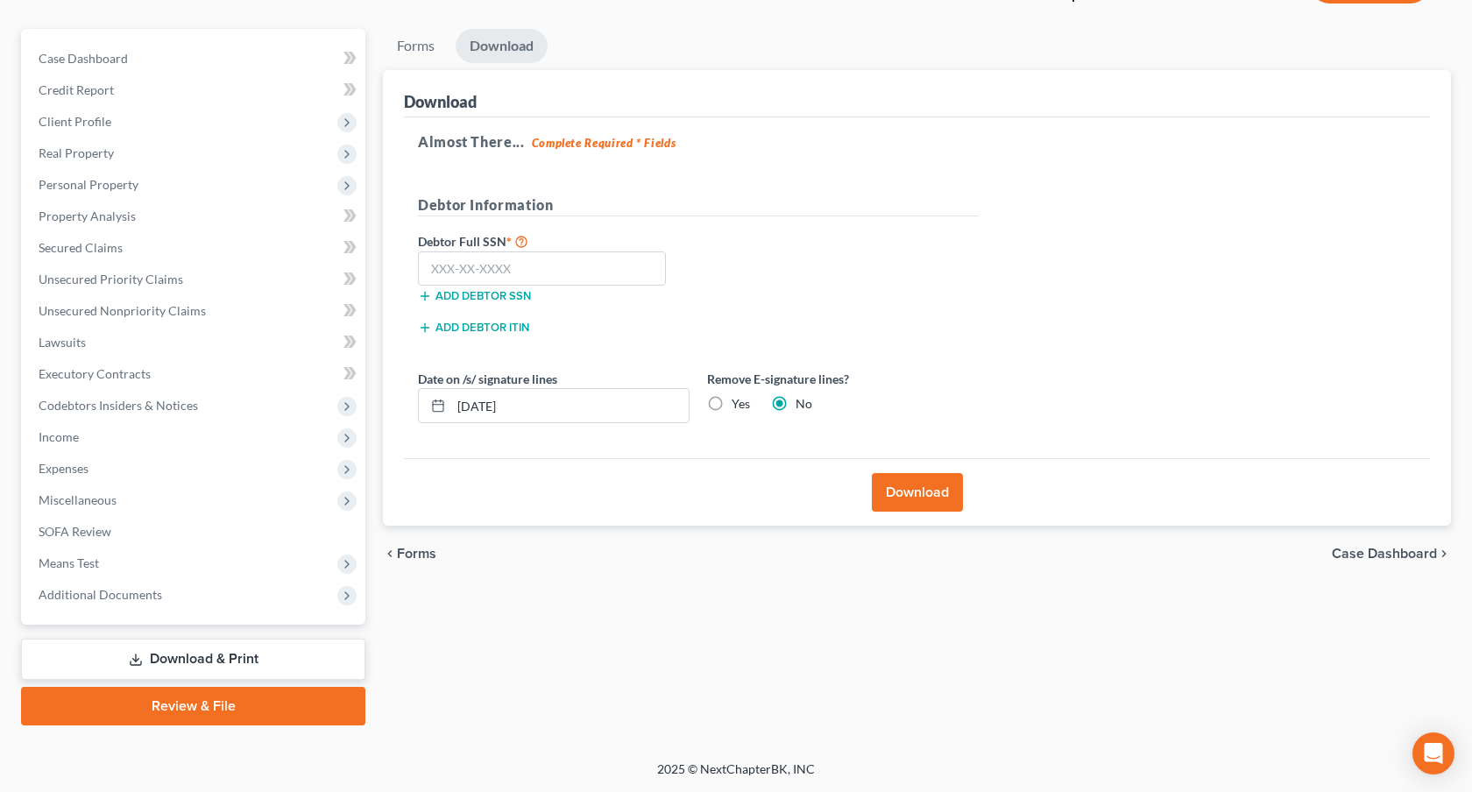
scroll to position [138, 0]
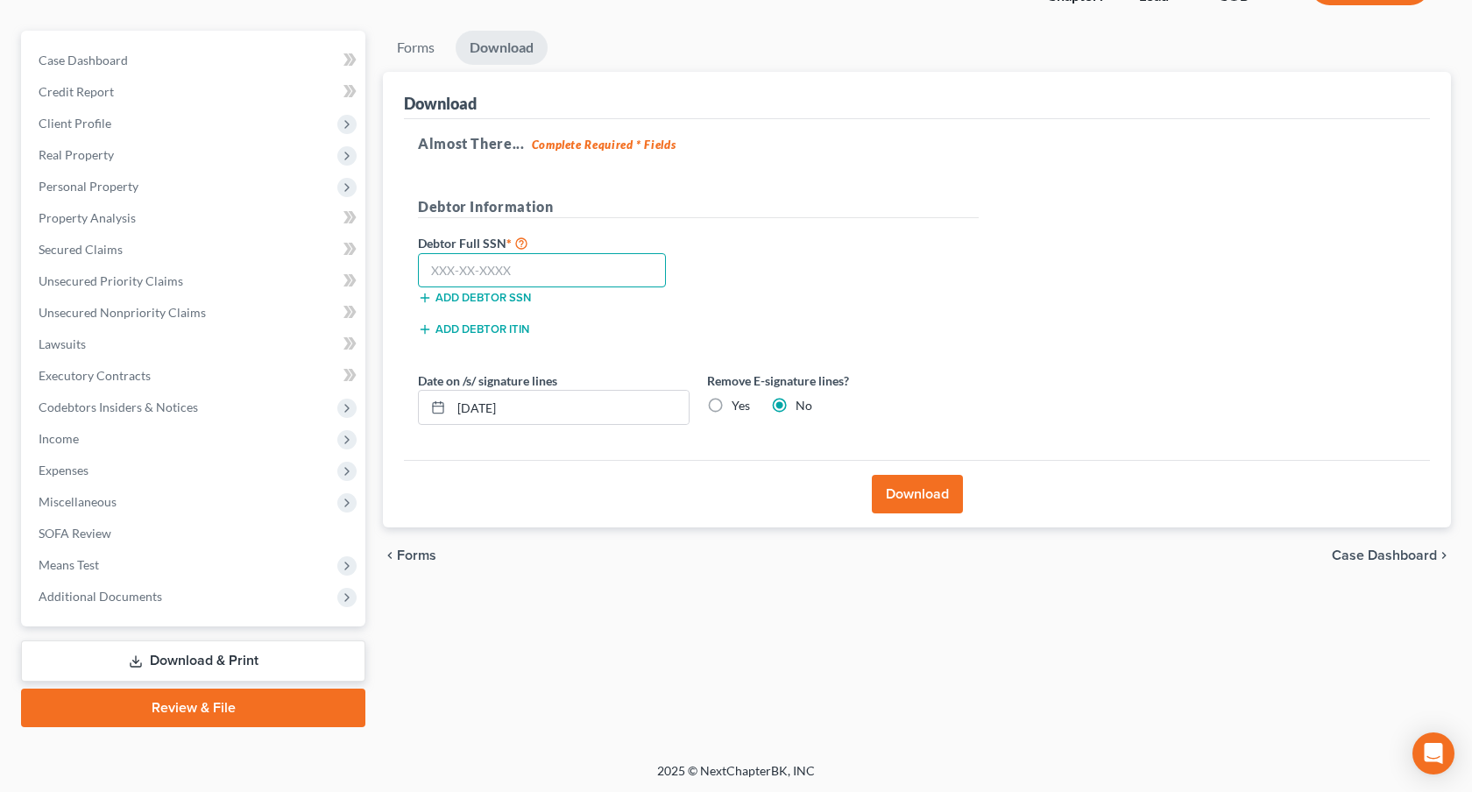
click at [592, 280] on input "text" at bounding box center [542, 270] width 248 height 35
type input "522-99-0155"
click at [925, 488] on button "Download" at bounding box center [917, 494] width 91 height 39
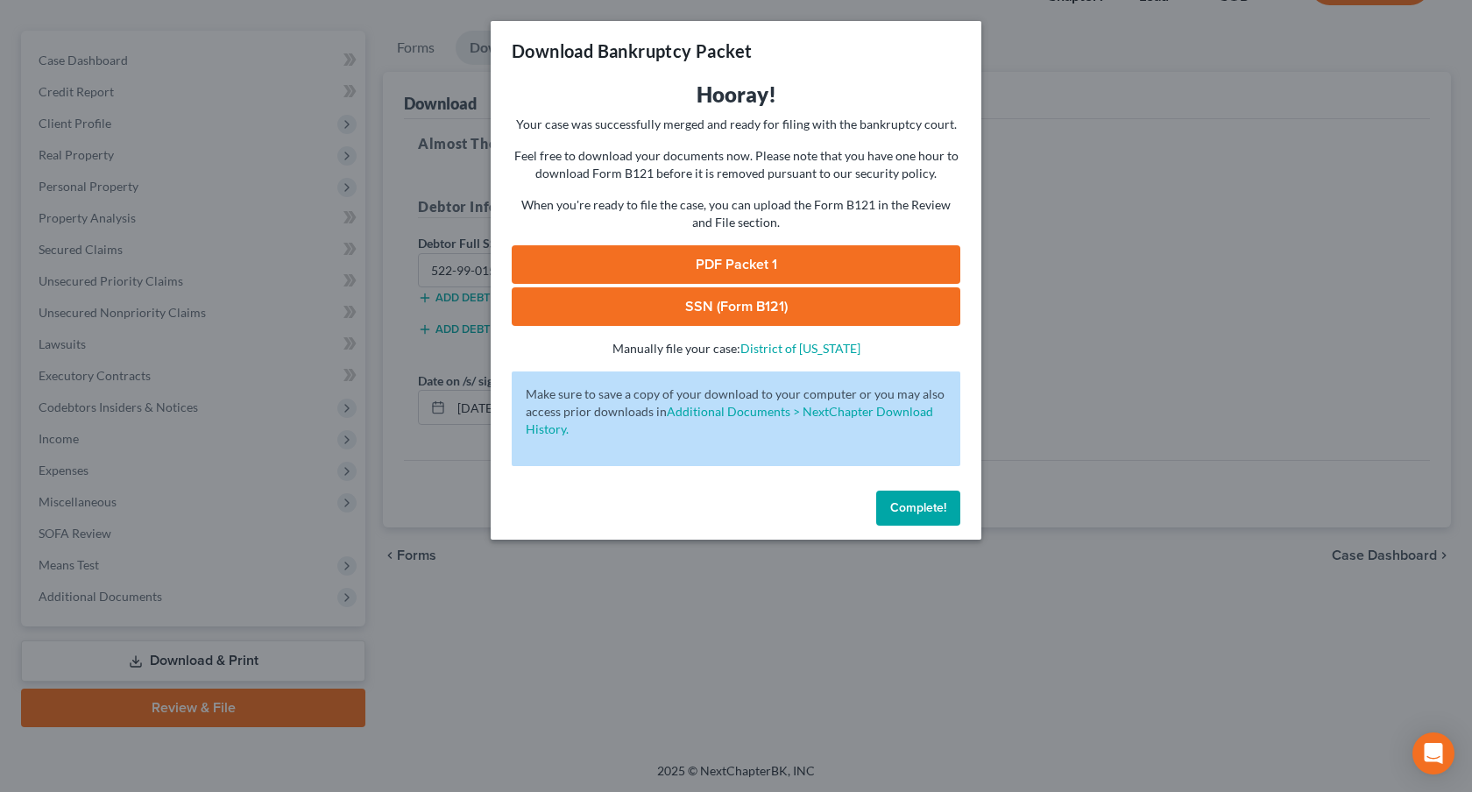
click at [675, 258] on link "PDF Packet 1" at bounding box center [736, 264] width 449 height 39
click at [755, 299] on link "SSN (Form B121)" at bounding box center [736, 306] width 449 height 39
click at [920, 518] on button "Complete!" at bounding box center [918, 508] width 84 height 35
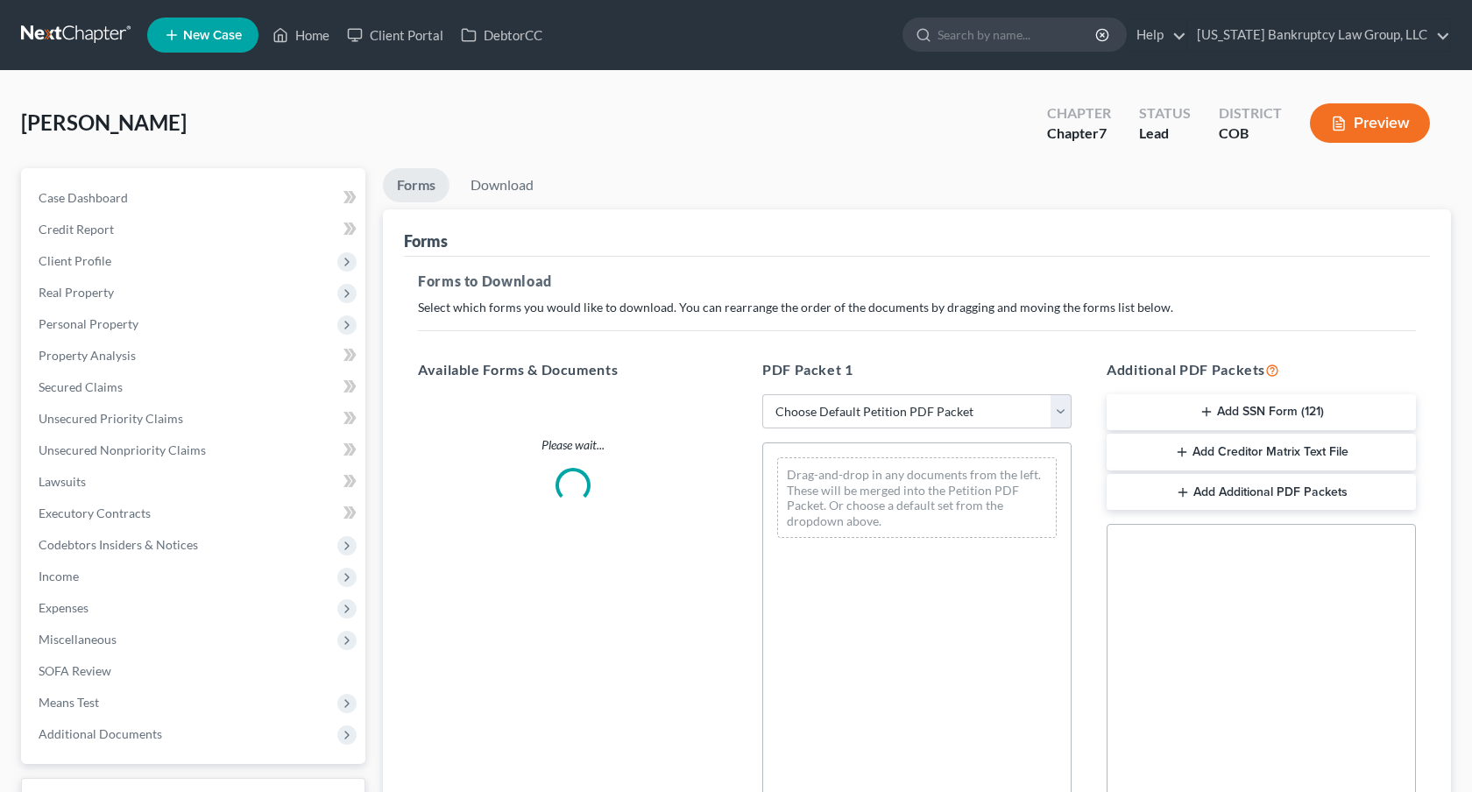
scroll to position [137, 0]
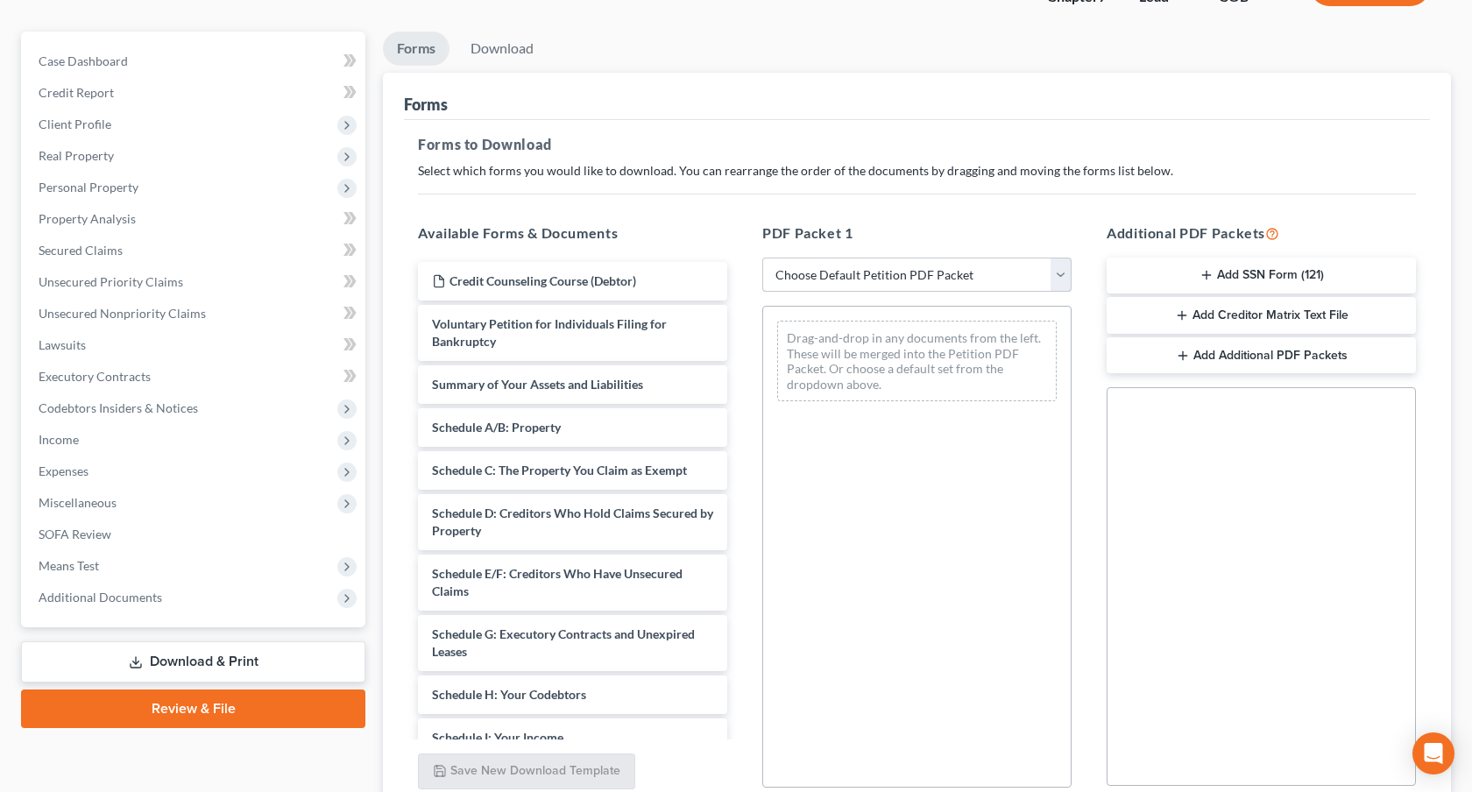
click at [918, 281] on select "Choose Default Petition PDF Packet Complete Bankruptcy Petition (all forms and …" at bounding box center [916, 275] width 309 height 35
select select "3"
click at [762, 258] on select "Choose Default Petition PDF Packet Complete Bankruptcy Petition (all forms and …" at bounding box center [916, 275] width 309 height 35
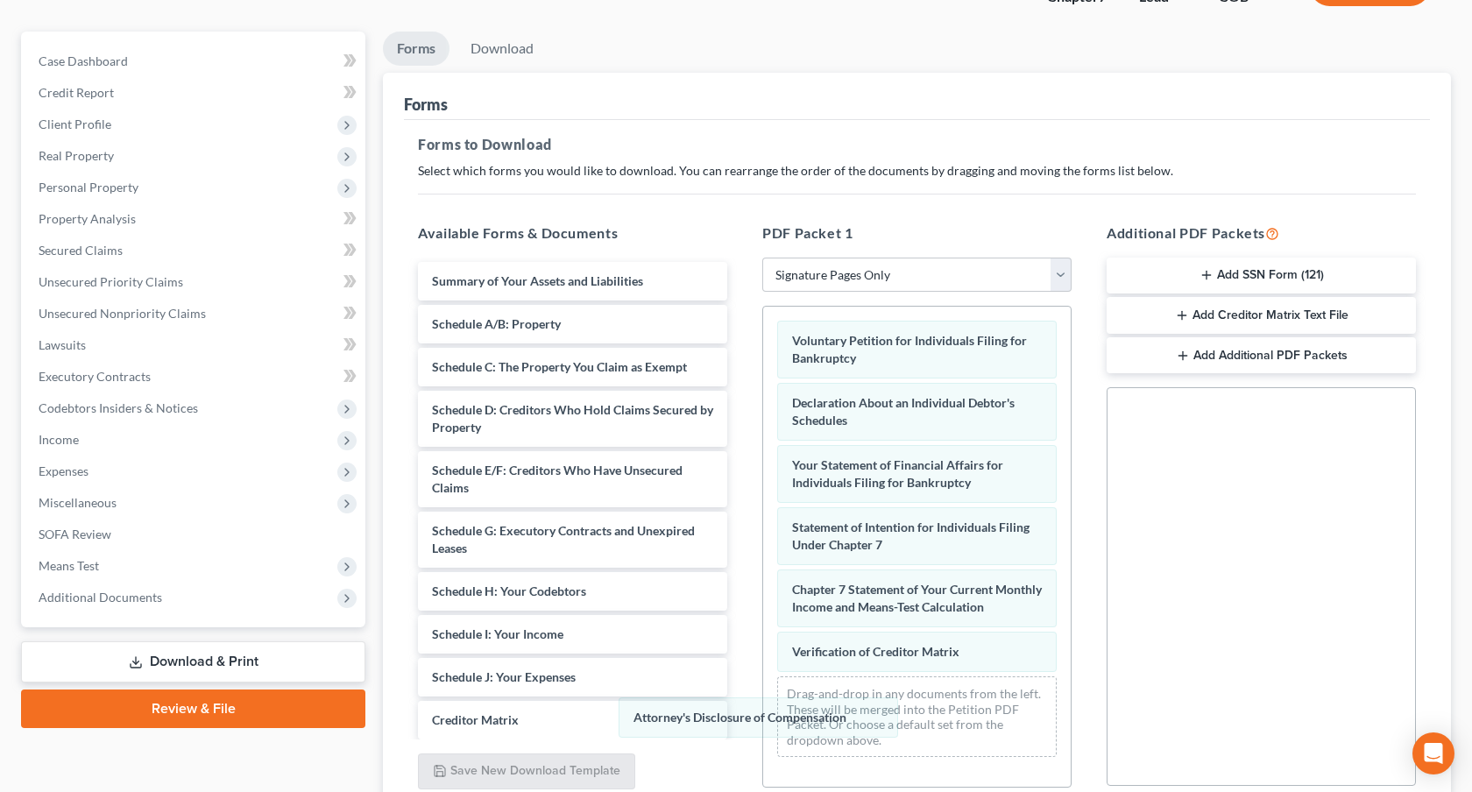
scroll to position [0, 0]
drag, startPoint x: 893, startPoint y: 670, endPoint x: 736, endPoint y: 720, distance: 164.9
click at [763, 720] on div "Attorney's Disclosure of Compensation Voluntary Petition for Individuals Filing…" at bounding box center [917, 539] width 308 height 465
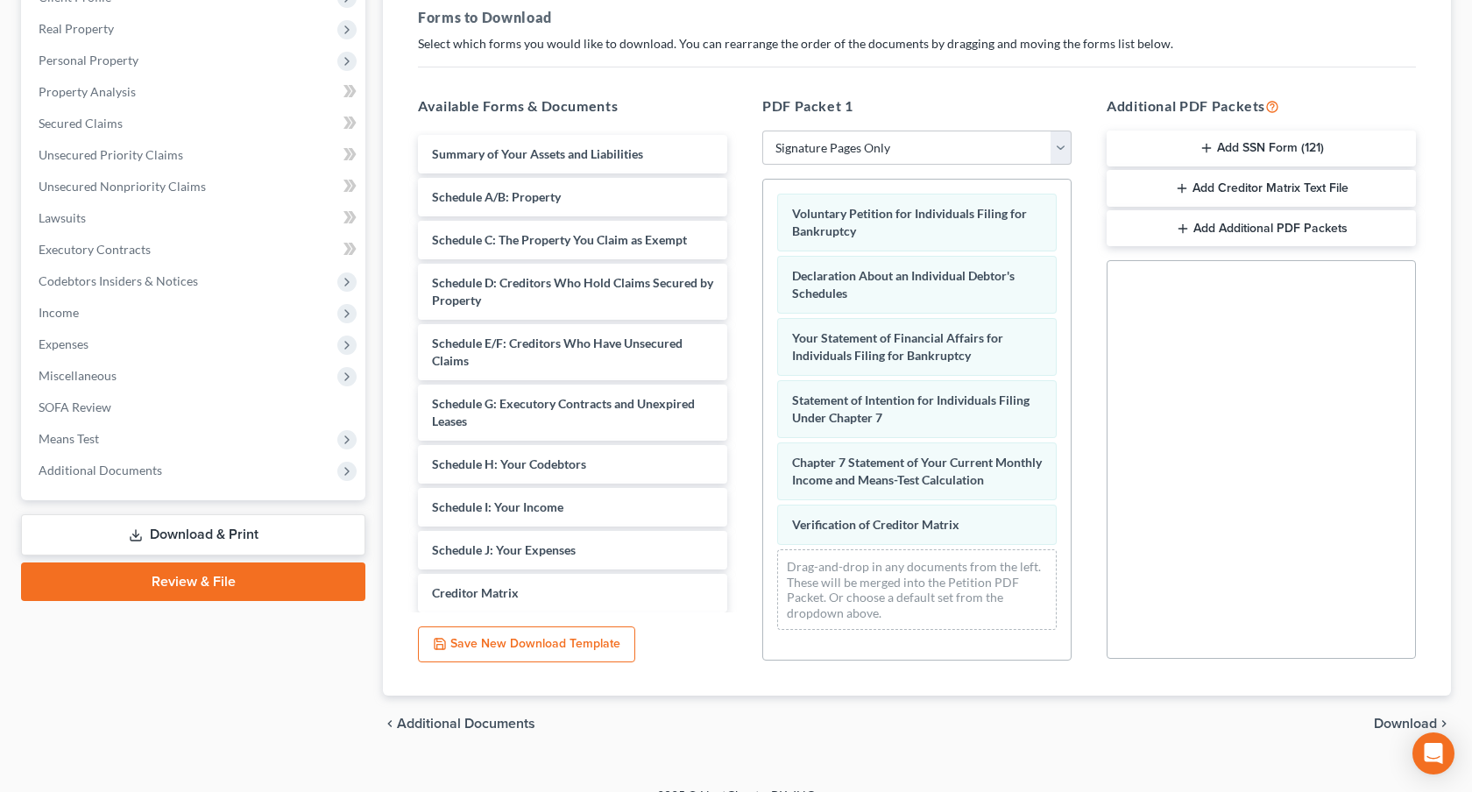
scroll to position [289, 0]
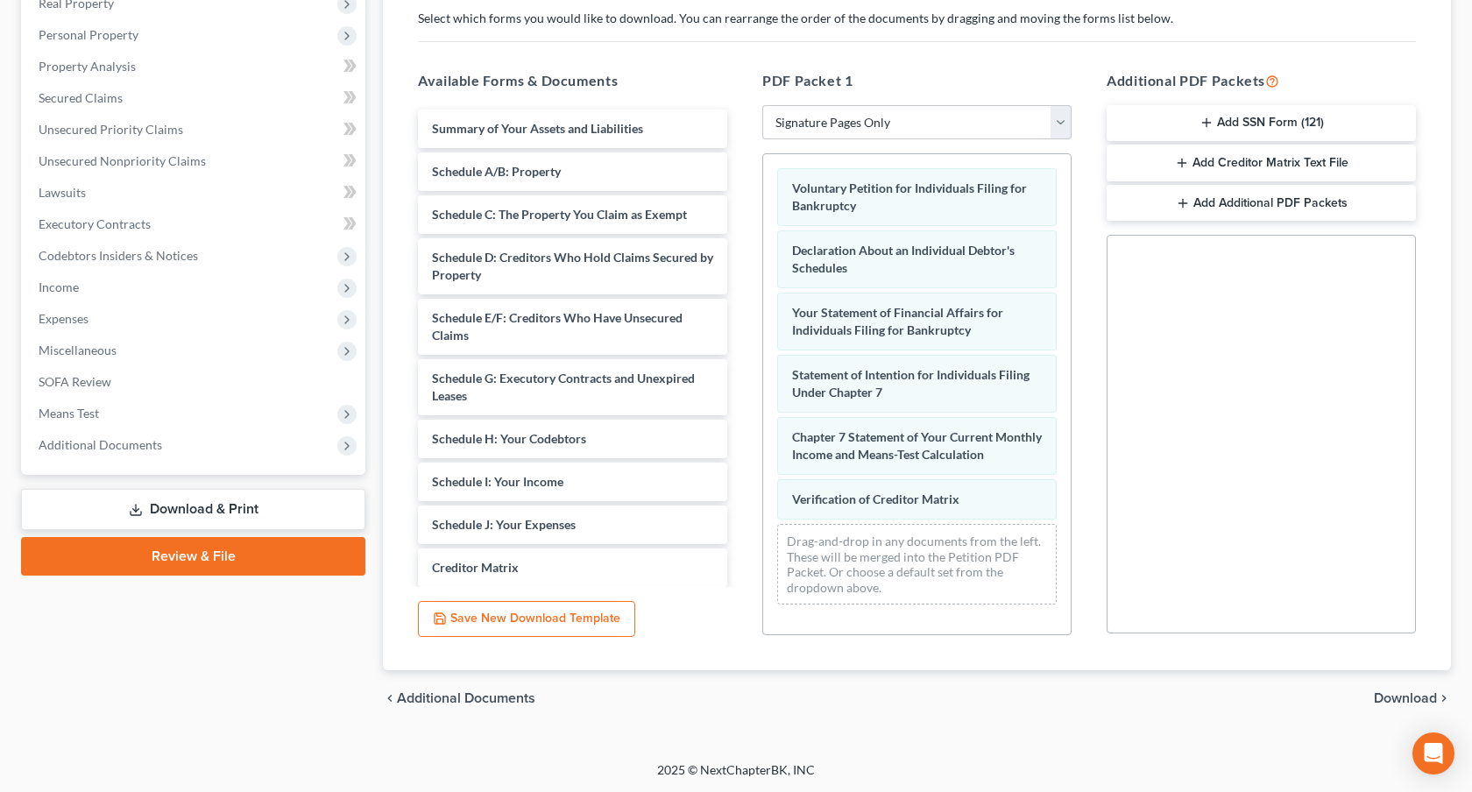
click at [1394, 699] on span "Download" at bounding box center [1405, 698] width 63 height 14
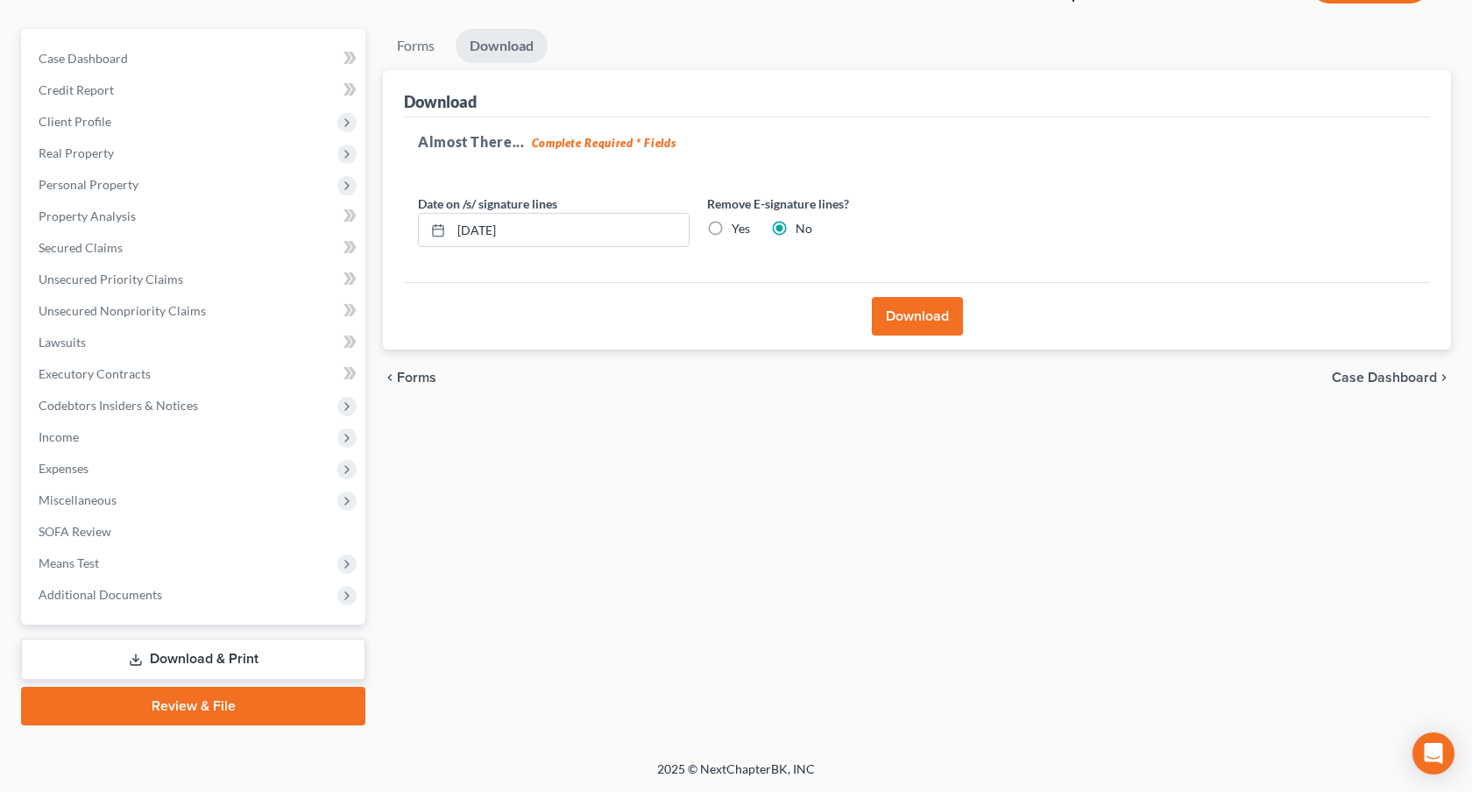
scroll to position [138, 0]
click at [929, 309] on button "Download" at bounding box center [917, 318] width 91 height 39
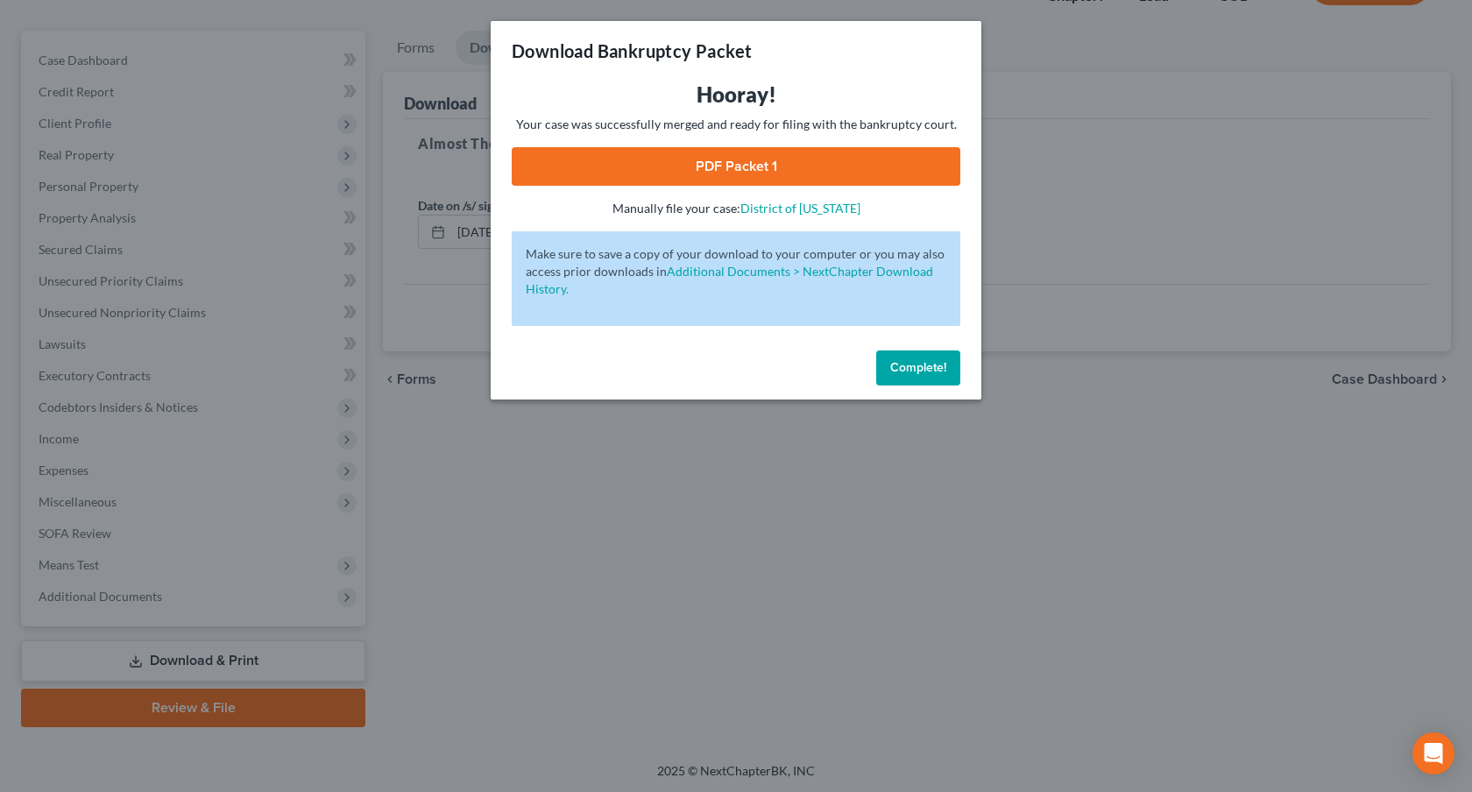
click at [668, 167] on link "PDF Packet 1" at bounding box center [736, 166] width 449 height 39
click at [936, 368] on span "Complete!" at bounding box center [918, 367] width 56 height 15
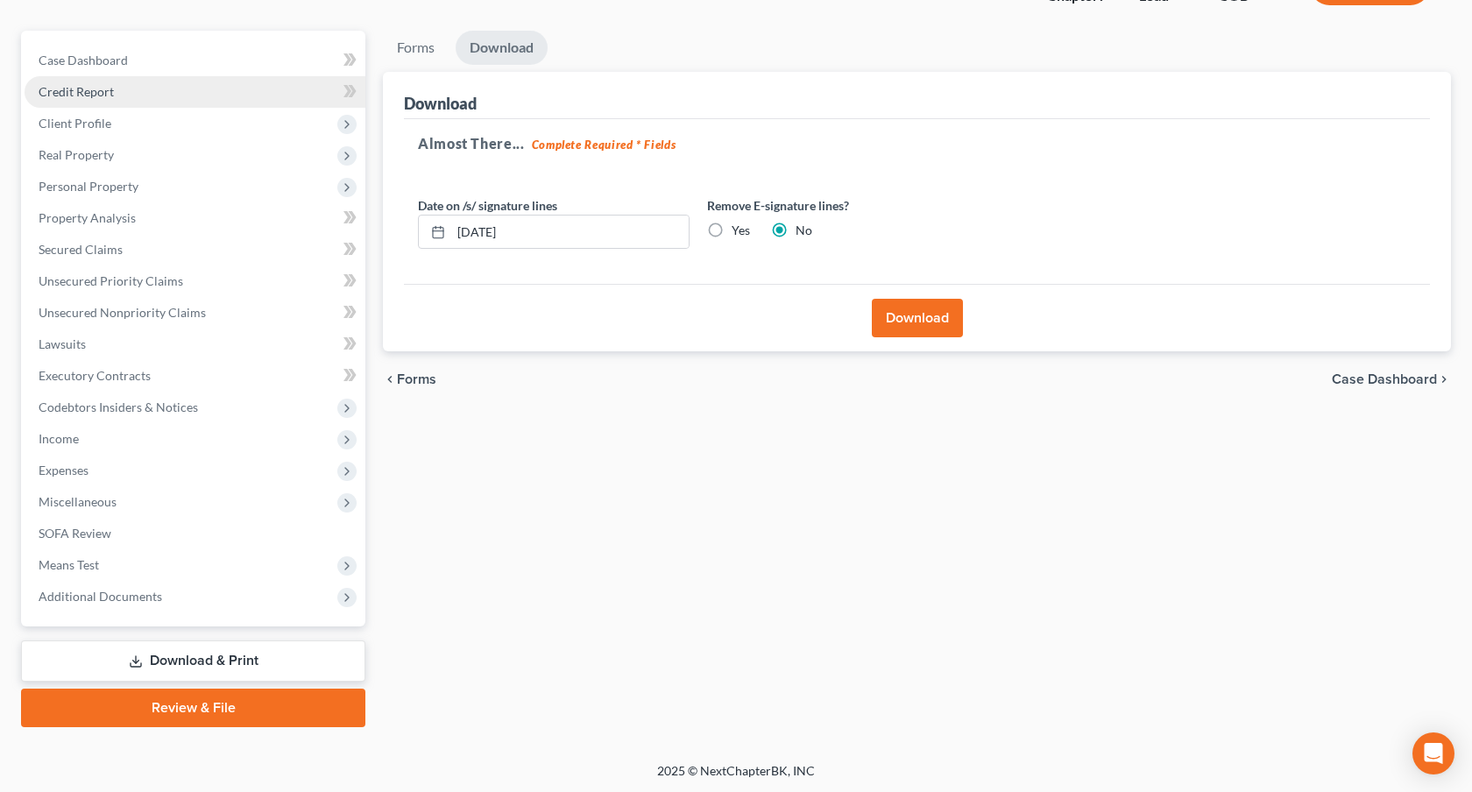
scroll to position [0, 0]
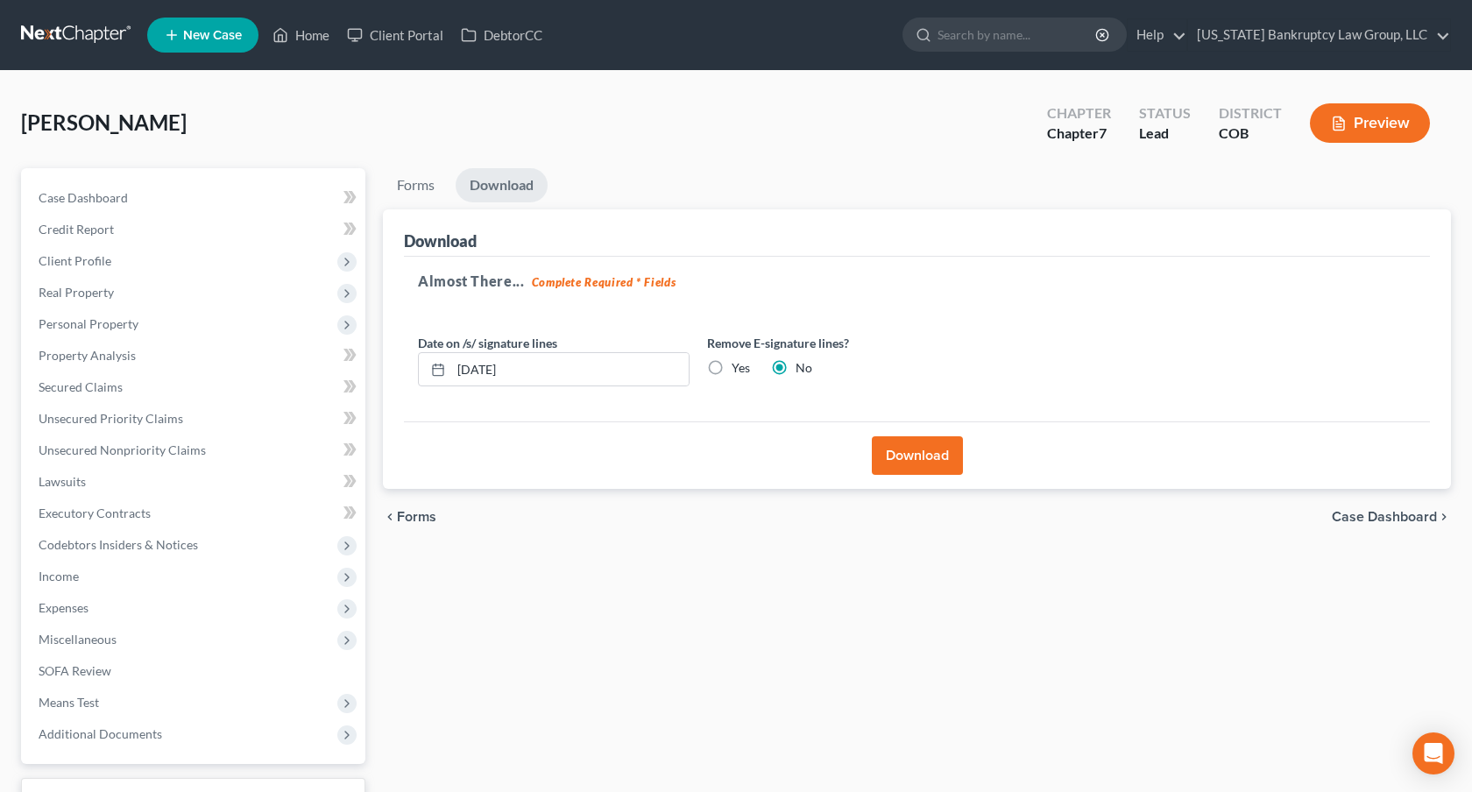
click at [85, 34] on link at bounding box center [77, 35] width 112 height 32
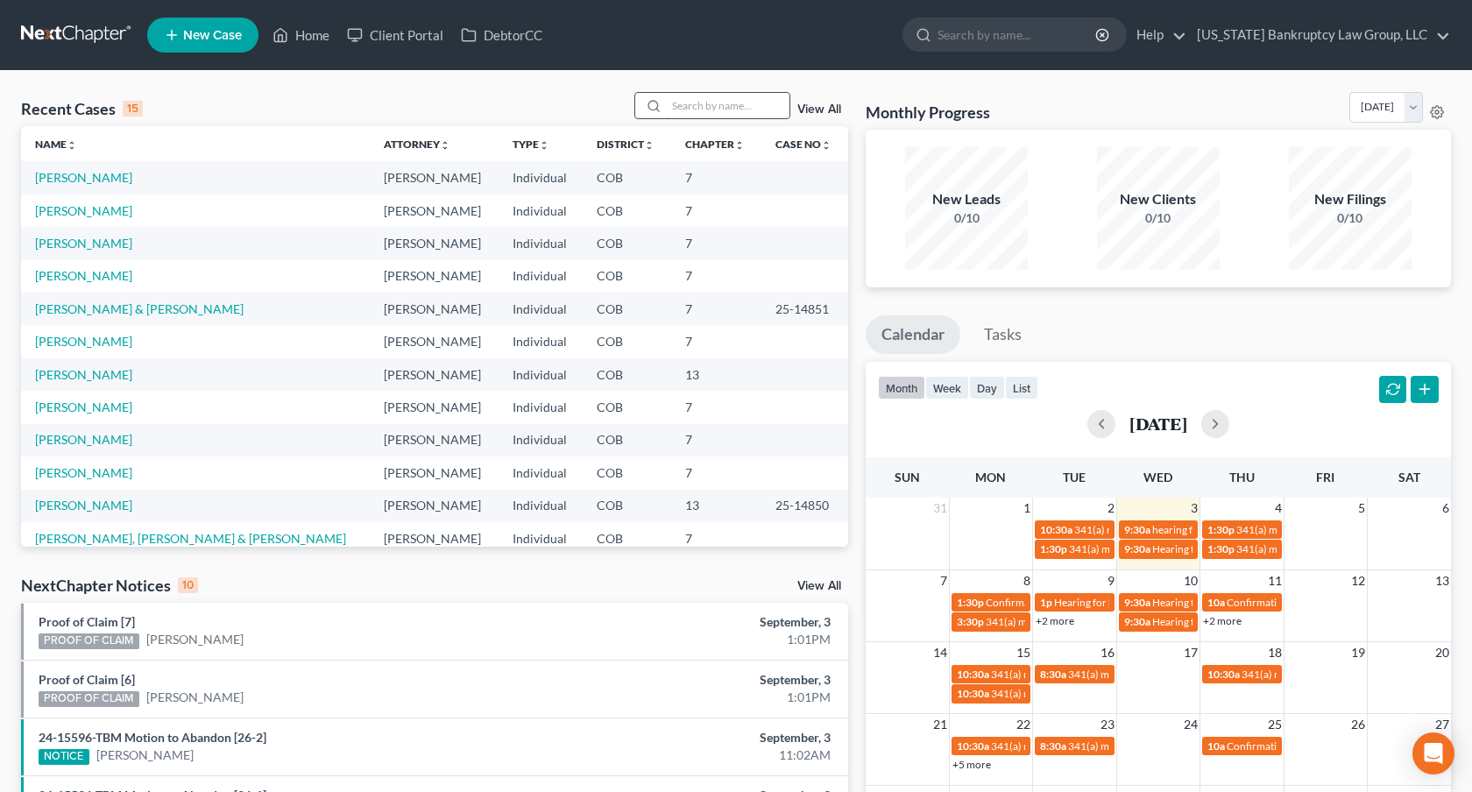
click at [685, 102] on input "search" at bounding box center [728, 105] width 123 height 25
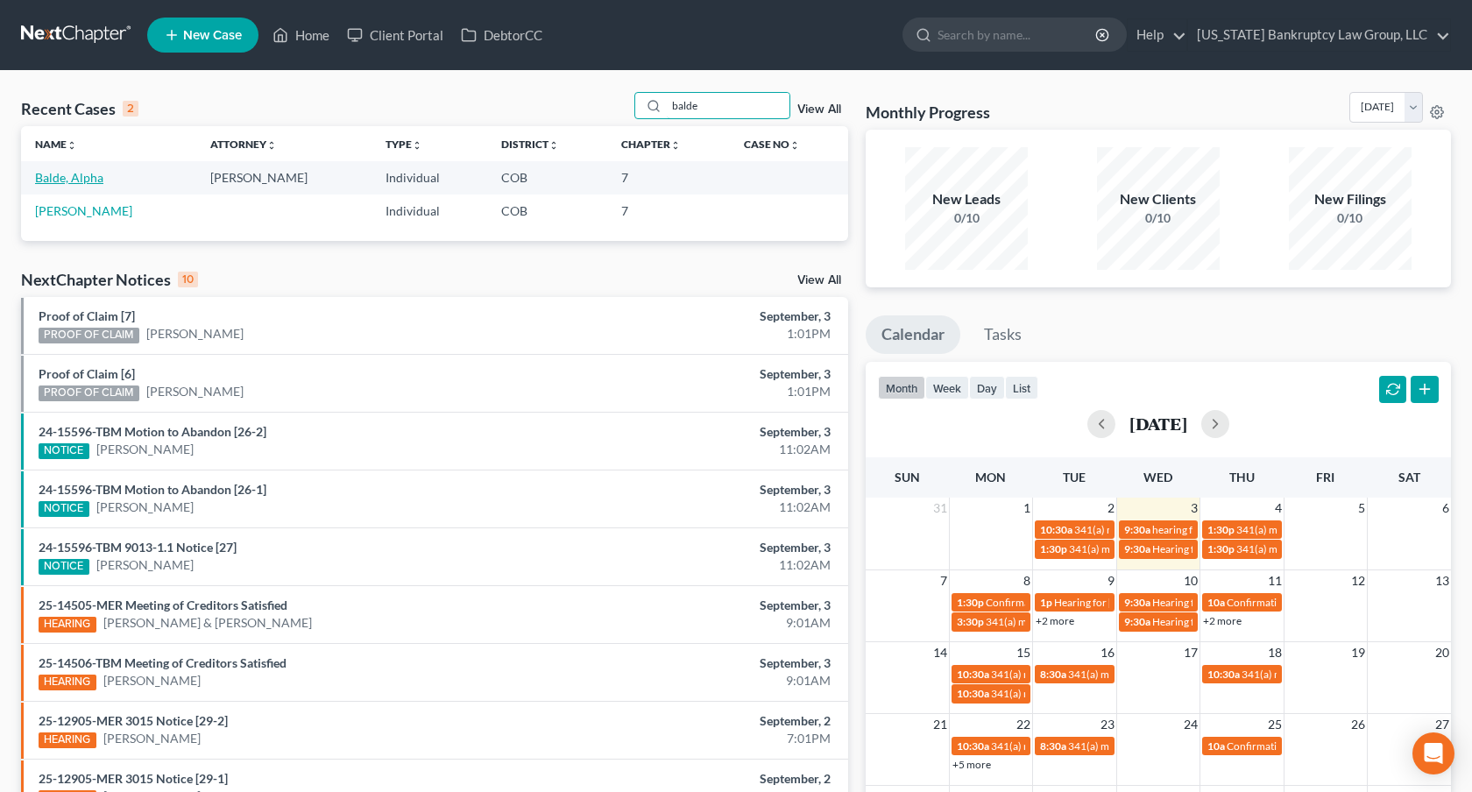
type input "balde"
click at [95, 178] on link "Balde, Alpha" at bounding box center [69, 177] width 68 height 15
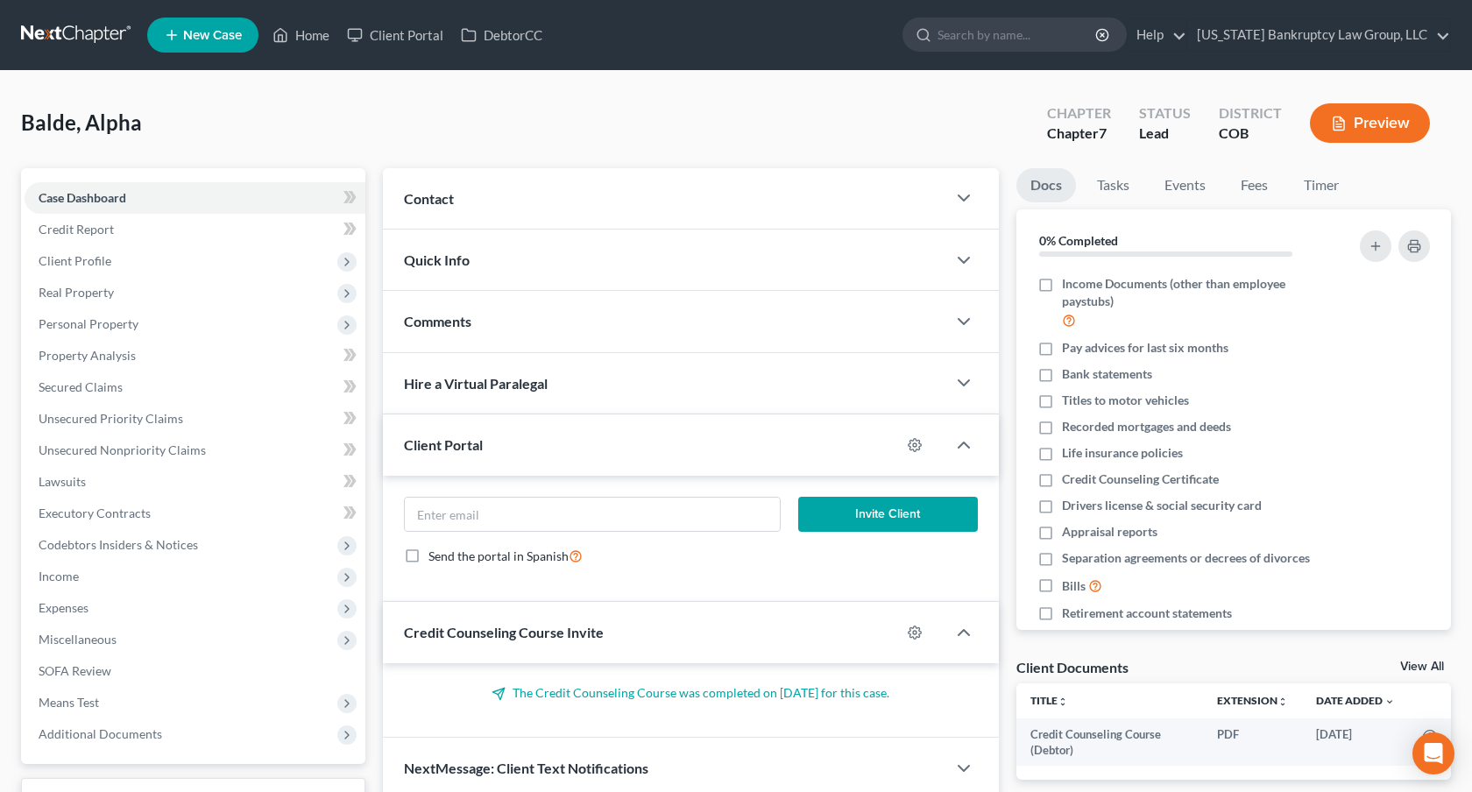
scroll to position [138, 0]
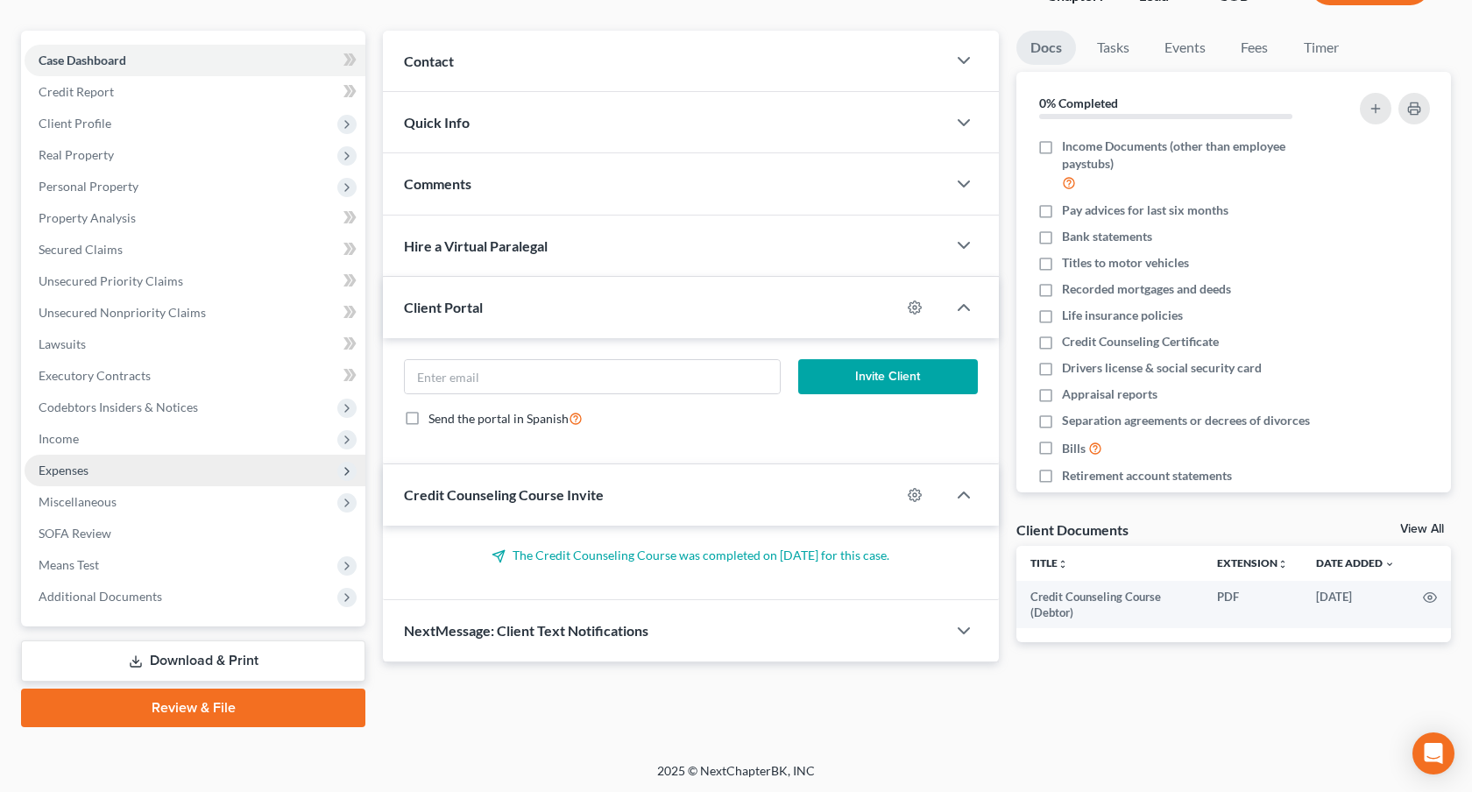
click at [117, 473] on span "Expenses" at bounding box center [195, 471] width 341 height 32
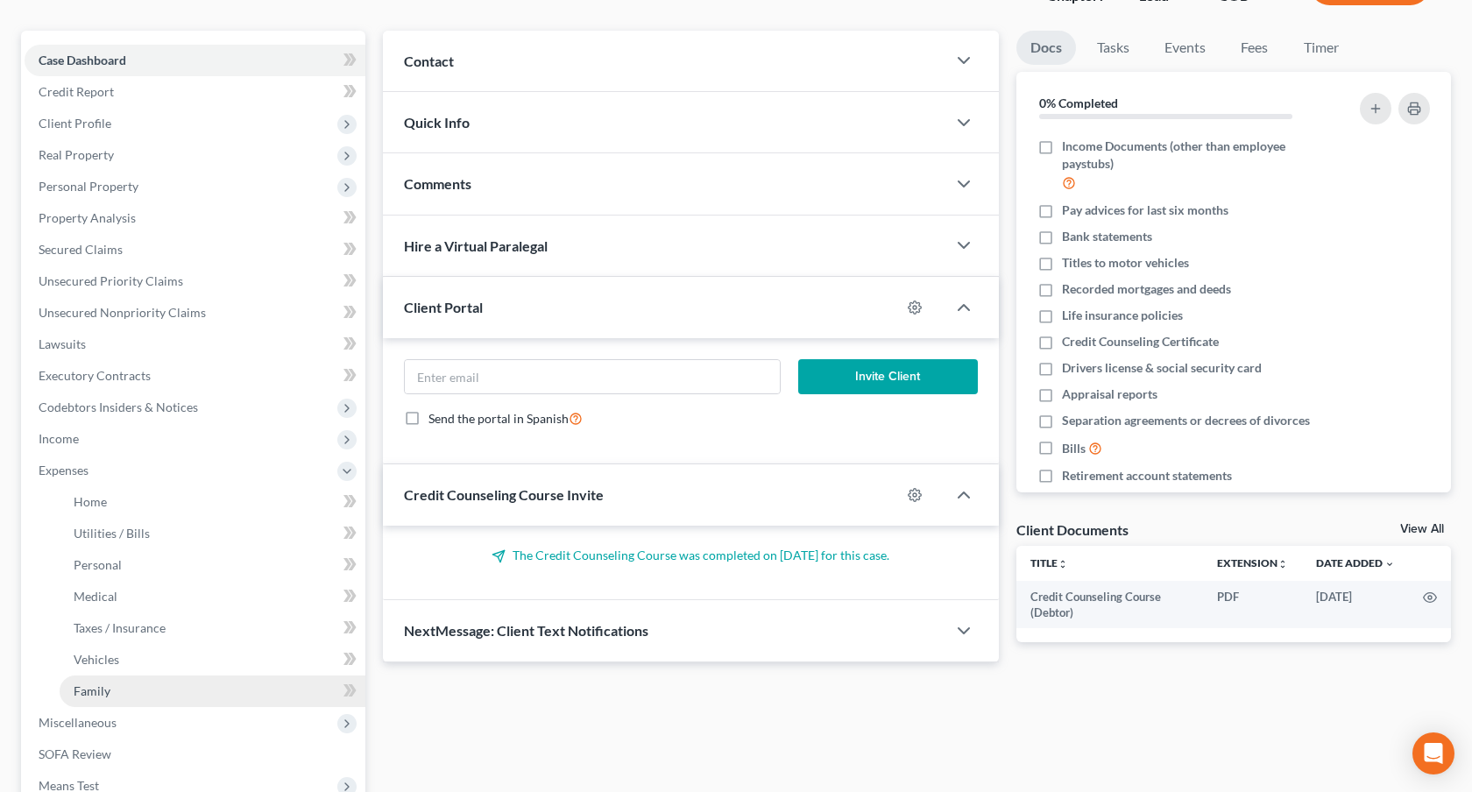
click at [149, 688] on link "Family" at bounding box center [213, 692] width 306 height 32
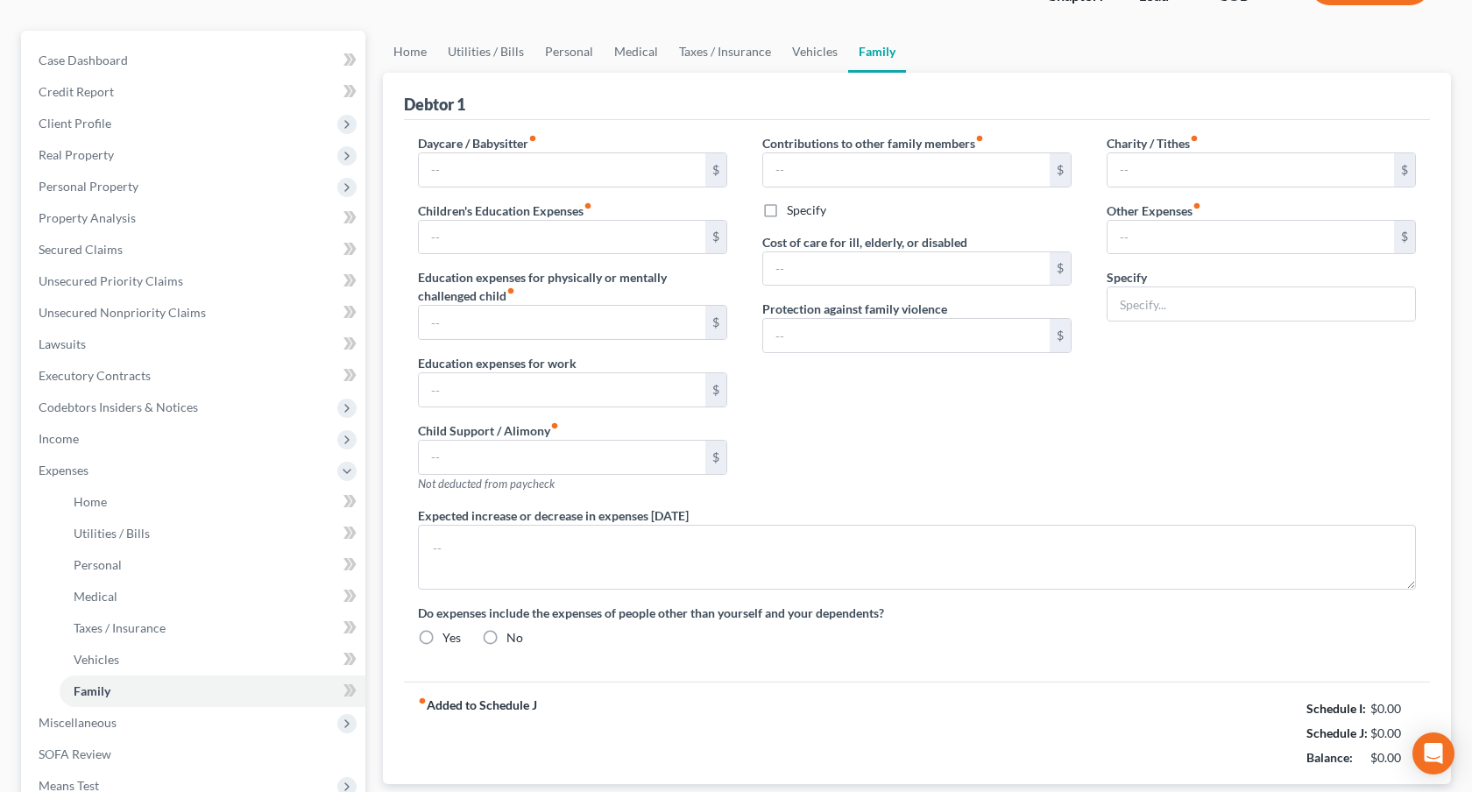
scroll to position [18, 0]
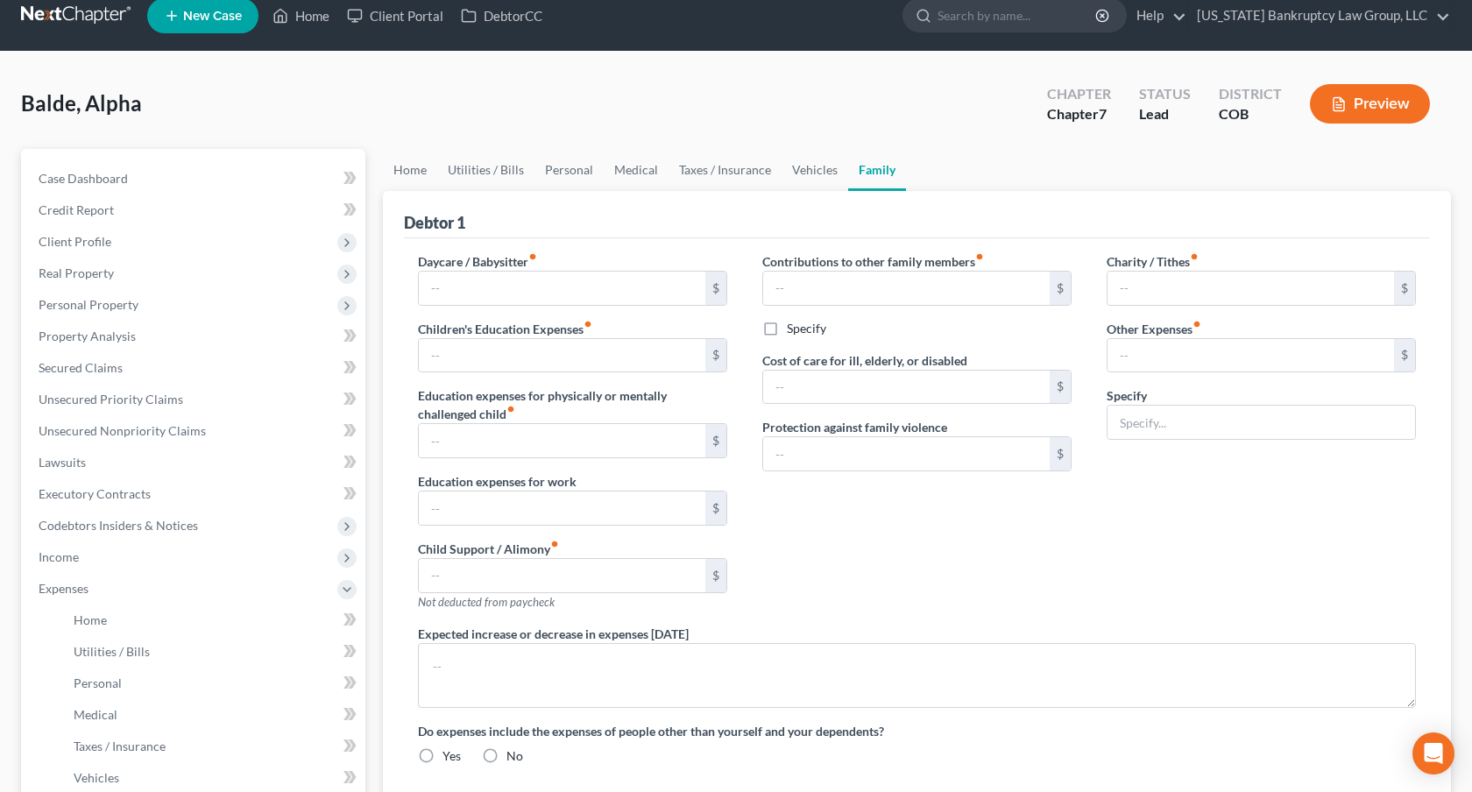
type input "600.00"
type input "275.00"
type input "0.00"
type input "1,650.00"
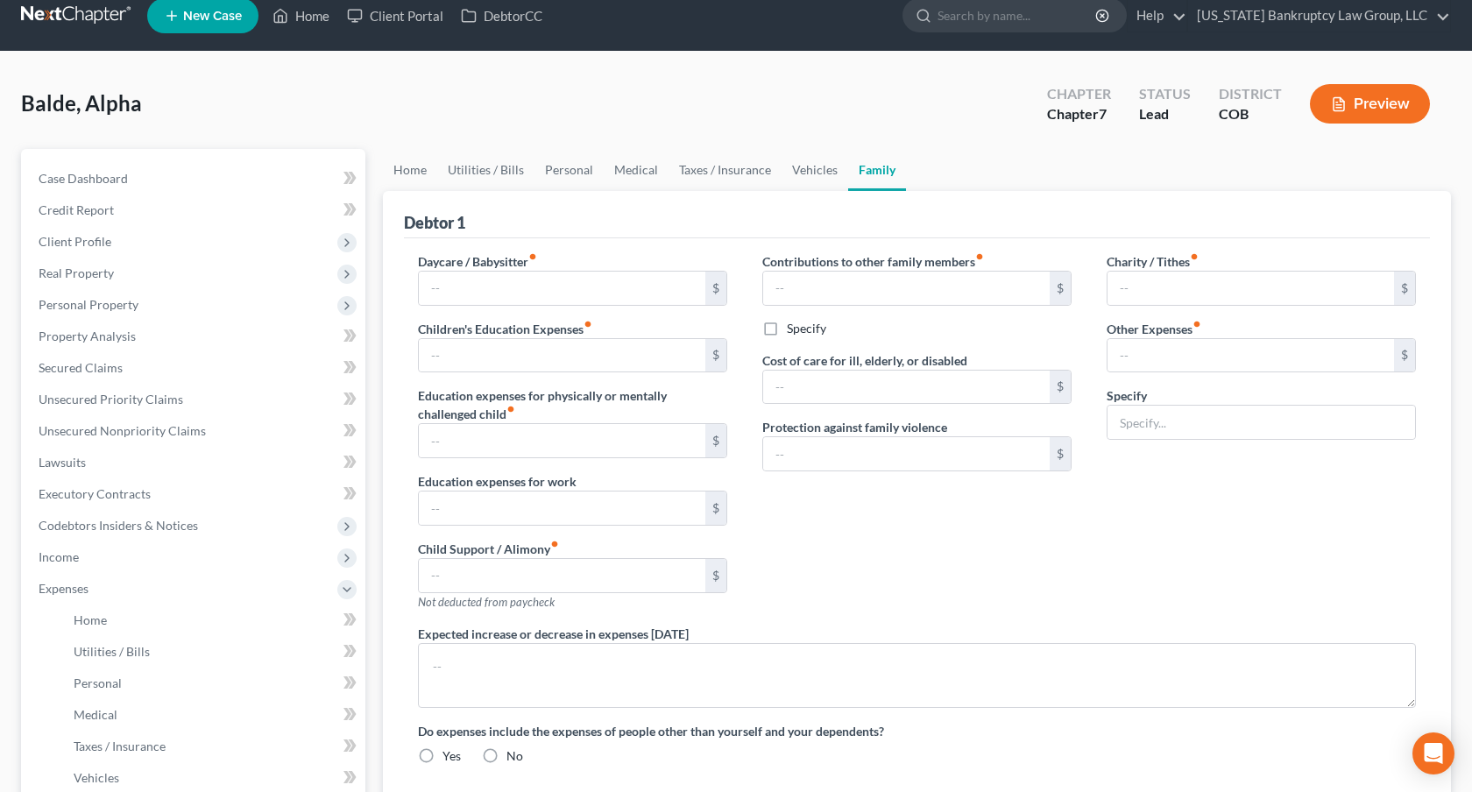
type input "0.00"
radio input "true"
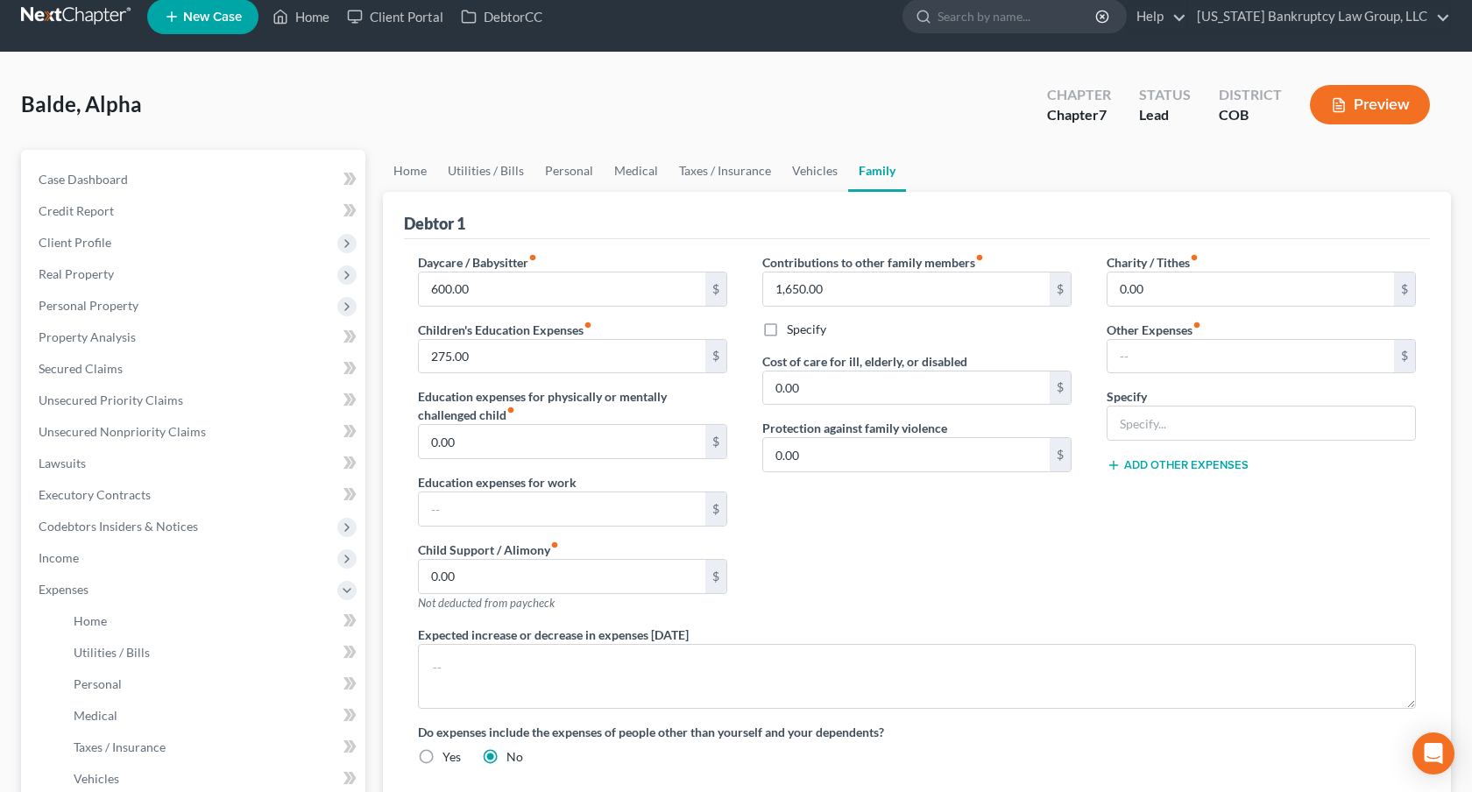
scroll to position [0, 0]
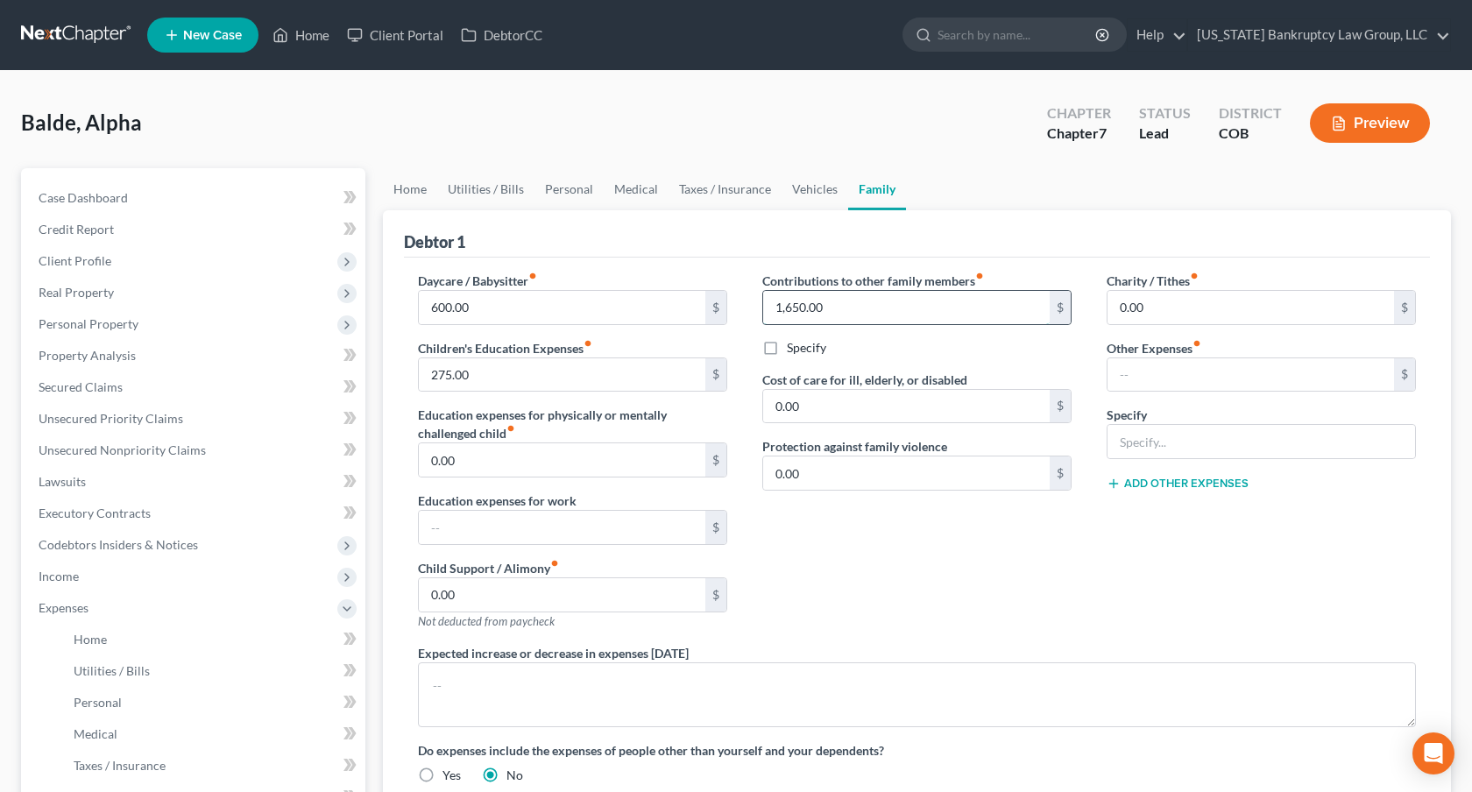
click at [810, 308] on input "1,650.00" at bounding box center [906, 307] width 287 height 33
type input "0.00"
click at [580, 193] on link "Personal" at bounding box center [569, 189] width 69 height 42
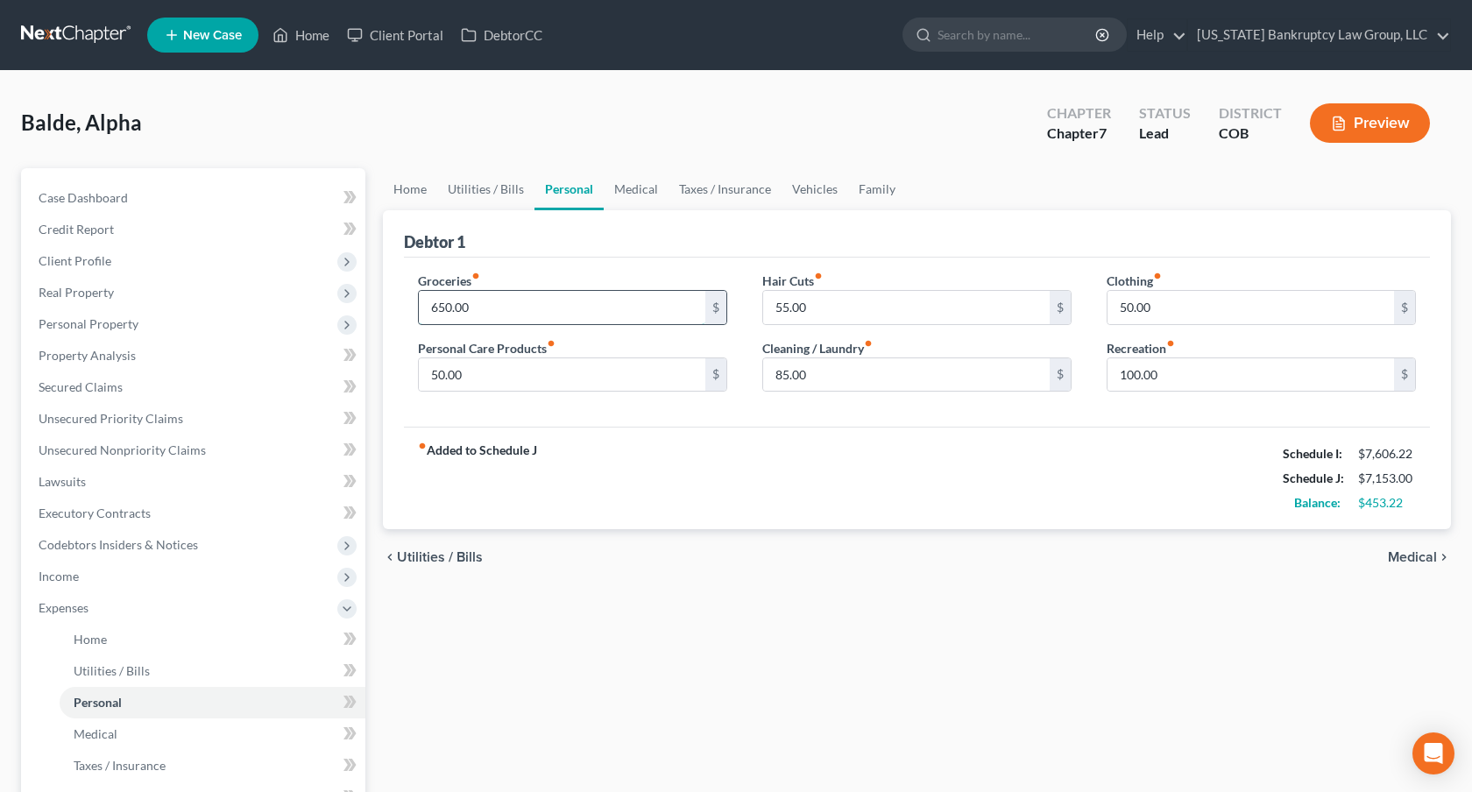
click at [520, 308] on input "650.00" at bounding box center [562, 307] width 287 height 33
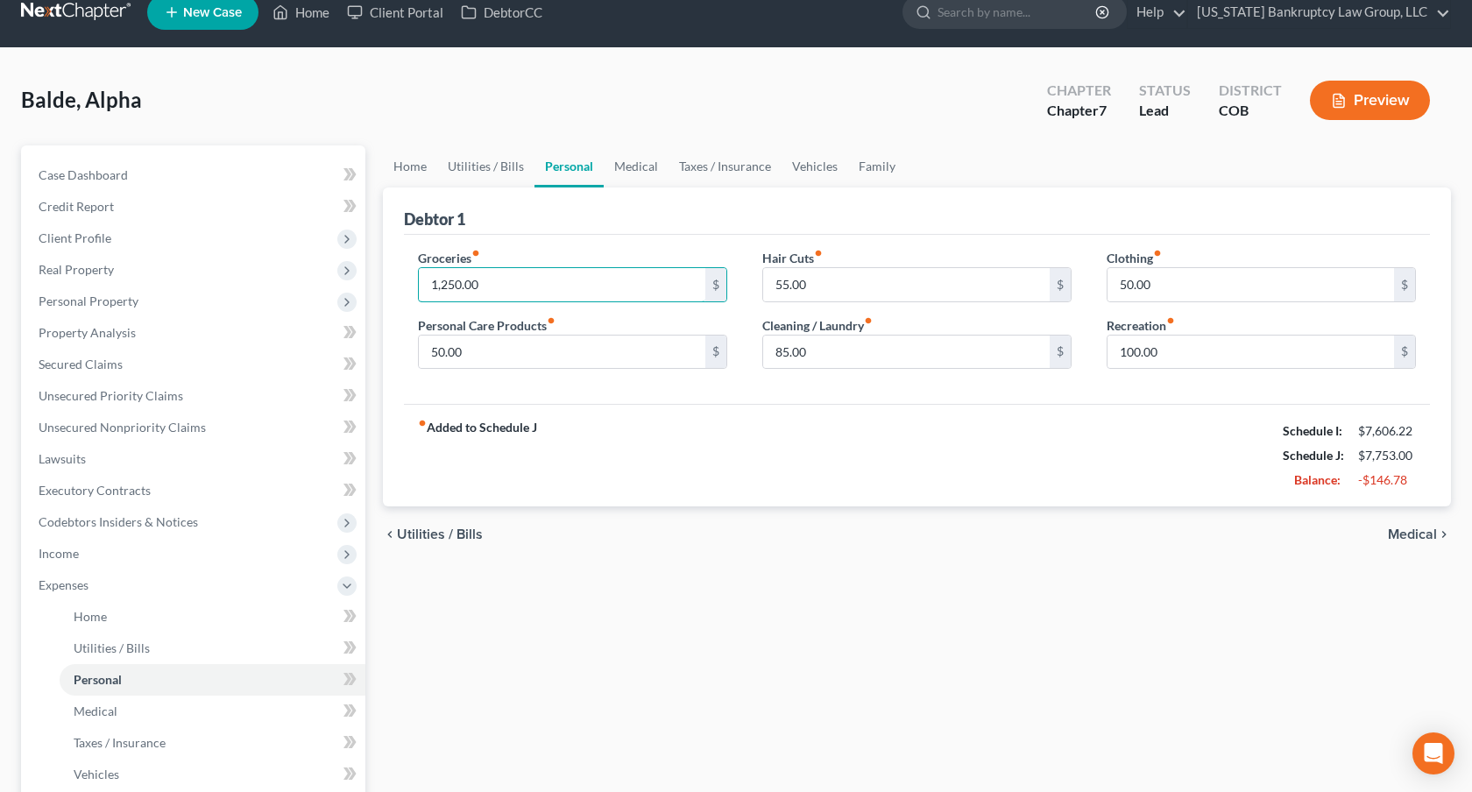
scroll to position [25, 0]
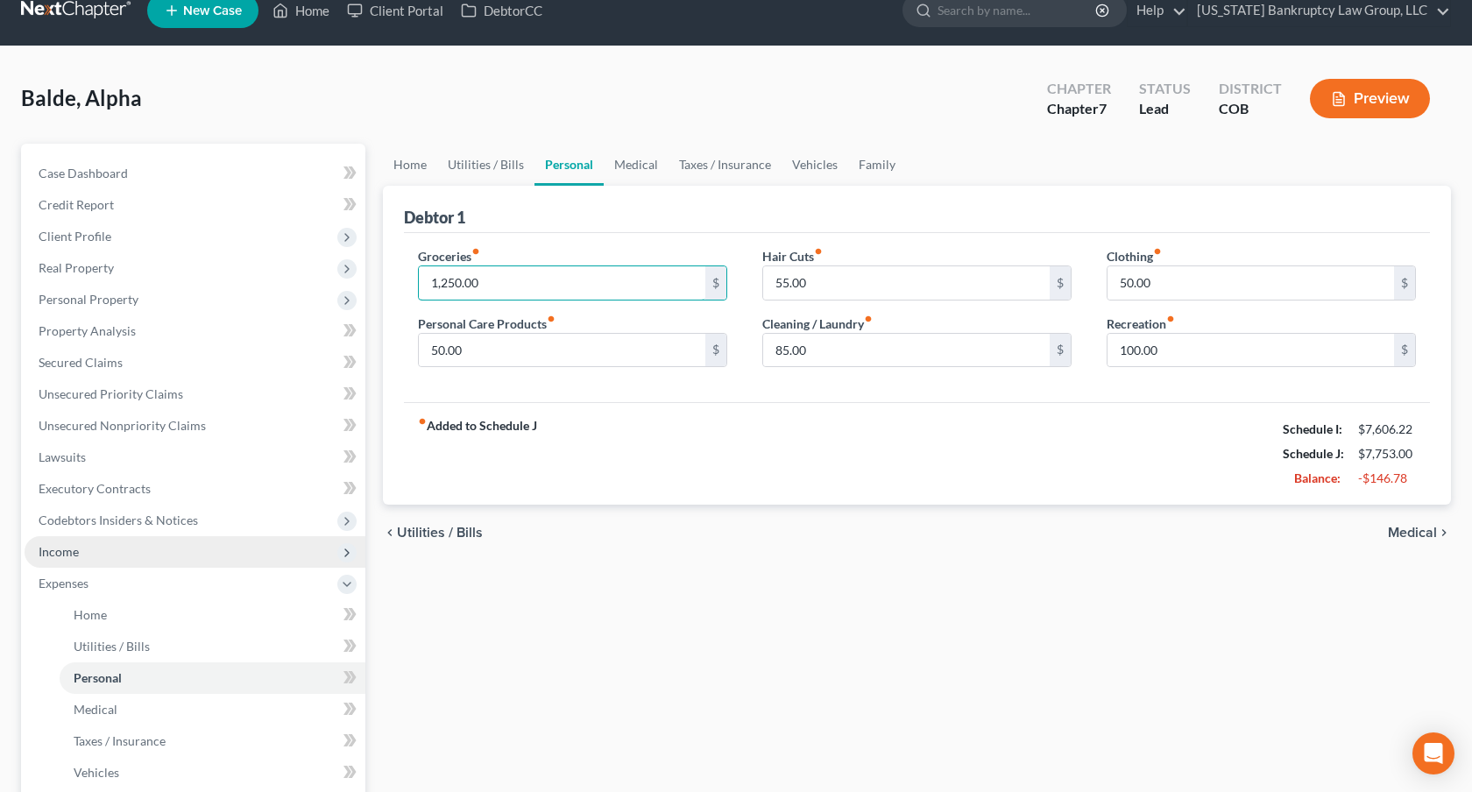
type input "1,250.00"
click at [135, 550] on span "Income" at bounding box center [195, 552] width 341 height 32
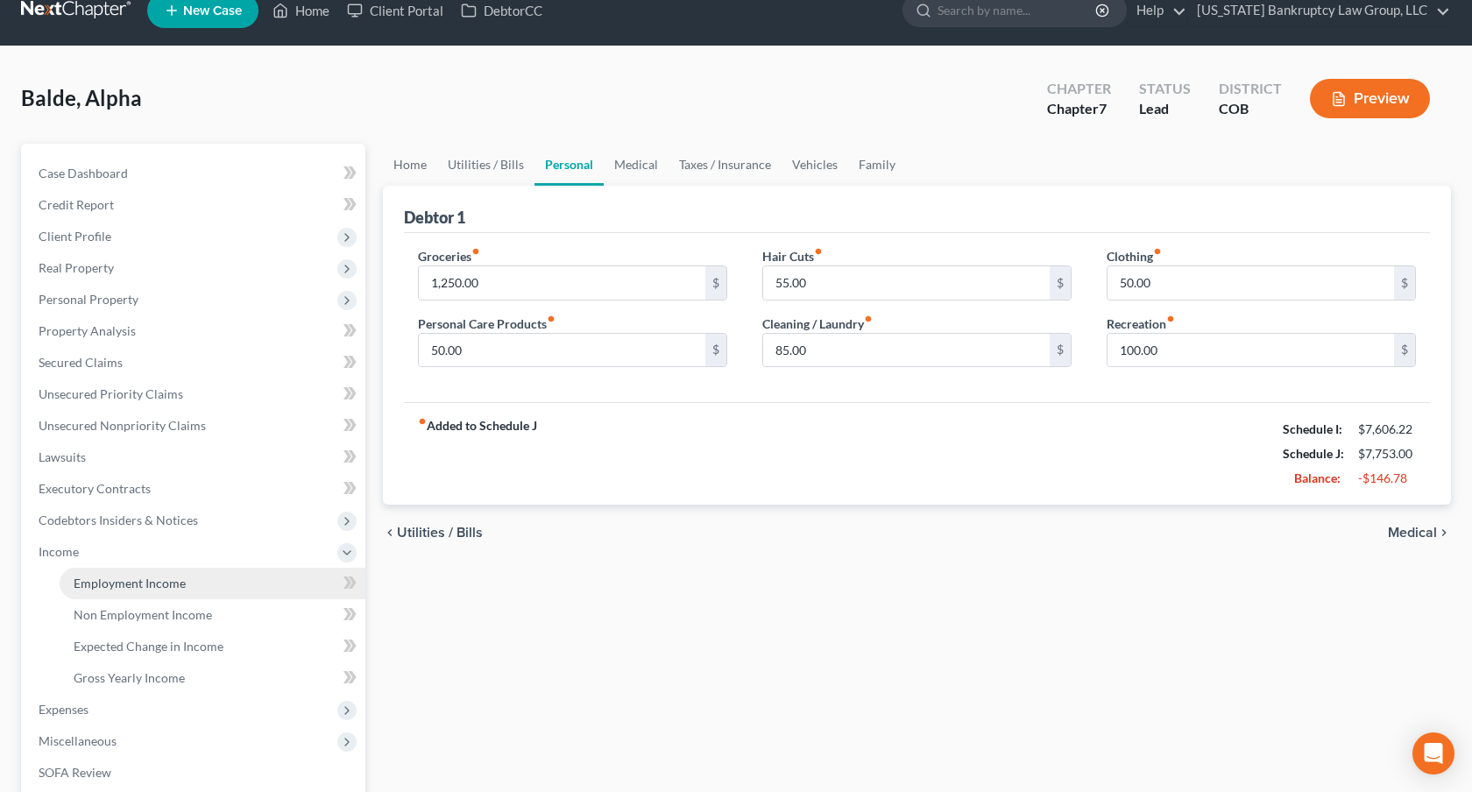
click at [153, 579] on span "Employment Income" at bounding box center [130, 583] width 112 height 15
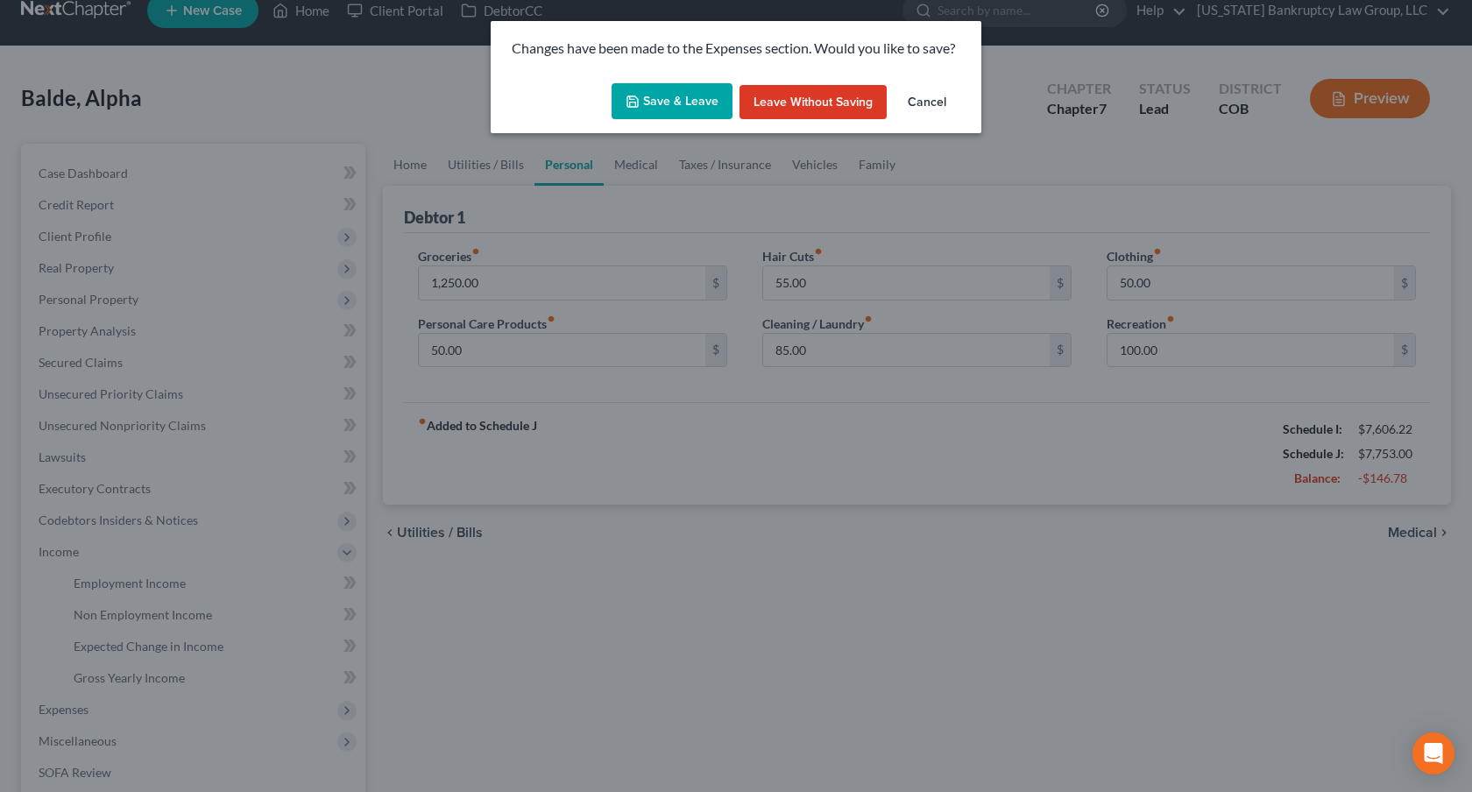
click at [694, 91] on button "Save & Leave" at bounding box center [672, 101] width 121 height 37
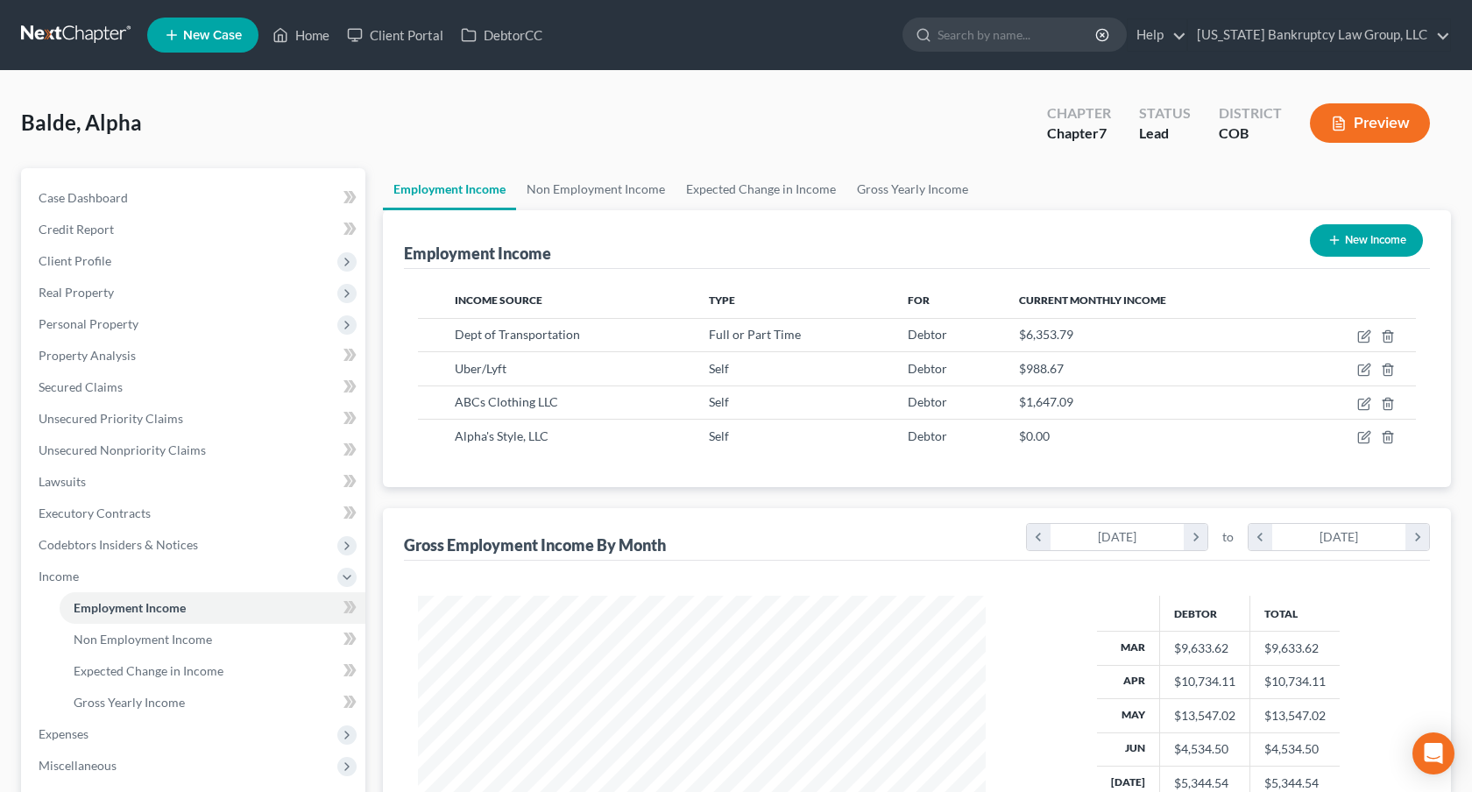
scroll to position [31, 0]
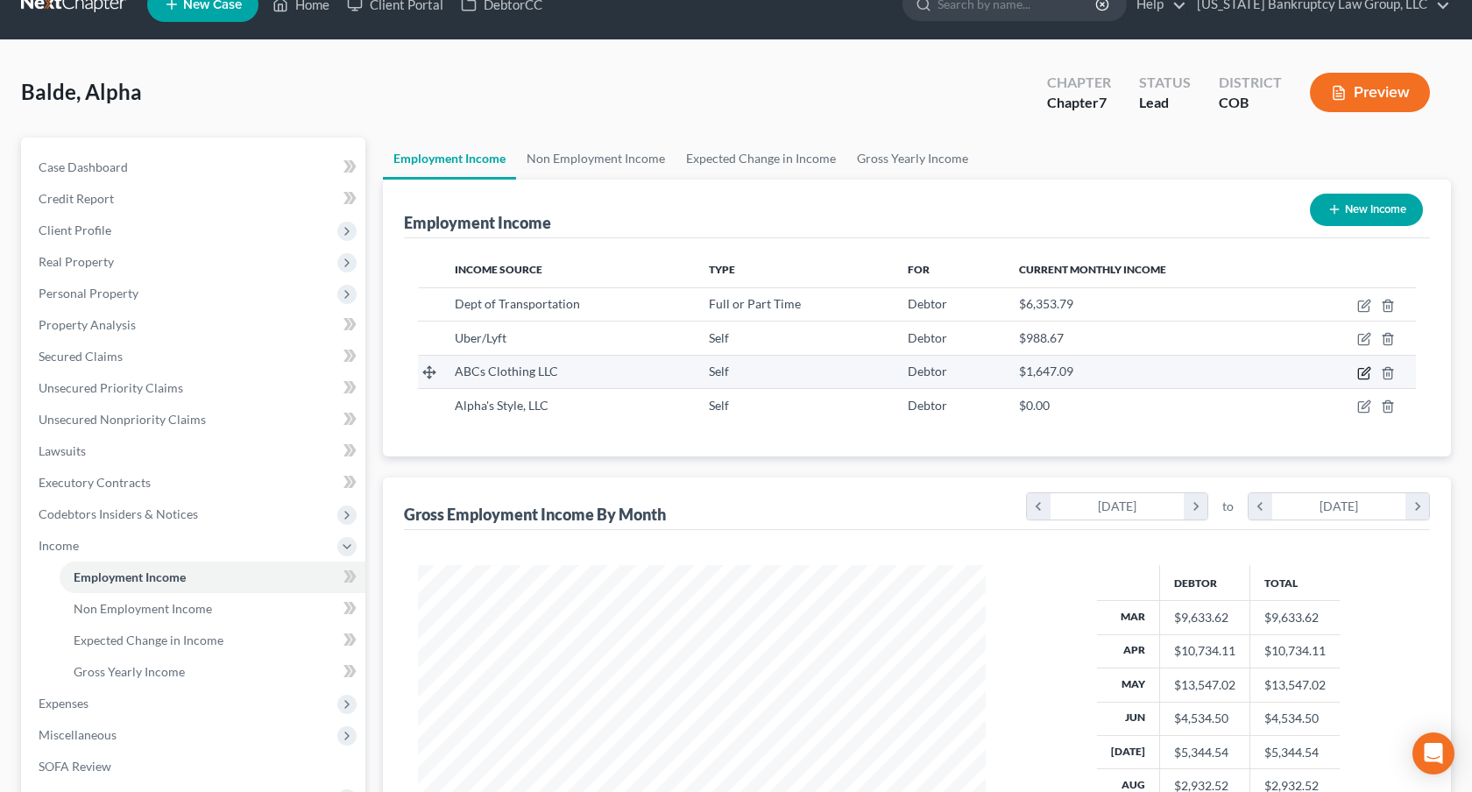
click at [1363, 372] on icon "button" at bounding box center [1365, 373] width 14 height 14
select select "1"
select select "5"
select select "0"
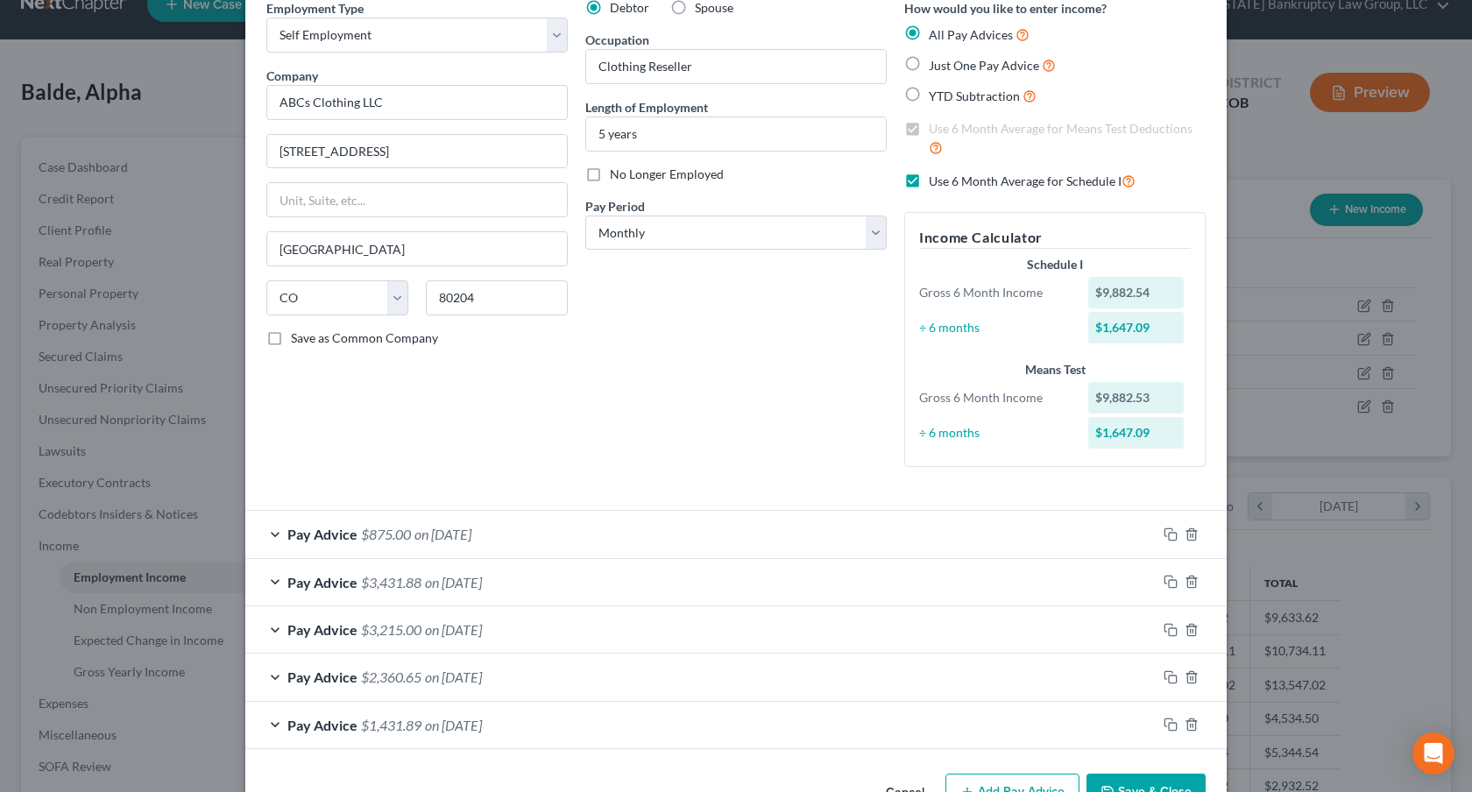
scroll to position [134, 0]
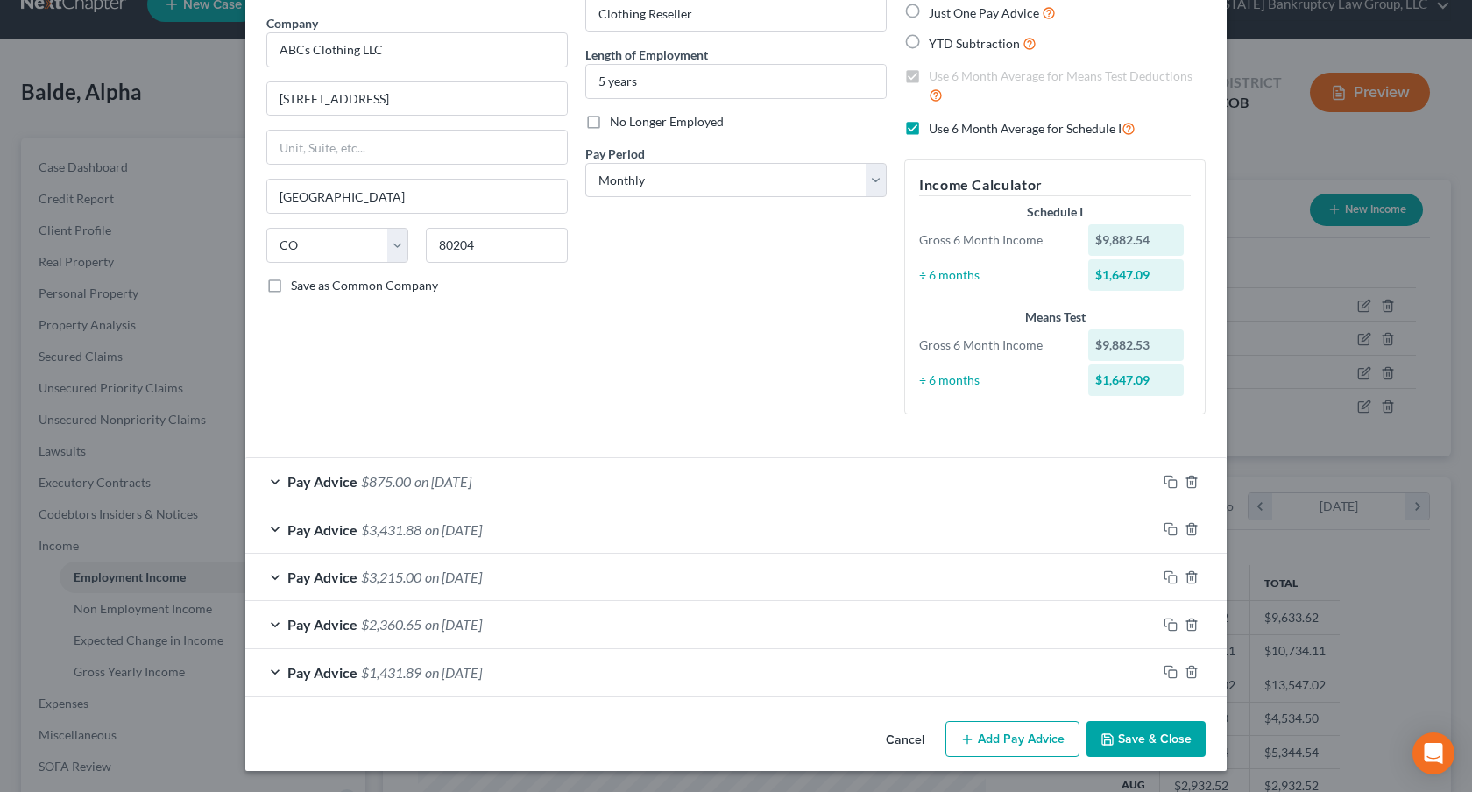
click at [1133, 735] on button "Save & Close" at bounding box center [1146, 739] width 119 height 37
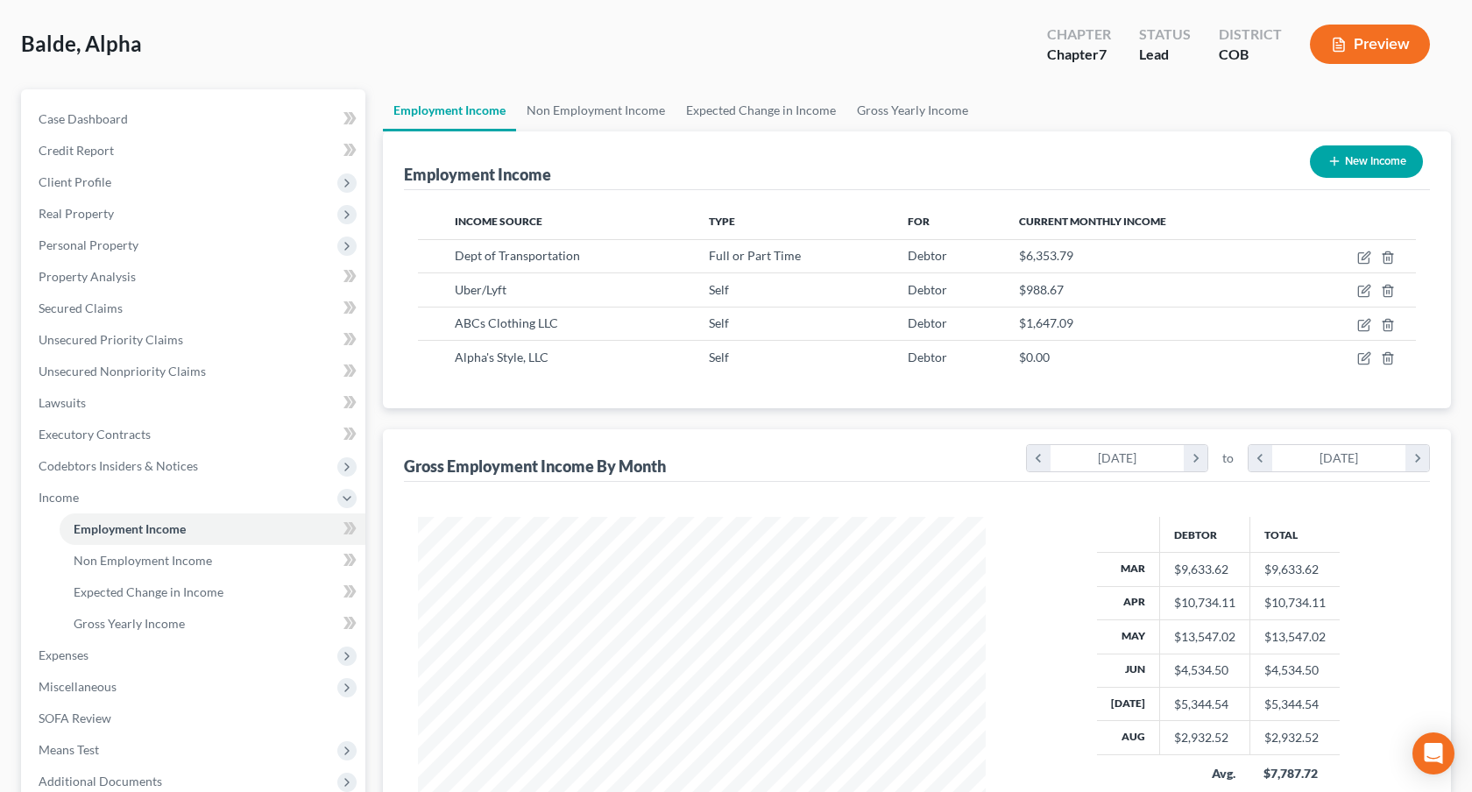
scroll to position [82, 0]
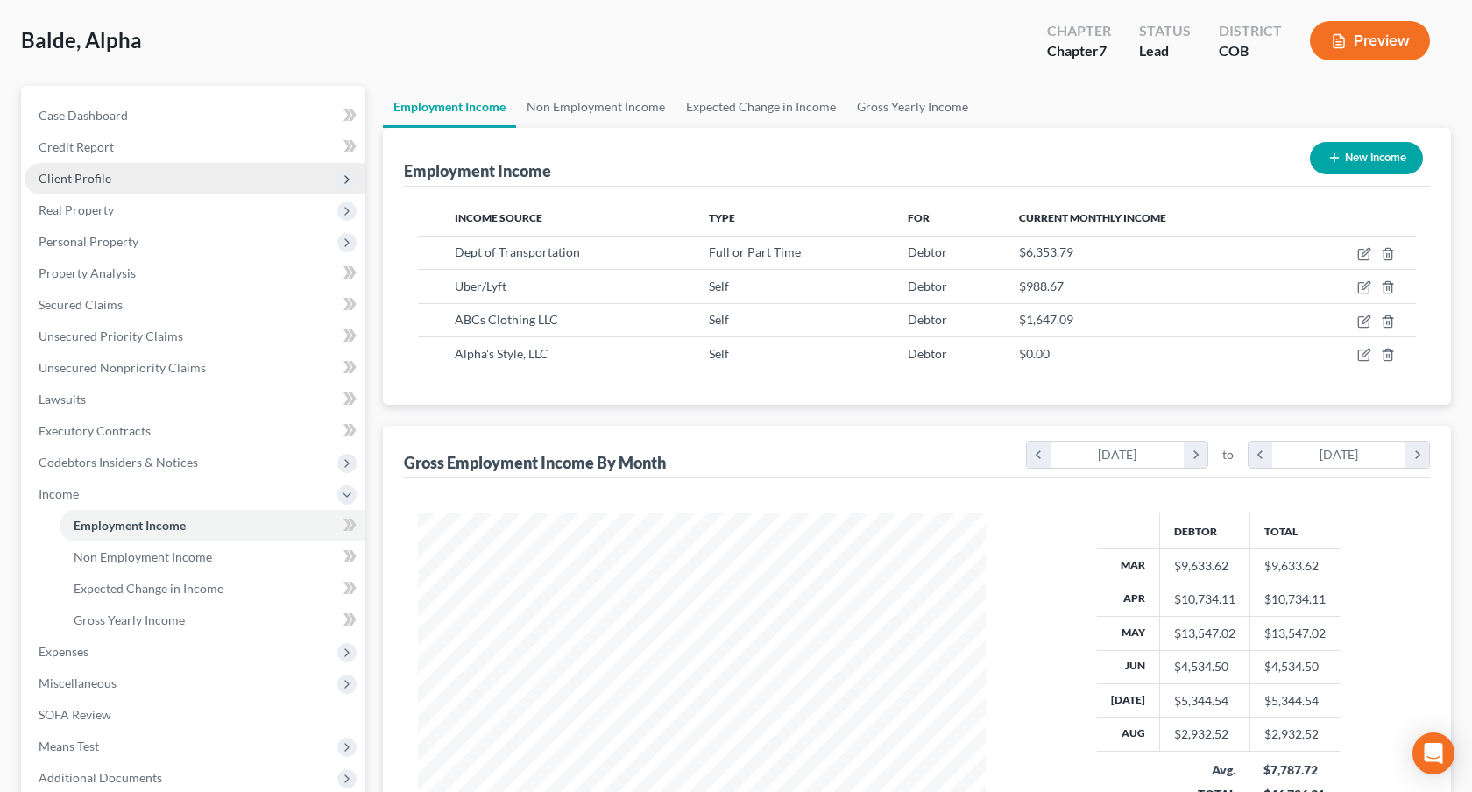
click at [151, 186] on span "Client Profile" at bounding box center [195, 179] width 341 height 32
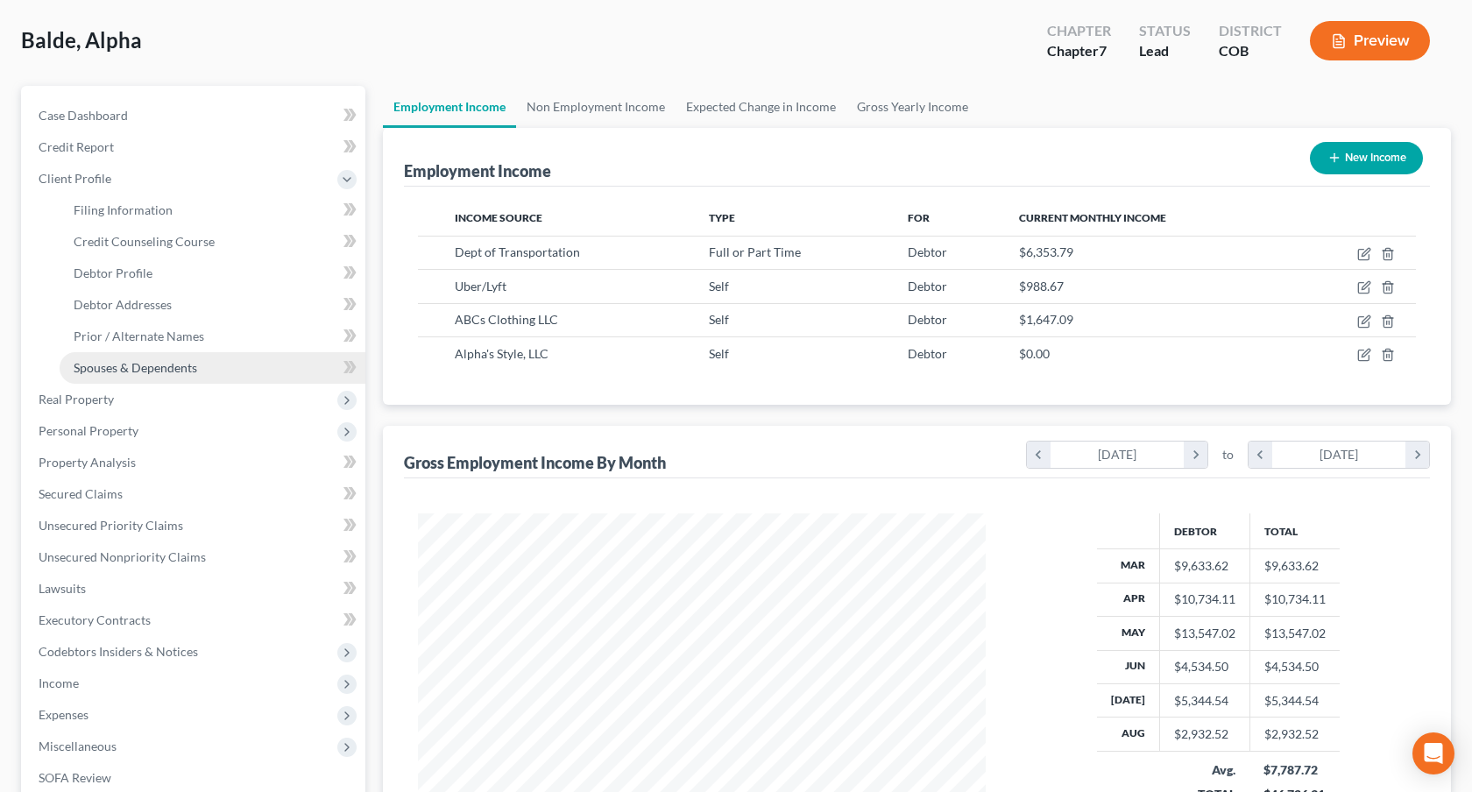
click at [155, 366] on span "Spouses & Dependents" at bounding box center [136, 367] width 124 height 15
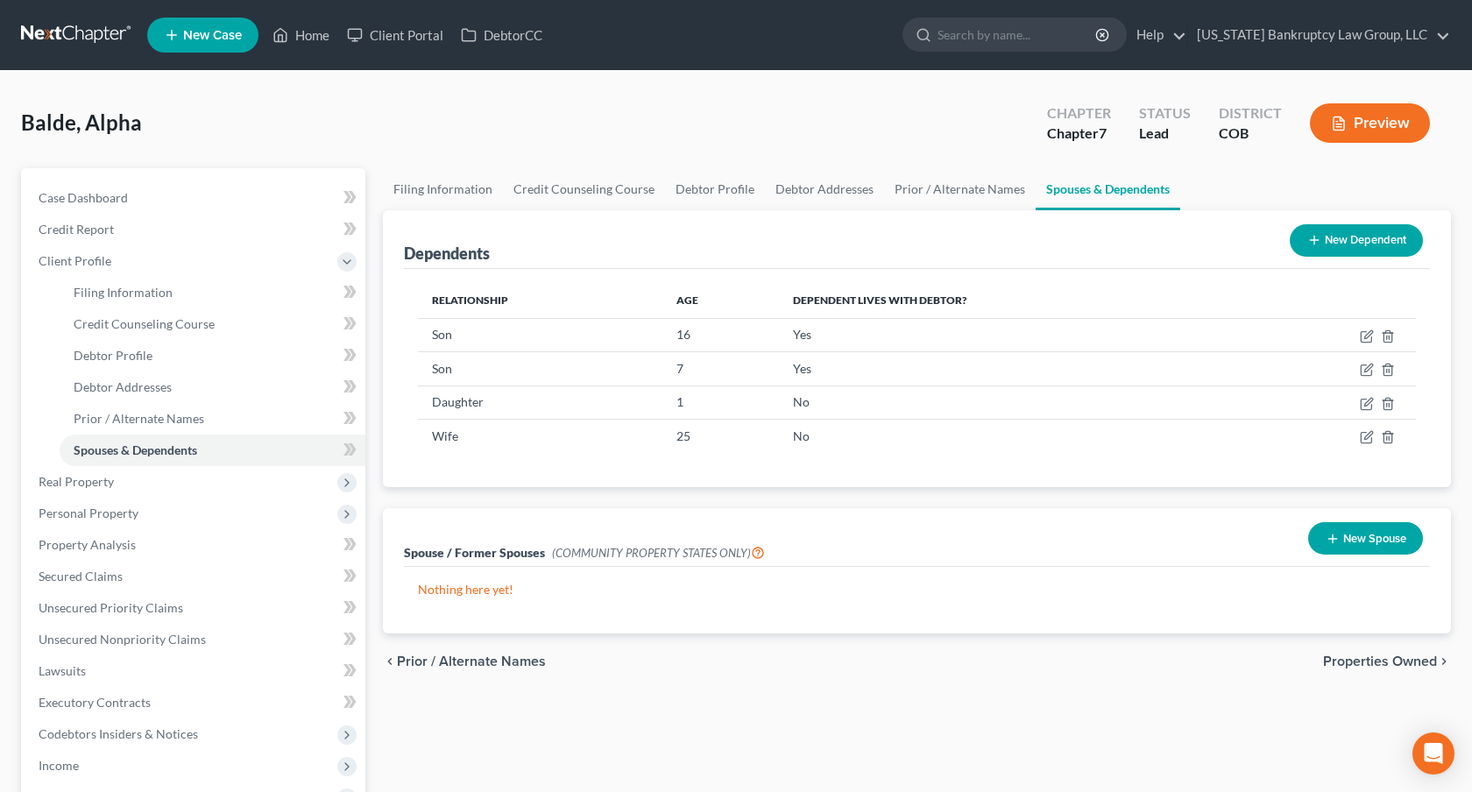
click at [1344, 237] on button "New Dependent" at bounding box center [1356, 240] width 133 height 32
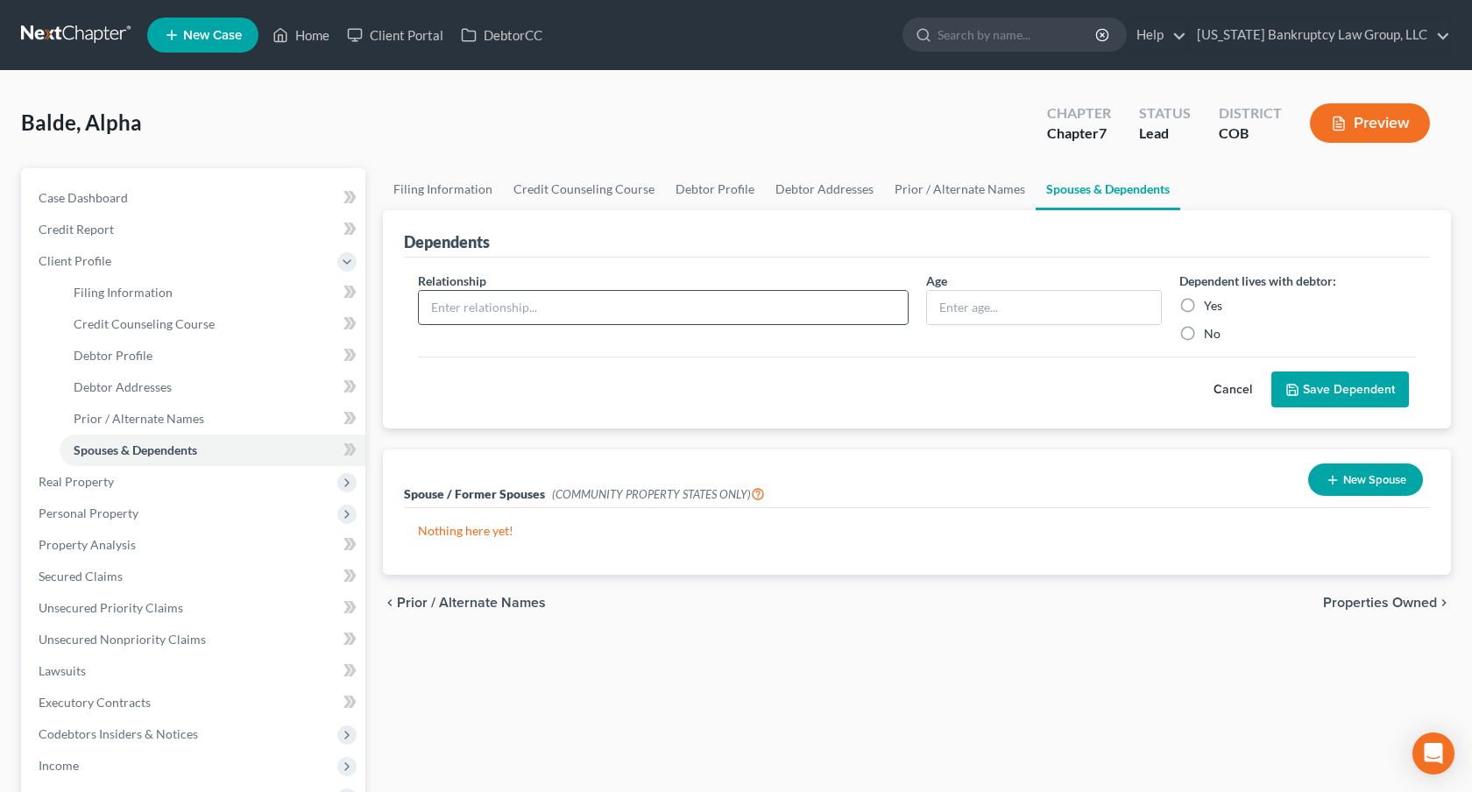
click at [714, 311] on input "text" at bounding box center [663, 307] width 489 height 33
type input "Mother"
click at [1204, 308] on label "Yes" at bounding box center [1213, 306] width 18 height 18
click at [1211, 308] on input "Yes" at bounding box center [1216, 302] width 11 height 11
radio input "true"
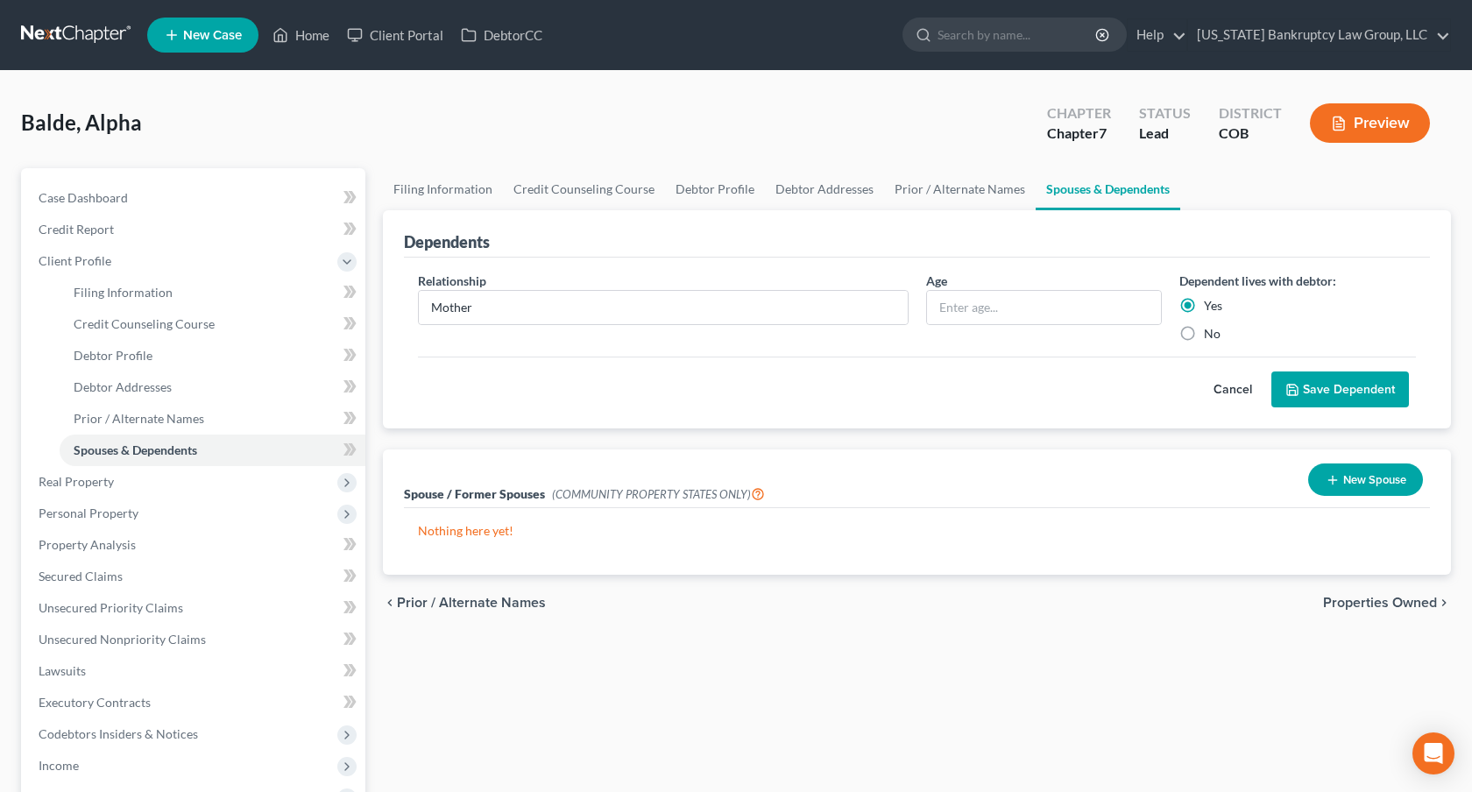
click at [1312, 386] on button "Save Dependent" at bounding box center [1341, 390] width 138 height 37
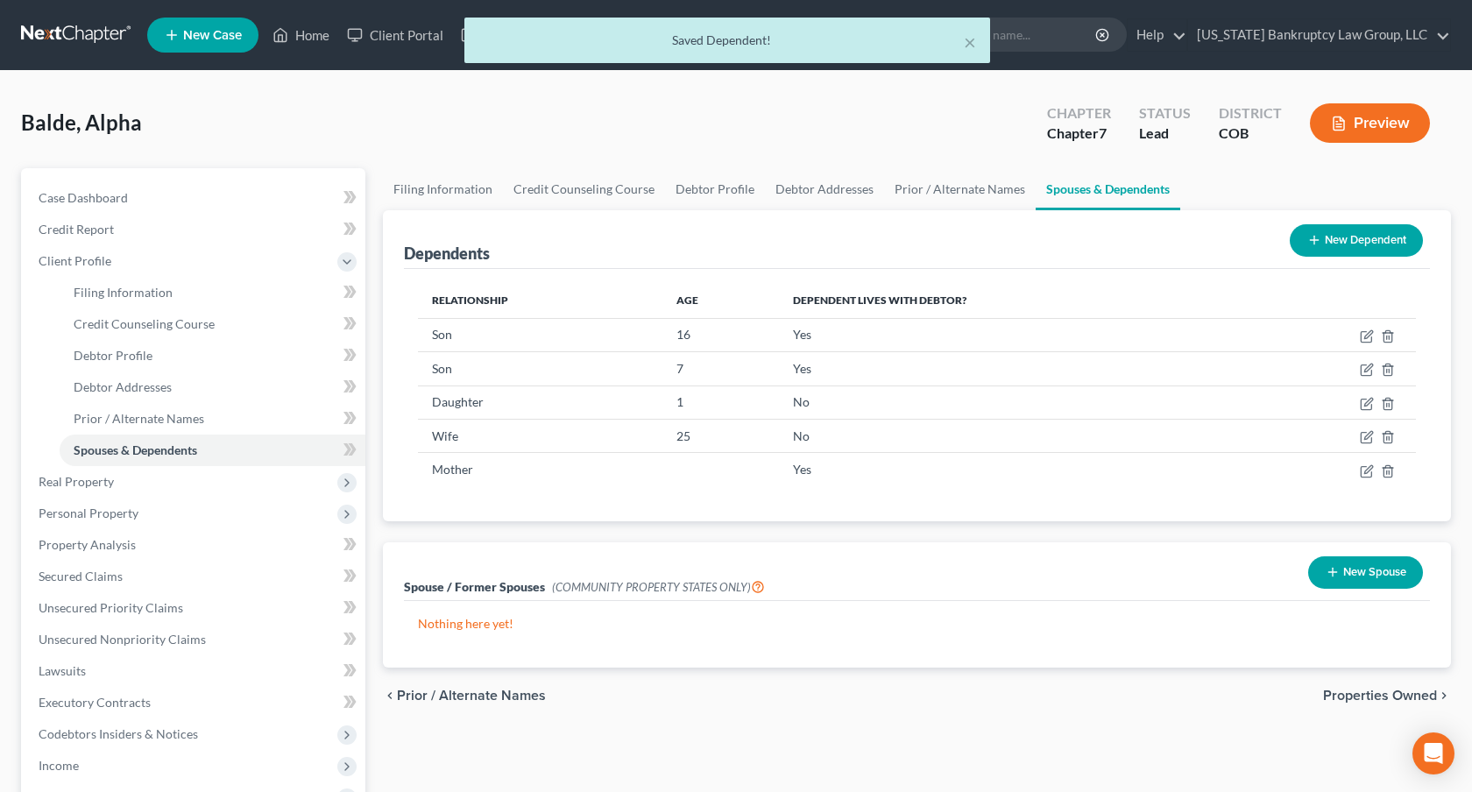
click at [1330, 230] on button "New Dependent" at bounding box center [1356, 240] width 133 height 32
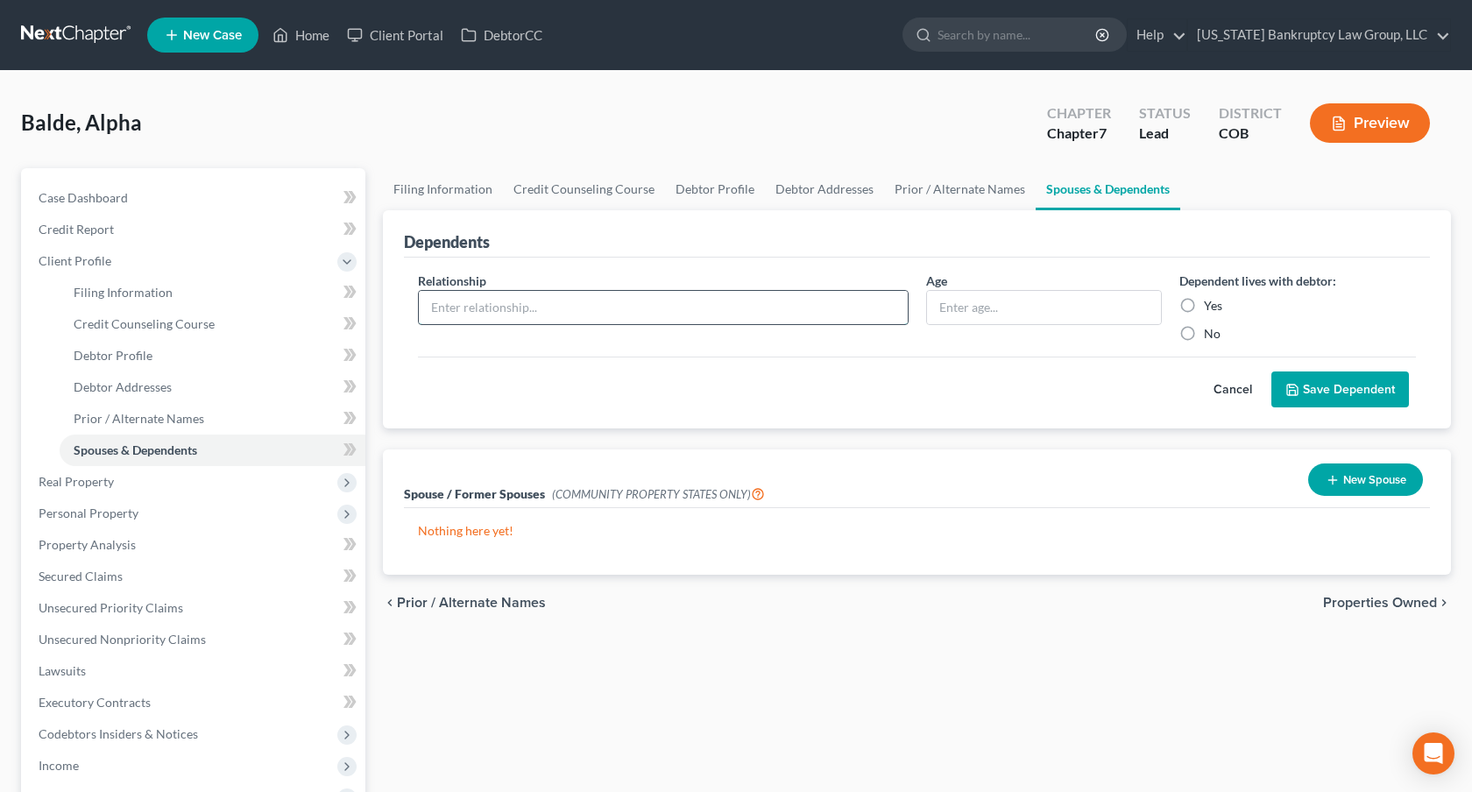
click at [589, 311] on input "text" at bounding box center [663, 307] width 489 height 33
type input "Father"
click at [1204, 303] on label "Yes" at bounding box center [1213, 306] width 18 height 18
click at [1211, 303] on input "Yes" at bounding box center [1216, 302] width 11 height 11
radio input "true"
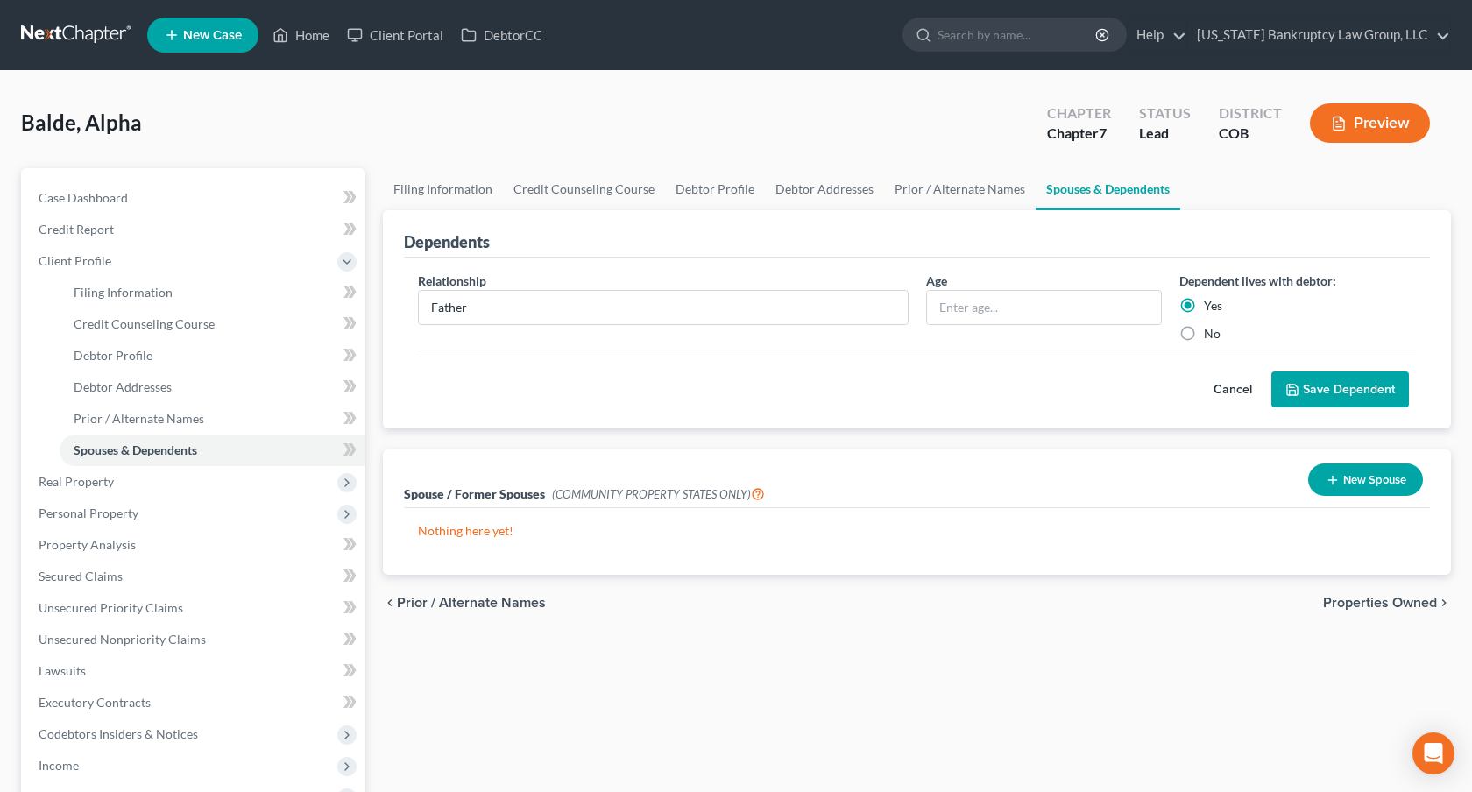
click at [1303, 376] on button "Save Dependent" at bounding box center [1341, 390] width 138 height 37
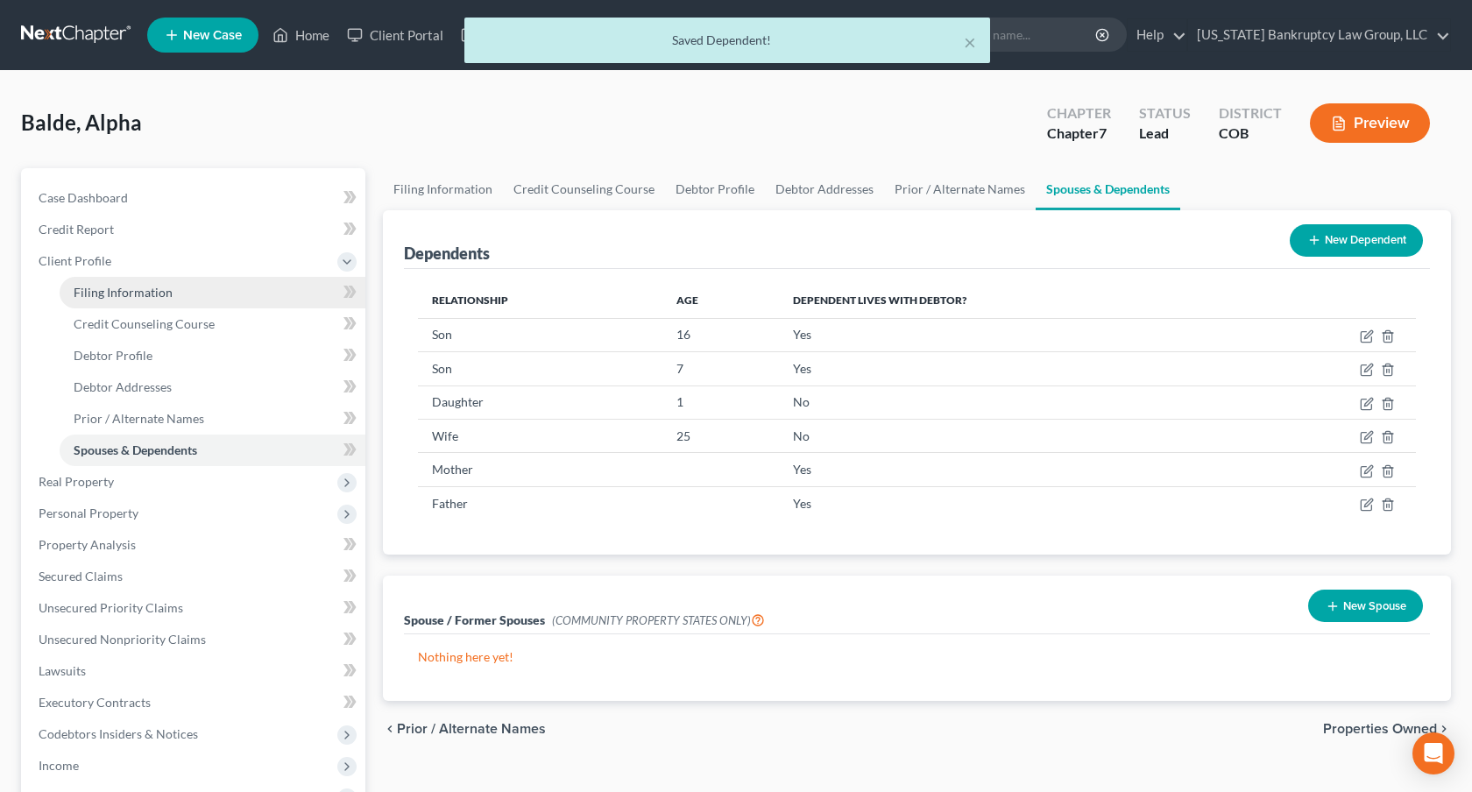
click at [145, 299] on span "Filing Information" at bounding box center [123, 292] width 99 height 15
select select "1"
select select "0"
select select "5"
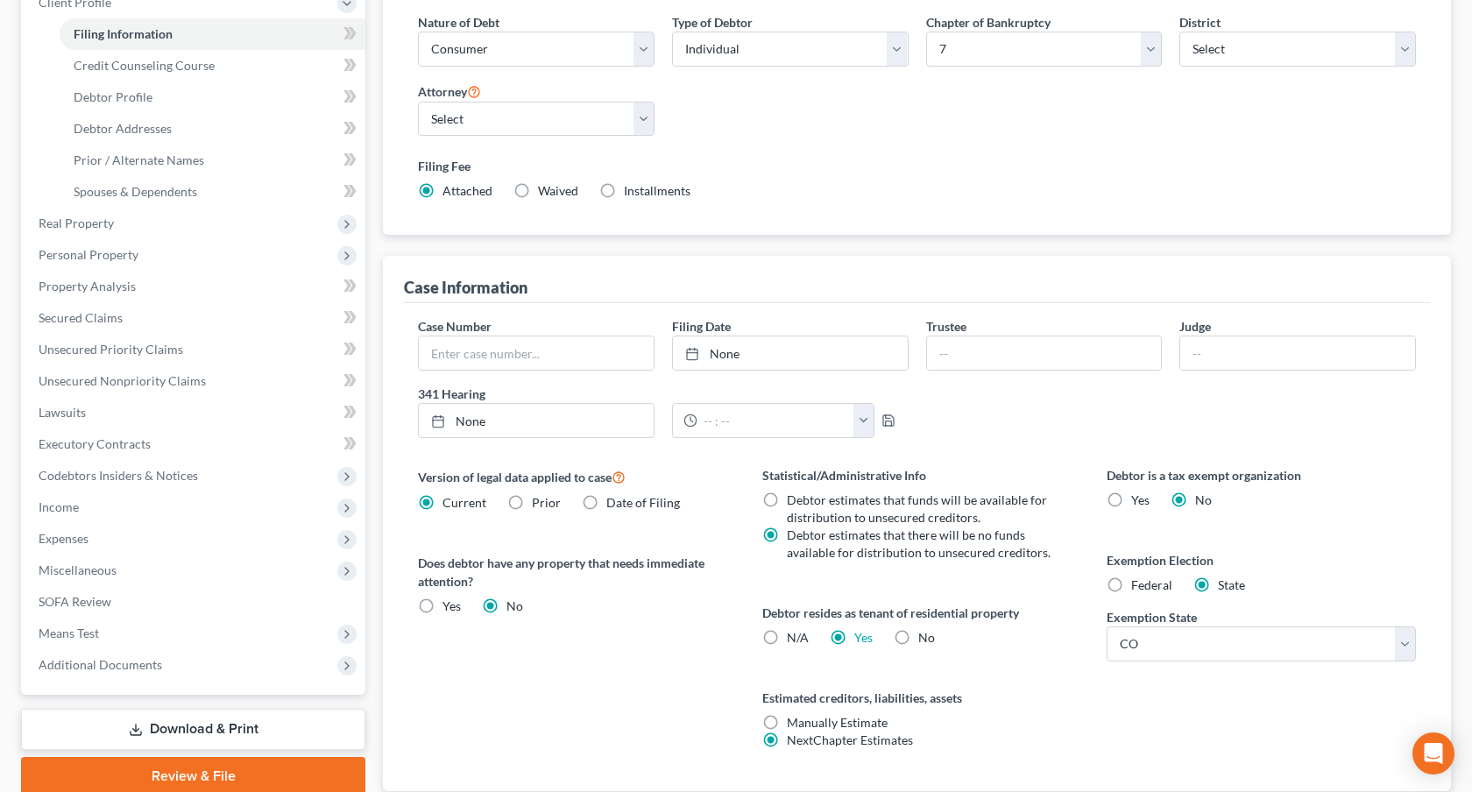
scroll to position [262, 0]
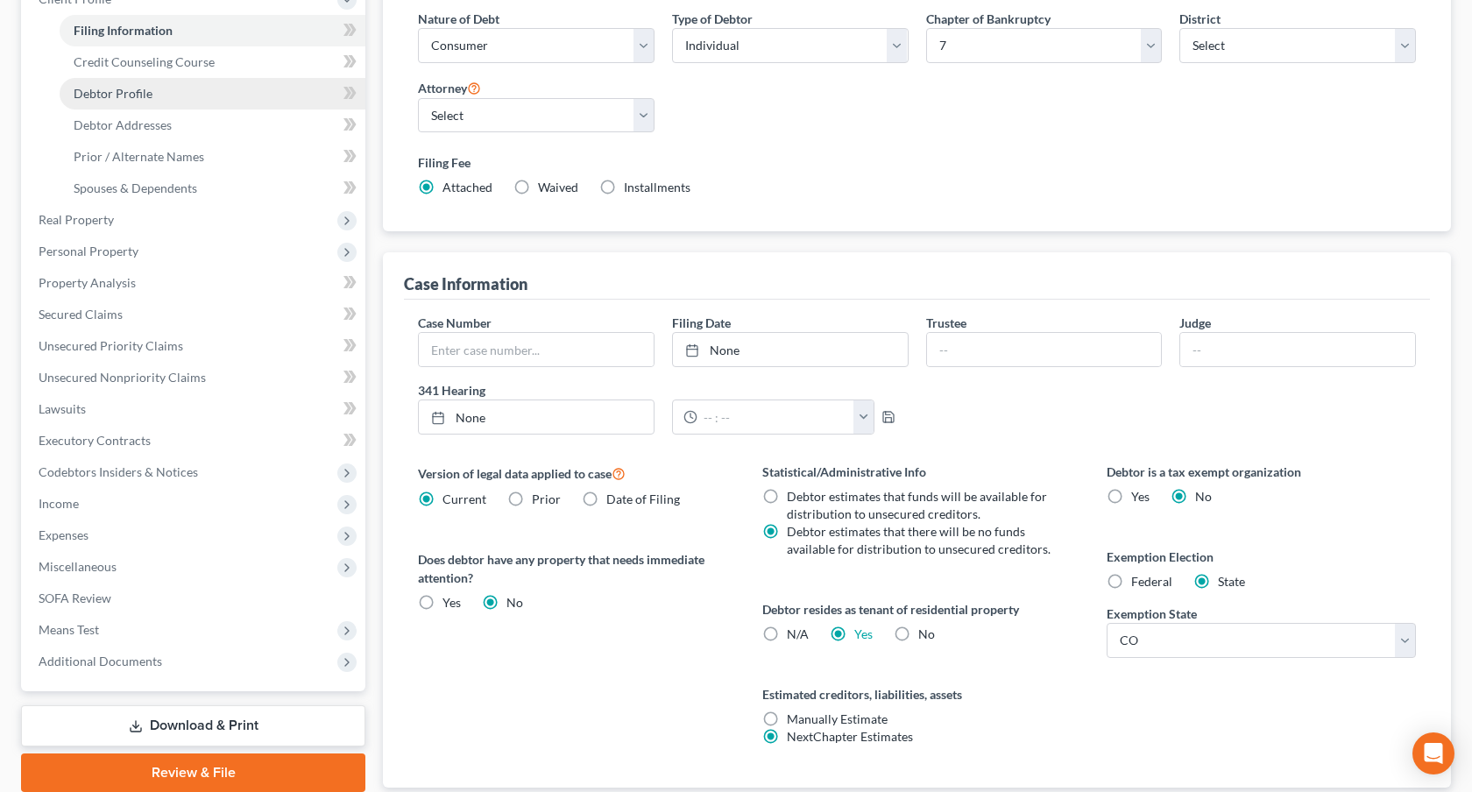
click at [180, 86] on link "Debtor Profile" at bounding box center [213, 94] width 306 height 32
select select "1"
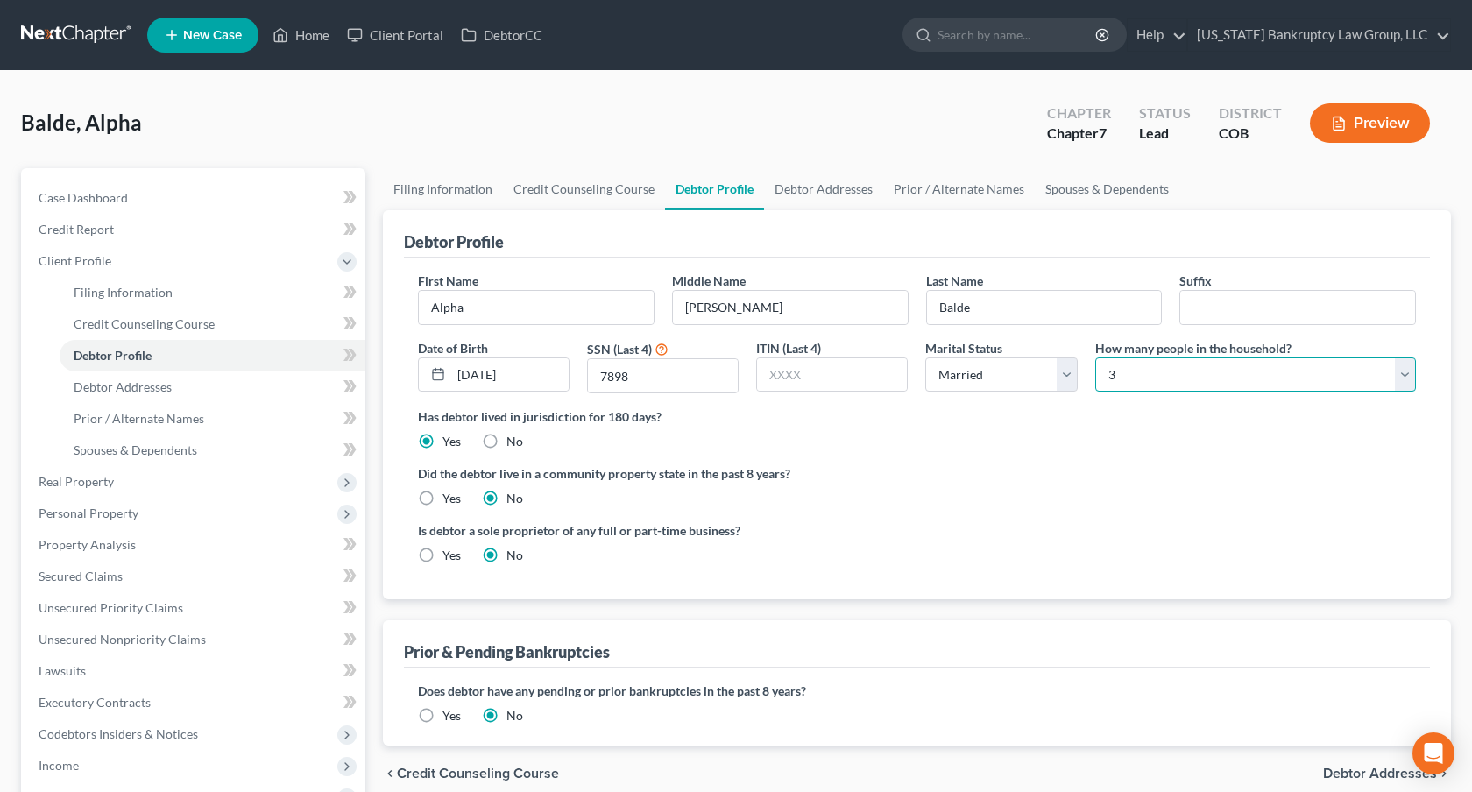
click at [1143, 373] on select "Select 1 2 3 4 5 6 7 8 9 10 11 12 13 14 15 16 17 18 19 20" at bounding box center [1256, 375] width 321 height 35
select select "6"
click at [1096, 358] on select "Select 1 2 3 4 5 6 7 8 9 10 11 12 13 14 15 16 17 18 19 20" at bounding box center [1256, 375] width 321 height 35
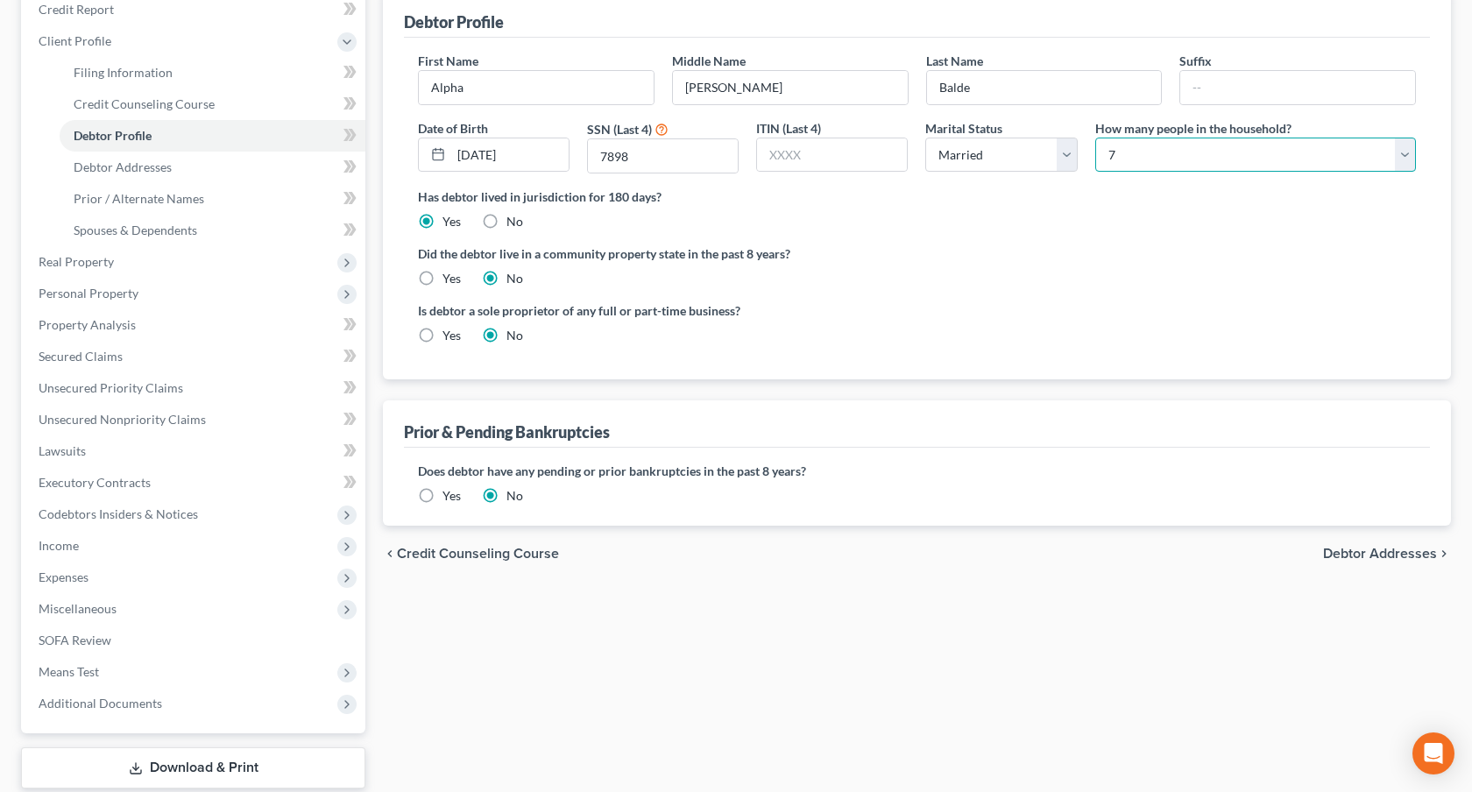
scroll to position [226, 0]
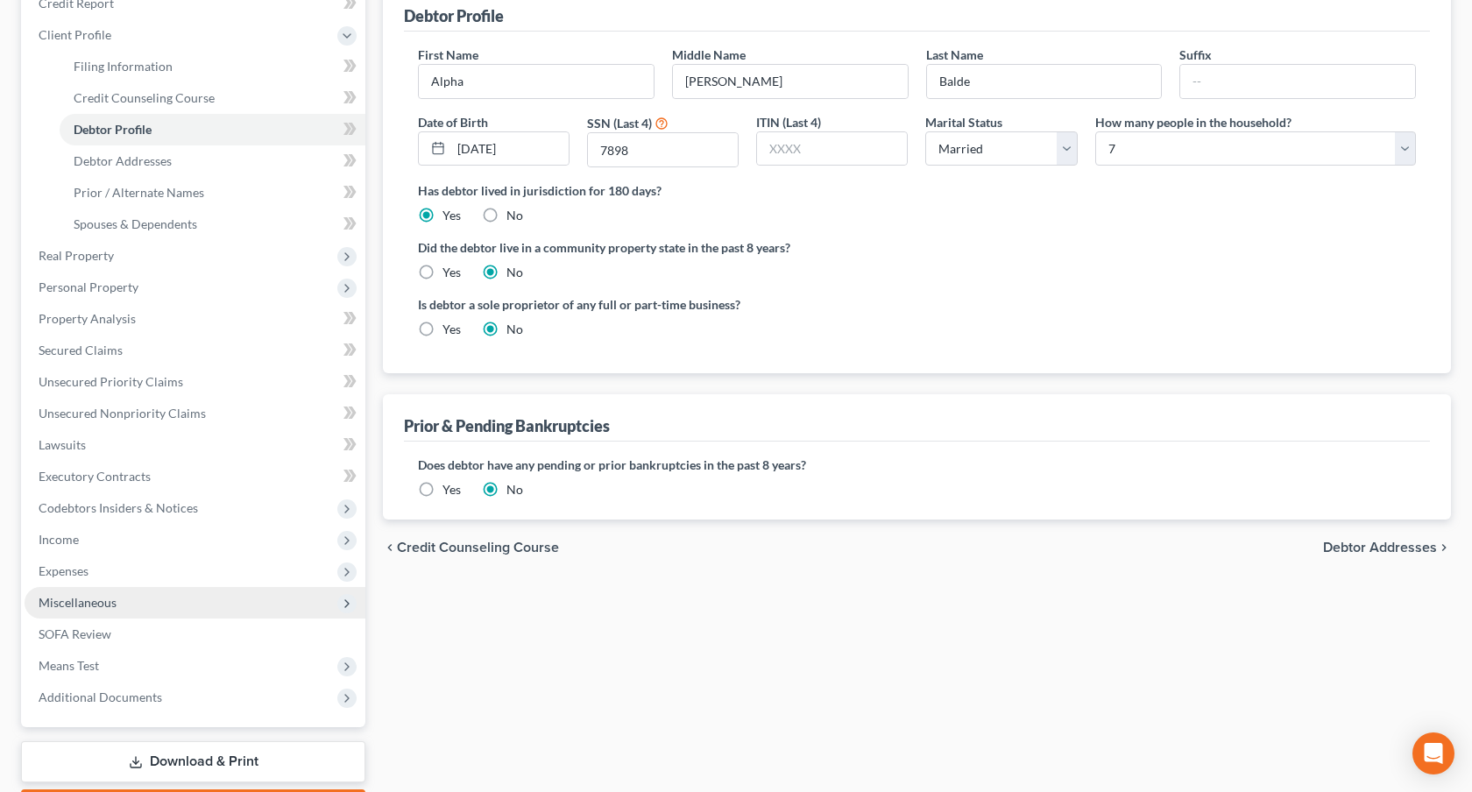
click at [154, 598] on span "Miscellaneous" at bounding box center [195, 603] width 341 height 32
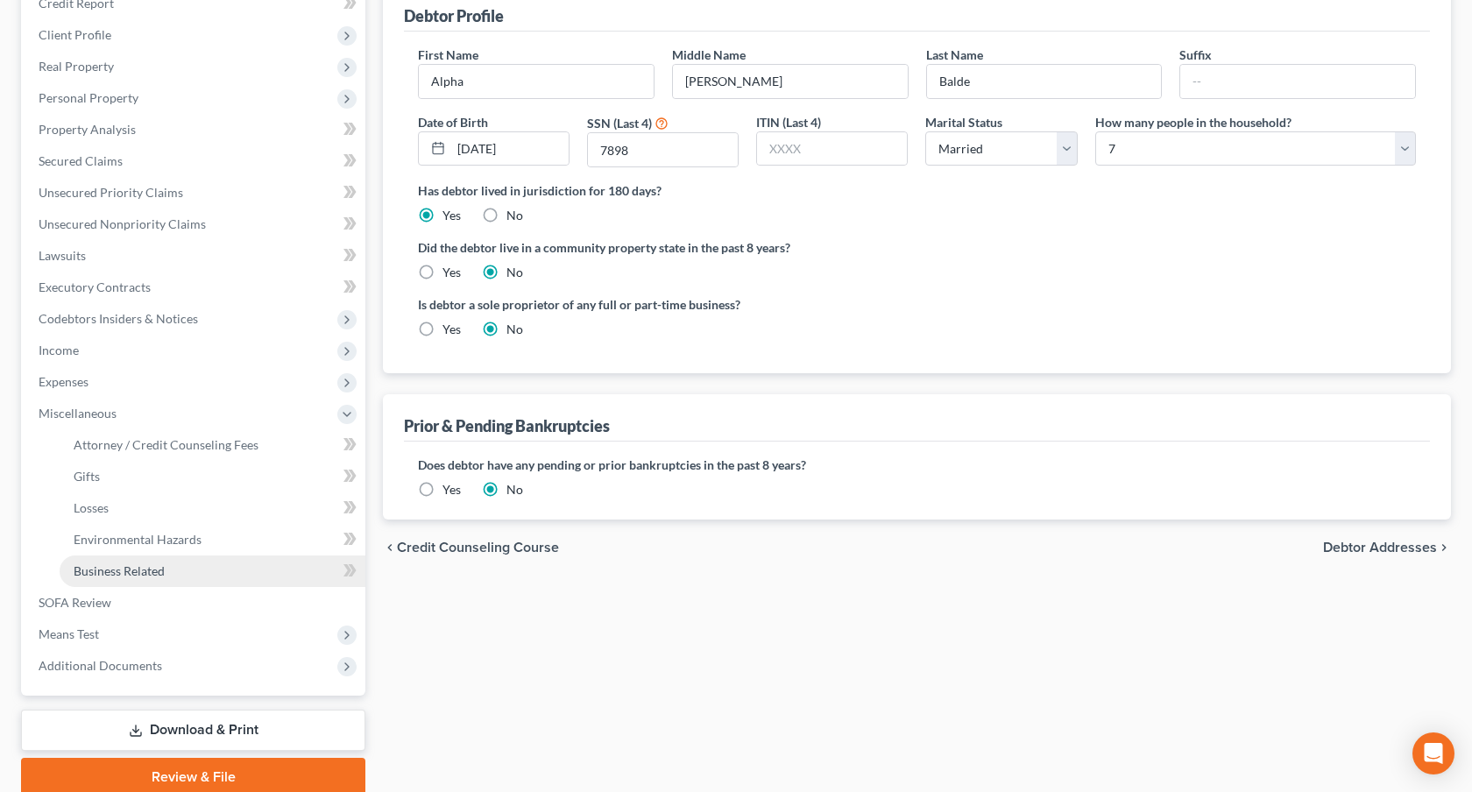
click at [159, 571] on span "Business Related" at bounding box center [119, 571] width 91 height 15
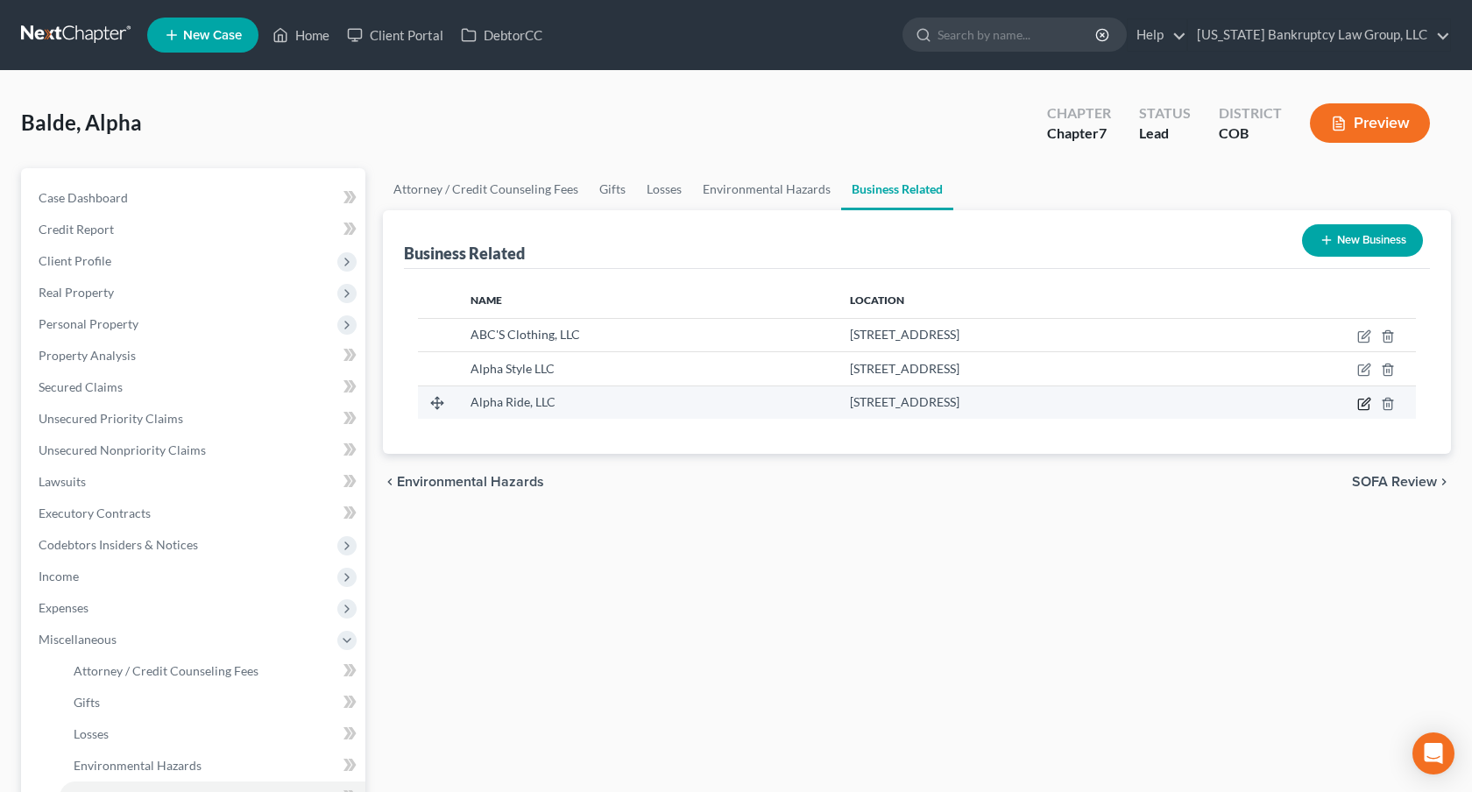
click at [1361, 401] on icon "button" at bounding box center [1365, 404] width 14 height 14
select select "member"
select select "5"
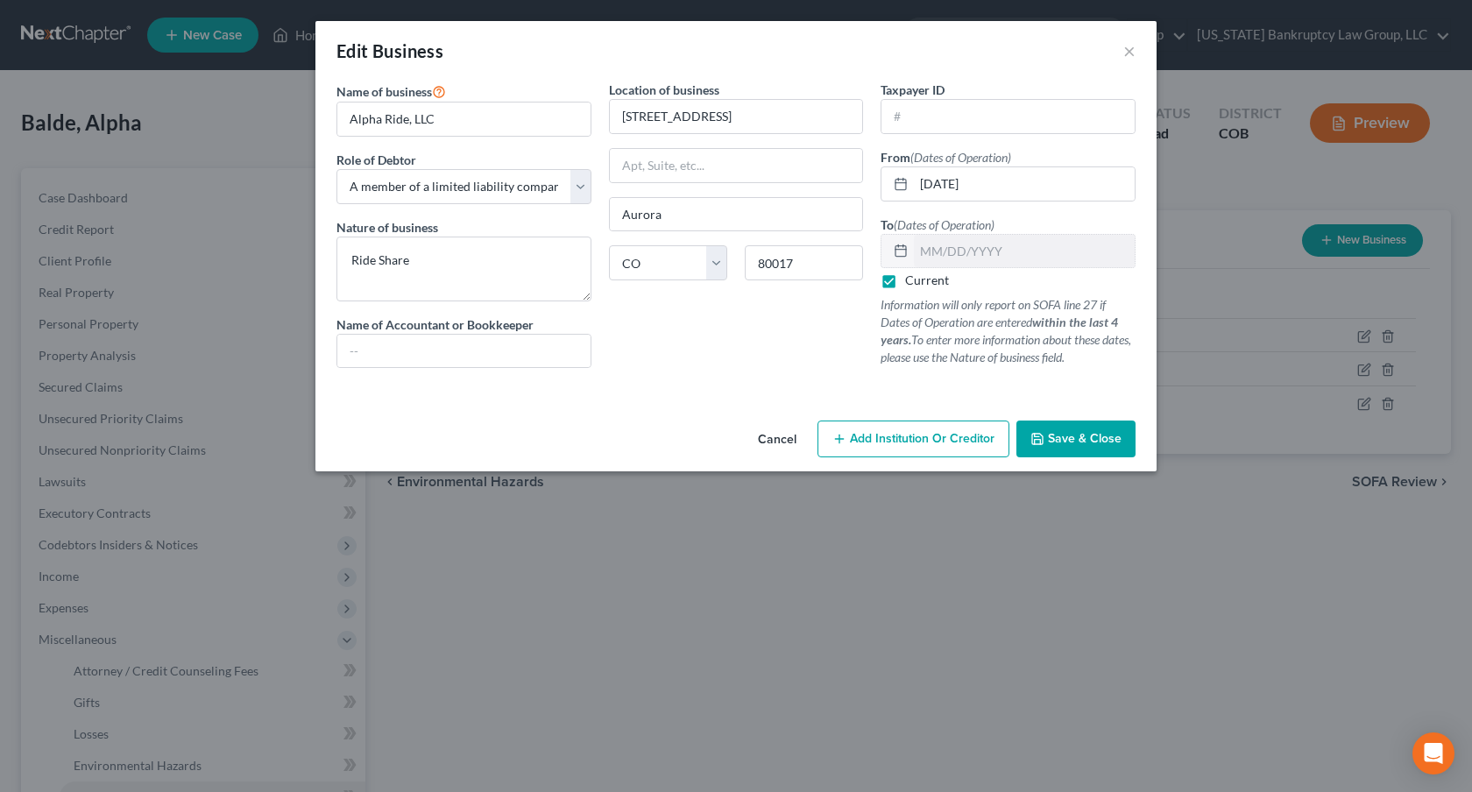
click at [905, 280] on label "Current" at bounding box center [927, 281] width 44 height 18
click at [912, 280] on input "Current" at bounding box center [917, 277] width 11 height 11
checkbox input "false"
click at [926, 256] on input "text" at bounding box center [1024, 251] width 221 height 33
type input "[DATE]"
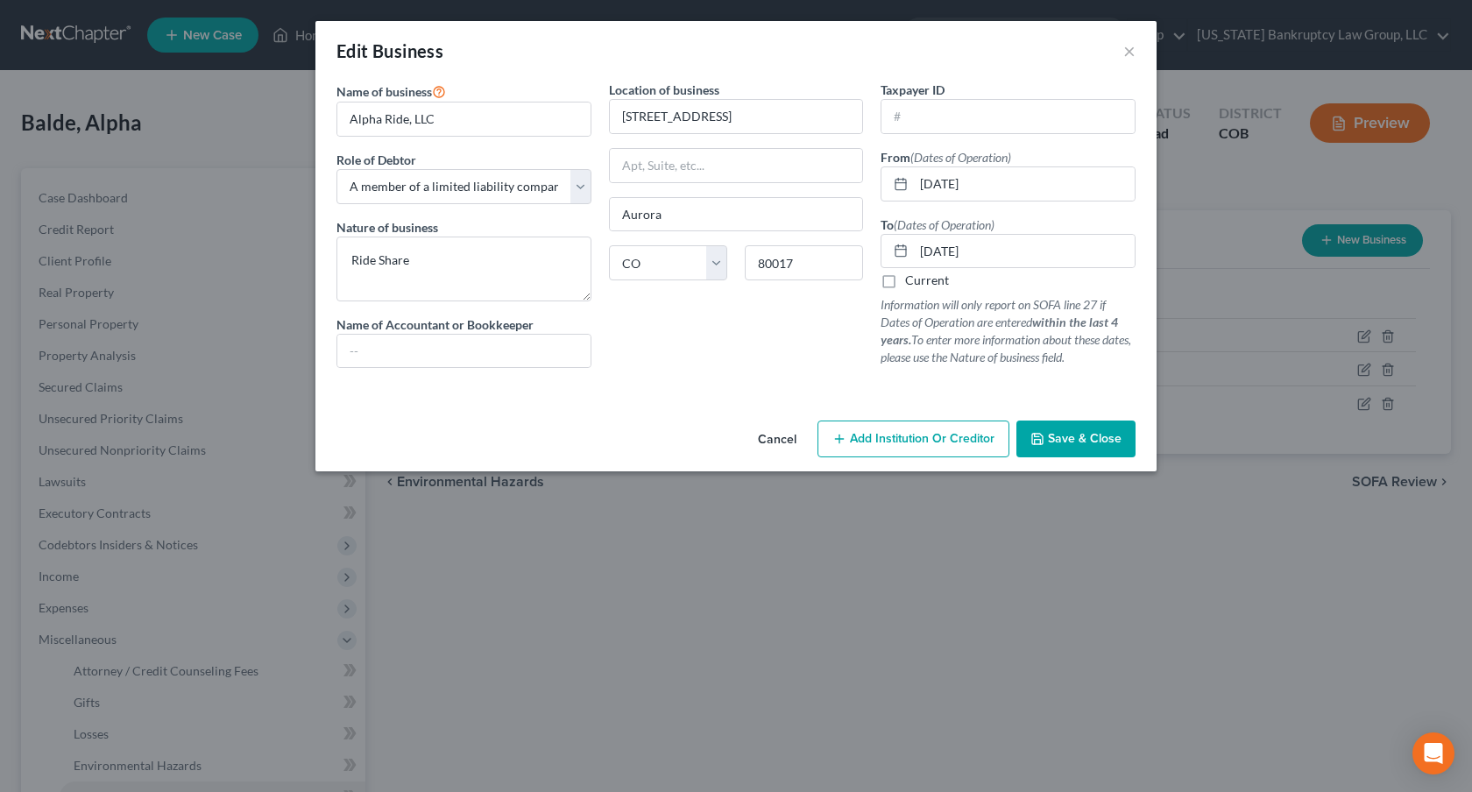
click at [1095, 438] on span "Save & Close" at bounding box center [1085, 438] width 74 height 15
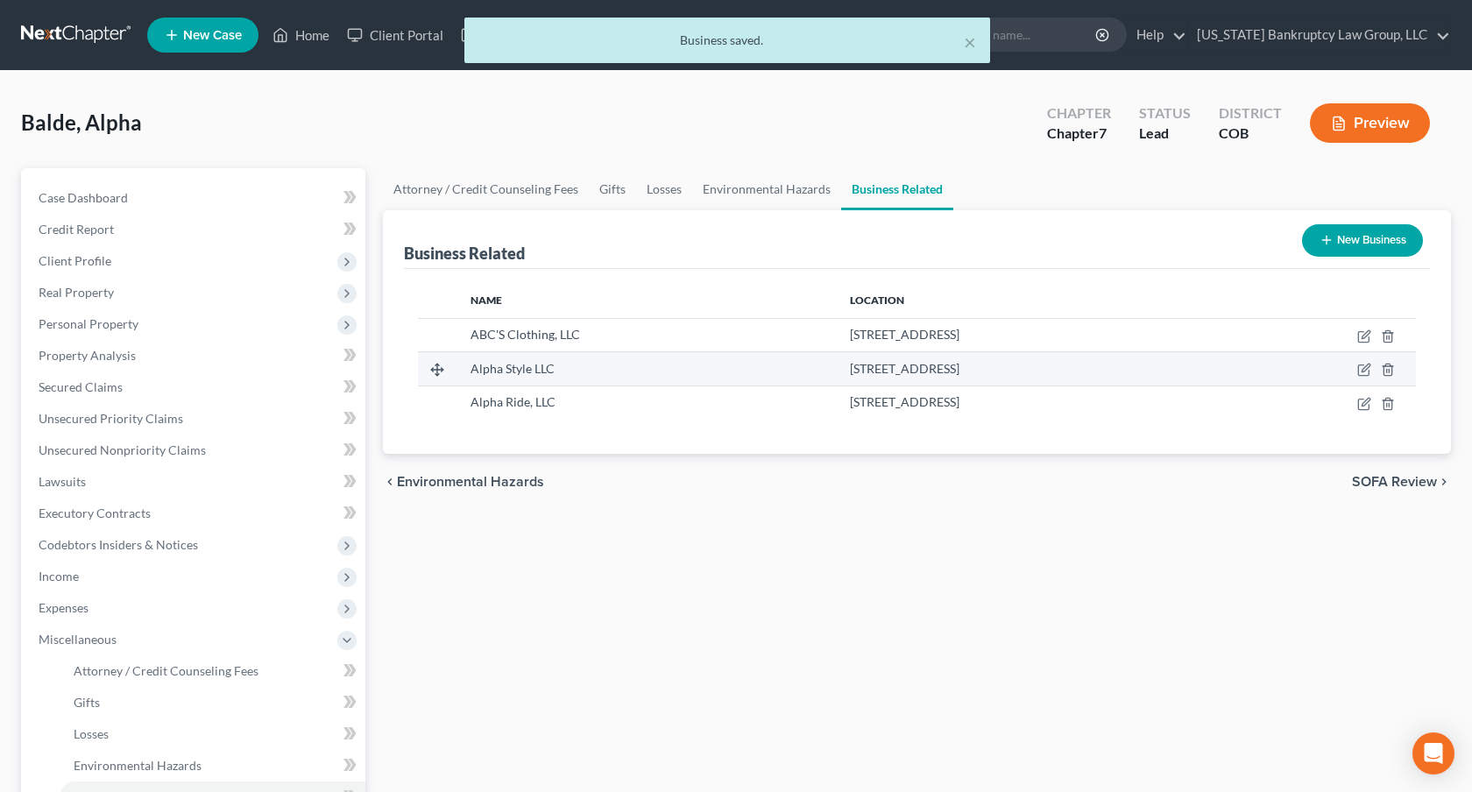
click at [1357, 372] on td at bounding box center [1316, 368] width 201 height 33
click at [1366, 369] on icon "button" at bounding box center [1366, 369] width 8 height 8
select select "member"
select select "5"
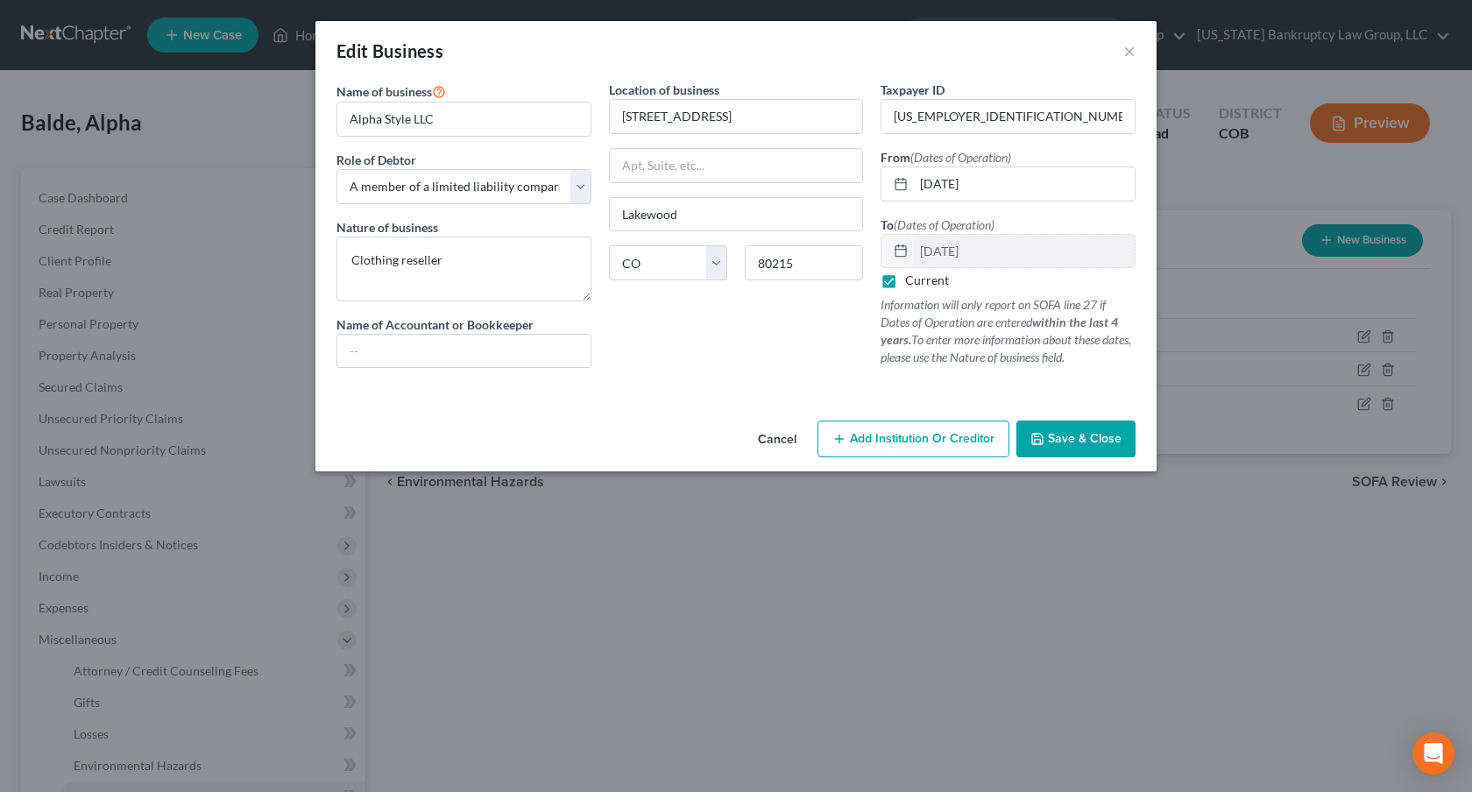
click at [1065, 434] on span "Save & Close" at bounding box center [1085, 438] width 74 height 15
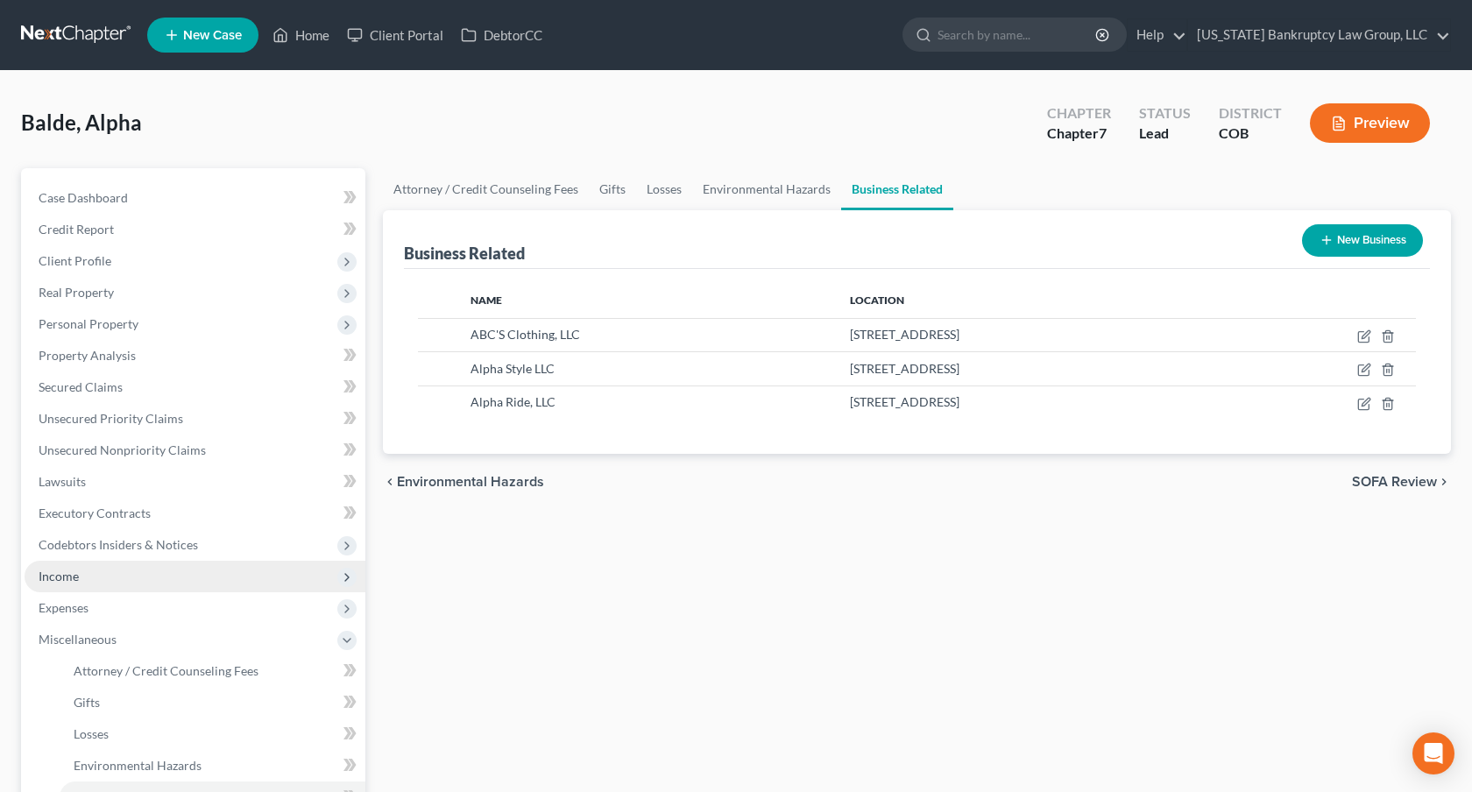
click at [78, 581] on span "Income" at bounding box center [195, 577] width 341 height 32
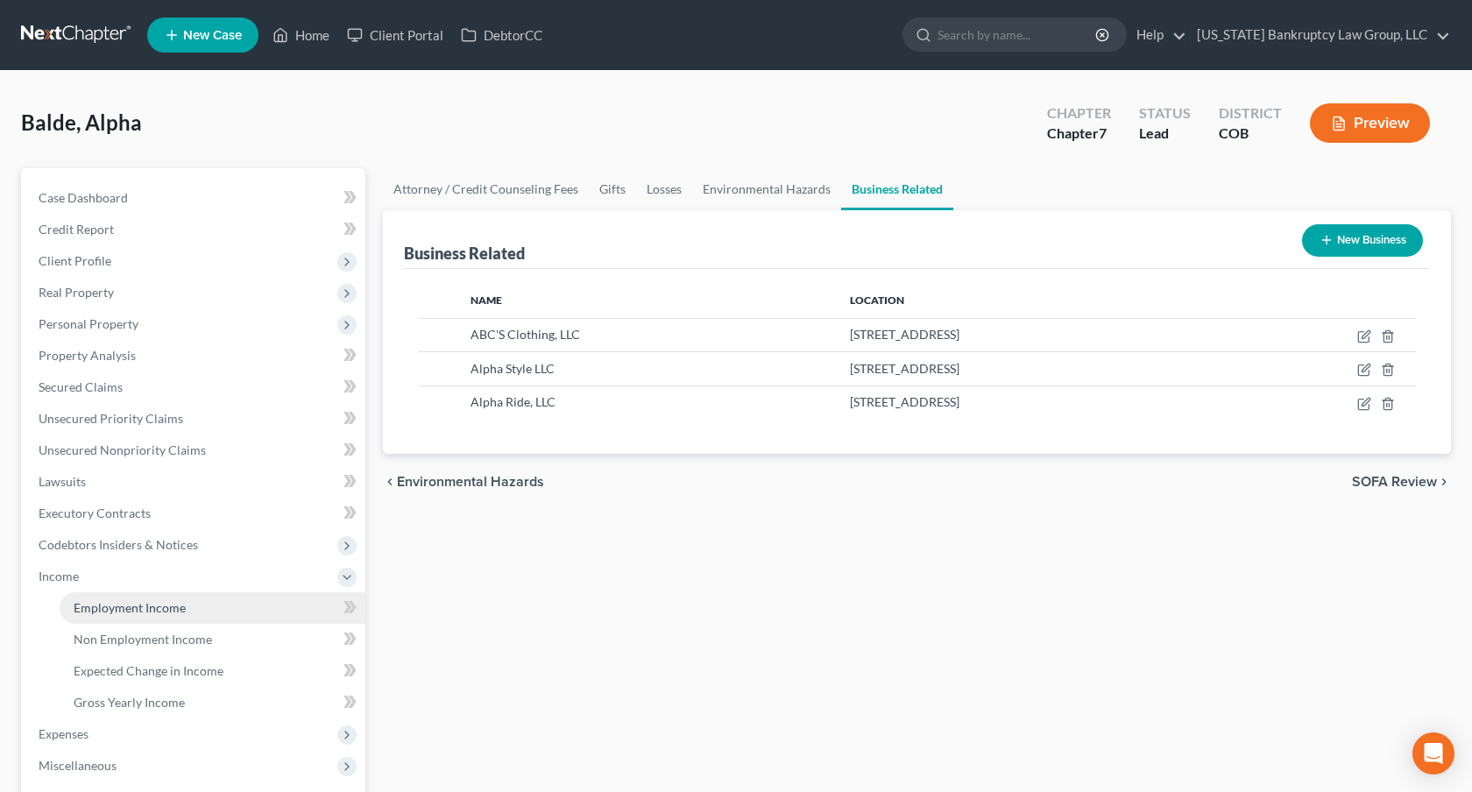
click at [187, 599] on link "Employment Income" at bounding box center [213, 608] width 306 height 32
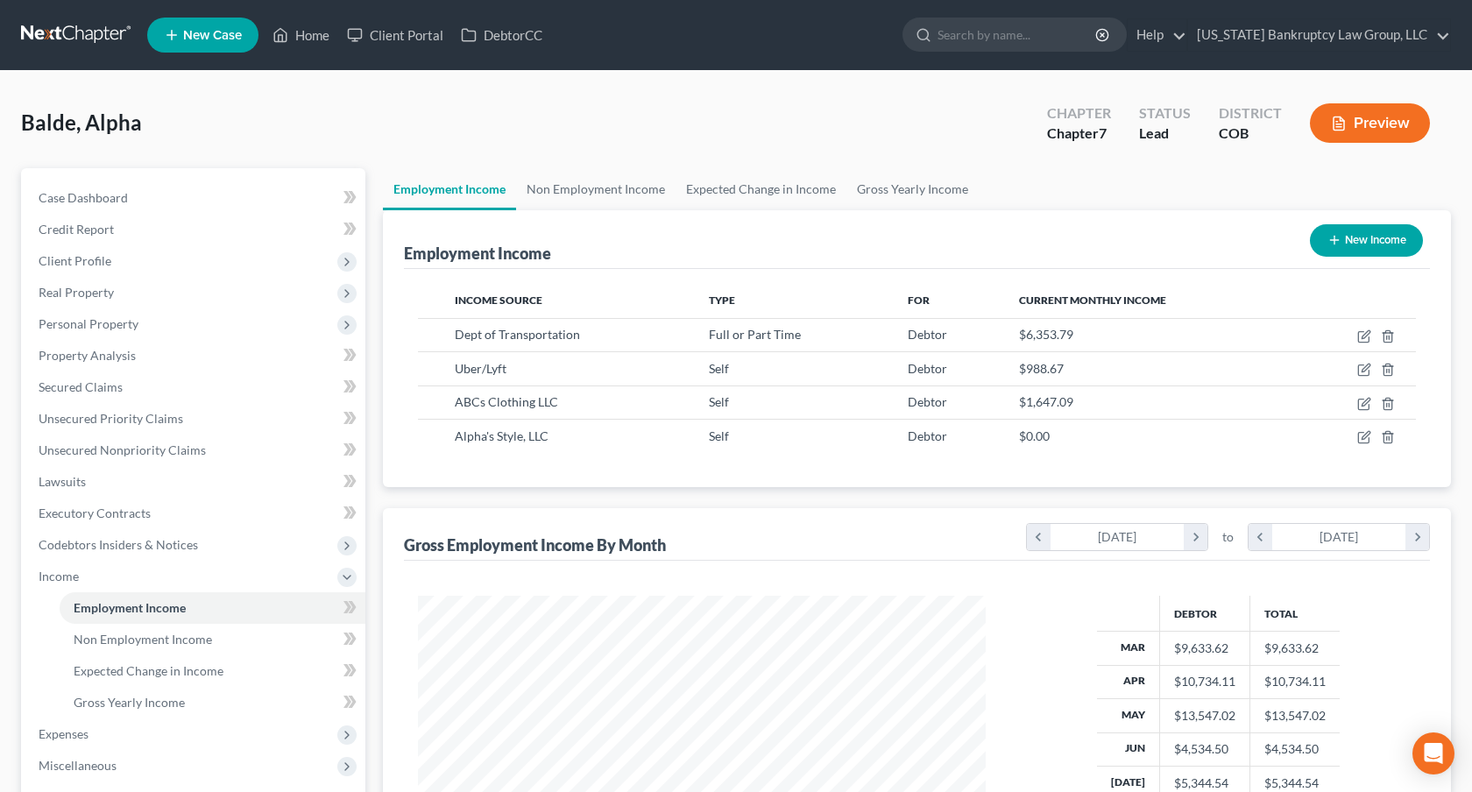
scroll to position [314, 602]
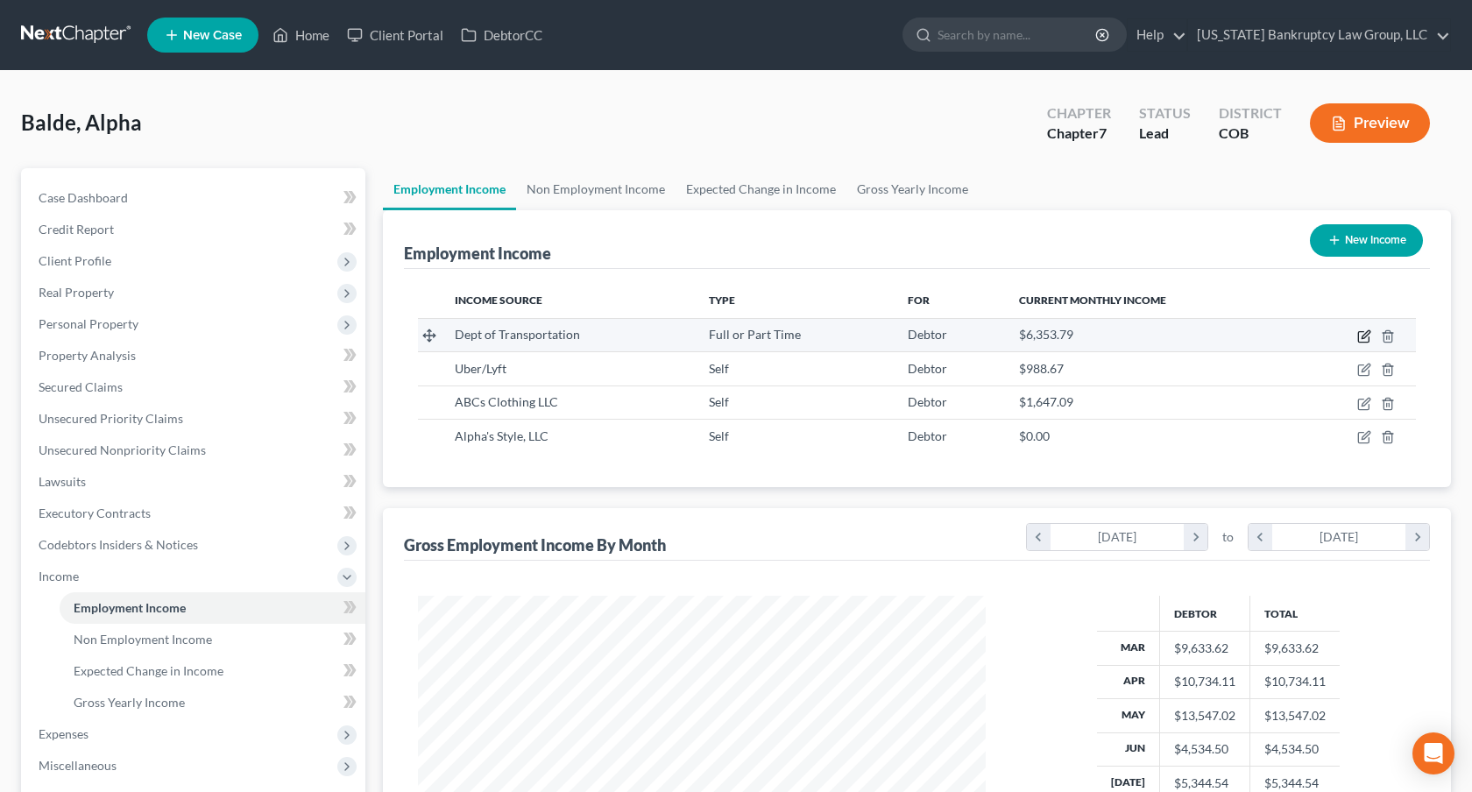
click at [1365, 336] on icon "button" at bounding box center [1365, 337] width 14 height 14
select select "0"
select select "5"
select select "2"
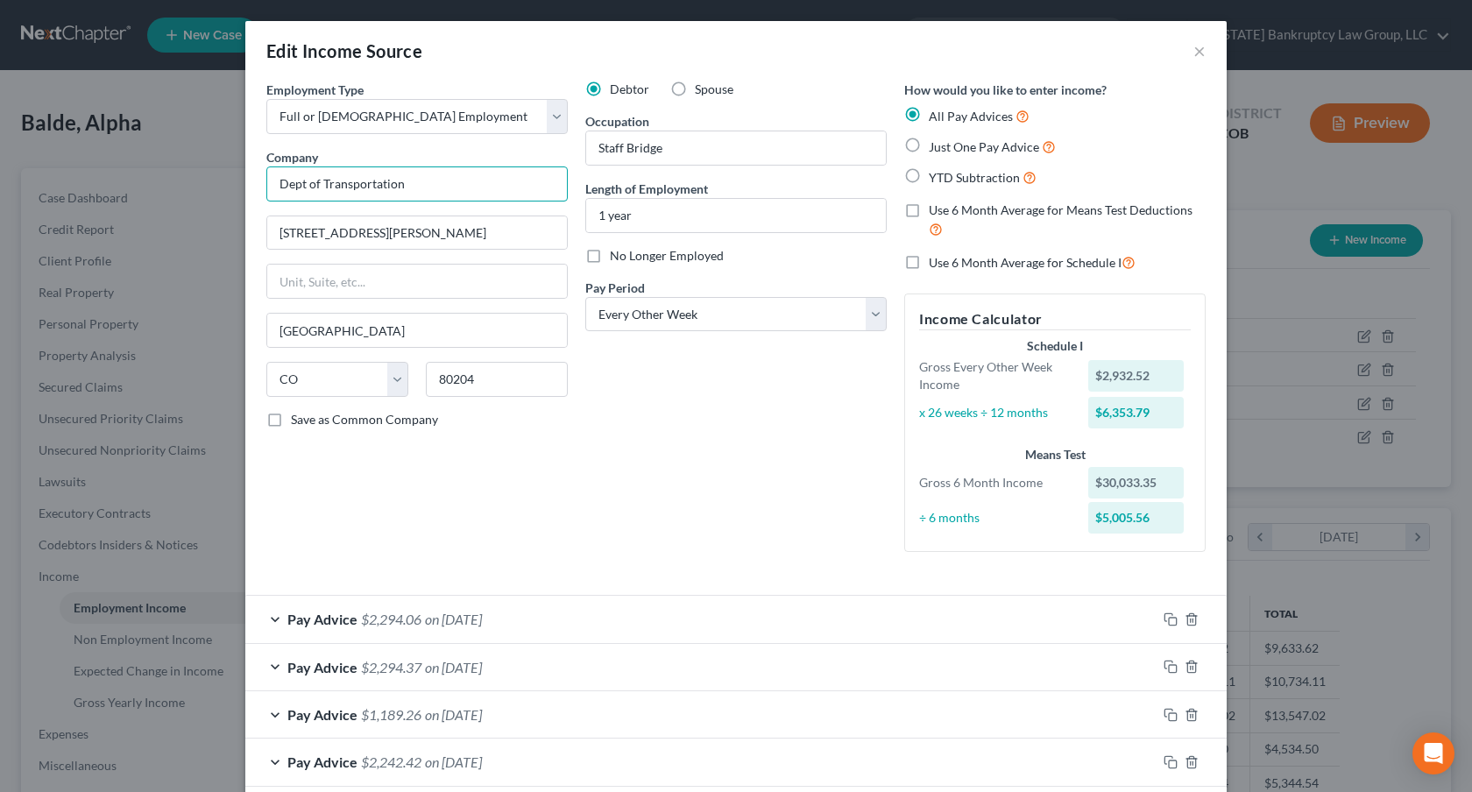
click at [278, 188] on input "Dept of Transportation" at bounding box center [416, 184] width 301 height 35
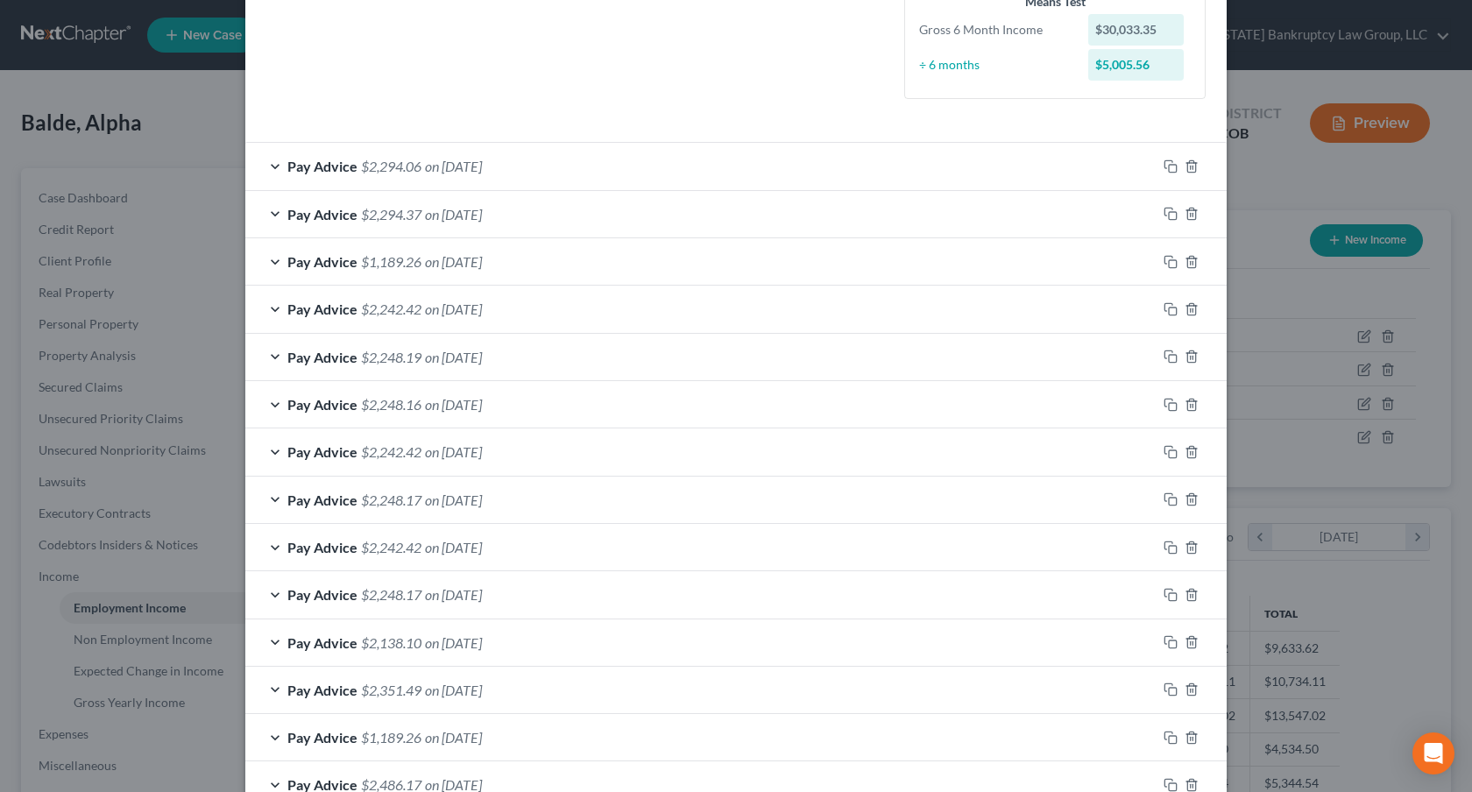
scroll to position [566, 0]
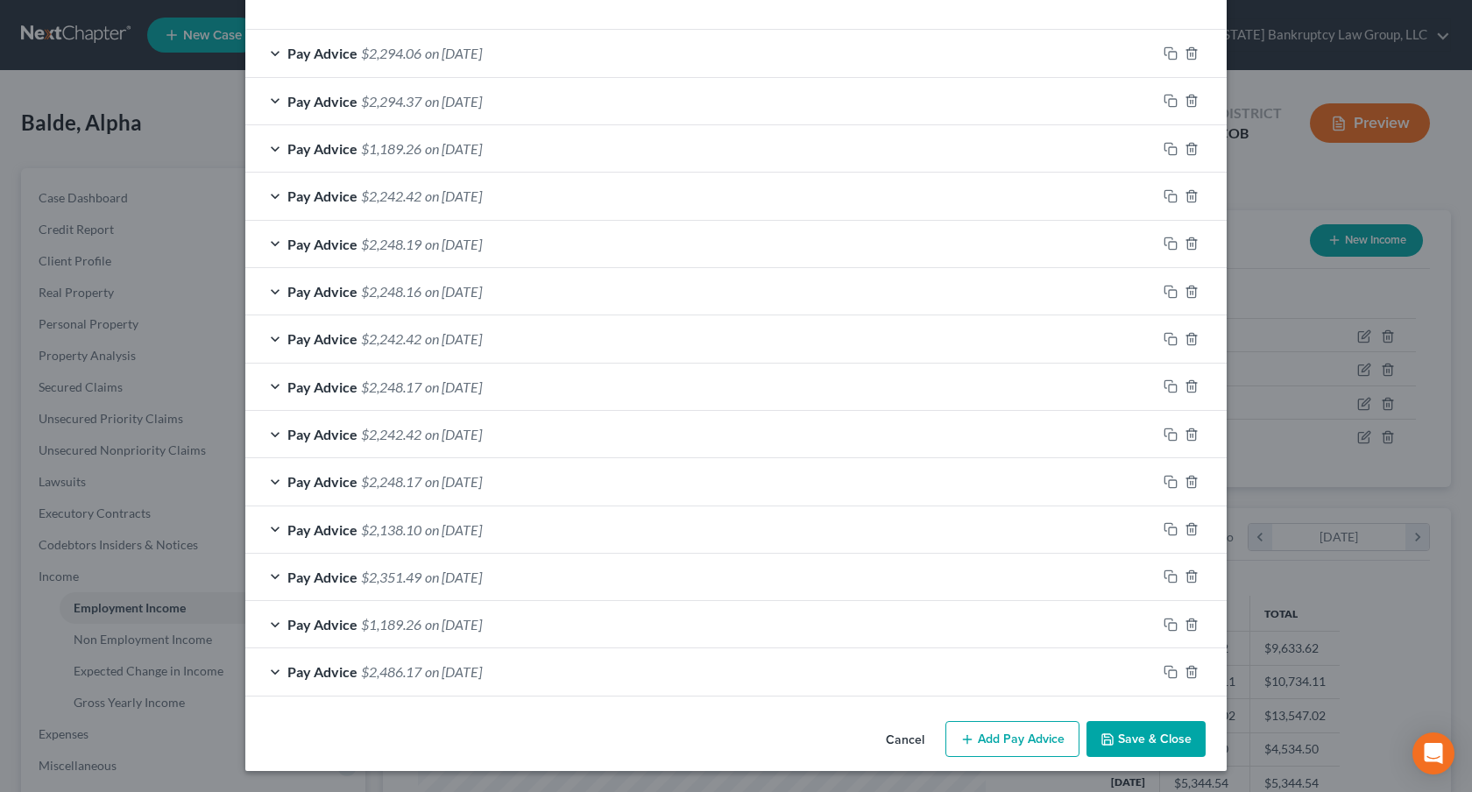
type input "[US_STATE] Department of Transportation"
click at [1144, 740] on button "Save & Close" at bounding box center [1146, 739] width 119 height 37
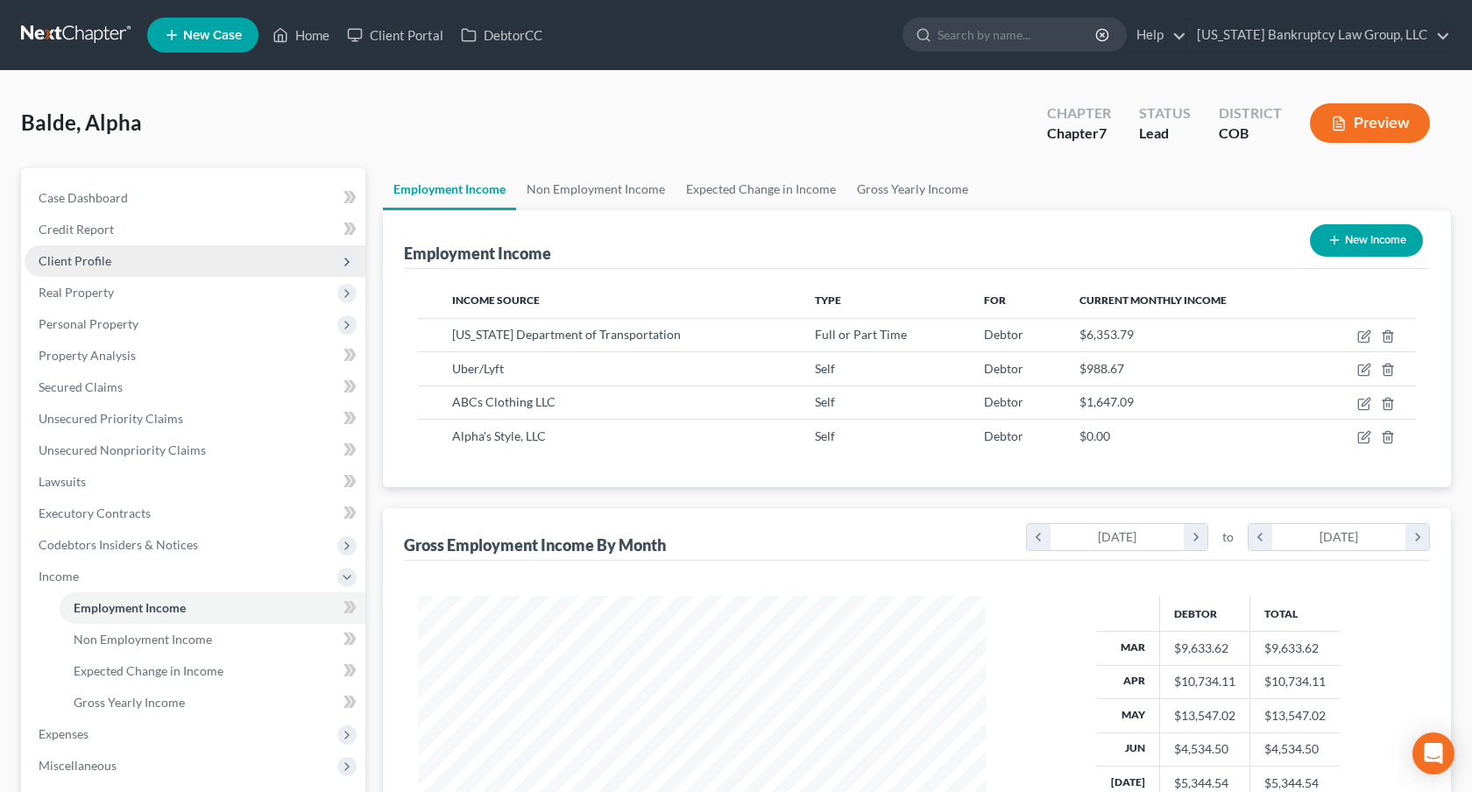
click at [106, 266] on span "Client Profile" at bounding box center [75, 260] width 73 height 15
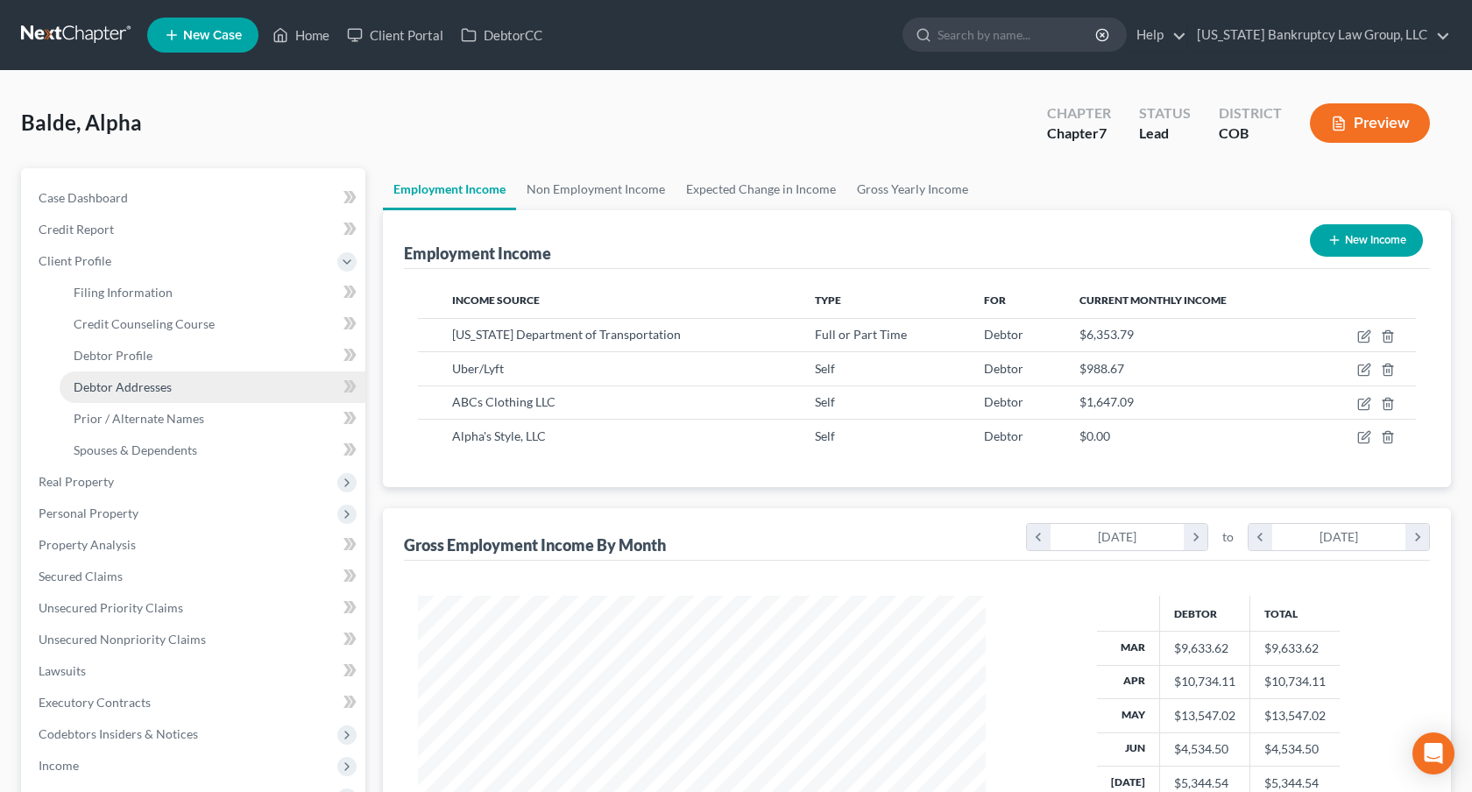
click at [148, 394] on link "Debtor Addresses" at bounding box center [213, 388] width 306 height 32
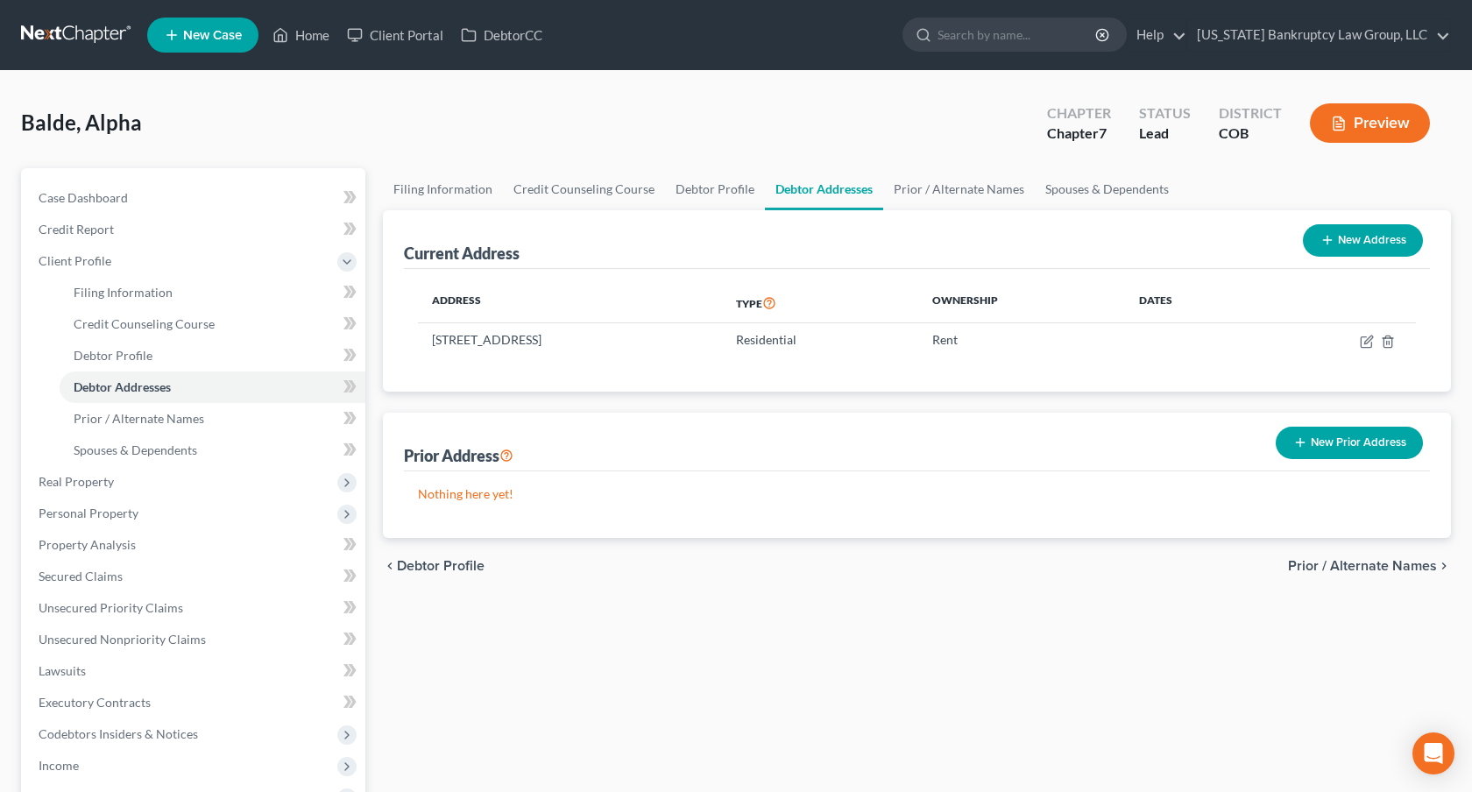
click at [1325, 437] on button "New Prior Address" at bounding box center [1349, 443] width 147 height 32
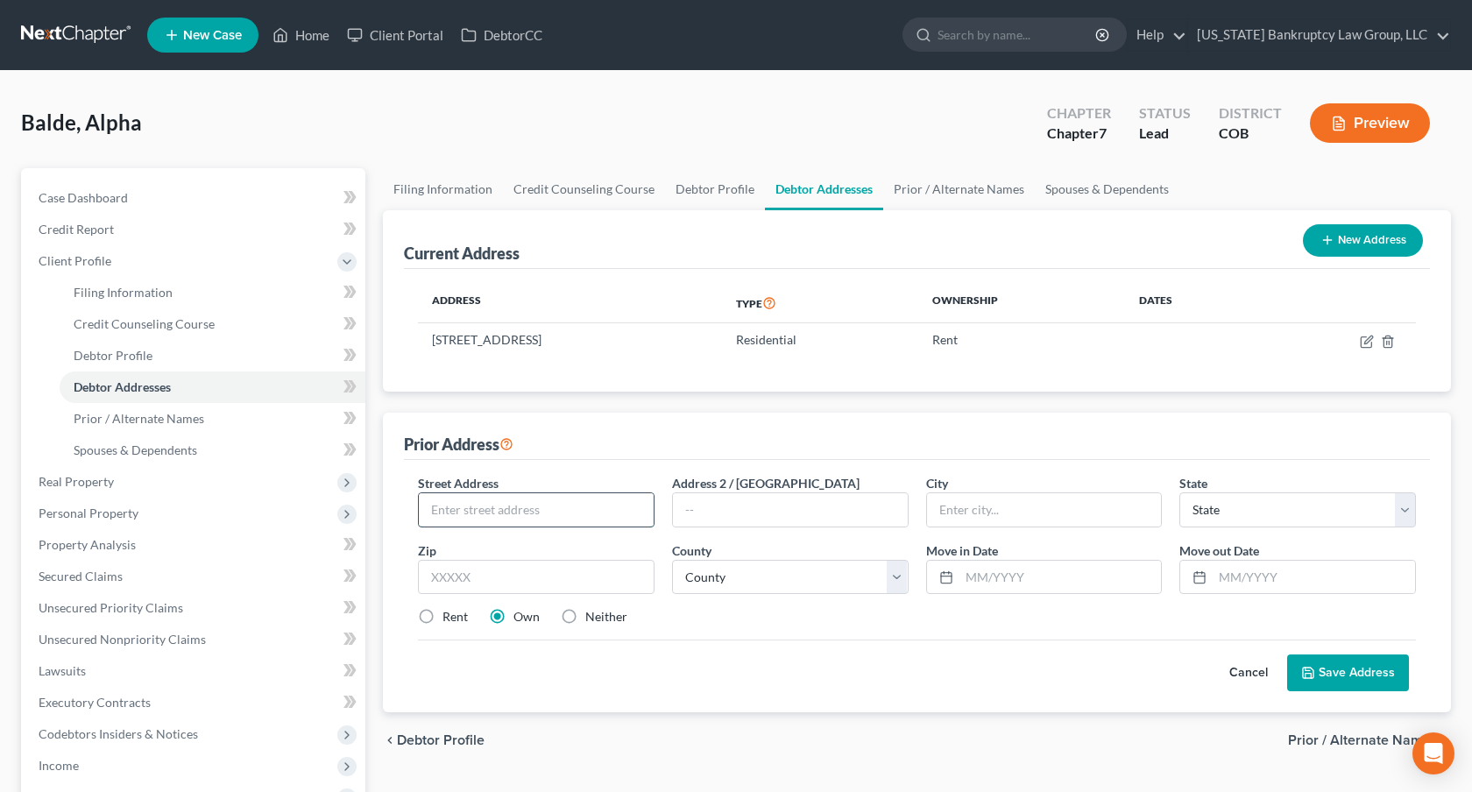
click at [542, 510] on input "text" at bounding box center [536, 509] width 235 height 33
type input "[STREET_ADDRESS]"
type input "Aurora"
click at [685, 514] on input "text" at bounding box center [790, 509] width 235 height 33
type input "#C"
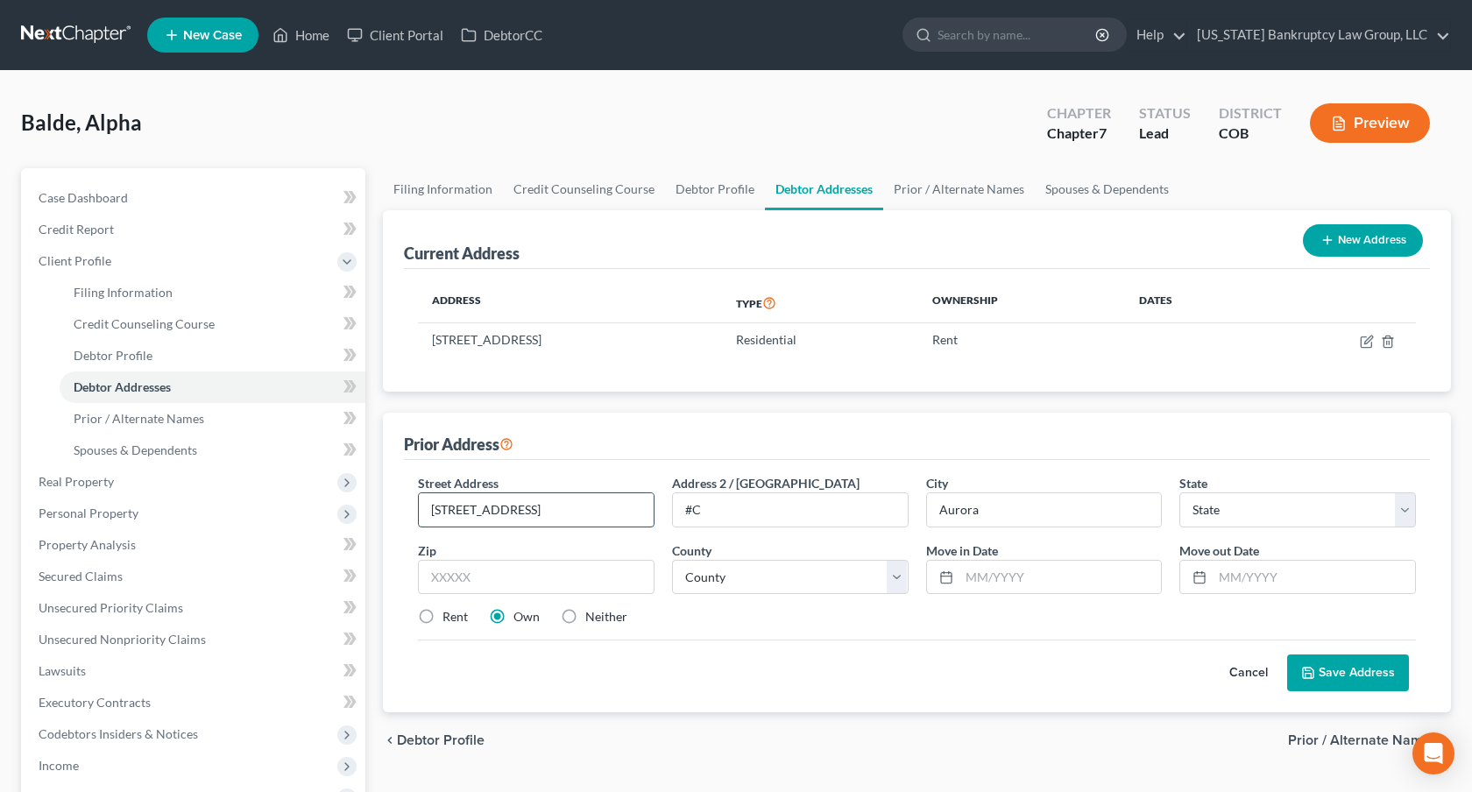
click at [599, 500] on input "[STREET_ADDRESS]" at bounding box center [536, 509] width 235 height 33
type input "[STREET_ADDRESS]"
select select "5"
type input "80017"
click at [796, 584] on select "County [GEOGRAPHIC_DATA] [GEOGRAPHIC_DATA] [GEOGRAPHIC_DATA] [GEOGRAPHIC_DATA] …" at bounding box center [790, 577] width 237 height 35
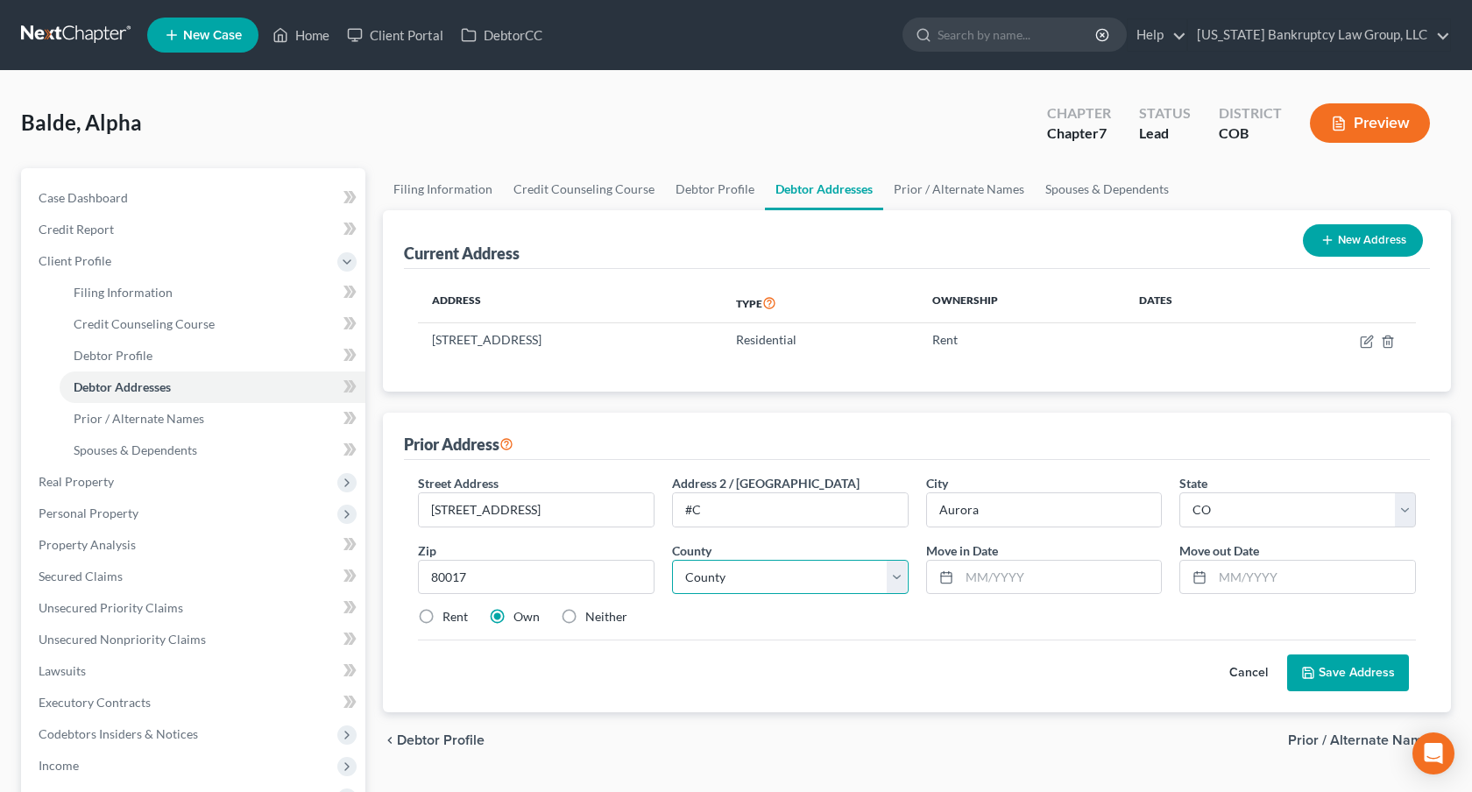
select select "2"
click at [672, 560] on select "County [GEOGRAPHIC_DATA] [GEOGRAPHIC_DATA] [GEOGRAPHIC_DATA] [GEOGRAPHIC_DATA] …" at bounding box center [790, 577] width 237 height 35
click at [966, 578] on input "text" at bounding box center [1061, 577] width 202 height 33
type input "08/2022"
type input "08/2025"
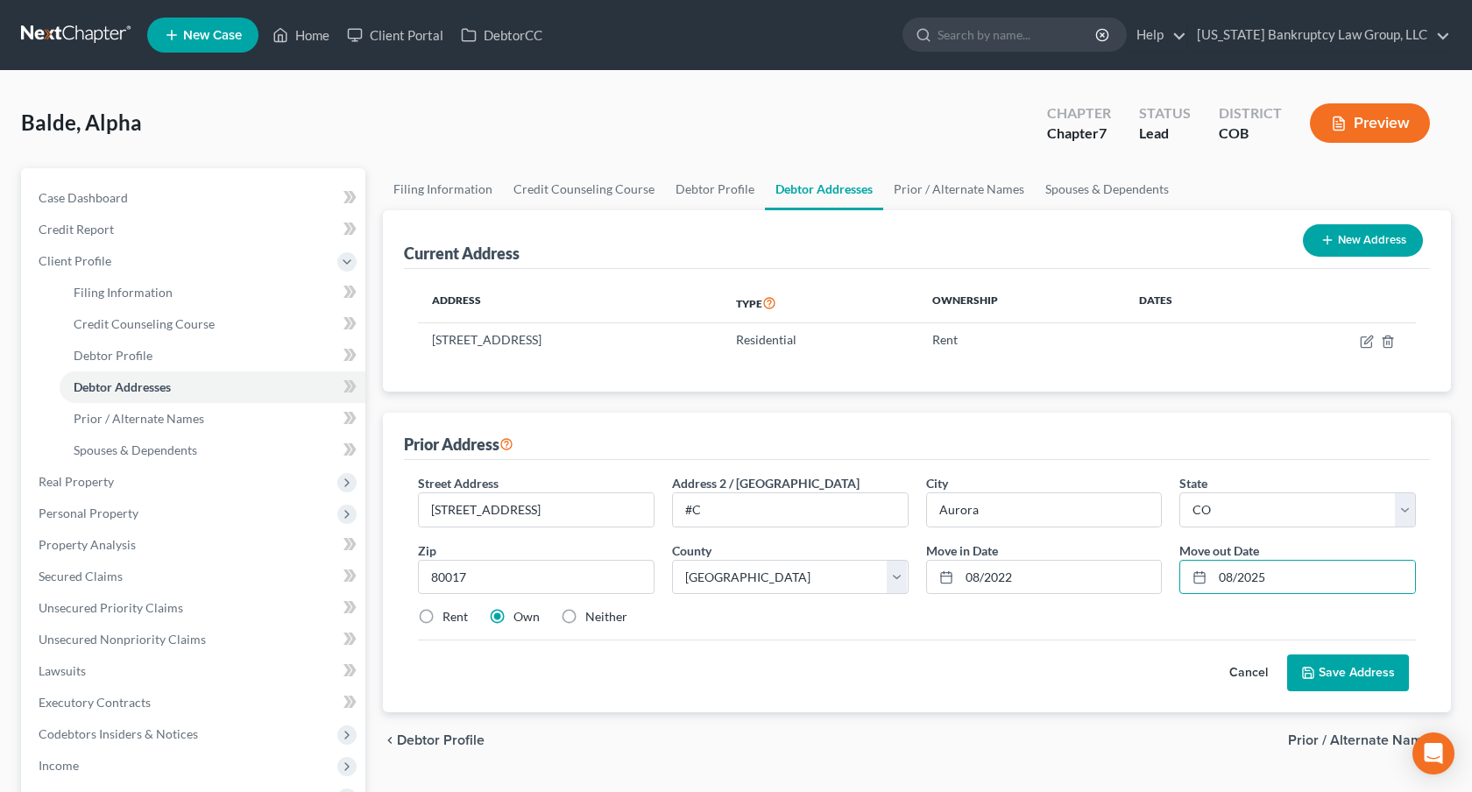
click at [443, 619] on label "Rent" at bounding box center [455, 617] width 25 height 18
click at [450, 619] on input "Rent" at bounding box center [455, 613] width 11 height 11
radio input "true"
click at [1378, 664] on button "Save Address" at bounding box center [1348, 673] width 122 height 37
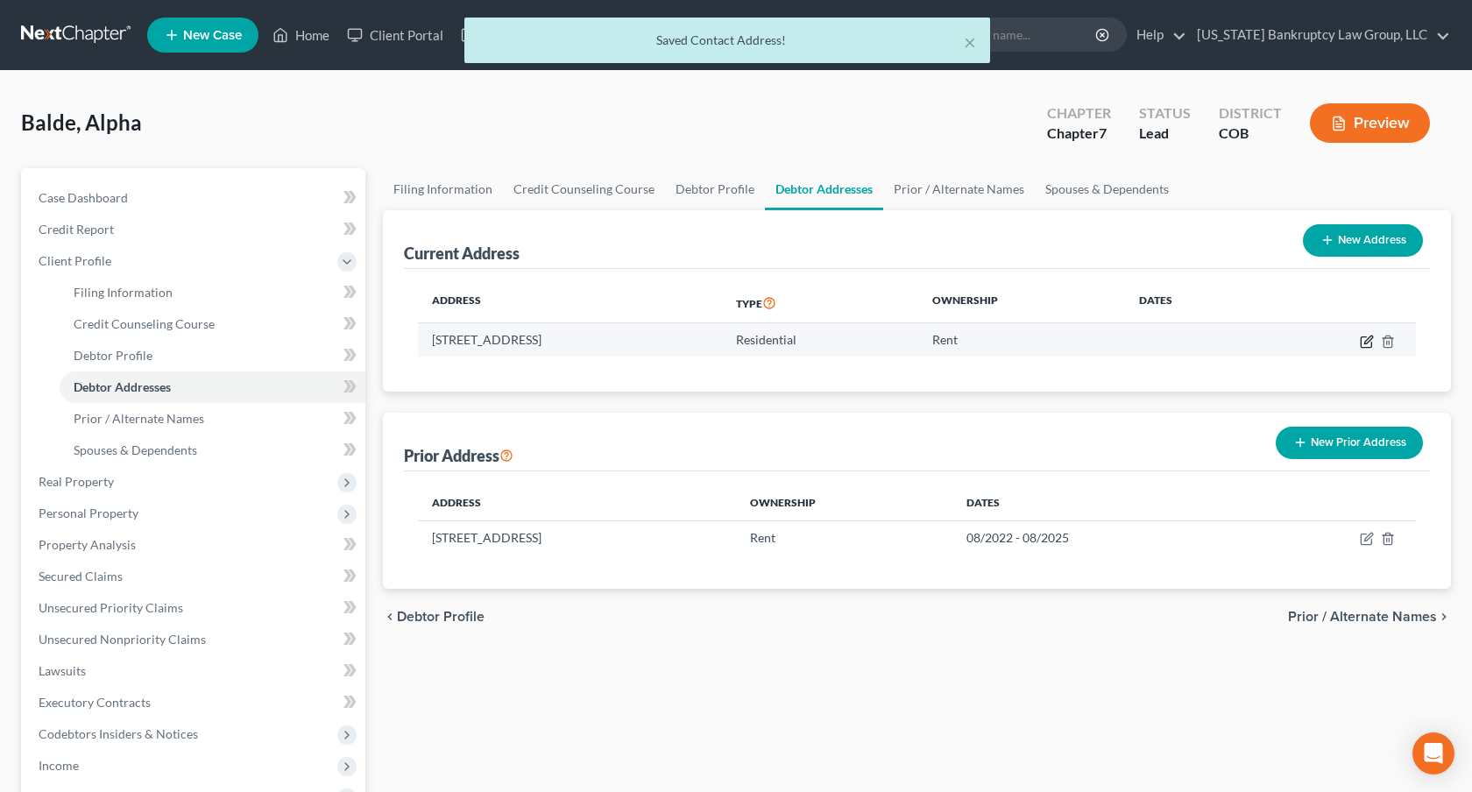
click at [1366, 344] on icon "button" at bounding box center [1367, 342] width 14 height 14
select select "5"
select select "2"
select select "0"
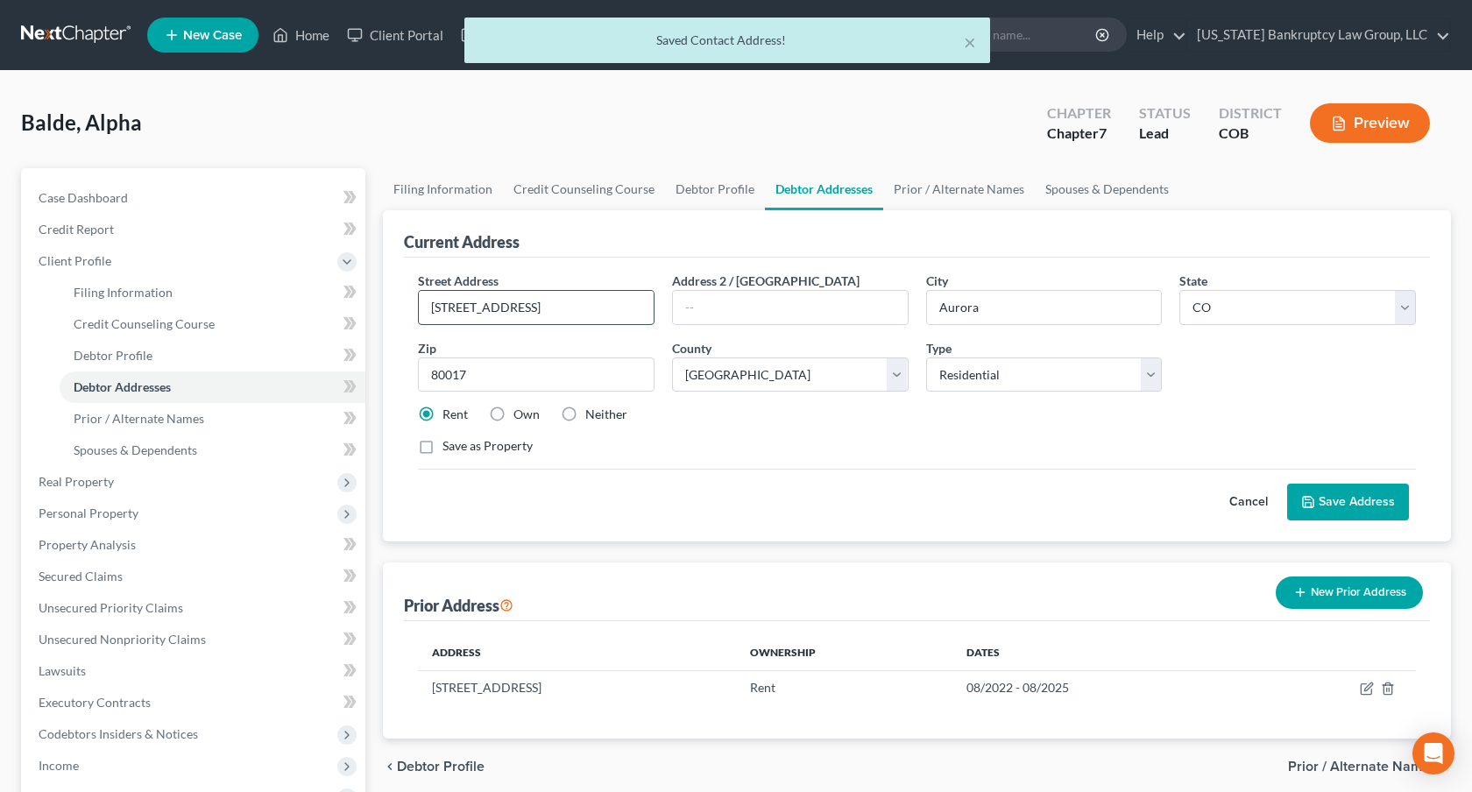
click at [547, 312] on input "[STREET_ADDRESS]" at bounding box center [536, 307] width 235 height 33
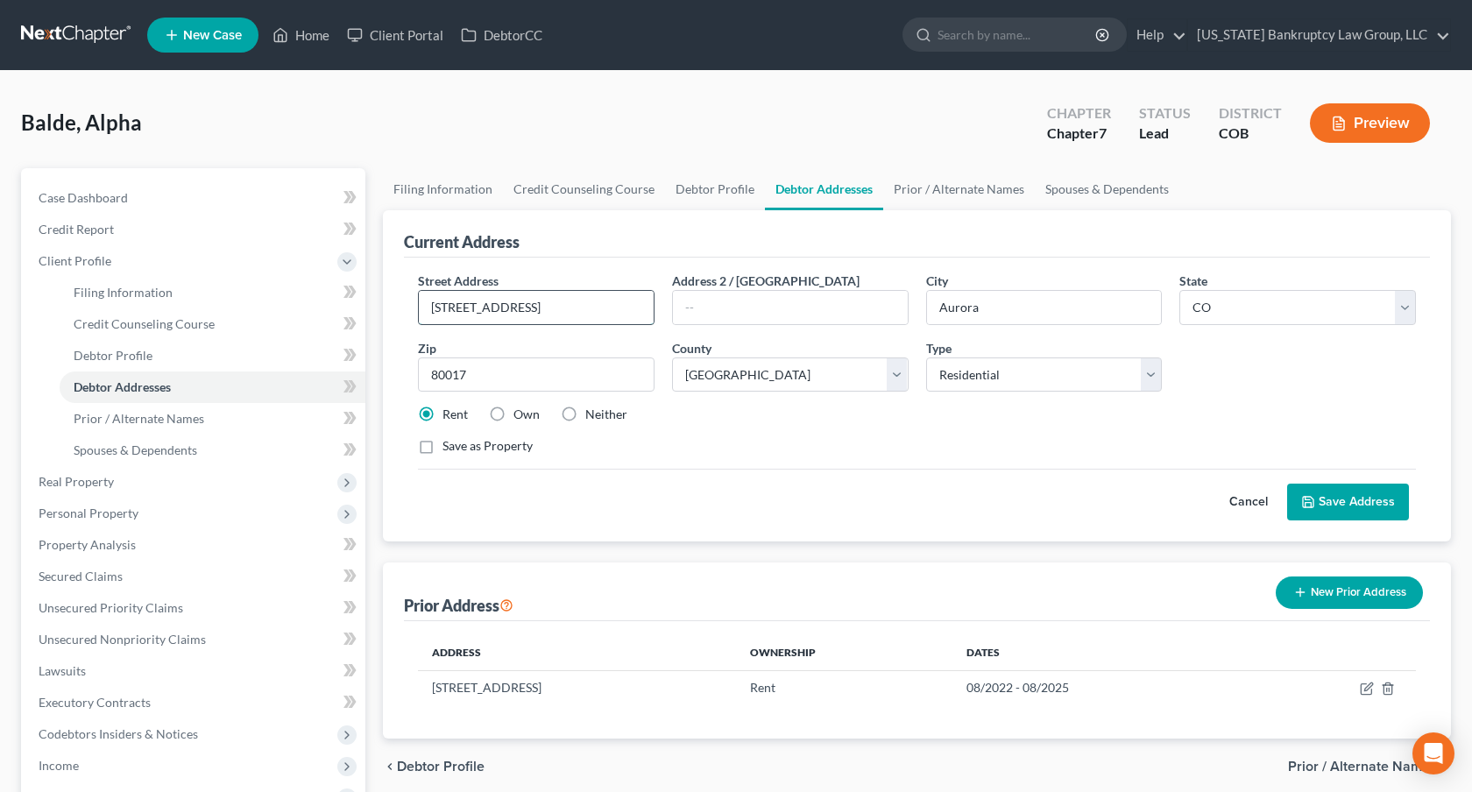
type input "[STREET_ADDRESS]"
type input "80019"
click at [1338, 503] on button "Save Address" at bounding box center [1348, 502] width 122 height 37
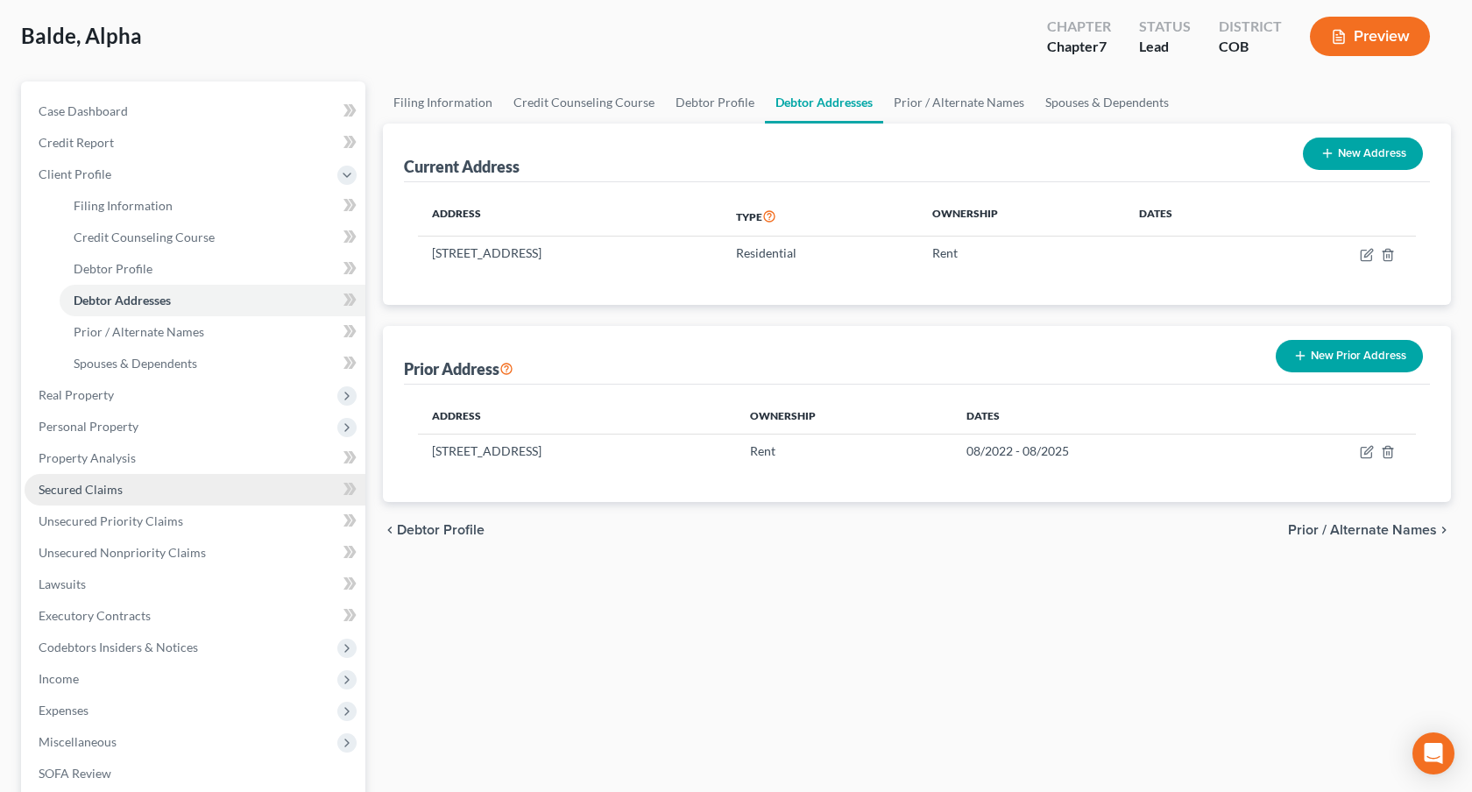
scroll to position [92, 0]
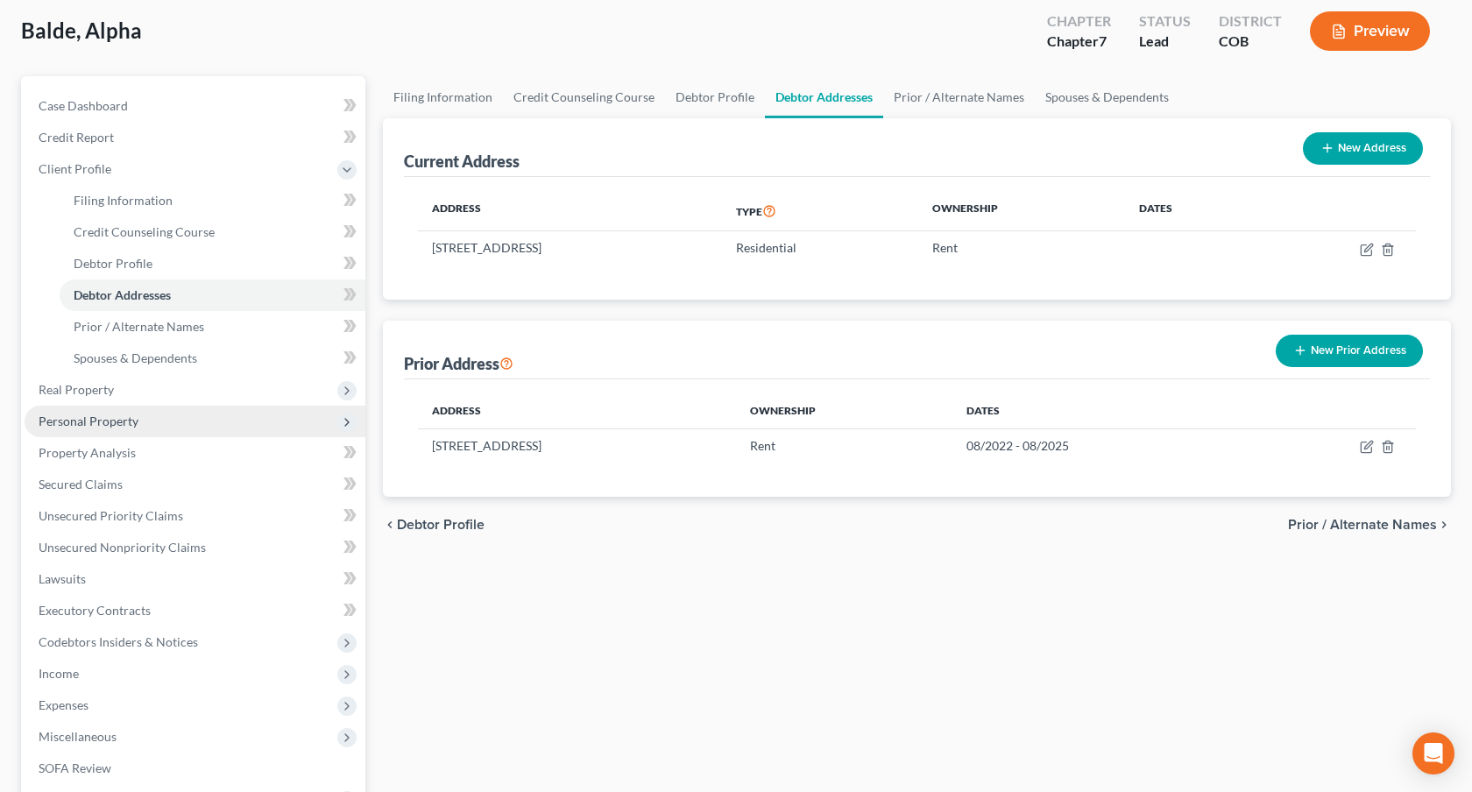
click at [103, 422] on span "Personal Property" at bounding box center [89, 421] width 100 height 15
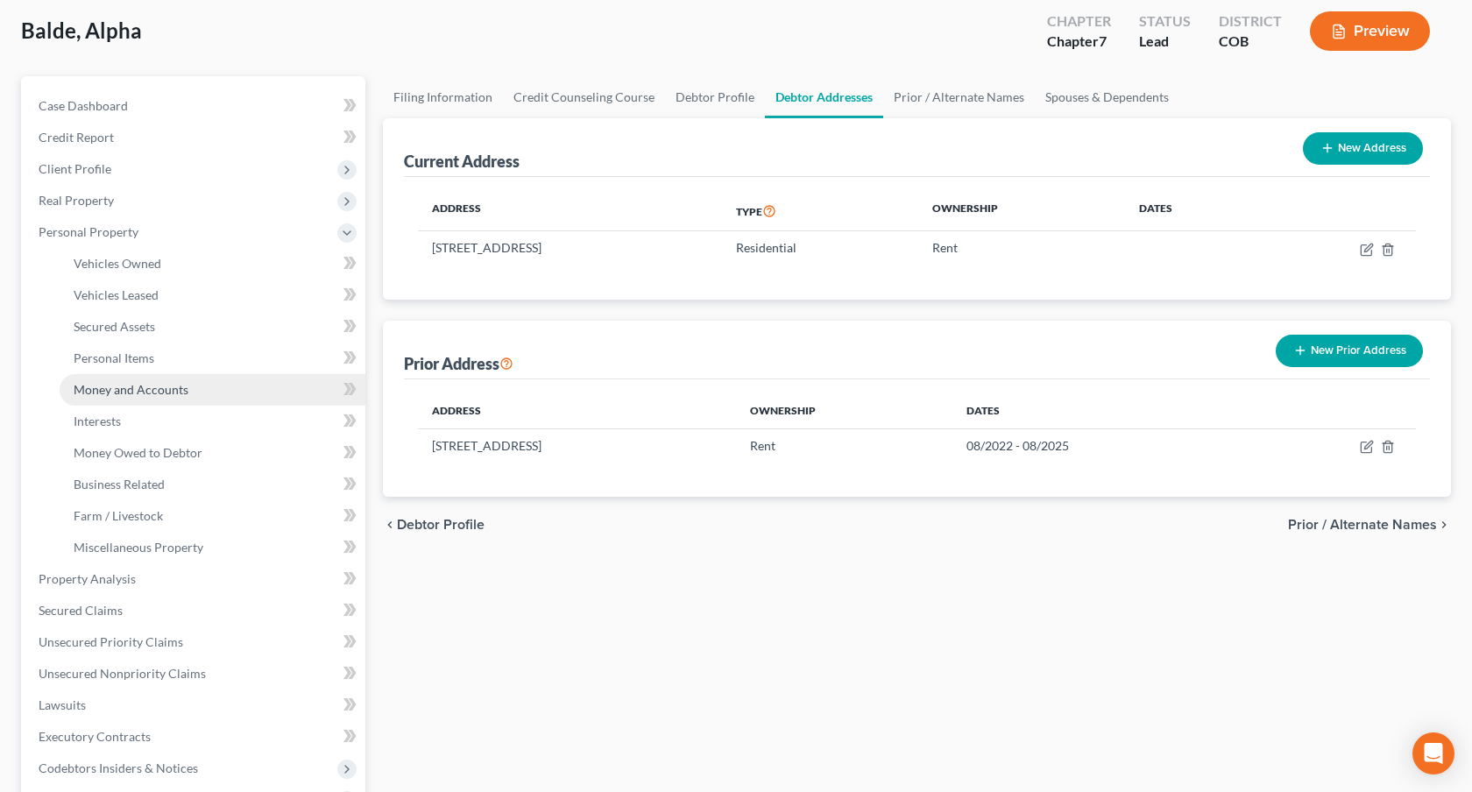
click at [150, 380] on link "Money and Accounts" at bounding box center [213, 390] width 306 height 32
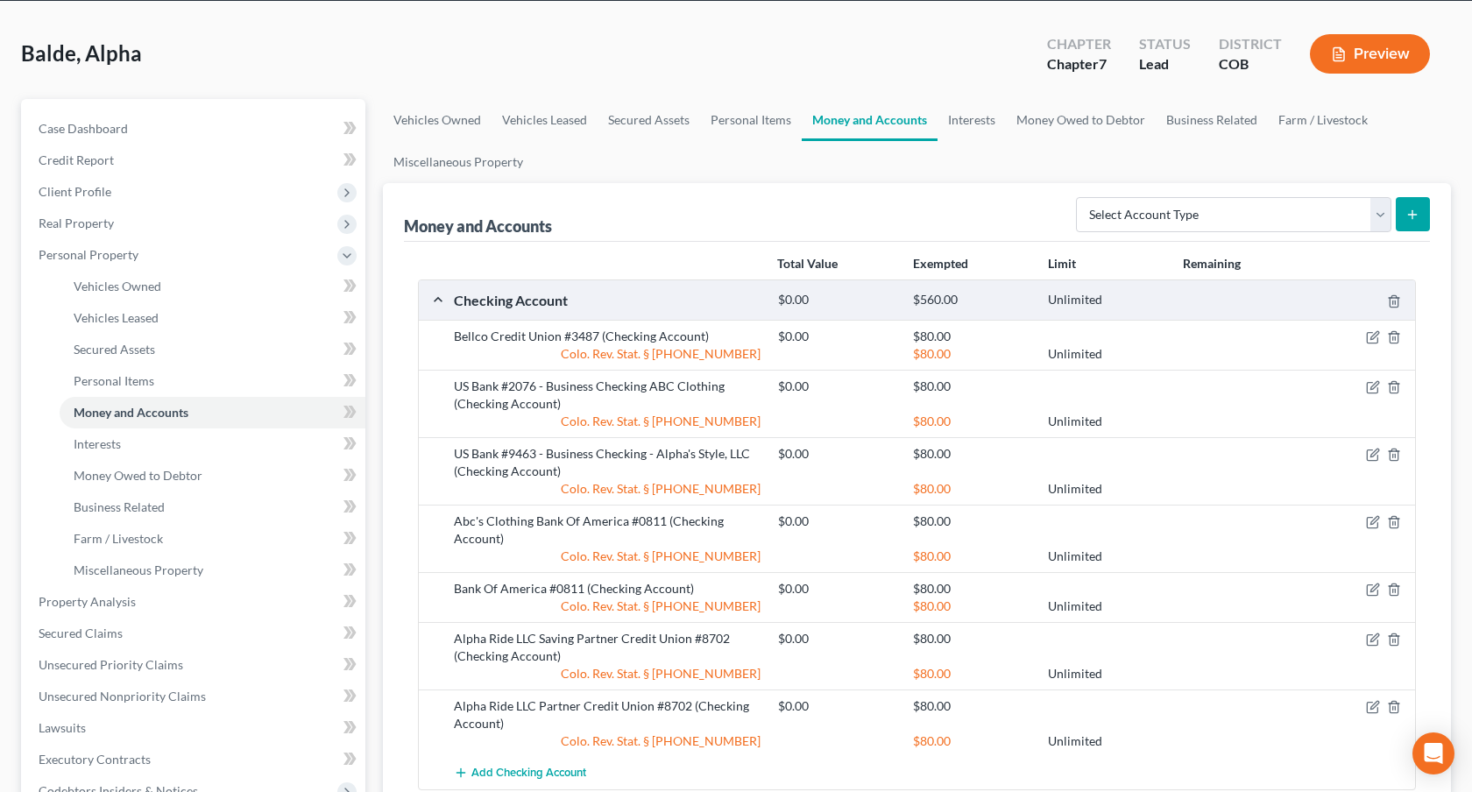
scroll to position [76, 0]
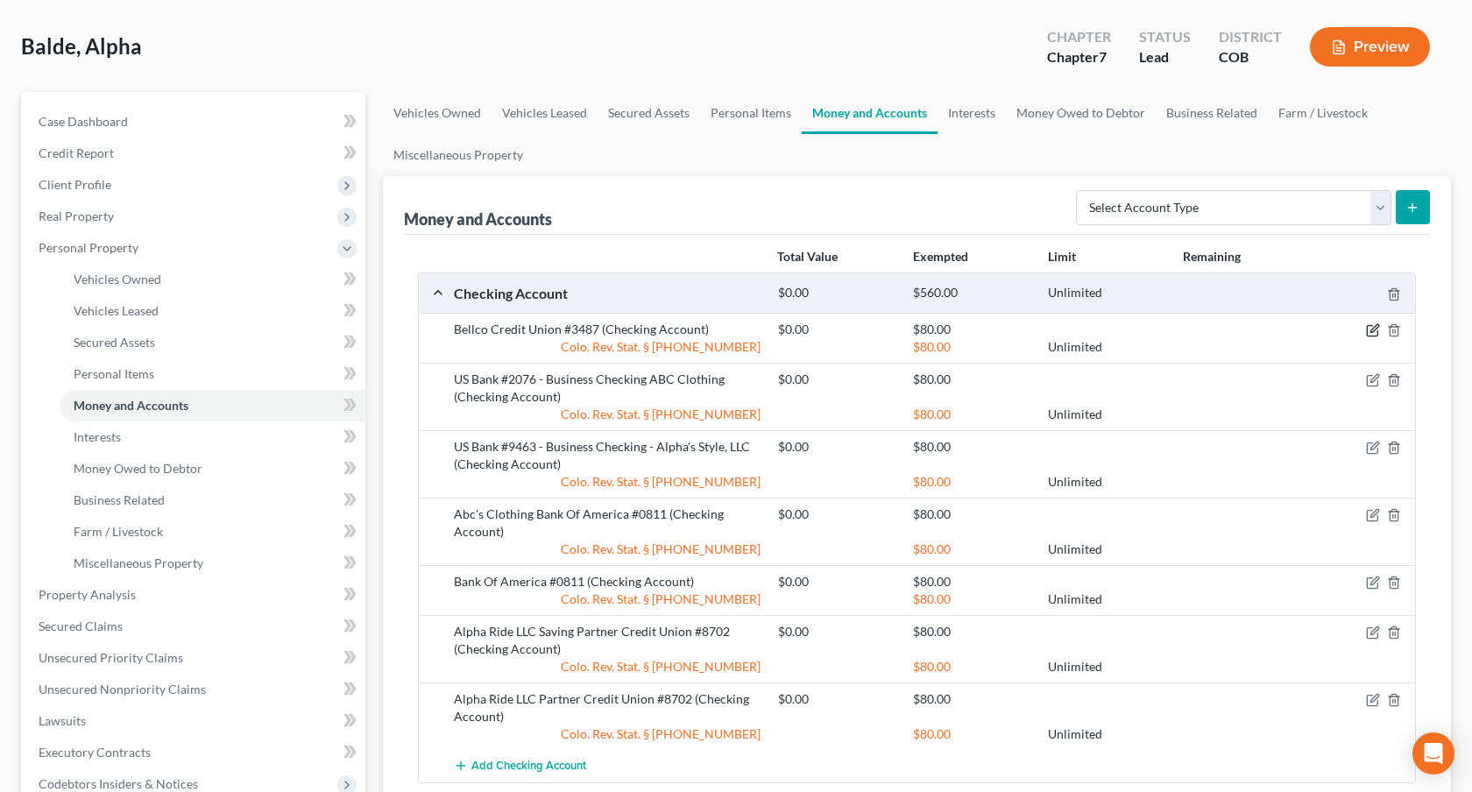
click at [1372, 333] on icon "button" at bounding box center [1373, 330] width 14 height 14
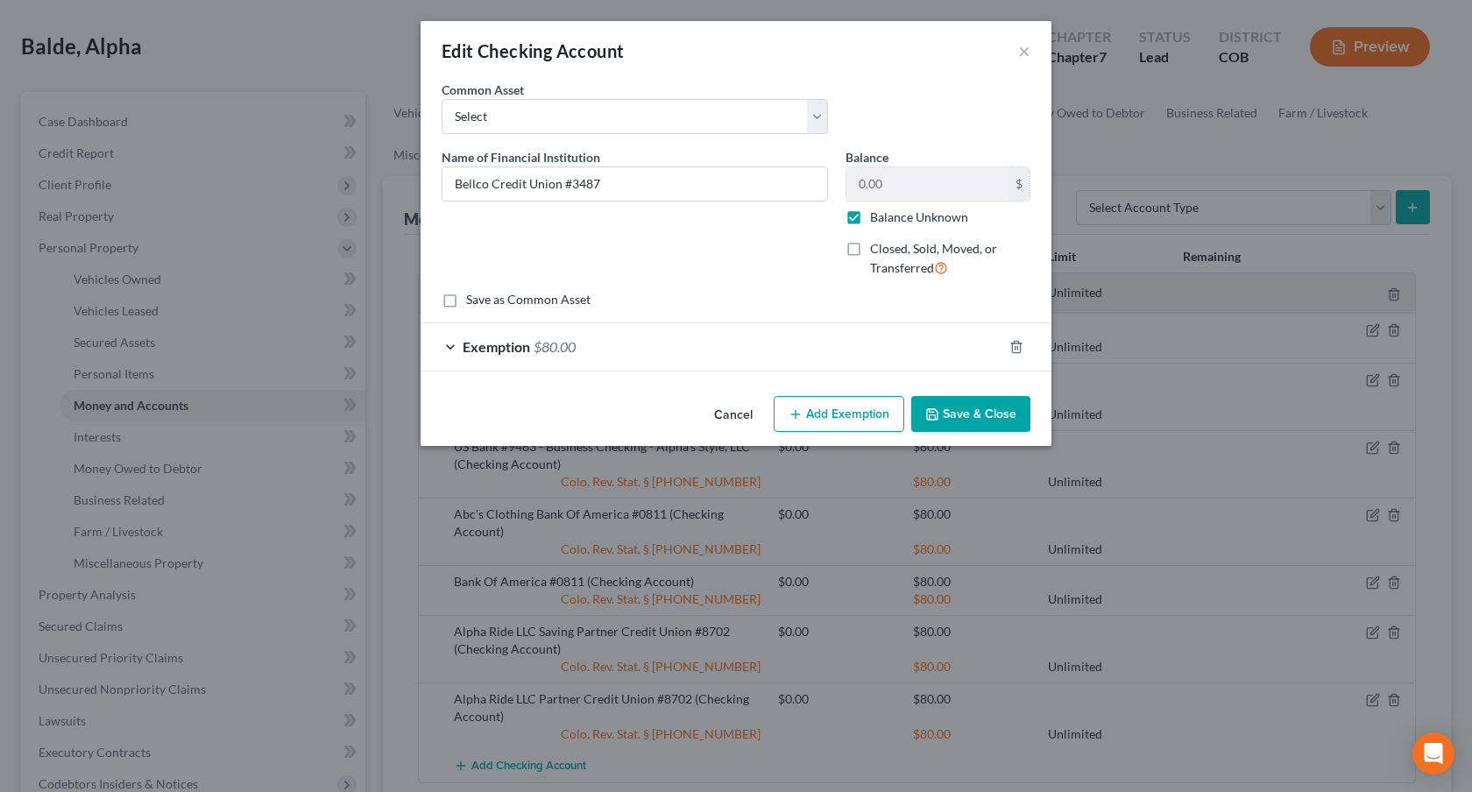
click at [870, 220] on label "Balance Unknown" at bounding box center [919, 218] width 98 height 18
click at [877, 220] on input "Balance Unknown" at bounding box center [882, 214] width 11 height 11
checkbox input "false"
click at [870, 252] on label "Closed, Sold, Moved, or Transferred" at bounding box center [950, 259] width 160 height 38
click at [877, 252] on input "Closed, Sold, Moved, or Transferred" at bounding box center [882, 245] width 11 height 11
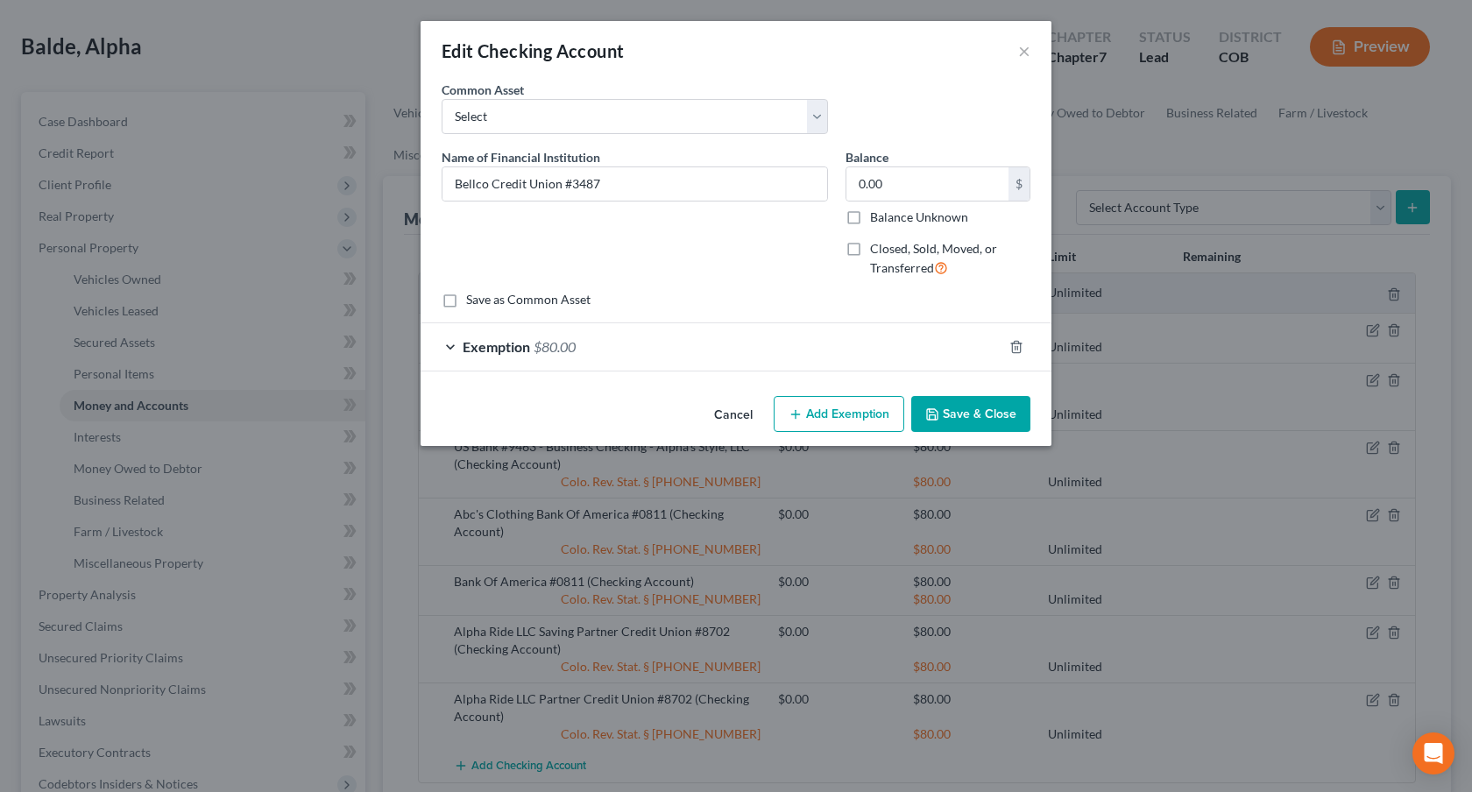
checkbox input "true"
select select "1"
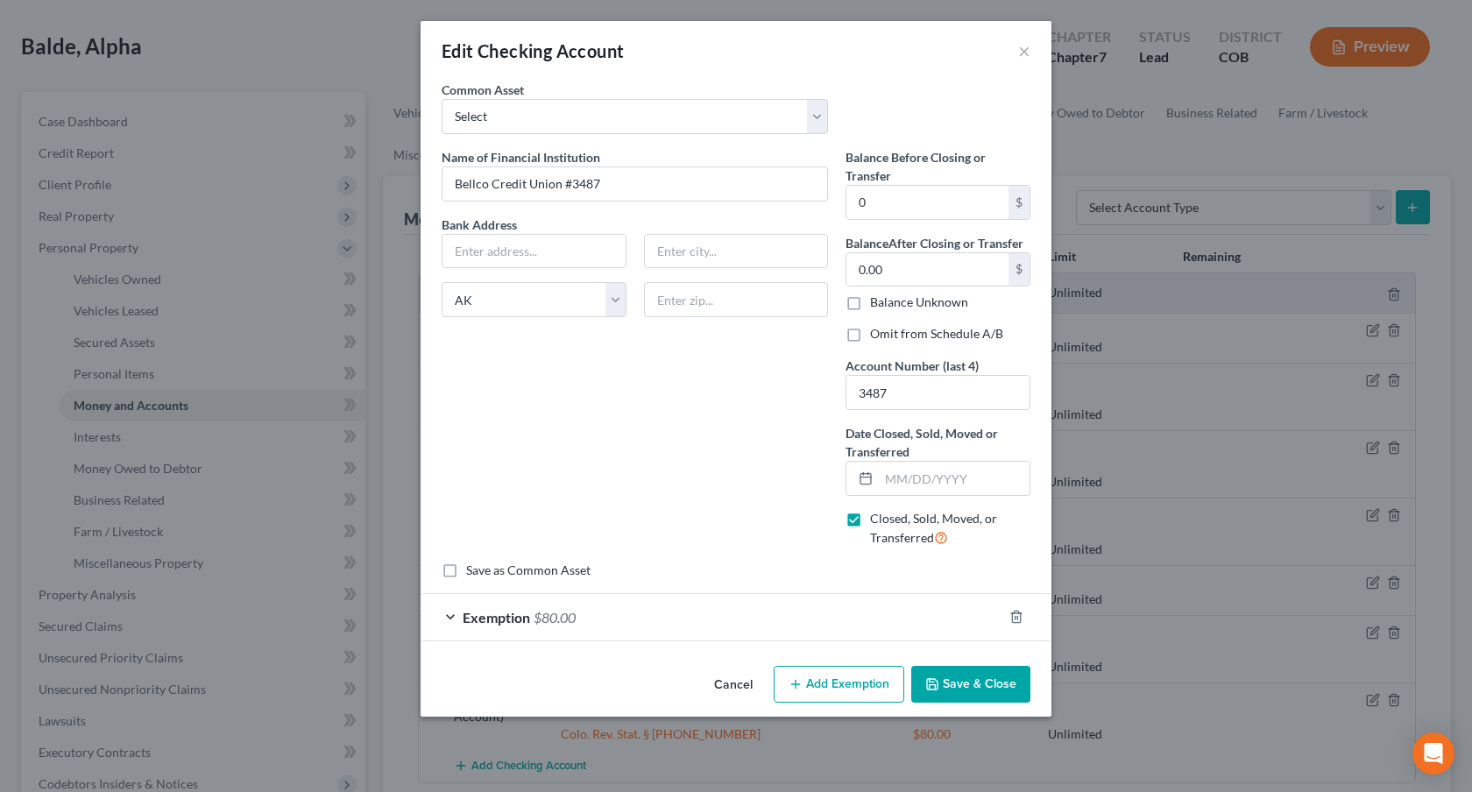
click at [870, 337] on label "Omit from Schedule A/B" at bounding box center [936, 334] width 133 height 18
click at [877, 337] on input "Omit from Schedule A/B" at bounding box center [882, 330] width 11 height 11
checkbox input "true"
click at [895, 482] on input "text" at bounding box center [954, 478] width 151 height 33
type input "[DATE]"
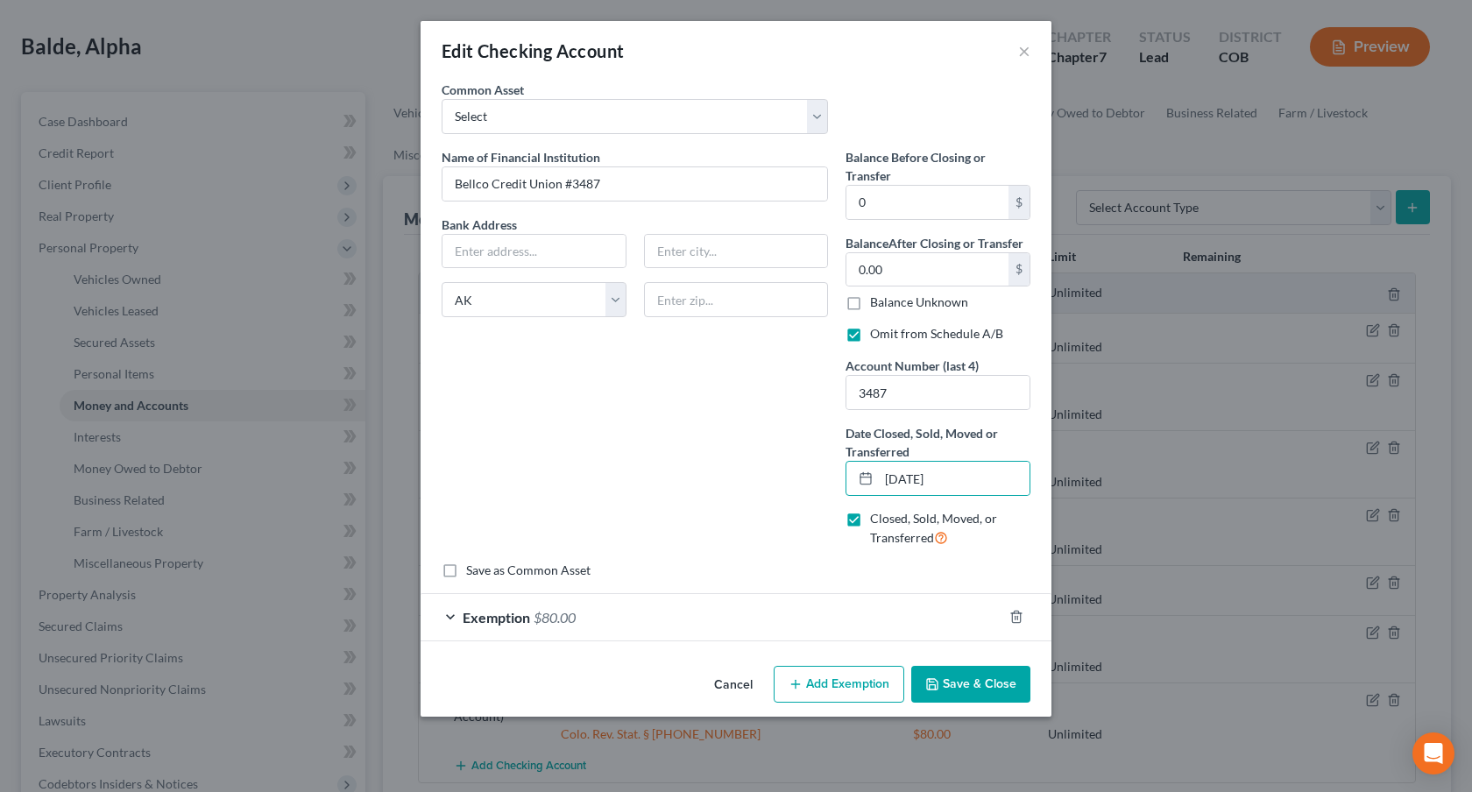
click at [968, 691] on button "Save & Close" at bounding box center [970, 684] width 119 height 37
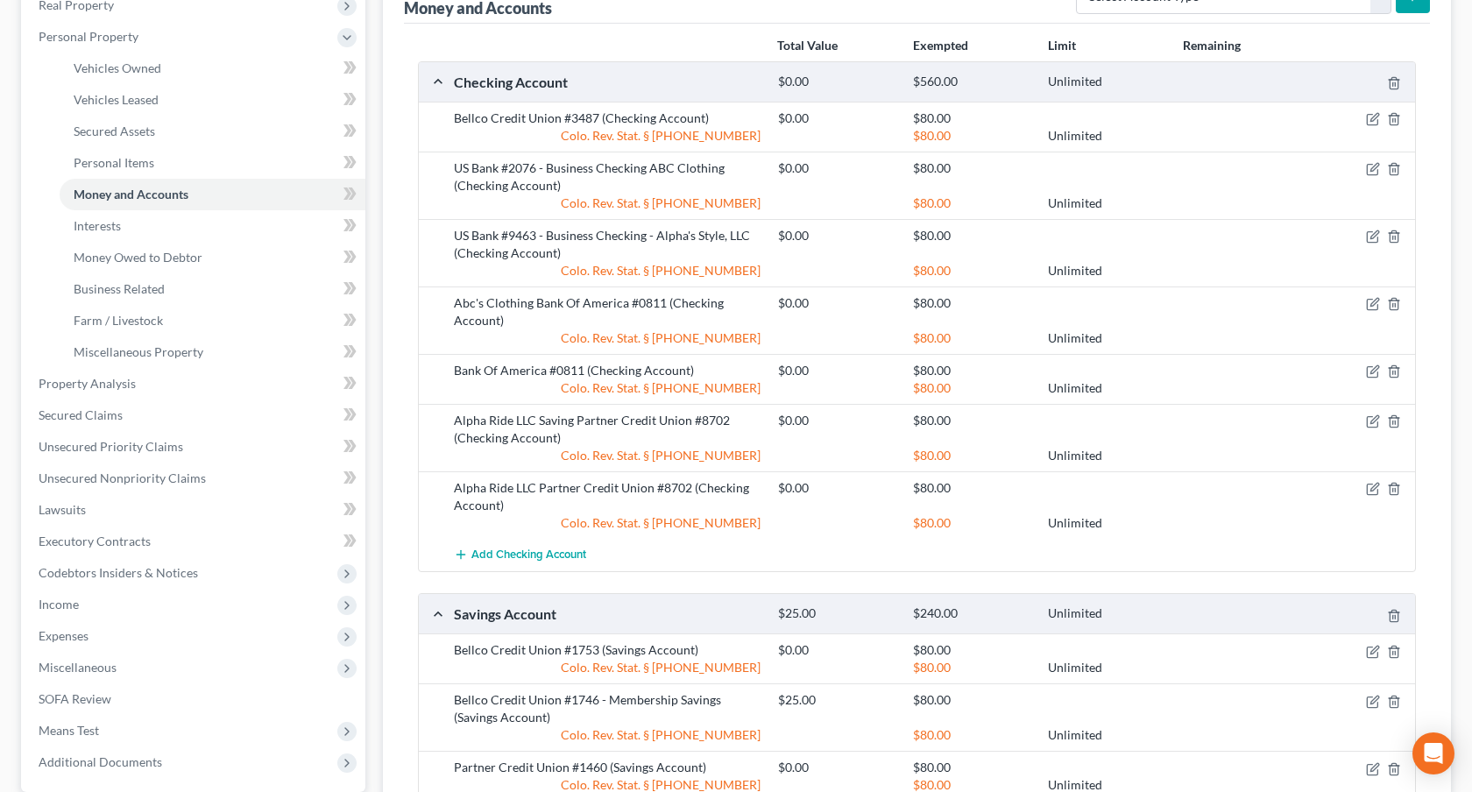
scroll to position [493, 0]
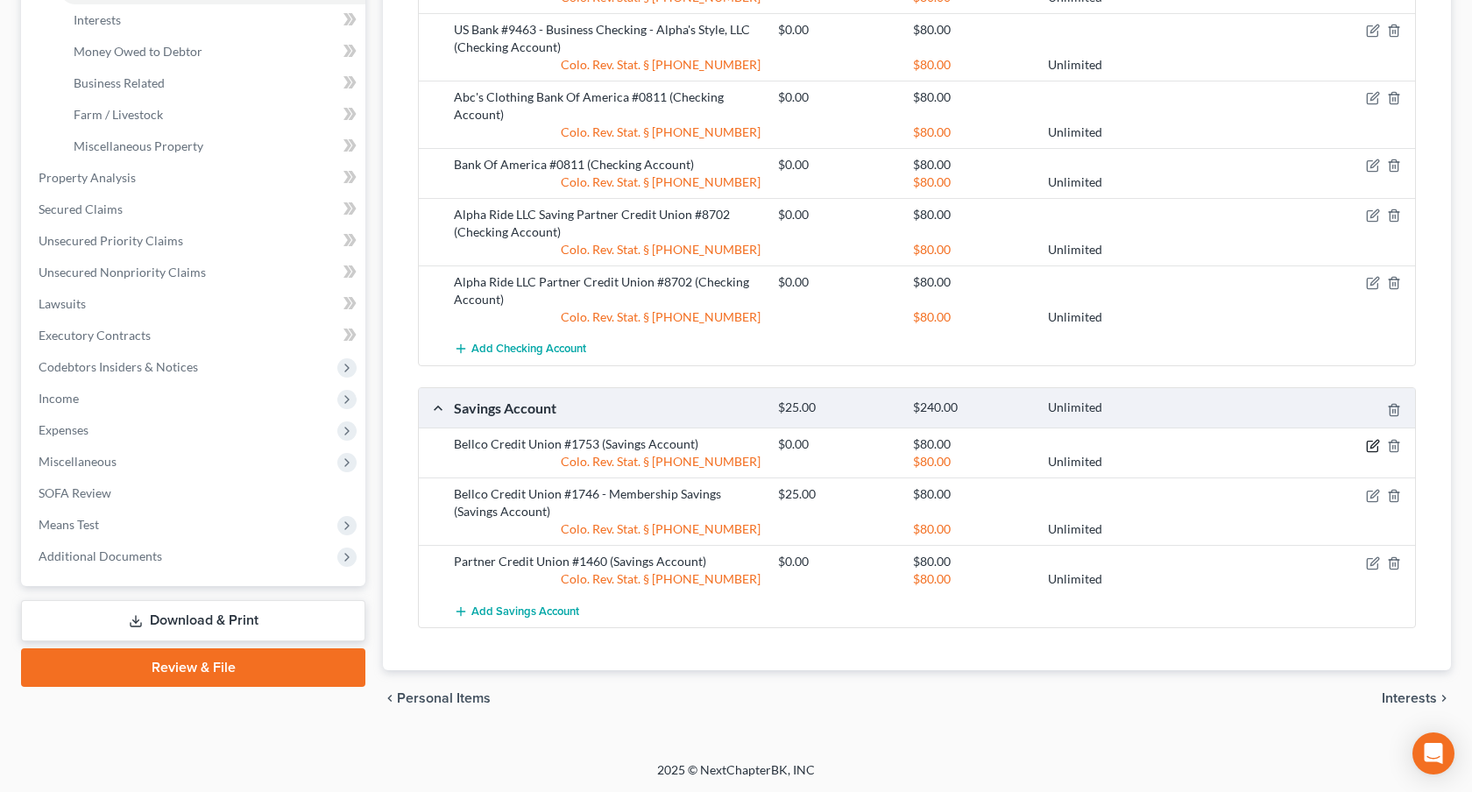
click at [1375, 445] on icon "button" at bounding box center [1375, 444] width 8 height 8
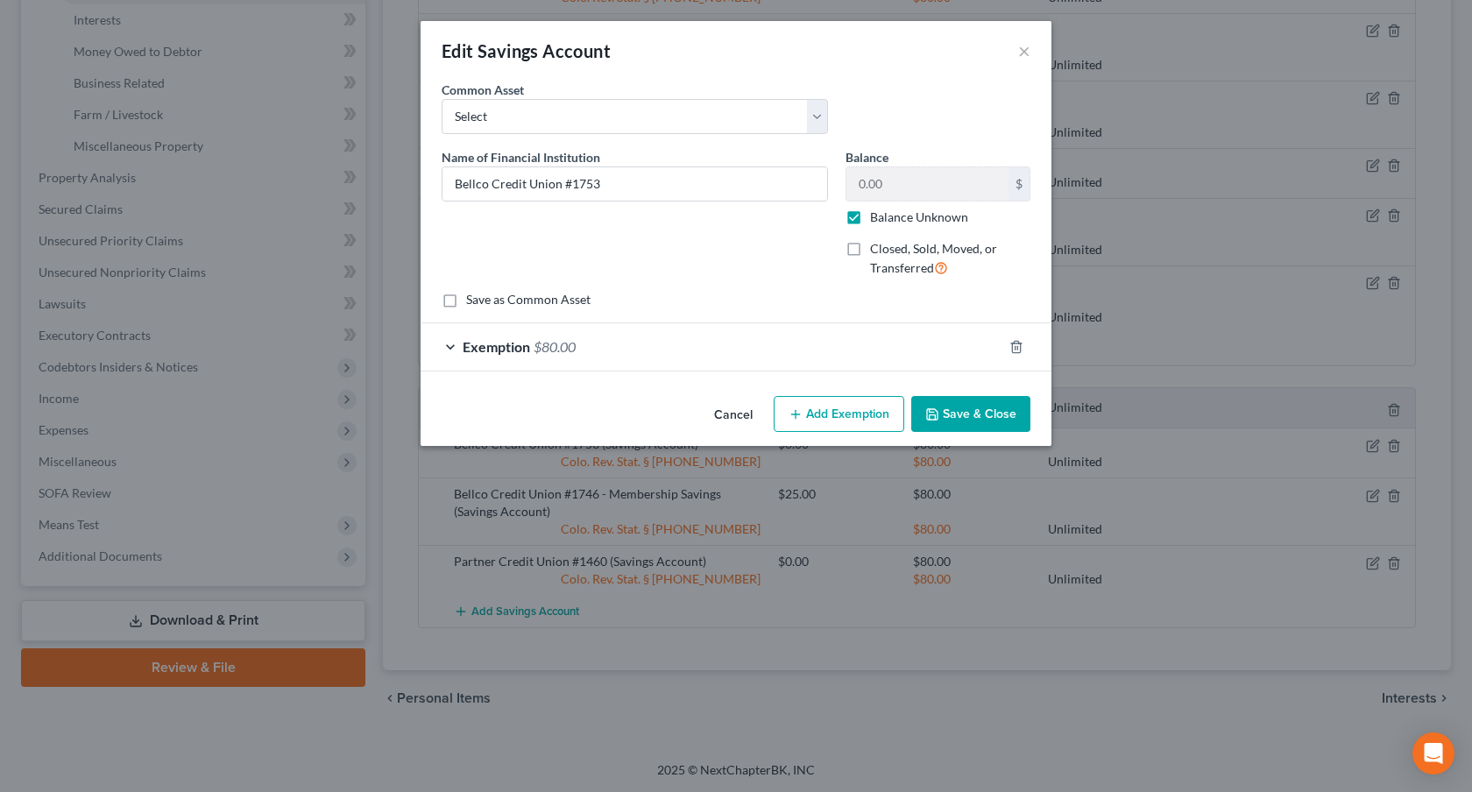
click at [870, 249] on label "Closed, Sold, Moved, or Transferred" at bounding box center [950, 259] width 160 height 38
click at [877, 249] on input "Closed, Sold, Moved, or Transferred" at bounding box center [882, 245] width 11 height 11
checkbox input "true"
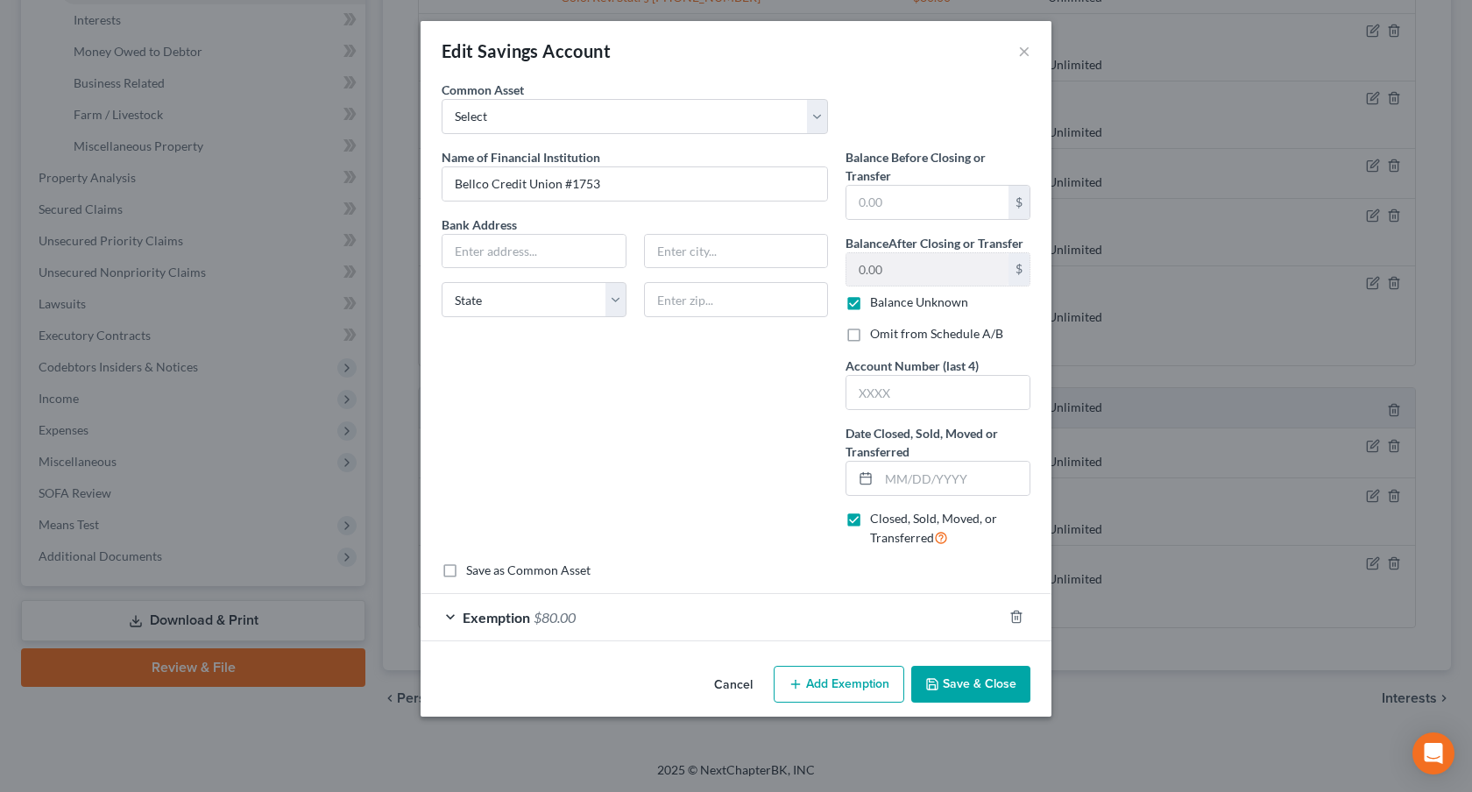
click at [870, 335] on label "Omit from Schedule A/B" at bounding box center [936, 334] width 133 height 18
click at [877, 335] on input "Omit from Schedule A/B" at bounding box center [882, 330] width 11 height 11
checkbox input "true"
click at [883, 478] on input "text" at bounding box center [954, 478] width 151 height 33
type input "[DATE]"
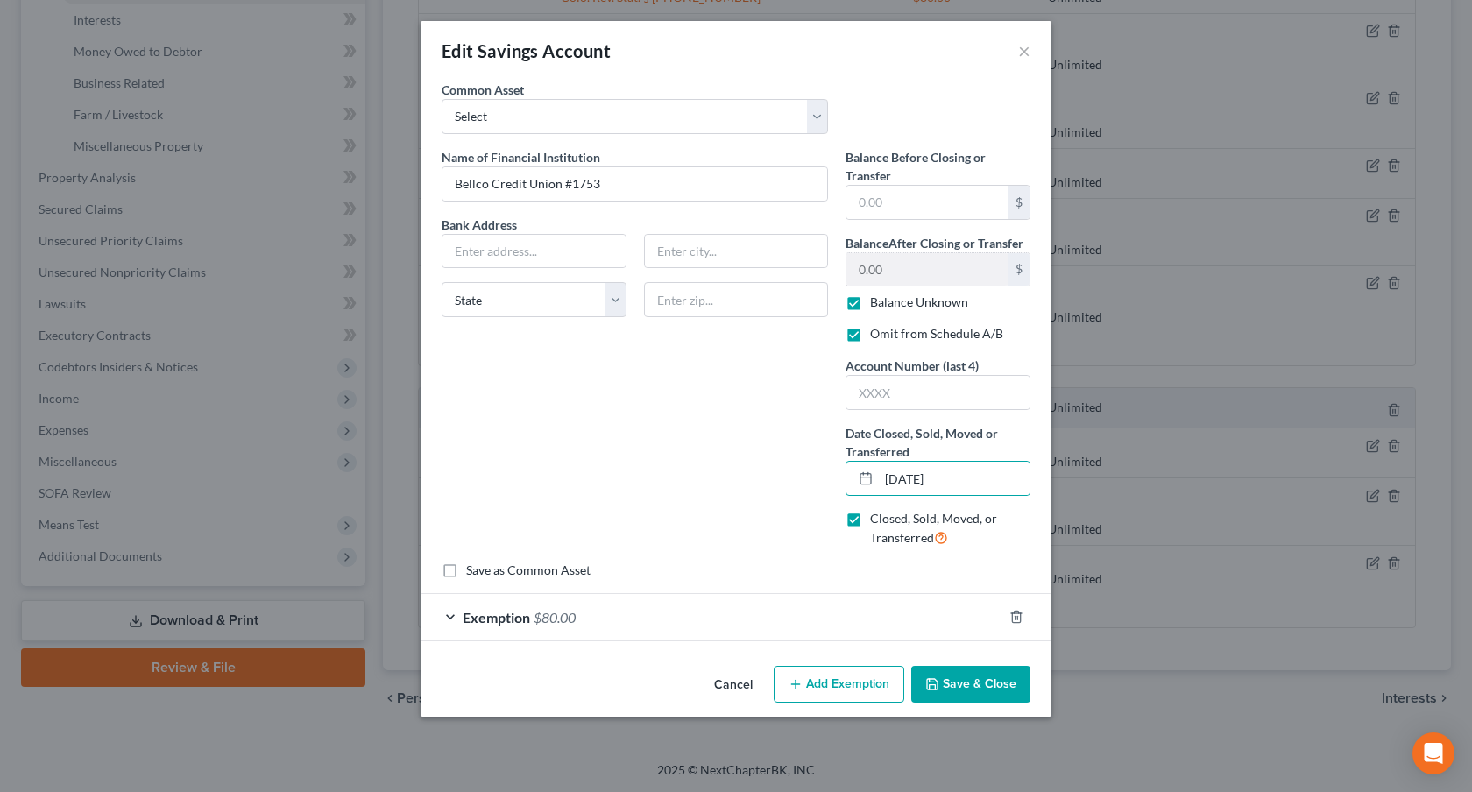
click at [966, 677] on button "Save & Close" at bounding box center [970, 684] width 119 height 37
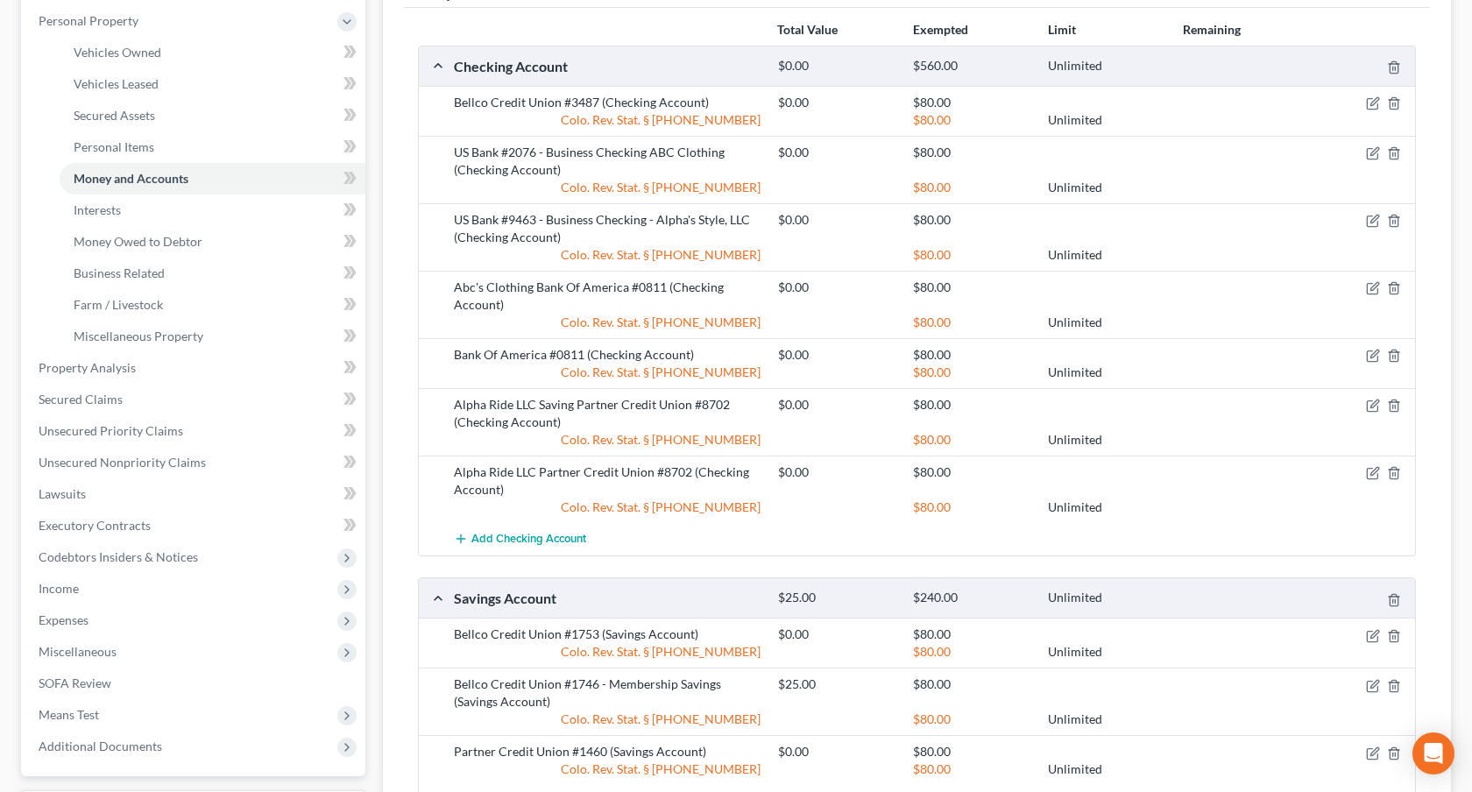
scroll to position [301, 0]
